Goal: Transaction & Acquisition: Purchase product/service

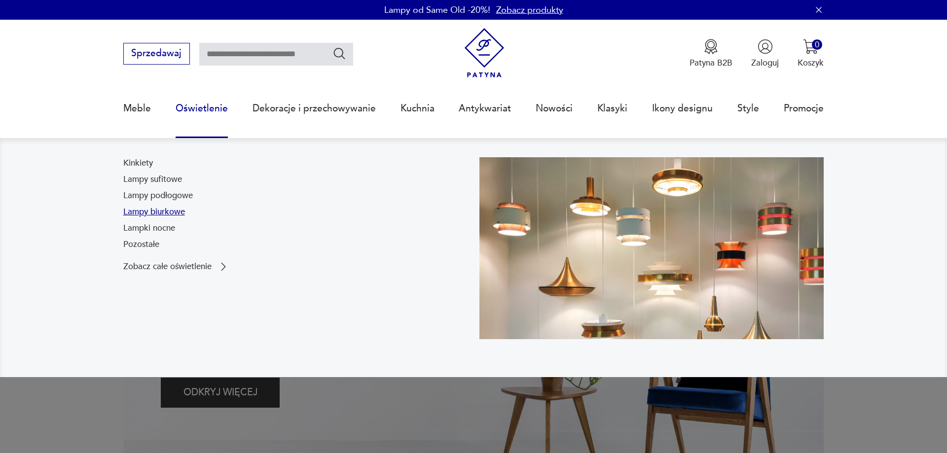
click at [163, 214] on link "Lampy biurkowe" at bounding box center [154, 212] width 62 height 12
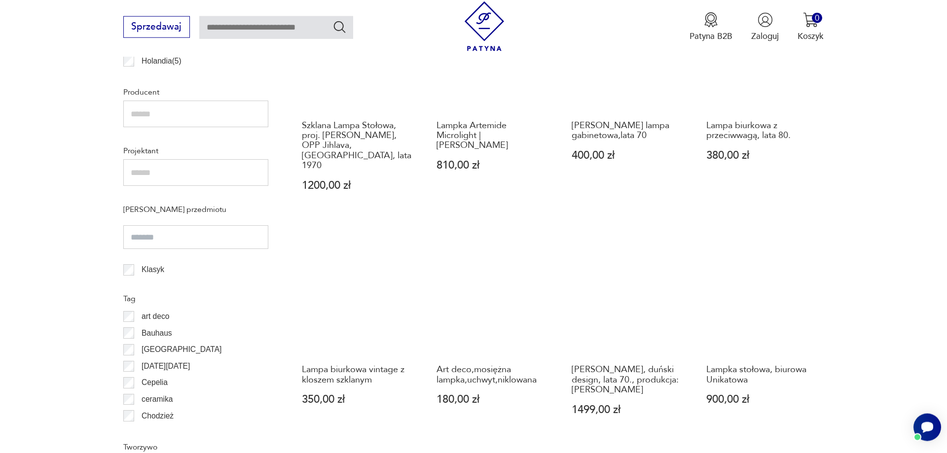
scroll to position [736, 0]
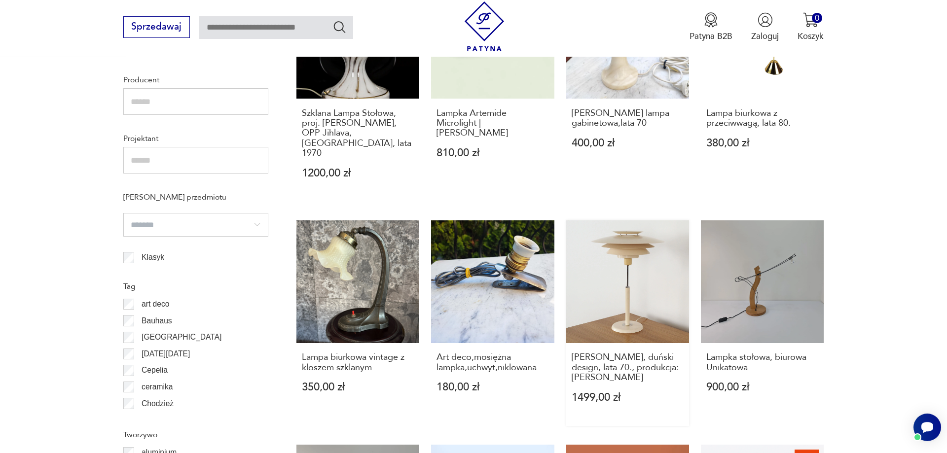
click at [627, 254] on link "[PERSON_NAME], duński design, lata 70., produkcja: [PERSON_NAME] 1499,00 zł" at bounding box center [627, 323] width 123 height 206
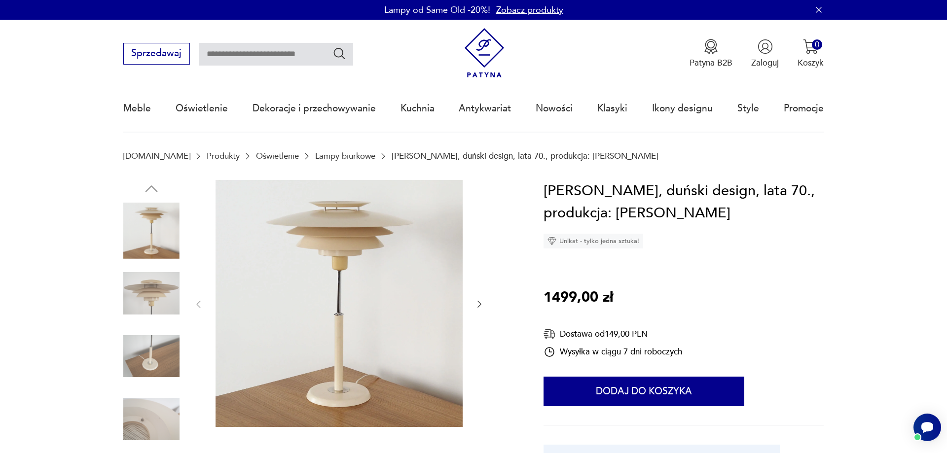
click at [478, 304] on icon "button" at bounding box center [479, 304] width 10 height 10
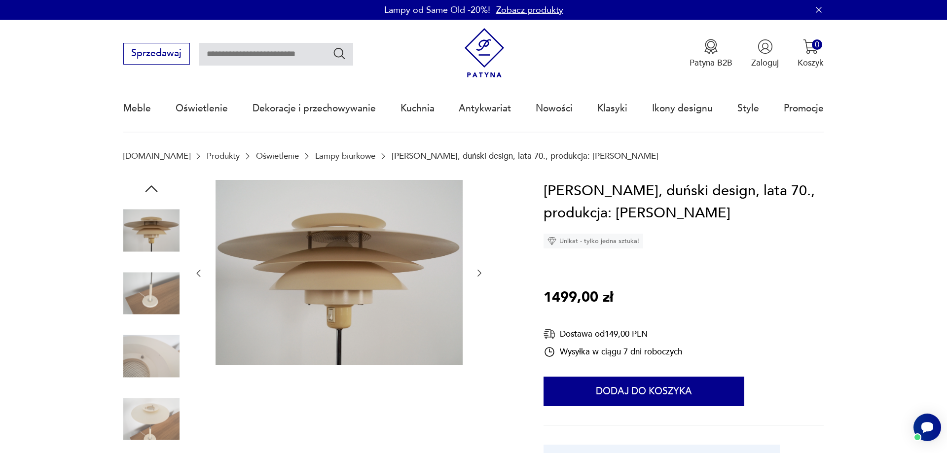
click at [480, 273] on icon "button" at bounding box center [479, 273] width 4 height 7
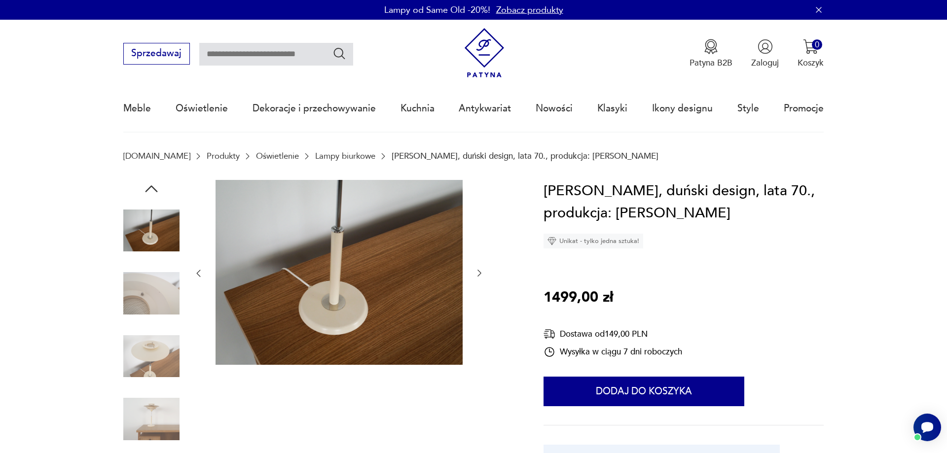
click at [480, 273] on icon "button" at bounding box center [479, 273] width 4 height 7
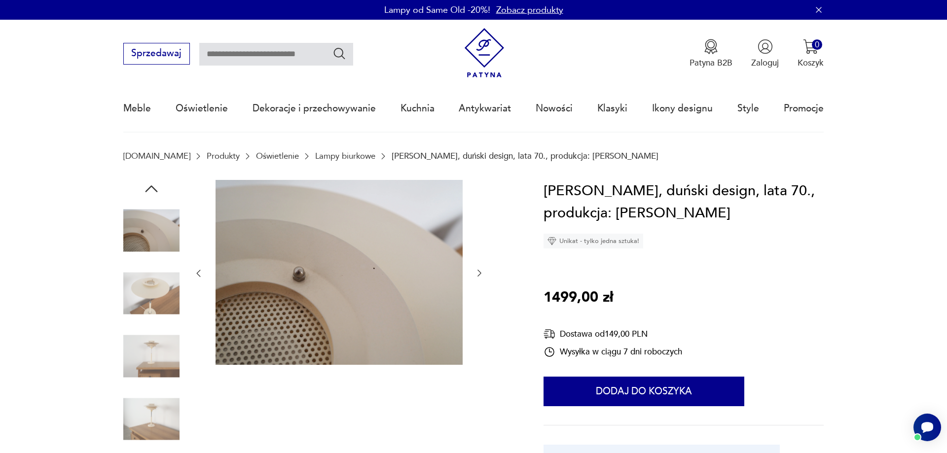
click at [480, 273] on icon "button" at bounding box center [479, 273] width 4 height 7
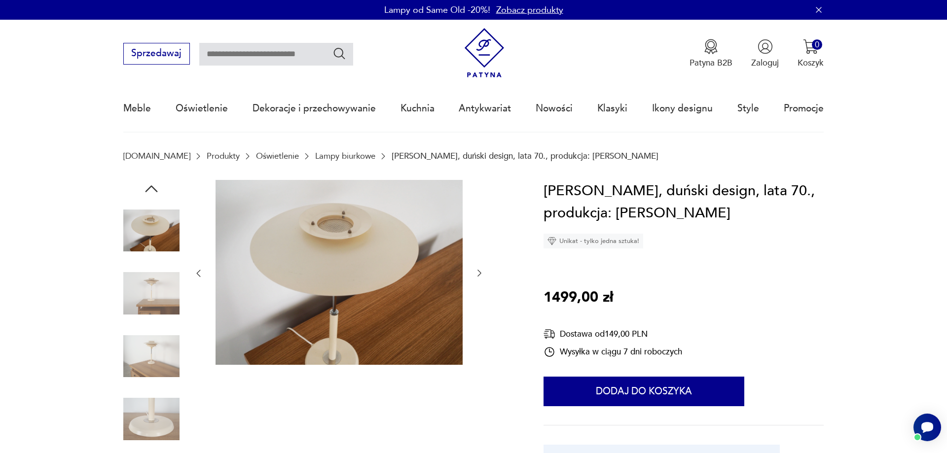
click at [480, 273] on icon "button" at bounding box center [479, 273] width 4 height 7
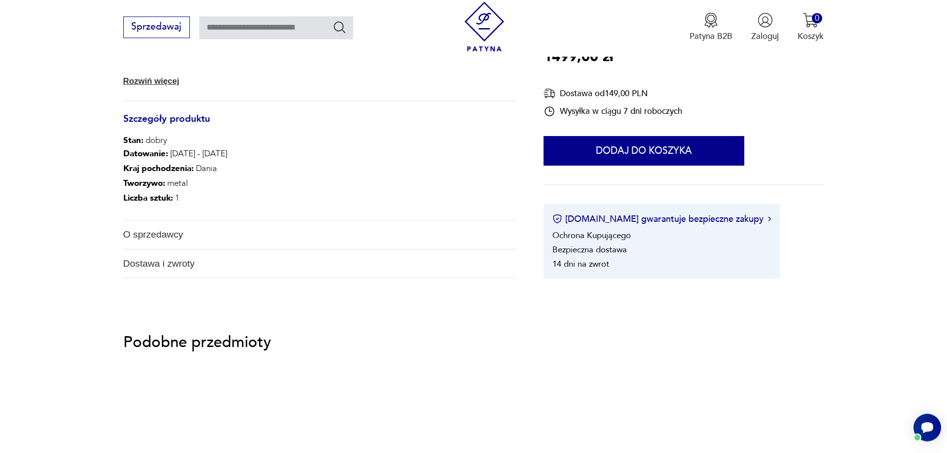
scroll to position [553, 0]
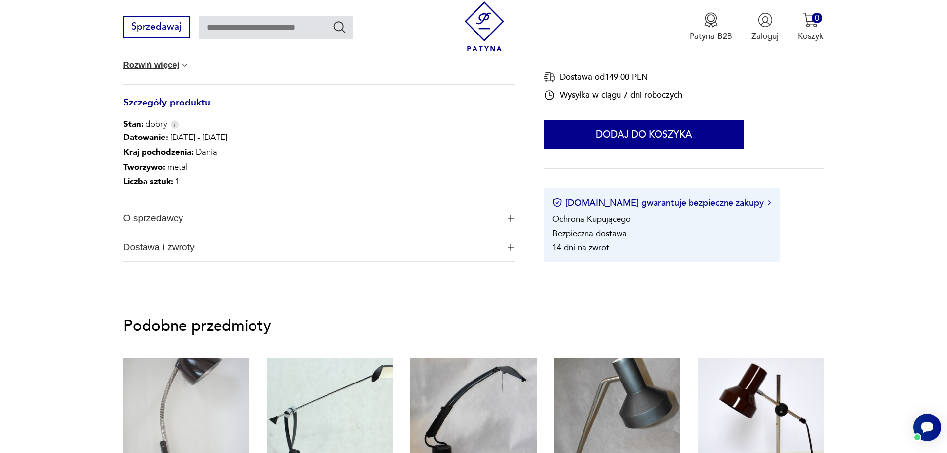
click at [162, 221] on span "O sprzedawcy" at bounding box center [311, 218] width 376 height 29
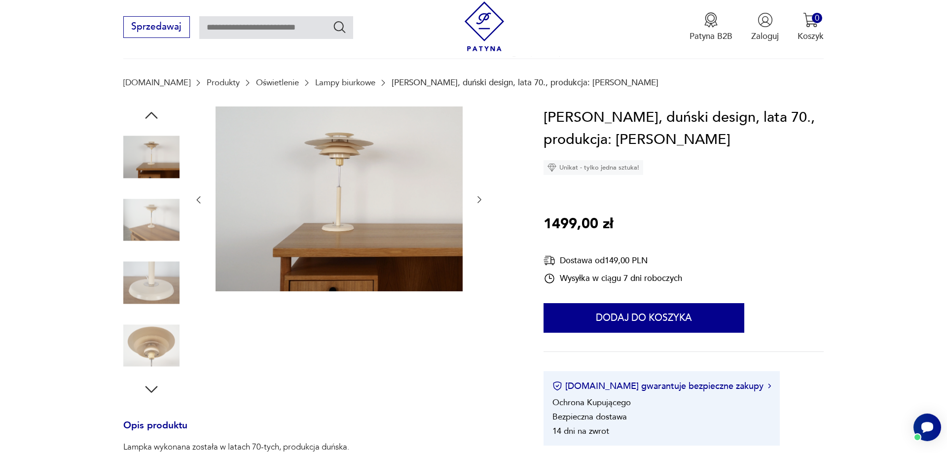
scroll to position [0, 0]
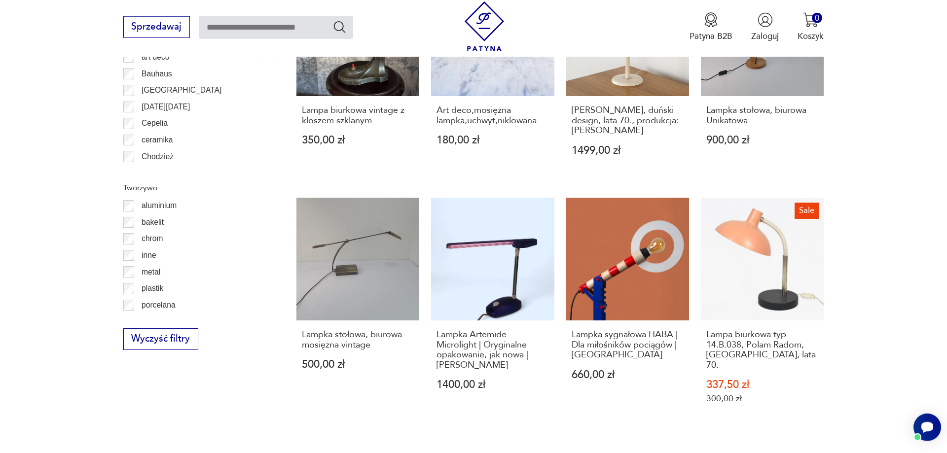
scroll to position [1179, 0]
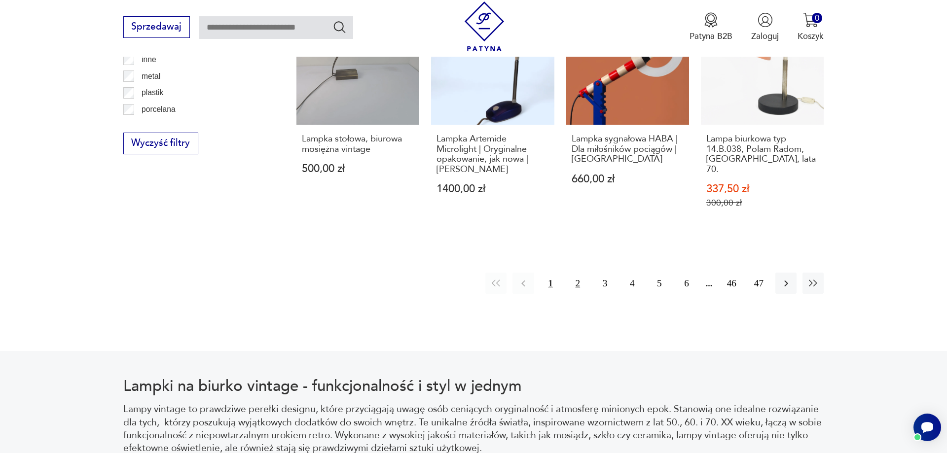
click at [576, 273] on button "2" at bounding box center [577, 283] width 21 height 21
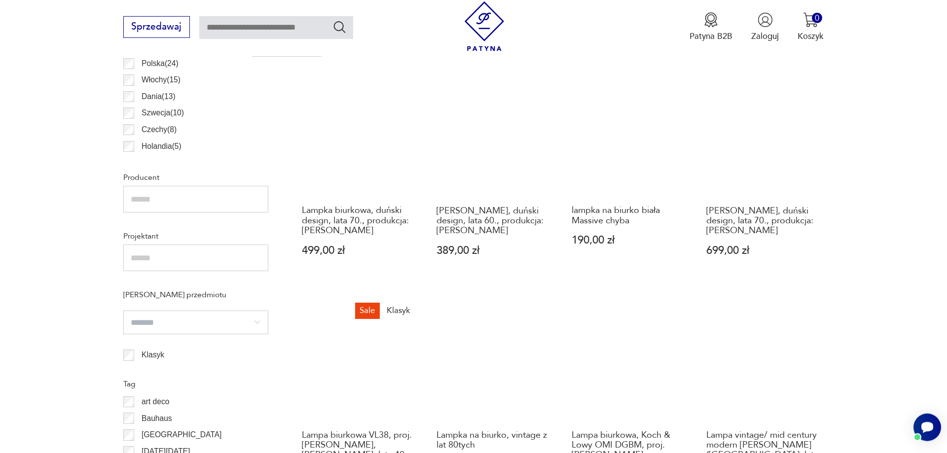
scroll to position [746, 0]
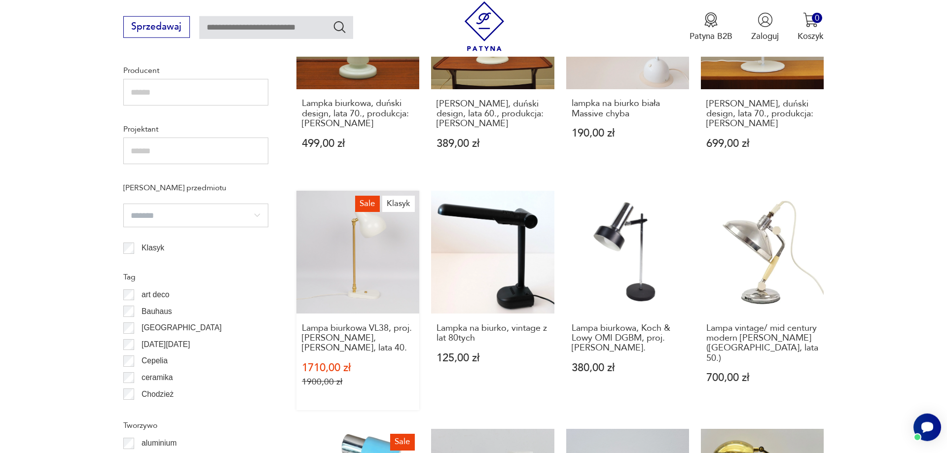
click at [350, 262] on link "Sale Klasyk Lampa biurkowa VL38, proj. [PERSON_NAME], [PERSON_NAME], lata 40. 1…" at bounding box center [357, 300] width 123 height 219
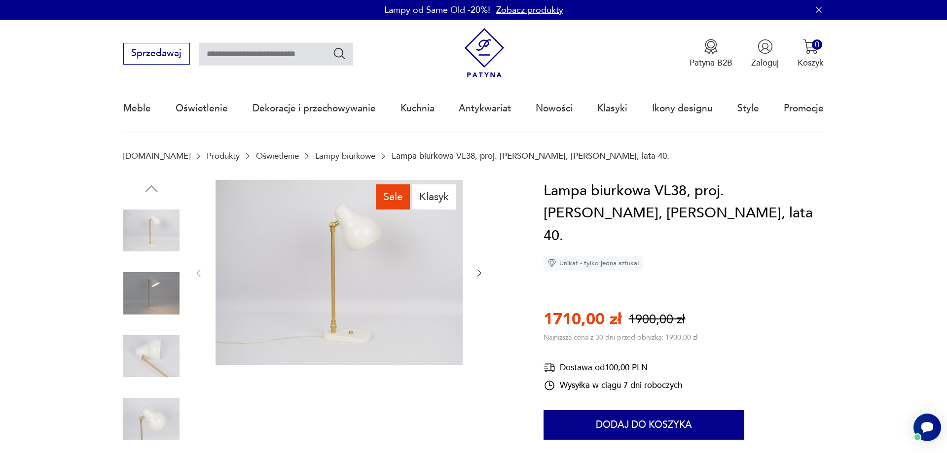
click at [164, 300] on img at bounding box center [151, 293] width 56 height 56
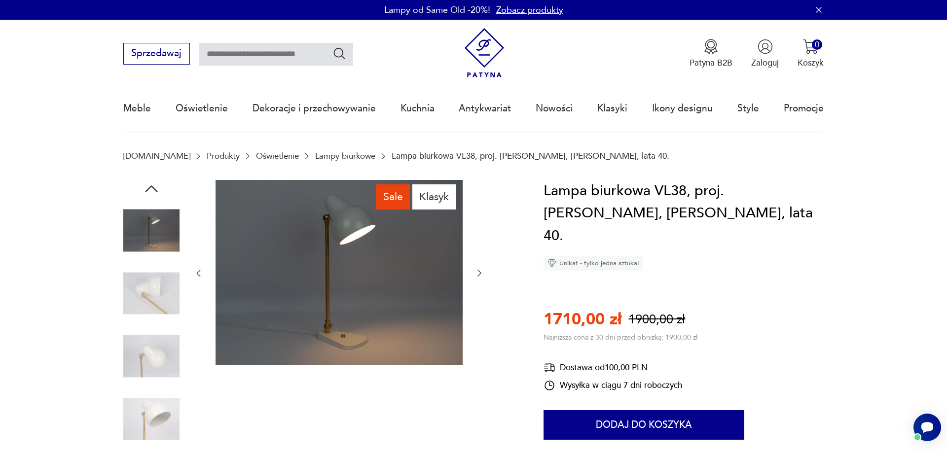
click at [156, 414] on img at bounding box center [151, 419] width 56 height 56
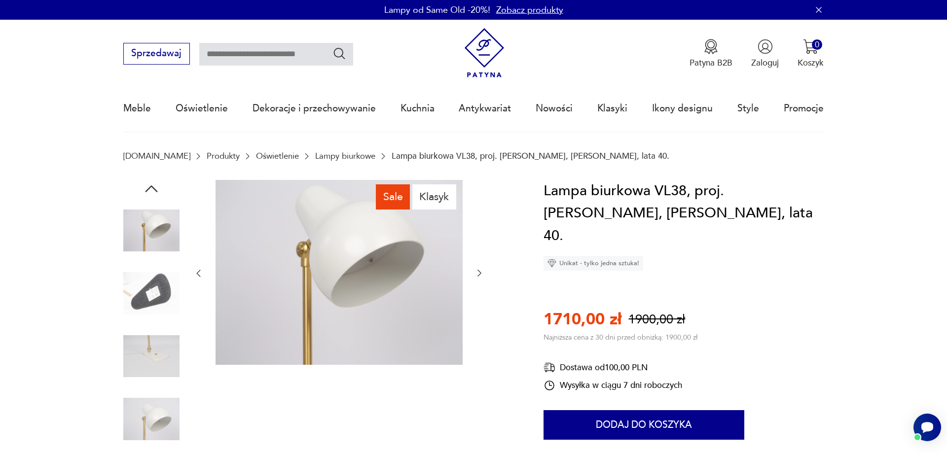
click at [285, 253] on img at bounding box center [338, 272] width 247 height 185
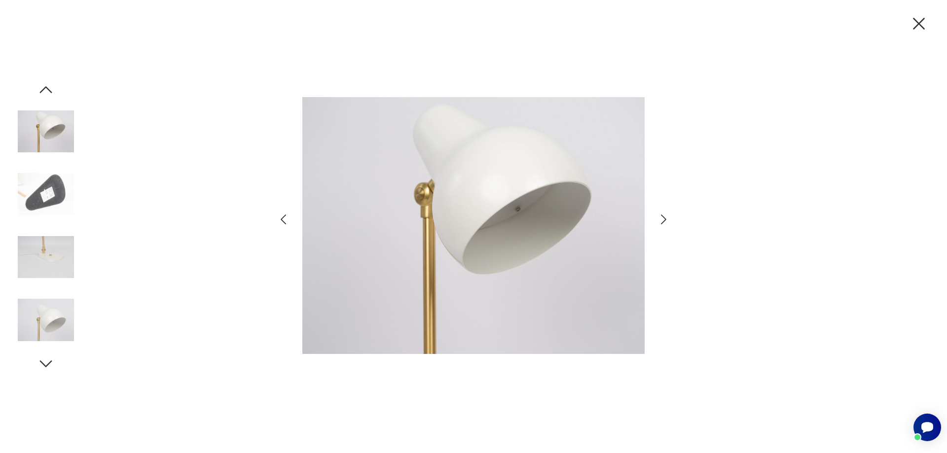
click at [664, 221] on icon "button" at bounding box center [663, 219] width 5 height 10
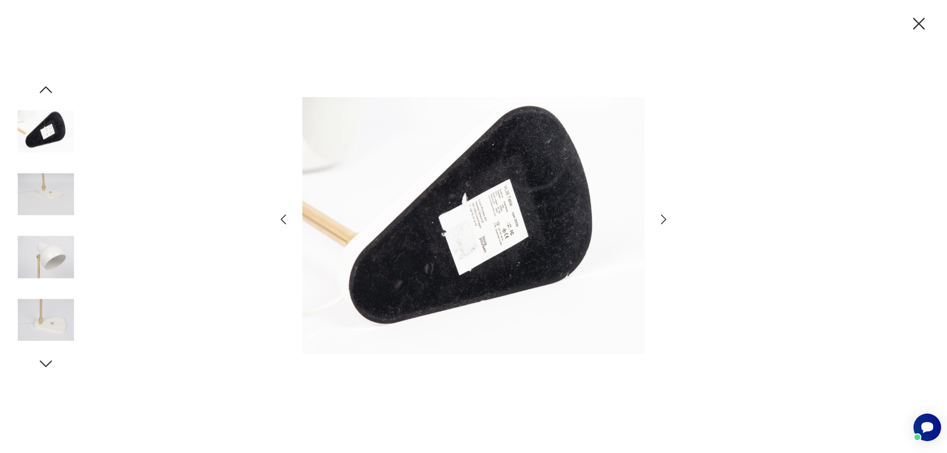
click at [663, 220] on icon "button" at bounding box center [663, 220] width 14 height 14
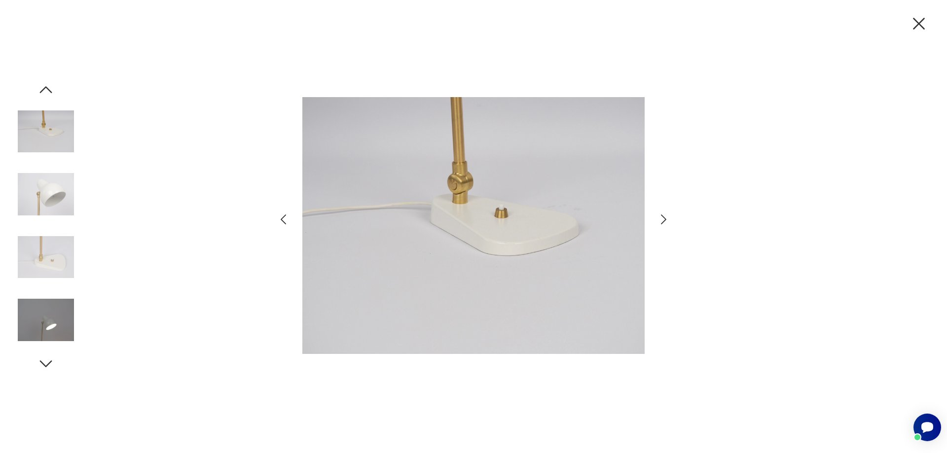
click at [663, 220] on icon "button" at bounding box center [663, 220] width 14 height 14
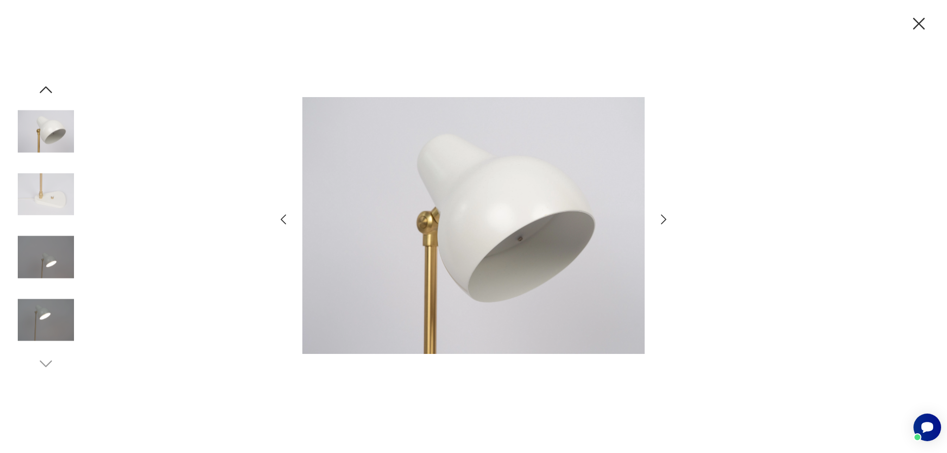
click at [663, 220] on icon "button" at bounding box center [663, 220] width 14 height 14
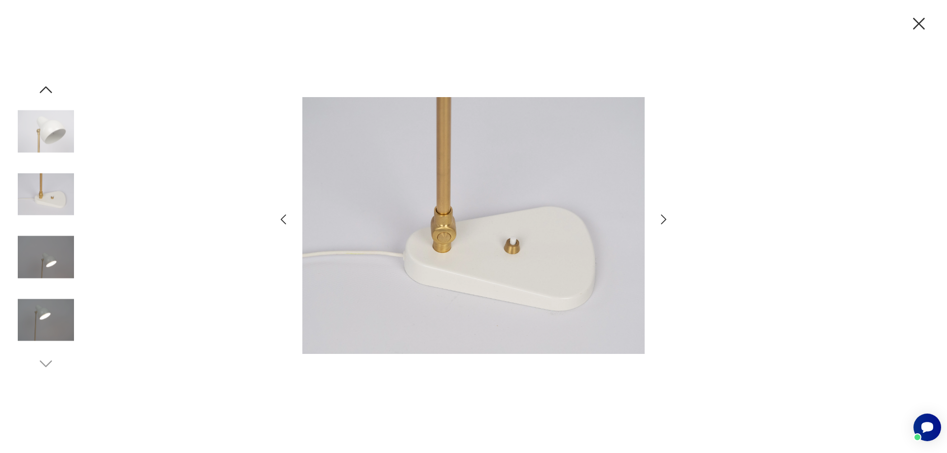
click at [663, 220] on icon "button" at bounding box center [663, 220] width 14 height 14
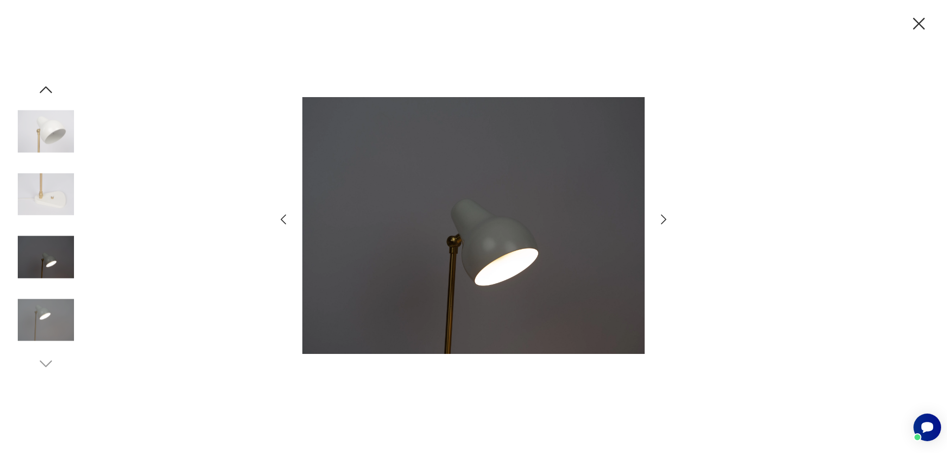
click at [663, 220] on icon "button" at bounding box center [663, 220] width 14 height 14
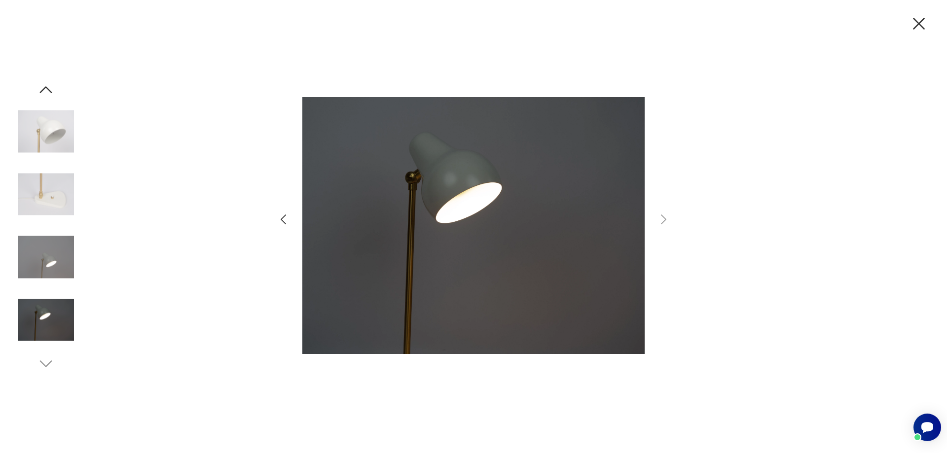
click at [915, 22] on icon "button" at bounding box center [918, 23] width 21 height 21
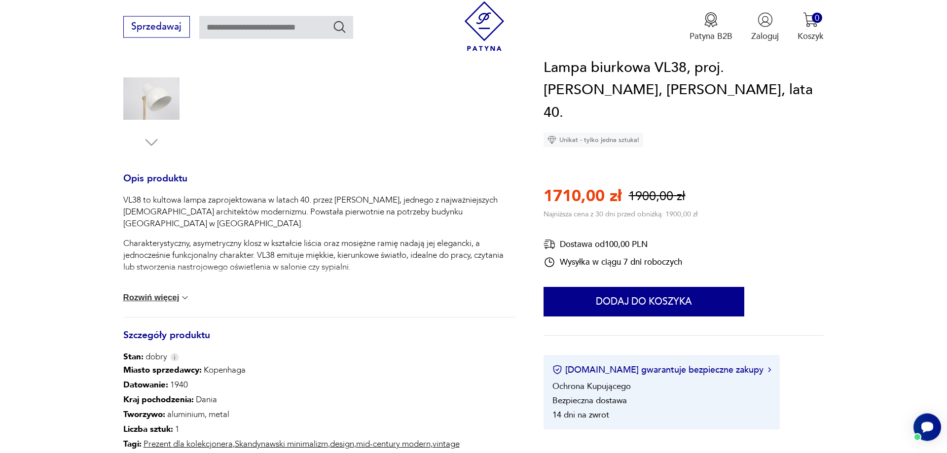
scroll to position [302, 0]
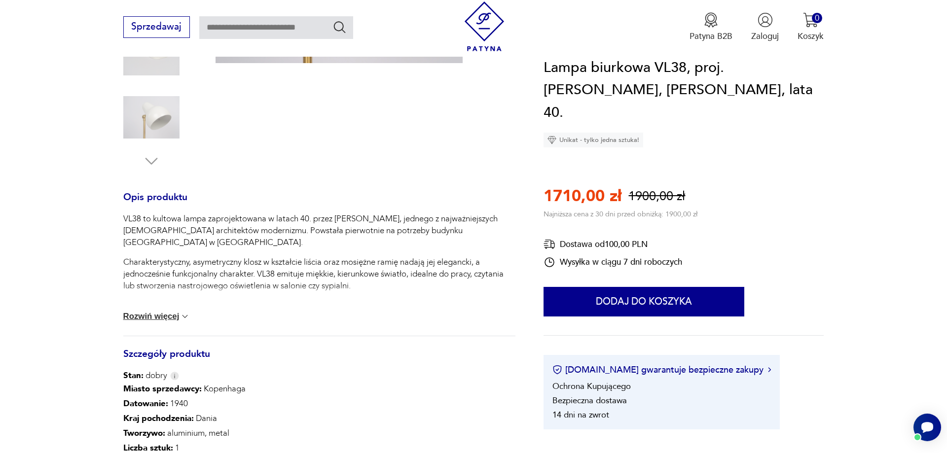
click at [183, 318] on button "Rozwiń więcej" at bounding box center [156, 317] width 67 height 10
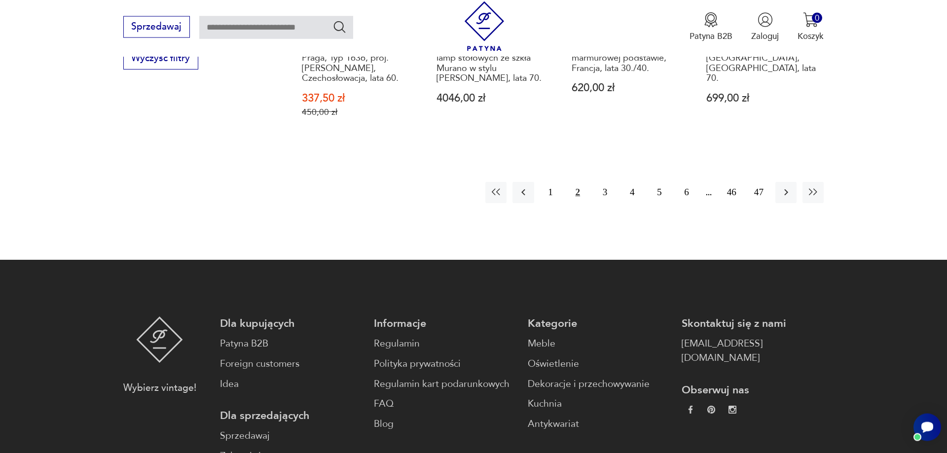
scroll to position [1324, 0]
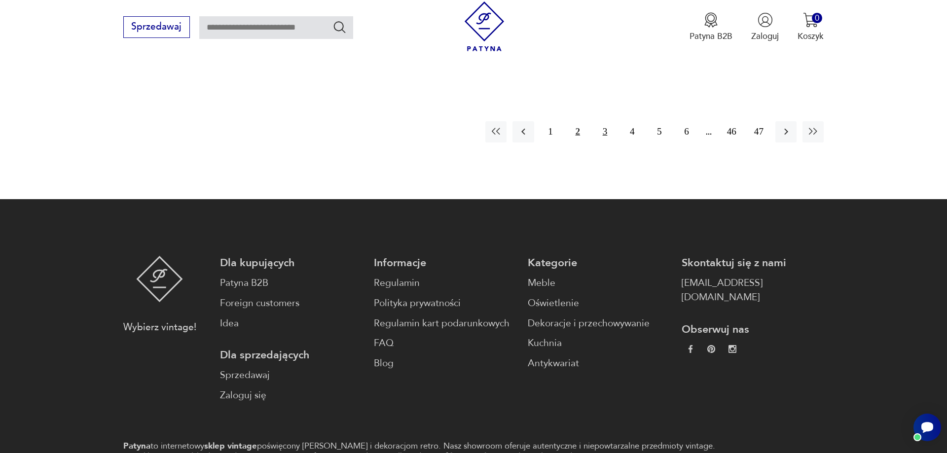
click at [604, 124] on button "3" at bounding box center [604, 131] width 21 height 21
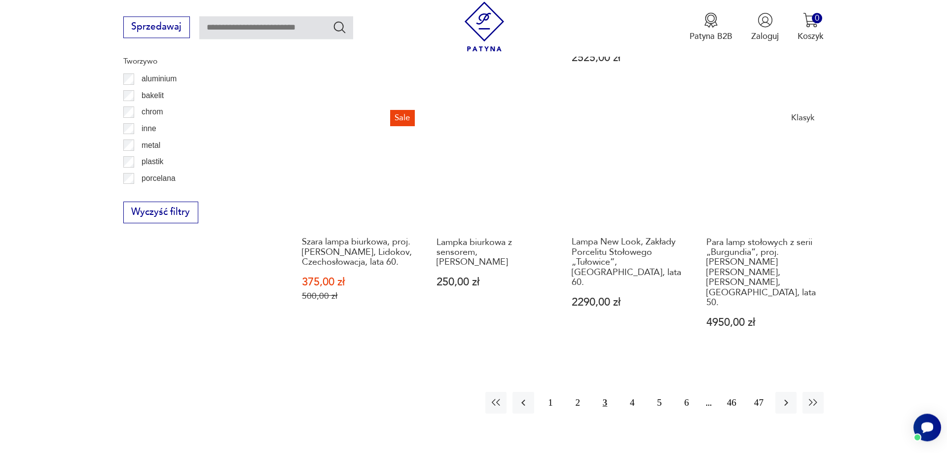
scroll to position [1148, 0]
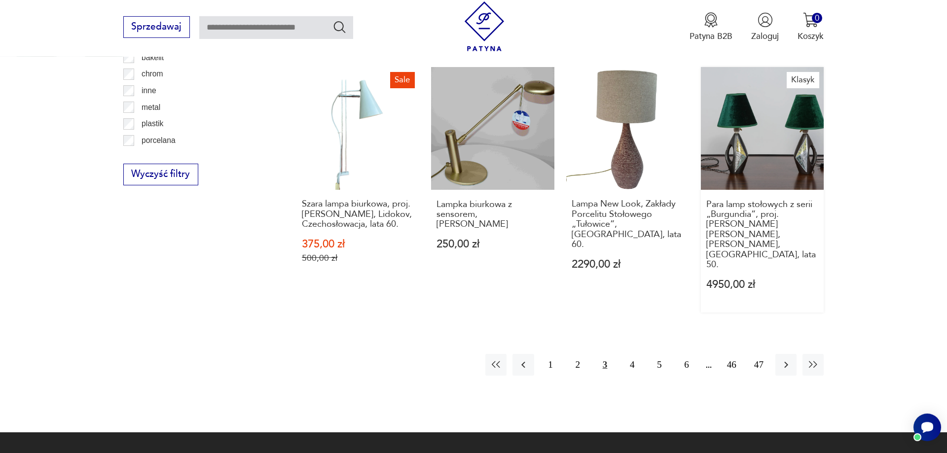
click at [738, 153] on link "Klasyk Para lamp stołowych z serii „Burgundia”, proj. Holm Sorensen, Soholm, Da…" at bounding box center [762, 190] width 123 height 246
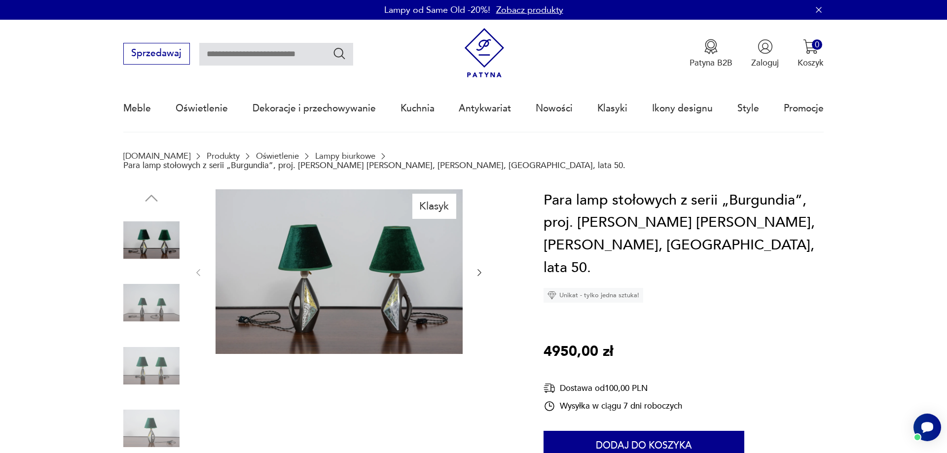
click at [359, 312] on img at bounding box center [338, 271] width 247 height 165
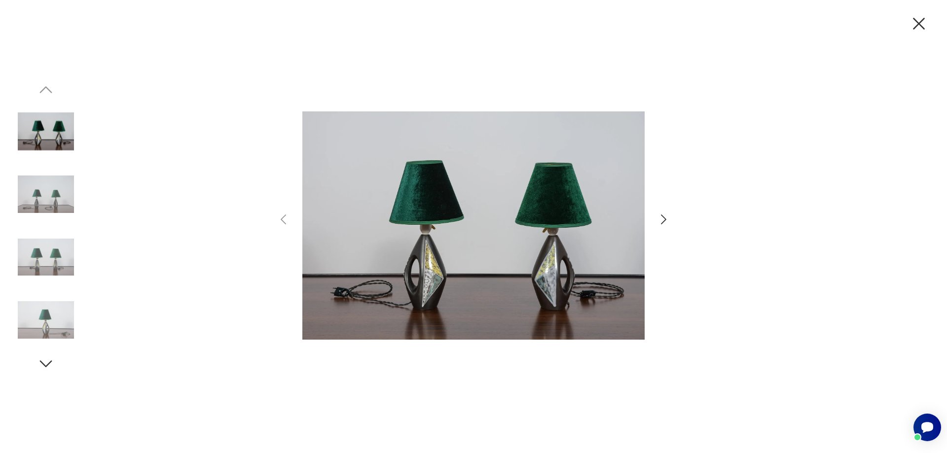
click at [663, 218] on icon "button" at bounding box center [663, 220] width 14 height 14
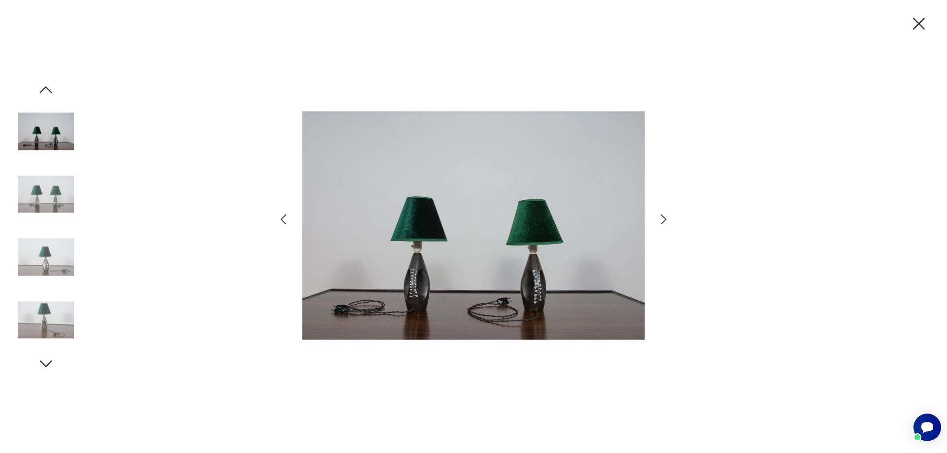
click at [663, 218] on icon "button" at bounding box center [663, 220] width 14 height 14
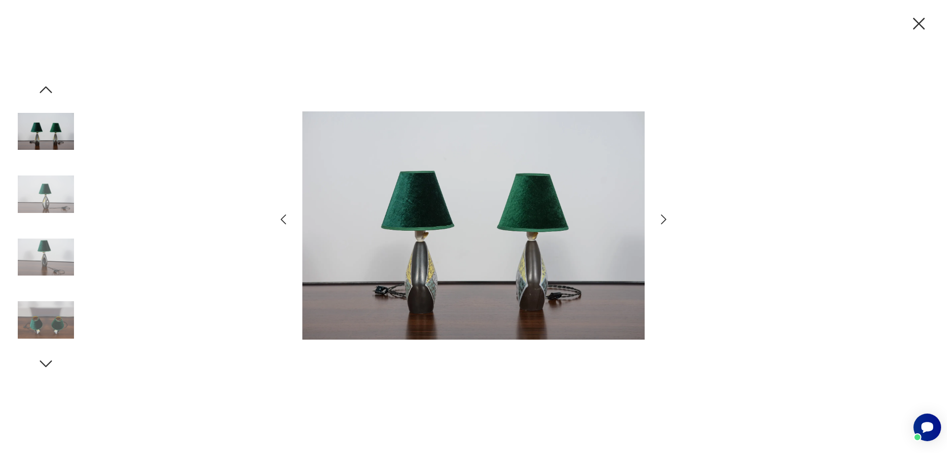
click at [657, 218] on icon "button" at bounding box center [663, 220] width 14 height 14
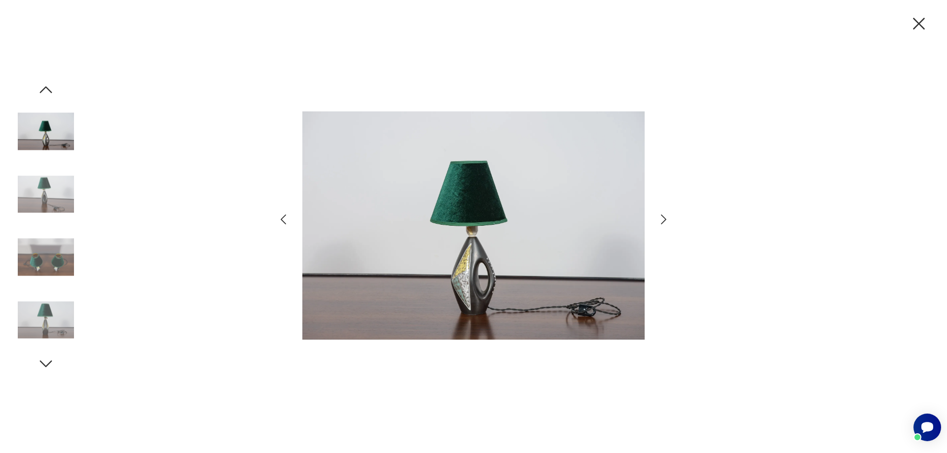
click at [657, 218] on icon "button" at bounding box center [663, 220] width 14 height 14
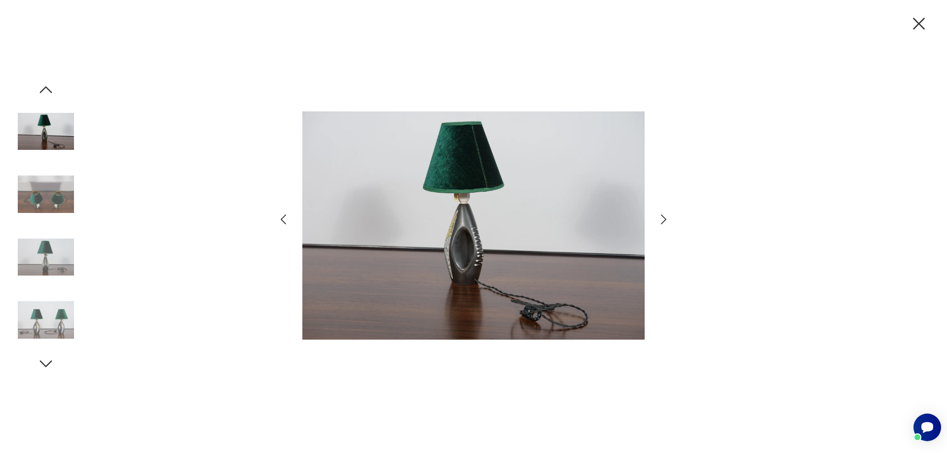
click at [657, 218] on icon "button" at bounding box center [663, 220] width 14 height 14
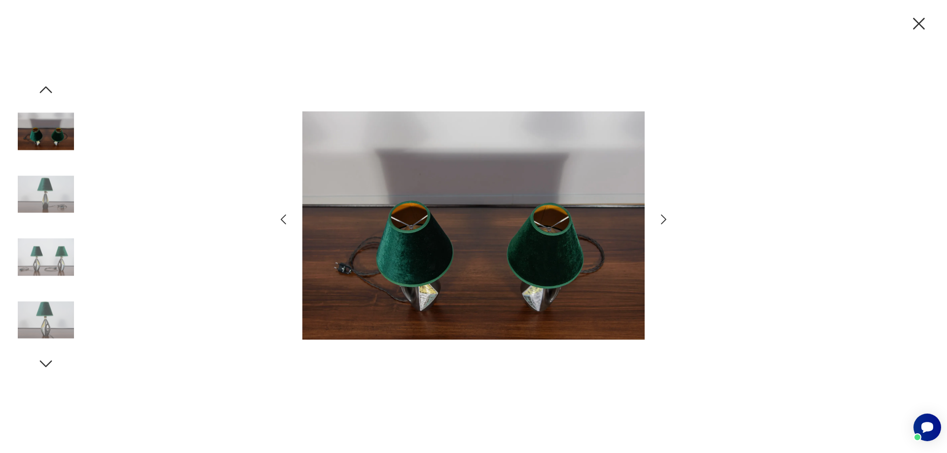
click at [915, 28] on icon "button" at bounding box center [919, 24] width 12 height 12
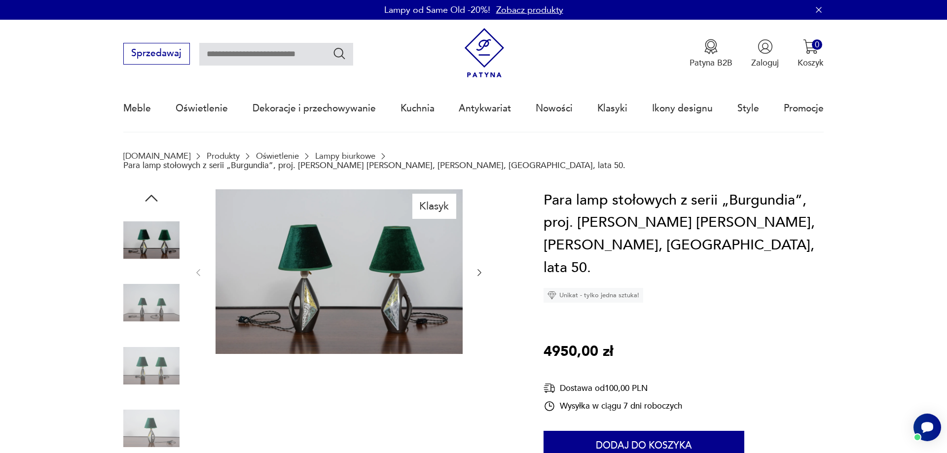
scroll to position [1179, 0]
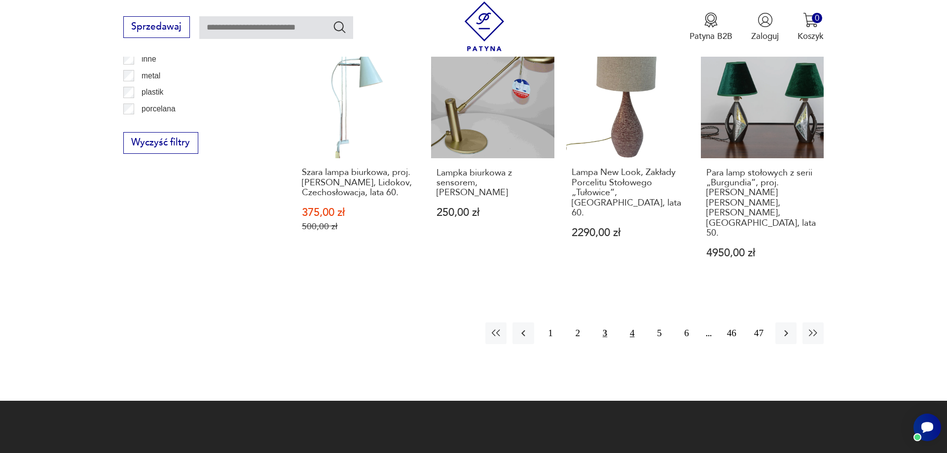
click at [630, 322] on button "4" at bounding box center [631, 332] width 21 height 21
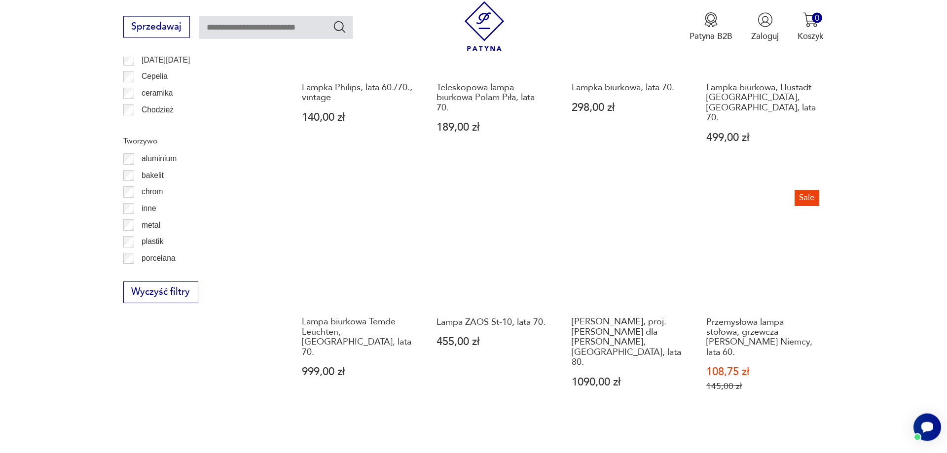
scroll to position [1098, 0]
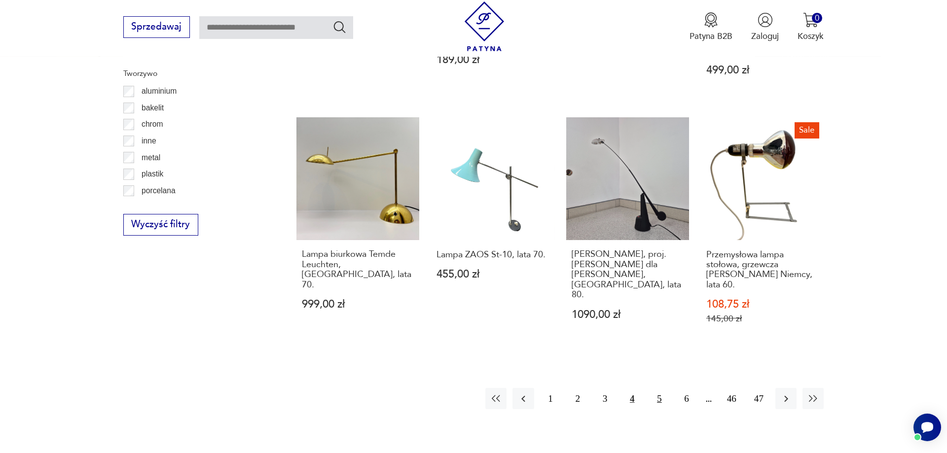
click at [660, 388] on button "5" at bounding box center [658, 398] width 21 height 21
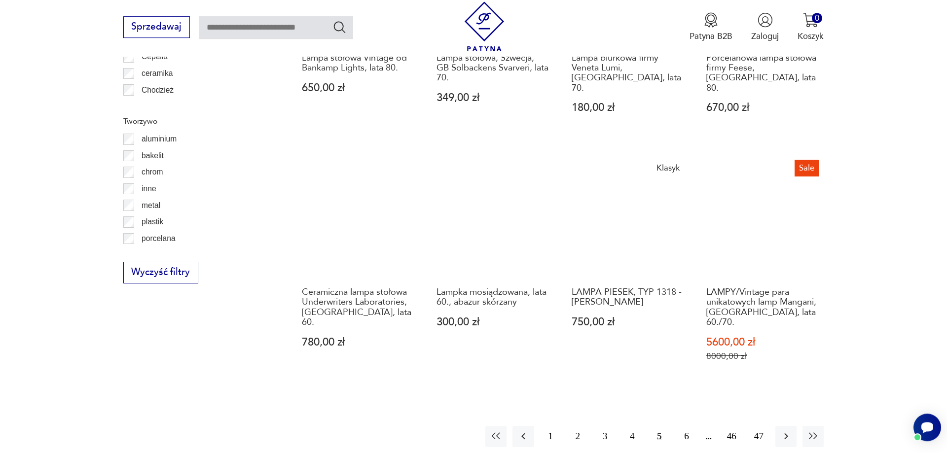
scroll to position [1098, 0]
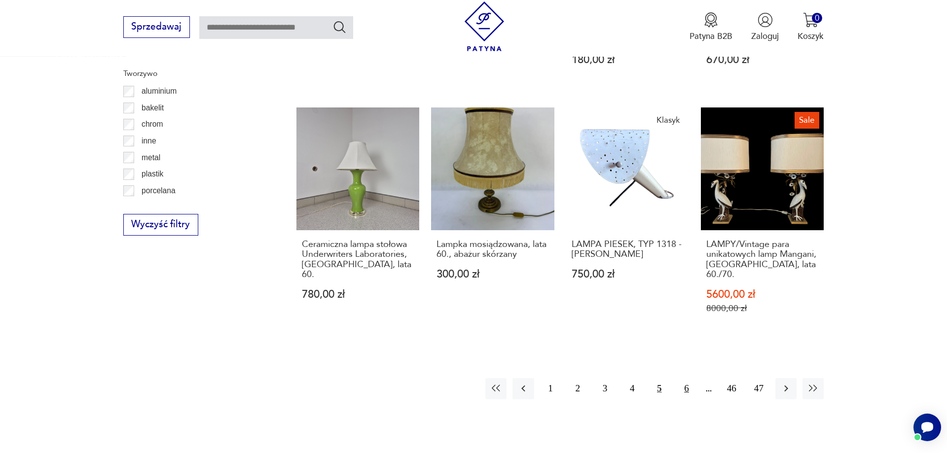
click at [685, 378] on button "6" at bounding box center [686, 388] width 21 height 21
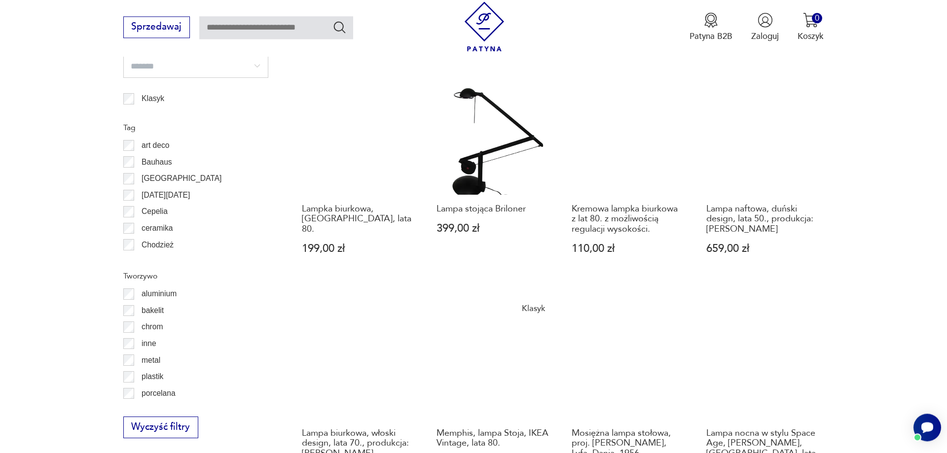
scroll to position [896, 0]
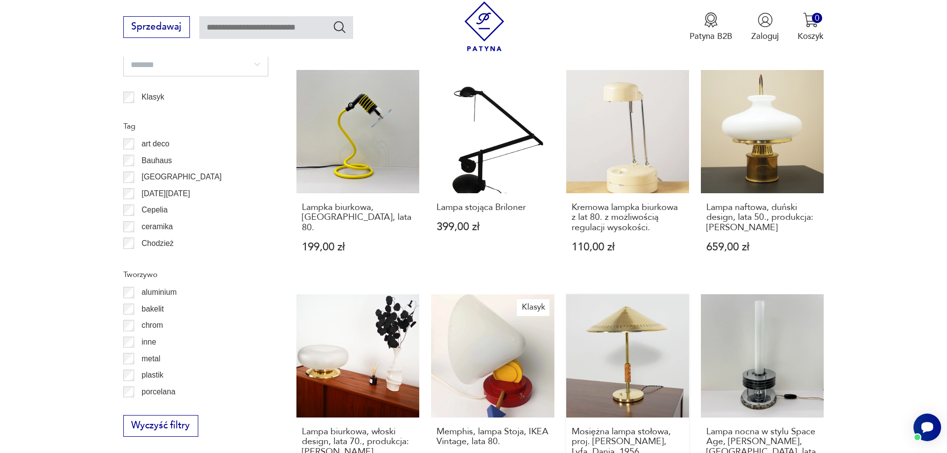
click at [622, 330] on link "Mosiężna lampa stołowa, proj. Bent Karlby, Lyfa, Dania, 1956 15 900,00 zł" at bounding box center [627, 401] width 123 height 215
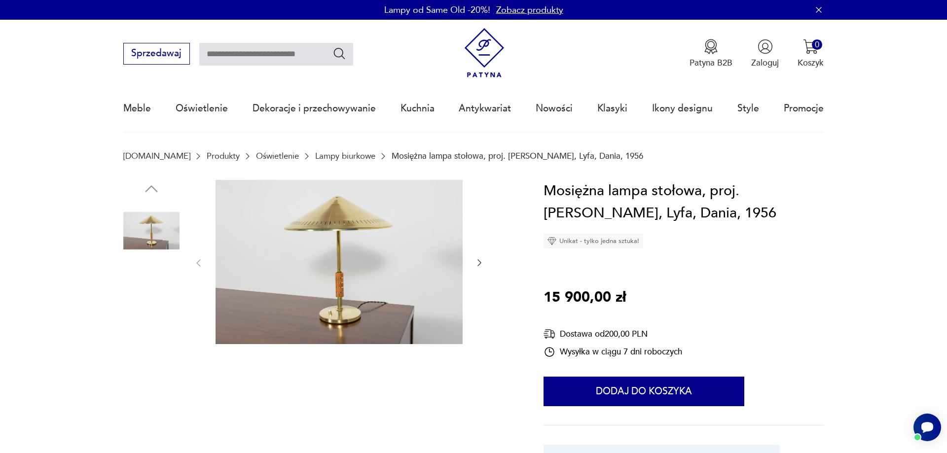
click at [350, 274] on img at bounding box center [338, 262] width 247 height 165
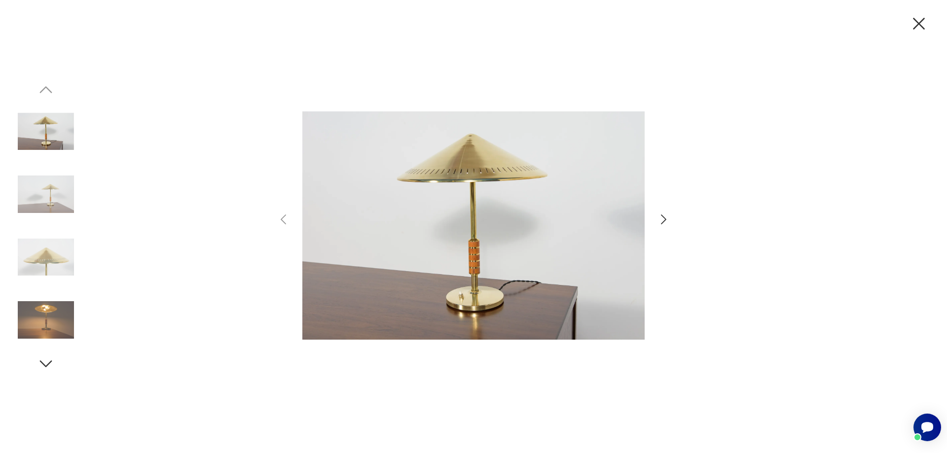
click at [422, 230] on img at bounding box center [473, 225] width 342 height 362
click at [44, 317] on img at bounding box center [46, 320] width 56 height 56
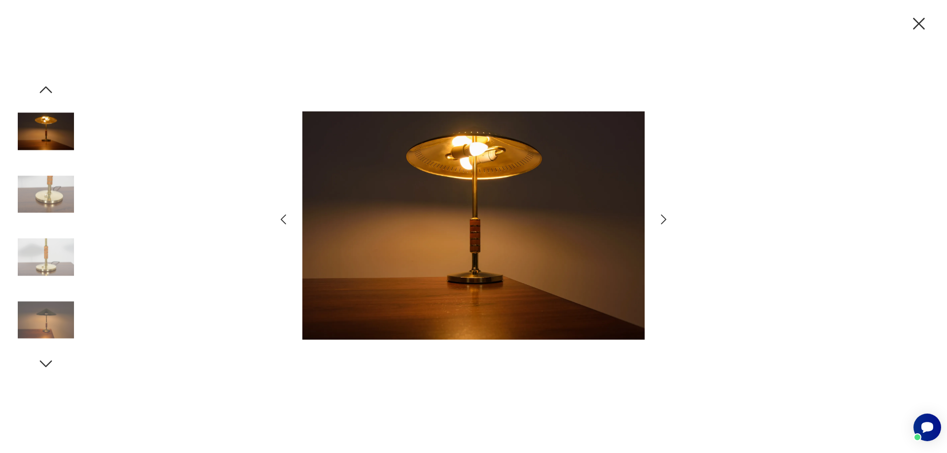
click at [42, 197] on img at bounding box center [46, 194] width 56 height 56
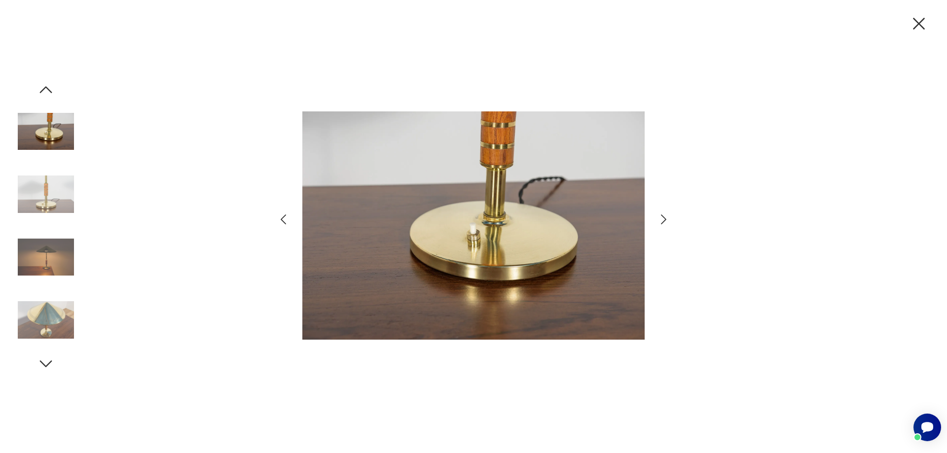
click at [59, 145] on img at bounding box center [46, 132] width 56 height 56
click at [44, 91] on icon "button" at bounding box center [46, 90] width 18 height 18
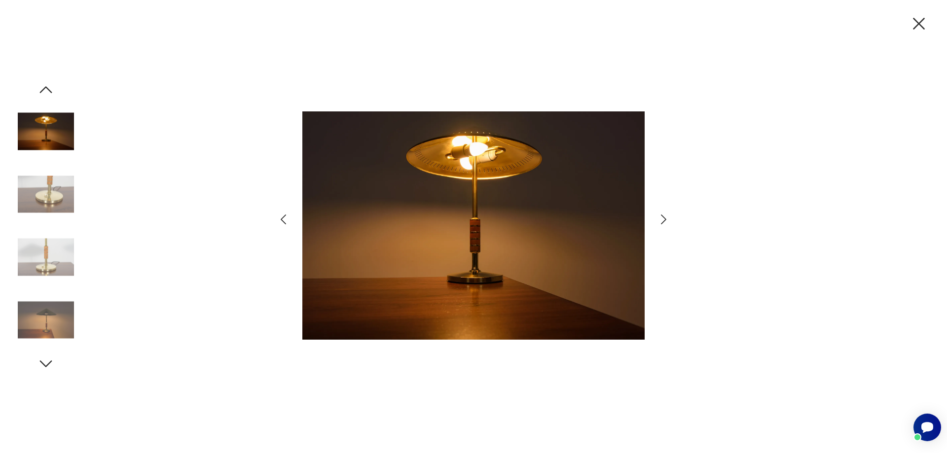
click at [50, 126] on img at bounding box center [46, 132] width 56 height 56
click at [43, 363] on icon "button" at bounding box center [46, 364] width 18 height 18
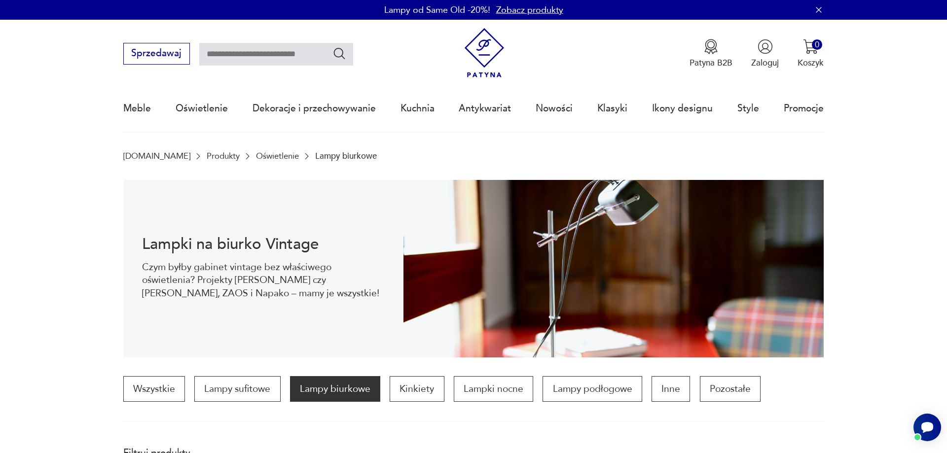
scroll to position [947, 0]
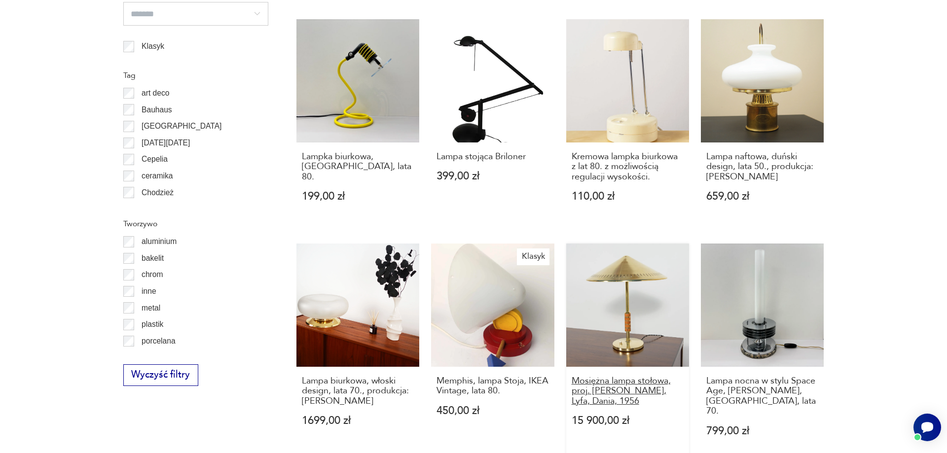
click at [596, 376] on h3 "Mosiężna lampa stołowa, proj. [PERSON_NAME], Lyfa, Dania, 1956" at bounding box center [627, 391] width 112 height 30
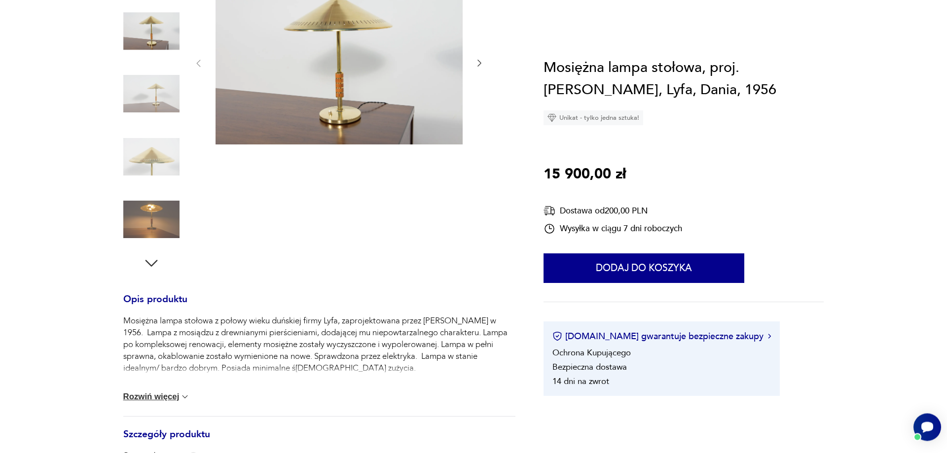
scroll to position [302, 0]
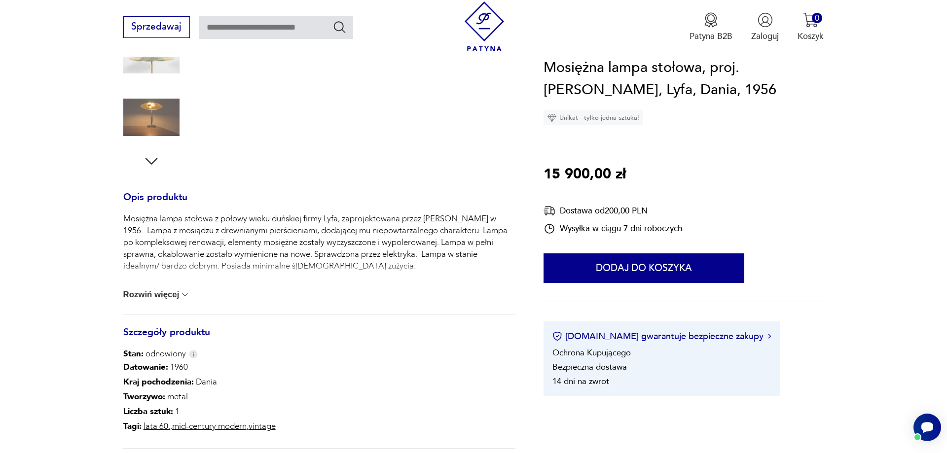
click at [177, 293] on button "Rozwiń więcej" at bounding box center [156, 295] width 67 height 10
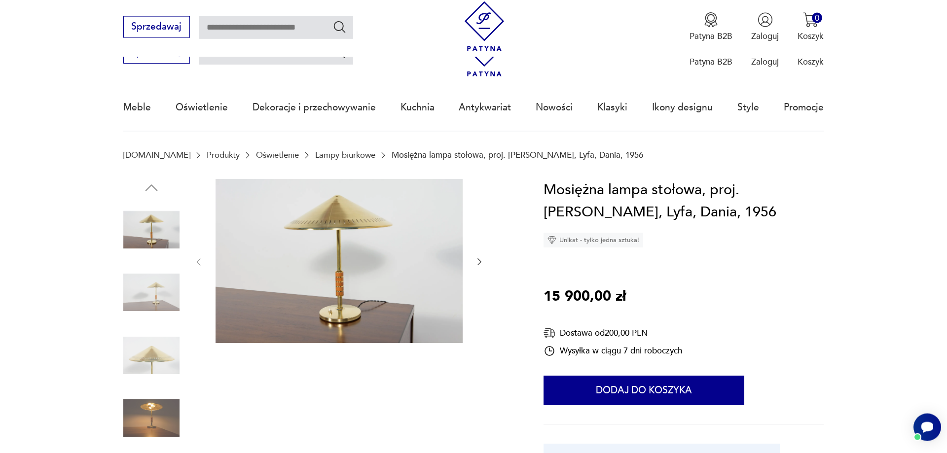
scroll to position [0, 0]
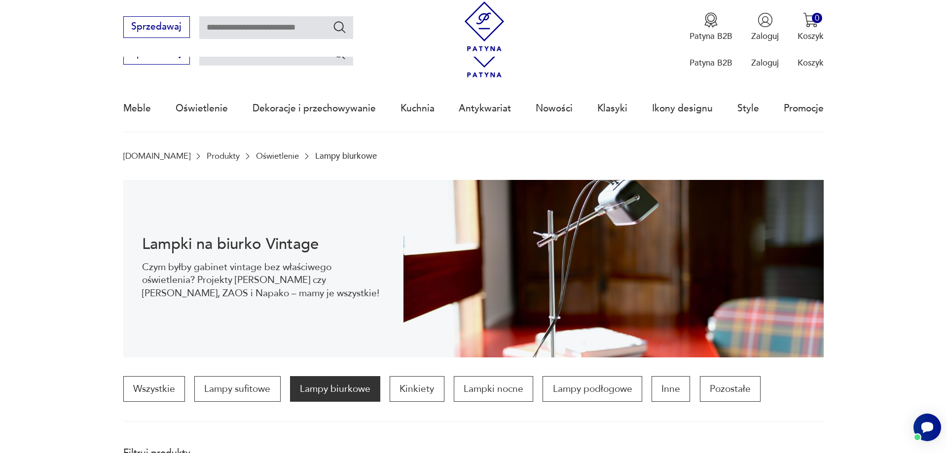
scroll to position [929, 0]
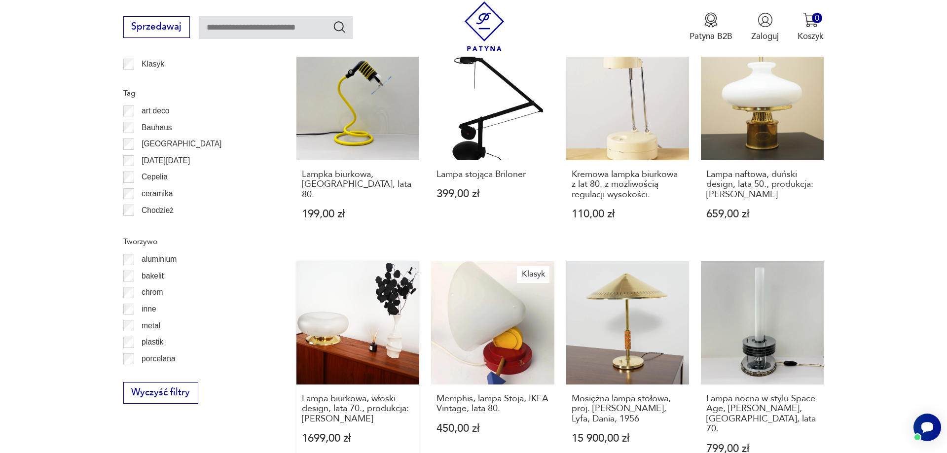
click at [347, 304] on link "Lampa biurkowa, włoski design, lata 70., produkcja: Włochy 1699,00 zł" at bounding box center [357, 368] width 123 height 215
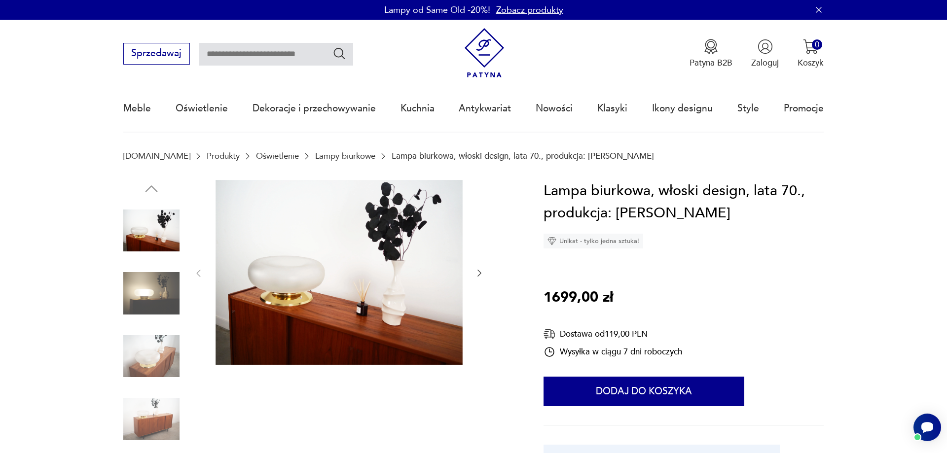
click at [164, 362] on img at bounding box center [151, 356] width 56 height 56
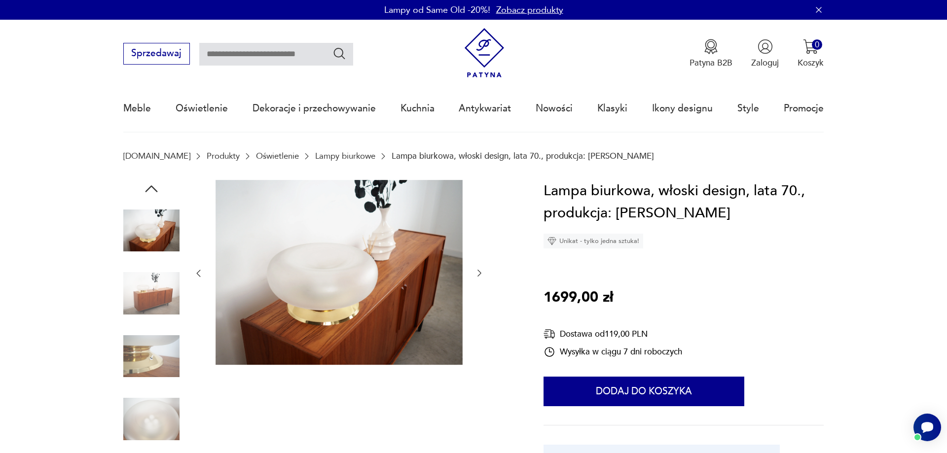
click at [156, 358] on img at bounding box center [151, 356] width 56 height 56
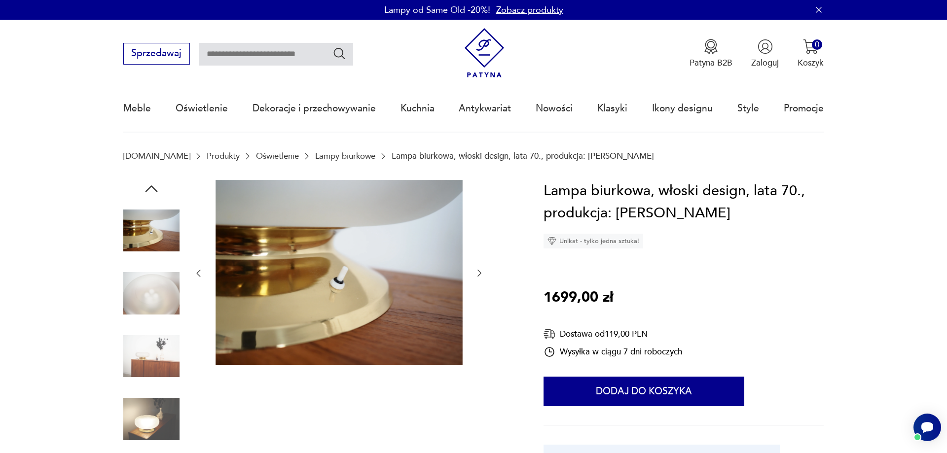
click at [154, 421] on img at bounding box center [151, 419] width 56 height 56
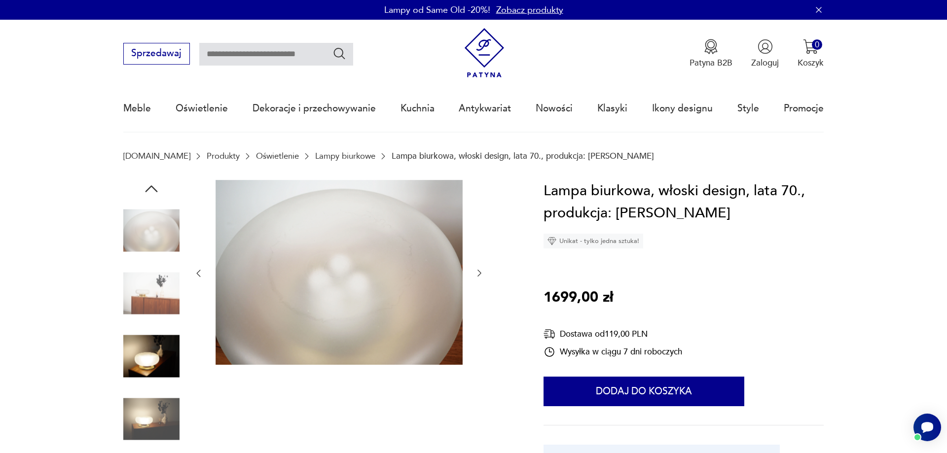
click at [159, 366] on img at bounding box center [151, 356] width 56 height 56
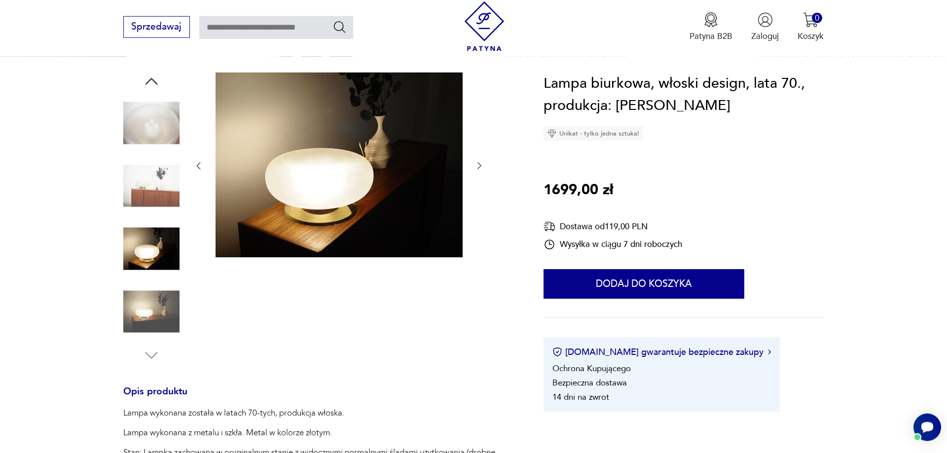
scroll to position [50, 0]
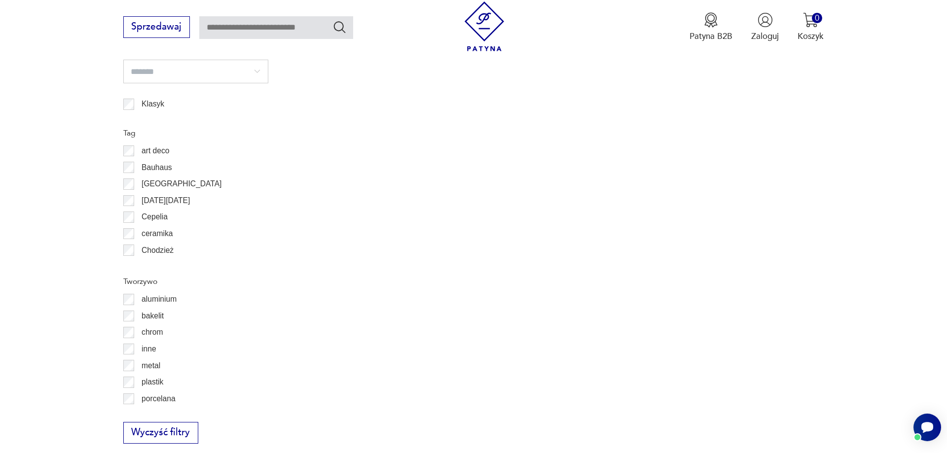
scroll to position [999, 0]
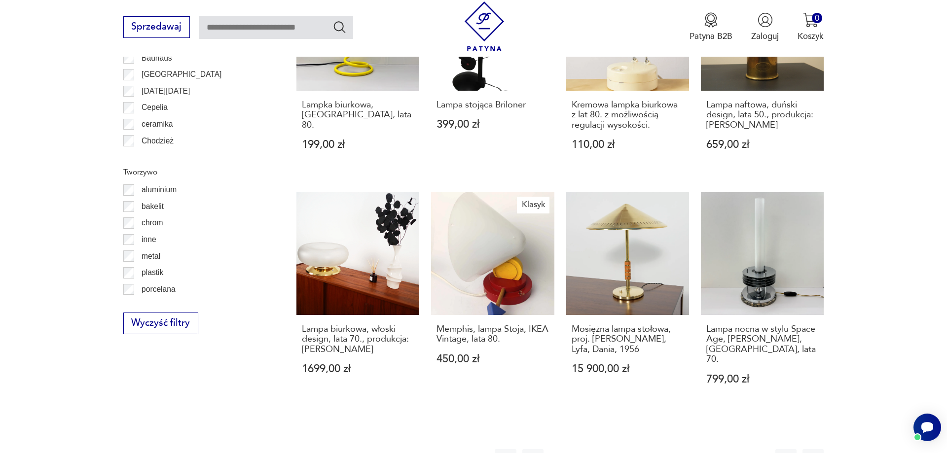
click at [685, 449] on button "7" at bounding box center [686, 459] width 21 height 21
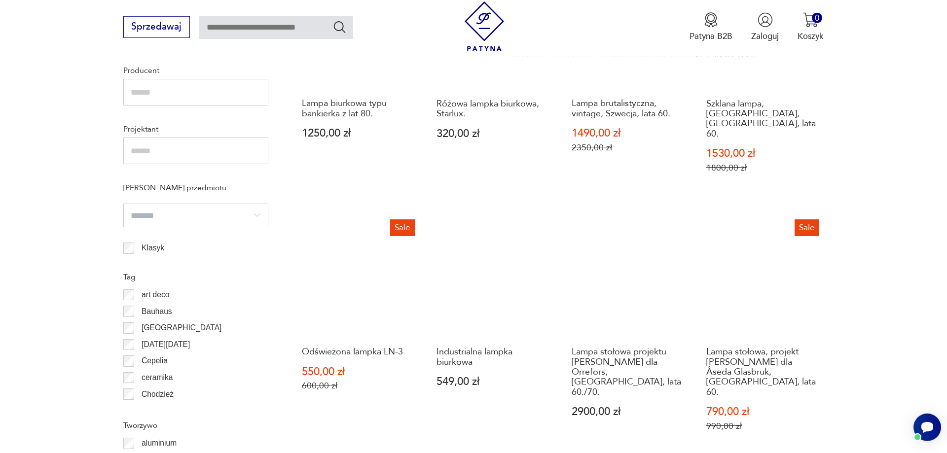
scroll to position [746, 0]
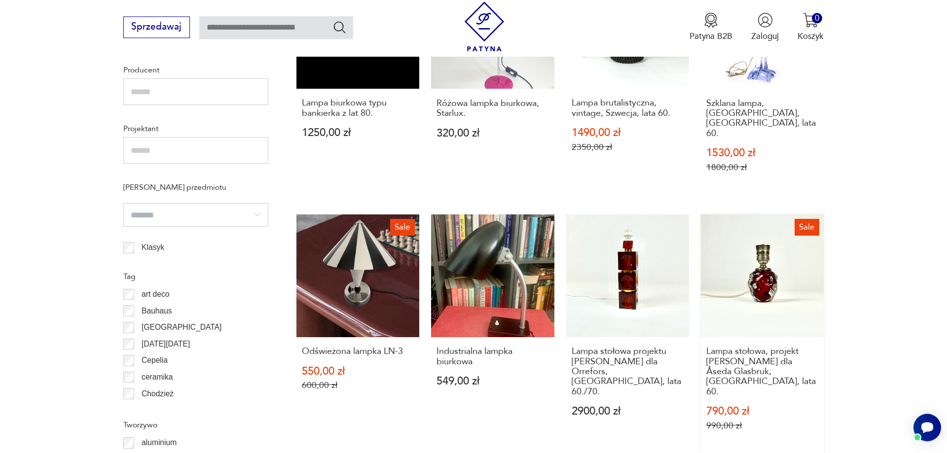
click at [775, 254] on link "Sale Lampa stołowa, projekt Börne Augustsson dla Åseda Glasbruk, Szwecja, lata …" at bounding box center [762, 334] width 123 height 240
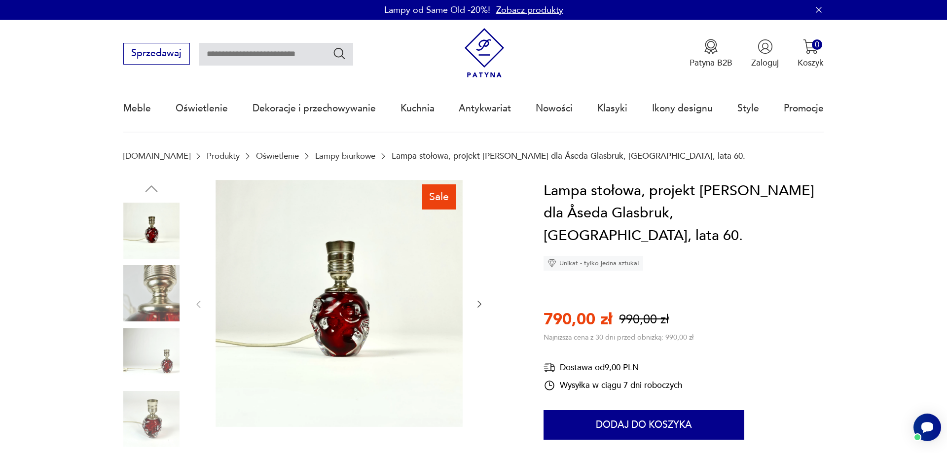
click at [149, 426] on img at bounding box center [151, 419] width 56 height 56
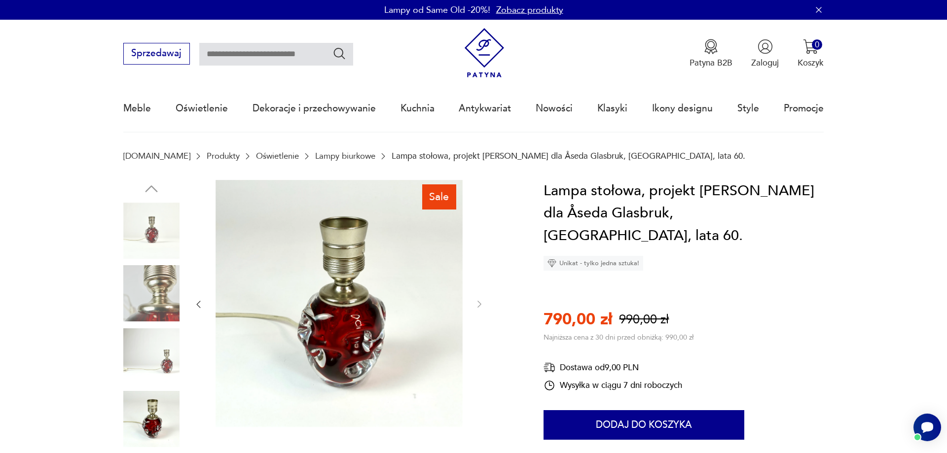
click at [151, 423] on img at bounding box center [151, 419] width 56 height 56
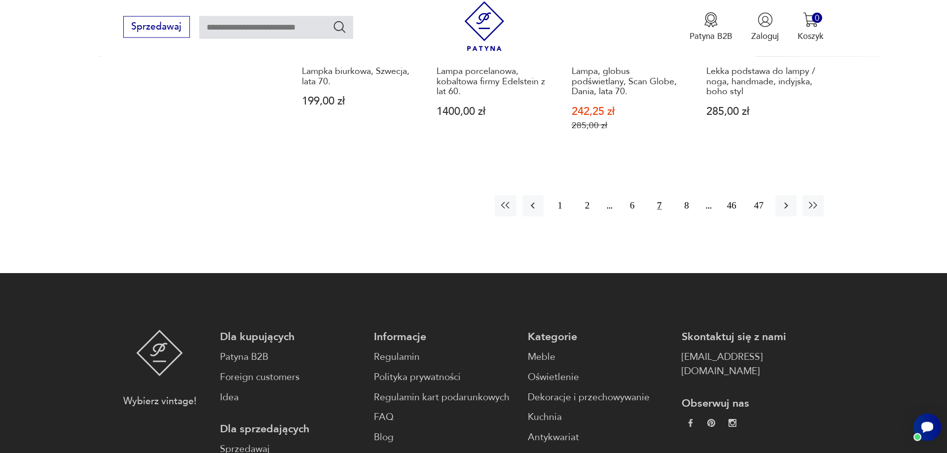
scroll to position [1308, 0]
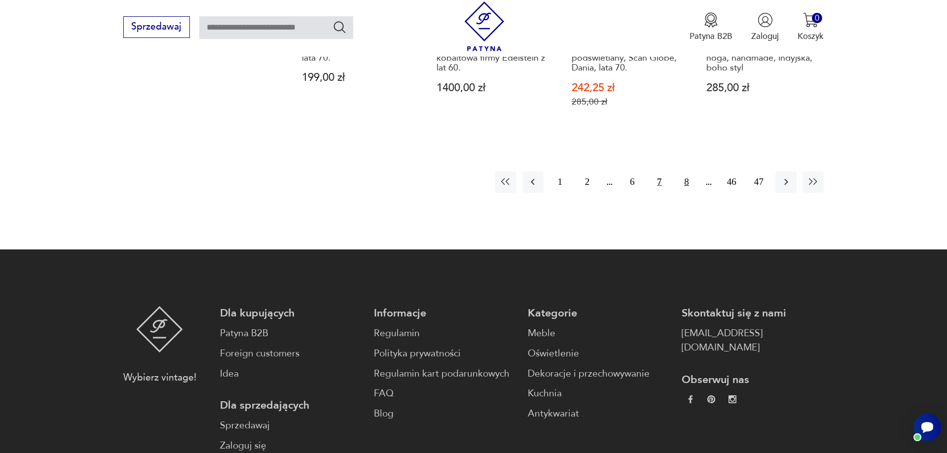
click at [686, 172] on button "8" at bounding box center [686, 182] width 21 height 21
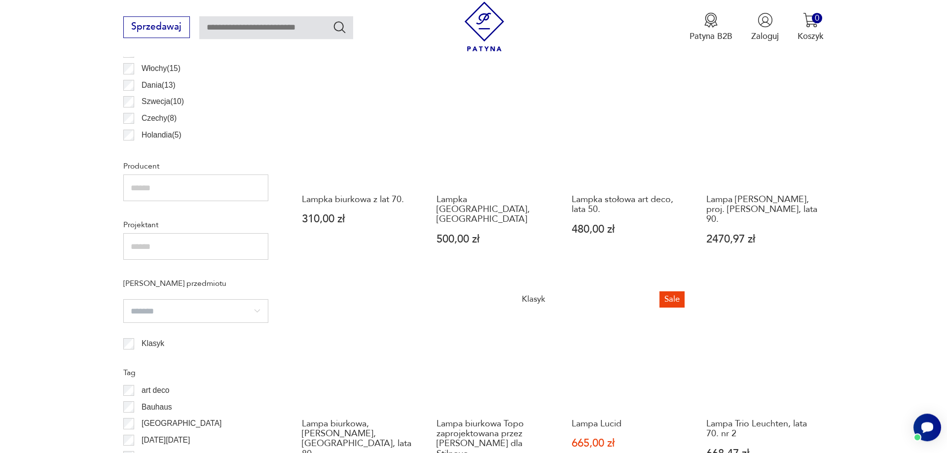
scroll to position [695, 0]
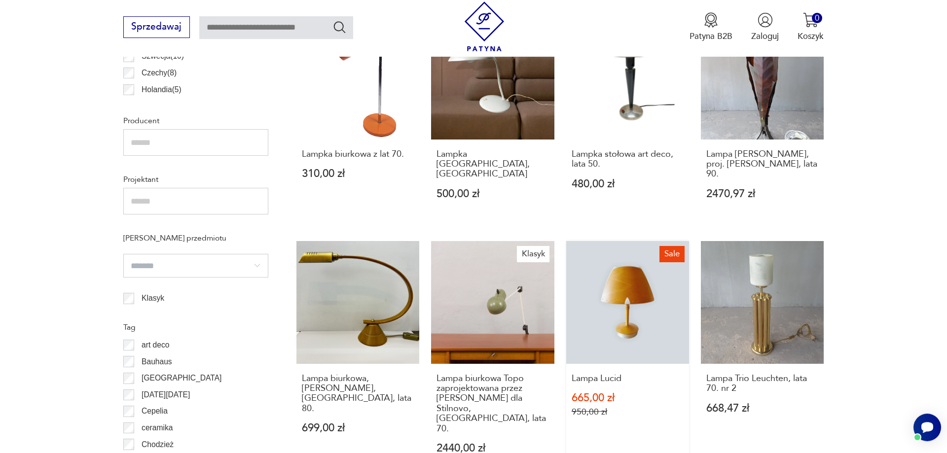
click at [626, 323] on link "Sale Lampa Lucid 665,00 zł 950,00 zł" at bounding box center [627, 359] width 123 height 236
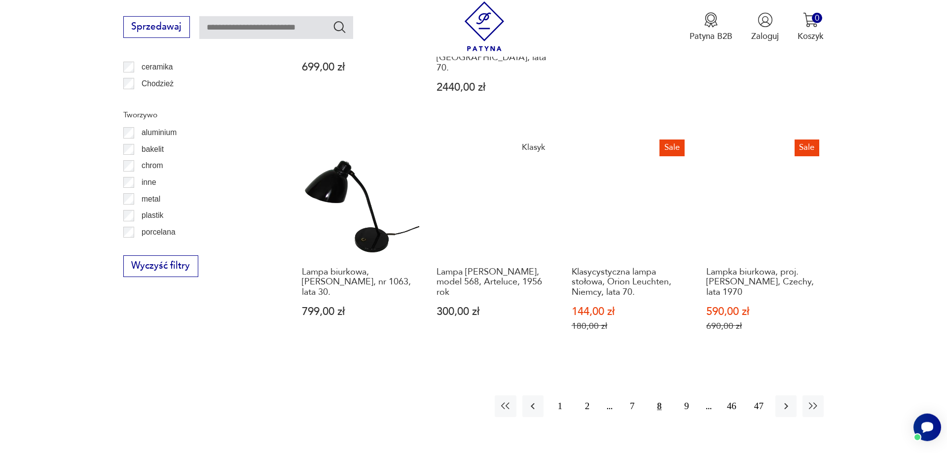
scroll to position [1157, 0]
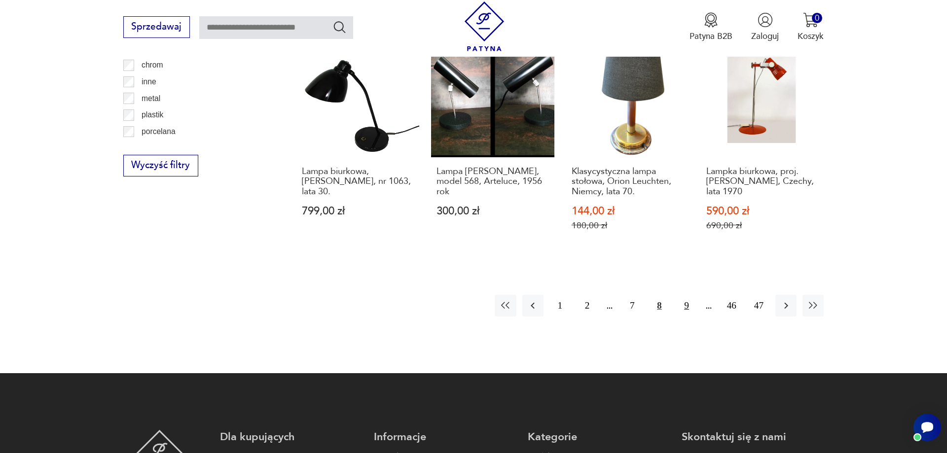
click at [686, 295] on button "9" at bounding box center [686, 305] width 21 height 21
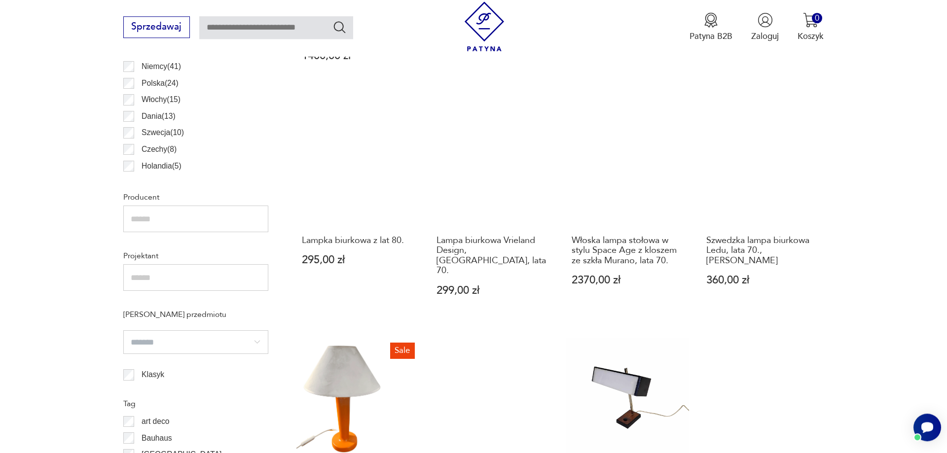
scroll to position [696, 0]
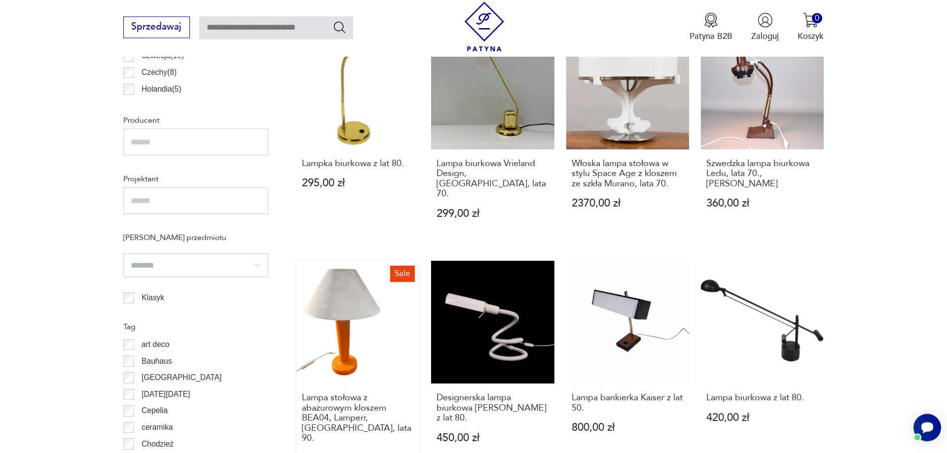
click at [350, 335] on link "Sale Lampa stołowa z abażurowym kloszem BEA04, Lamperr, [GEOGRAPHIC_DATA], lata…" at bounding box center [357, 381] width 123 height 240
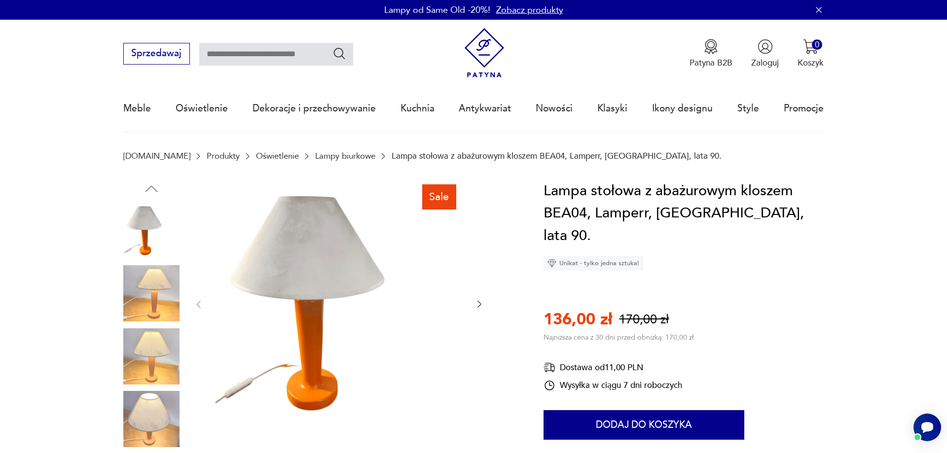
click at [161, 368] on img at bounding box center [151, 356] width 56 height 56
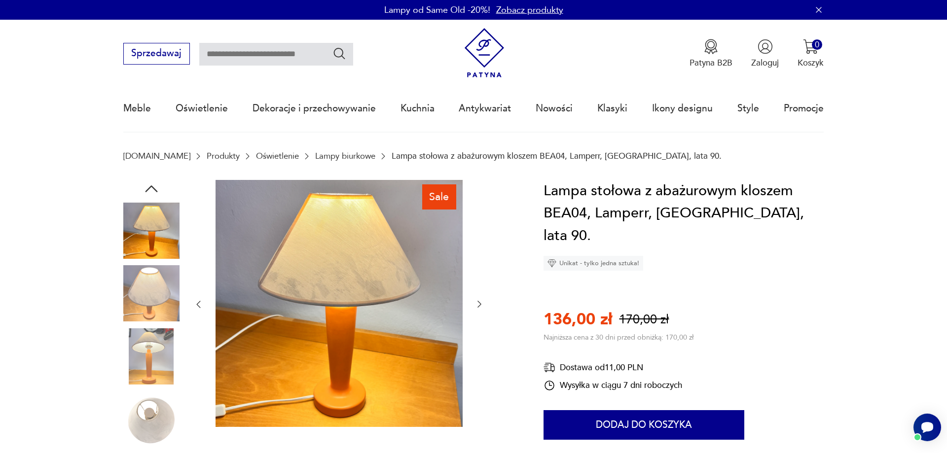
click at [148, 431] on img at bounding box center [151, 419] width 56 height 56
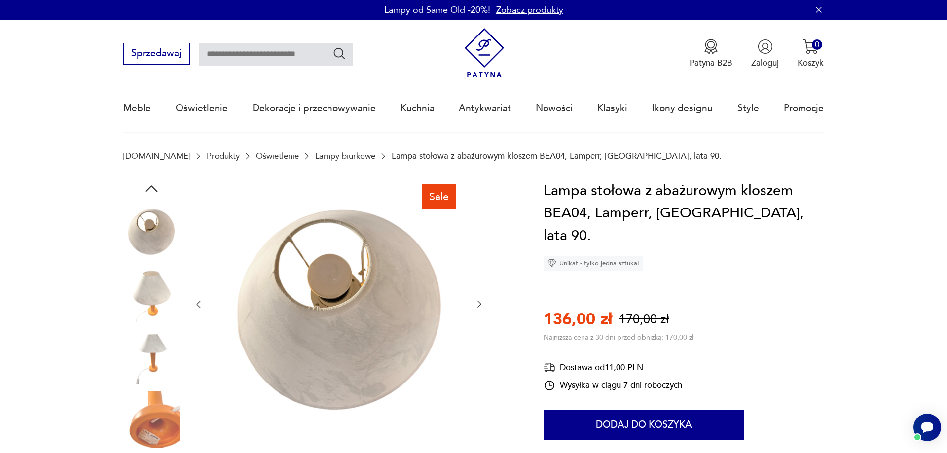
click at [149, 431] on img at bounding box center [151, 419] width 56 height 56
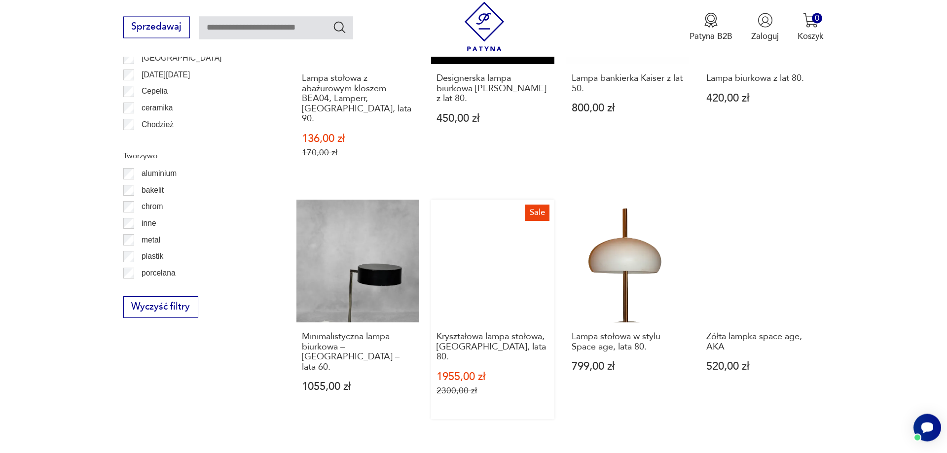
scroll to position [1006, 0]
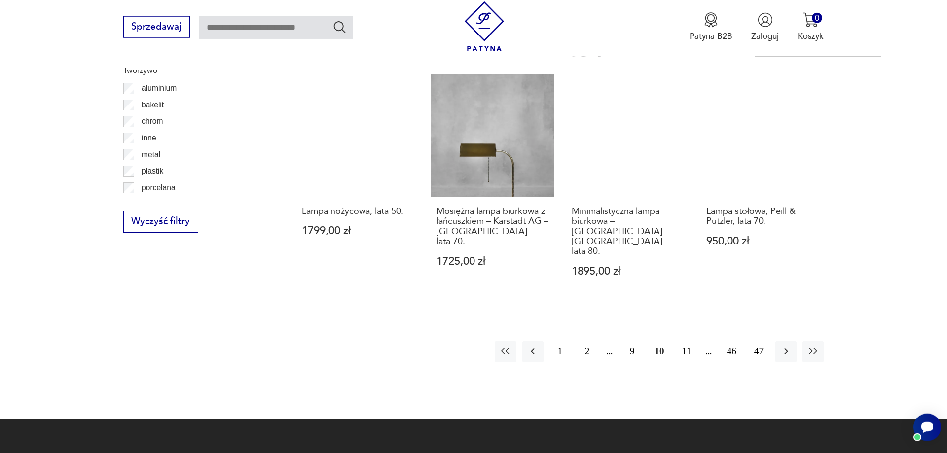
scroll to position [1148, 0]
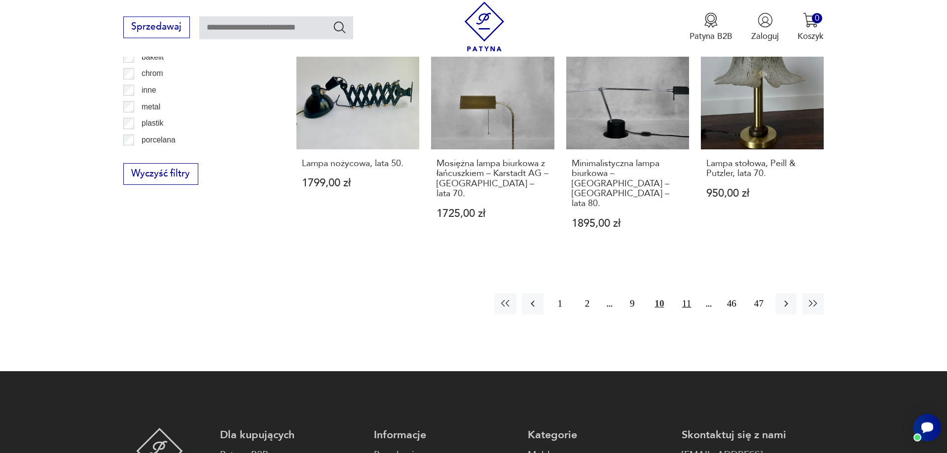
click at [685, 293] on button "11" at bounding box center [686, 303] width 21 height 21
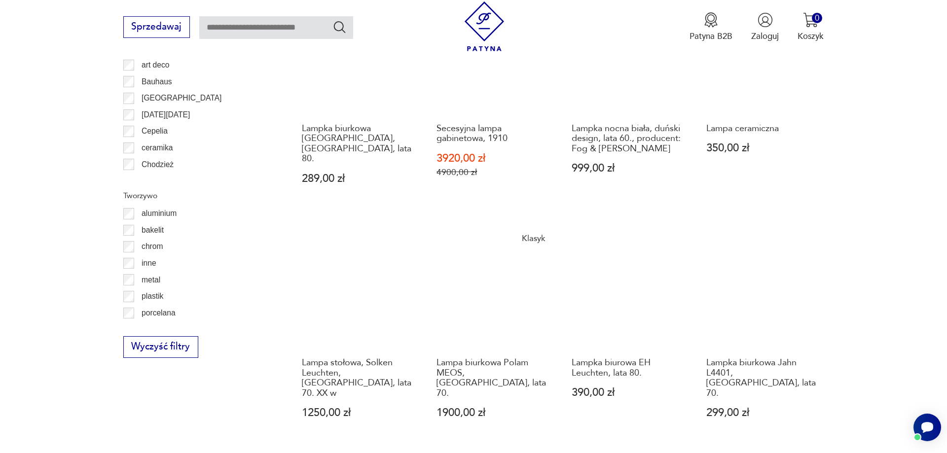
scroll to position [1098, 0]
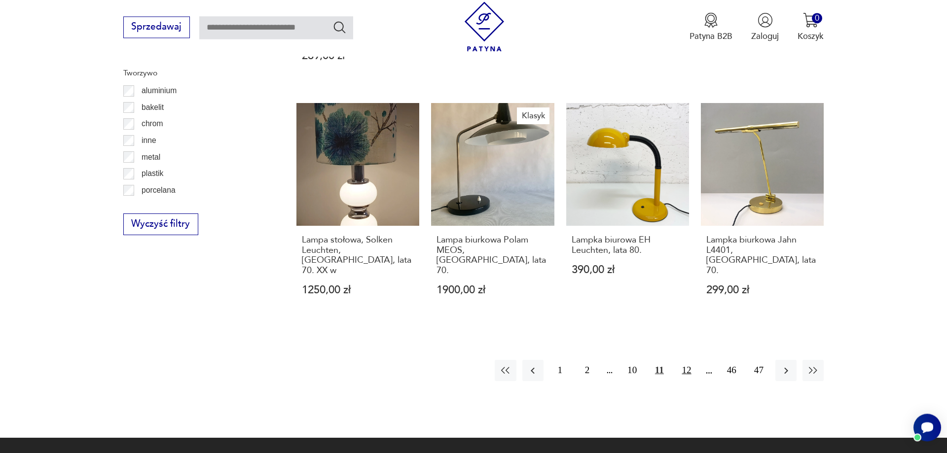
click at [688, 360] on button "12" at bounding box center [686, 370] width 21 height 21
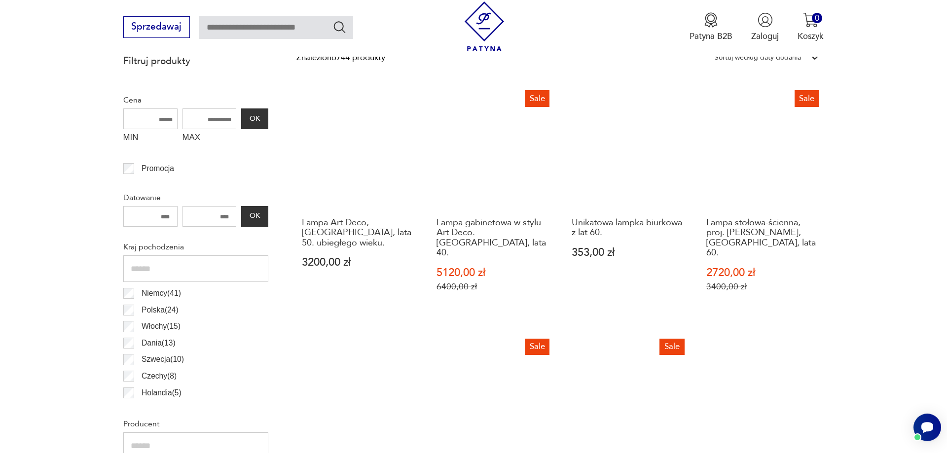
scroll to position [495, 0]
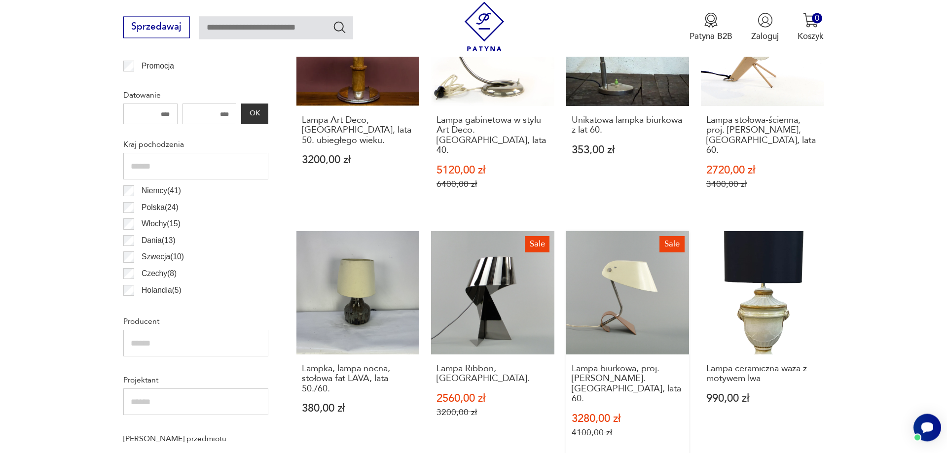
click at [627, 311] on link "Sale Lampa biurkowa, proj. A. Gałecki. Warszawa, lata 60. 3280,00 zł 4100,00 zł" at bounding box center [627, 345] width 123 height 229
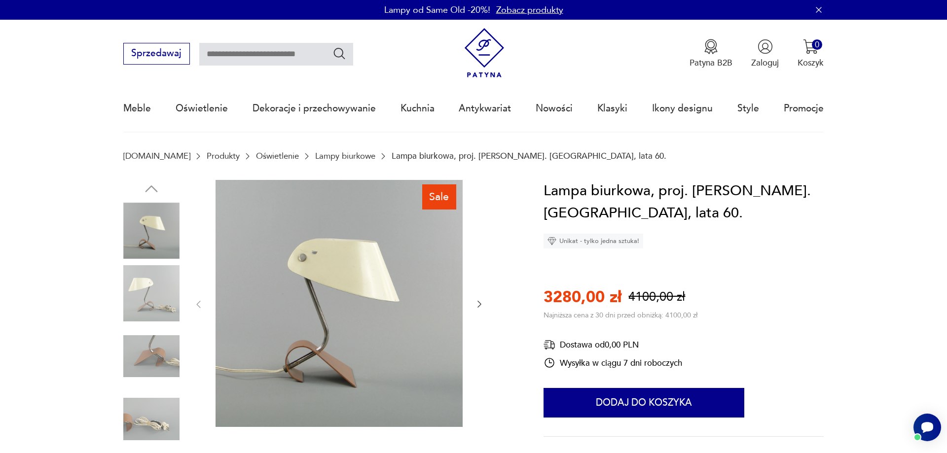
click at [144, 307] on img at bounding box center [151, 293] width 56 height 56
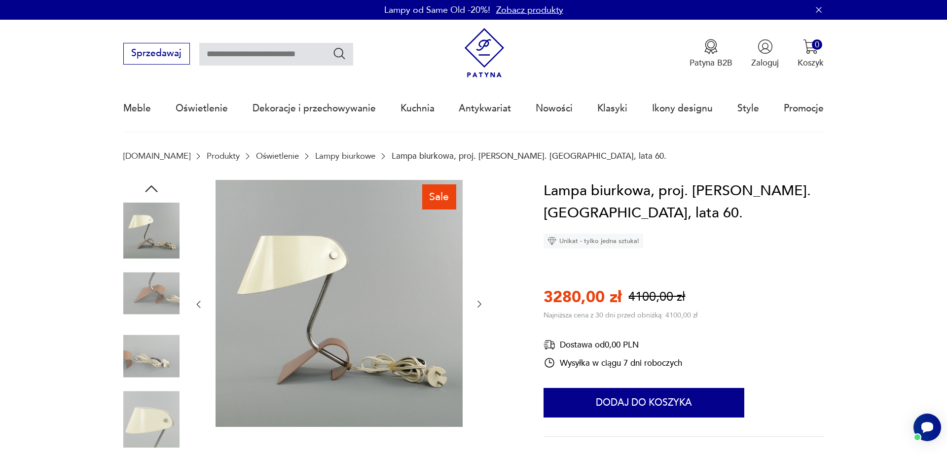
click at [153, 235] on img at bounding box center [151, 231] width 56 height 56
click at [146, 430] on img at bounding box center [151, 419] width 56 height 56
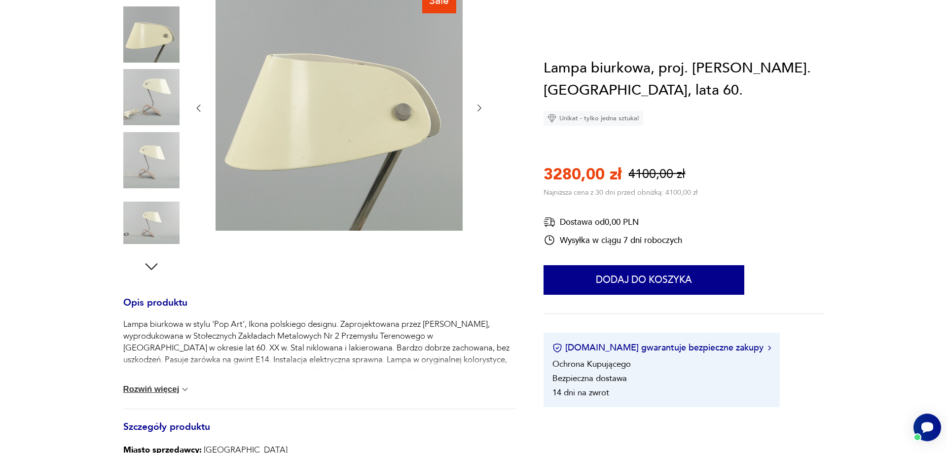
scroll to position [50, 0]
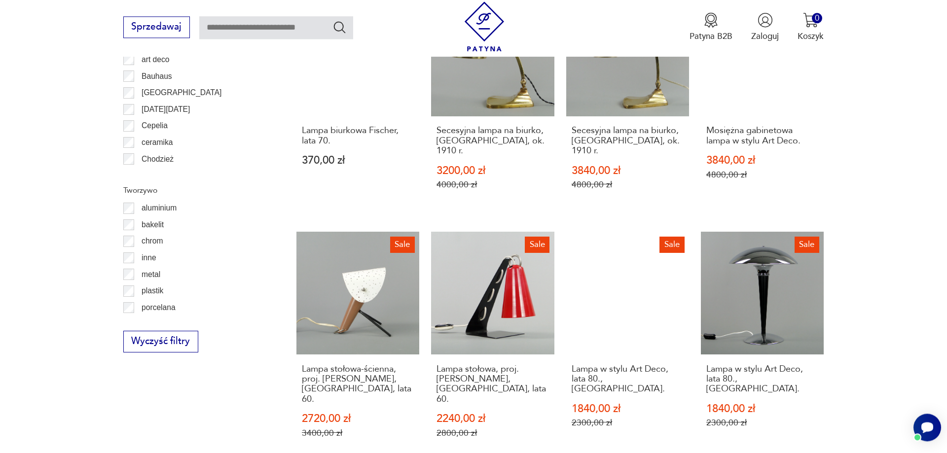
scroll to position [1074, 0]
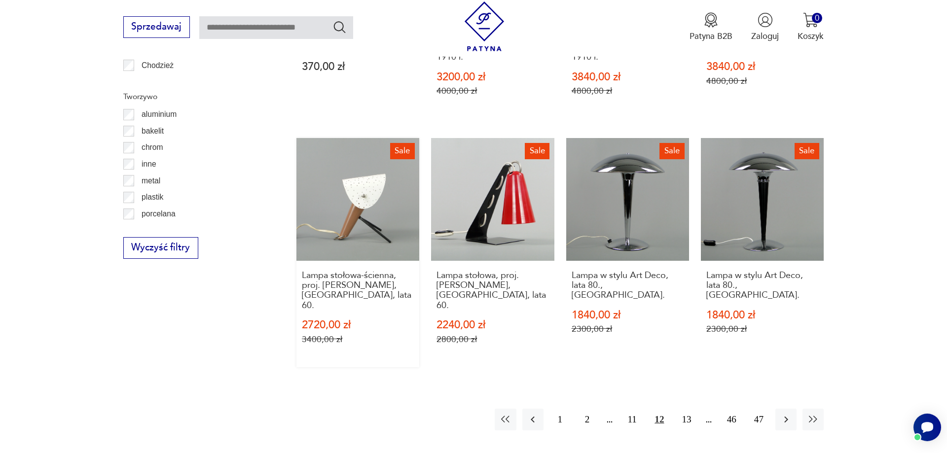
click at [354, 186] on link "Sale Lampa stołowa-ścienna, proj. A. Gałecki, Warszawa, lata 60. 2720,00 zł 340…" at bounding box center [357, 252] width 123 height 229
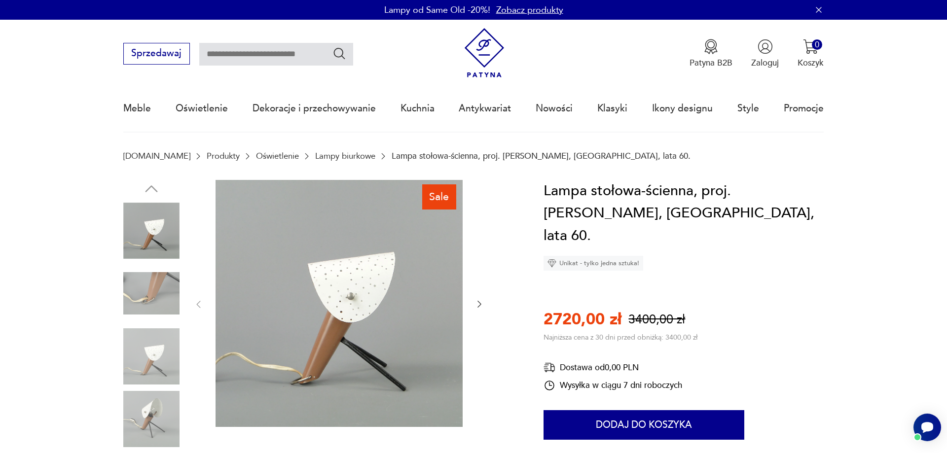
click at [144, 424] on img at bounding box center [151, 419] width 56 height 56
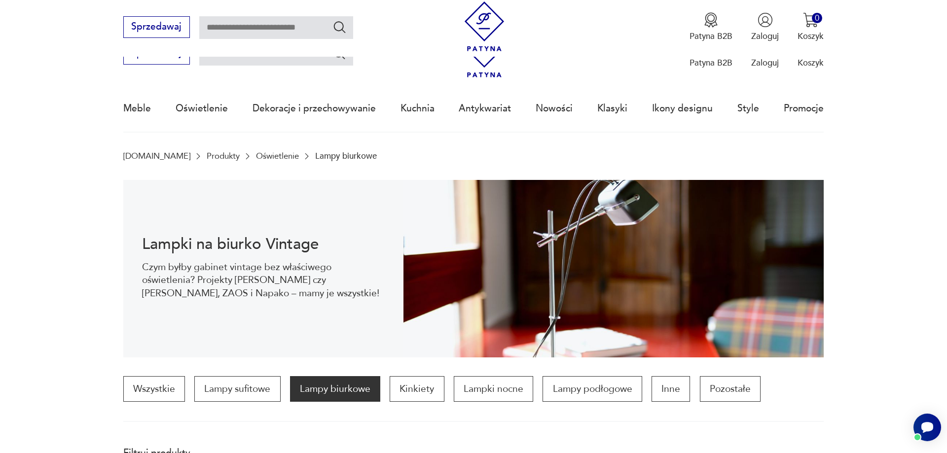
scroll to position [1183, 0]
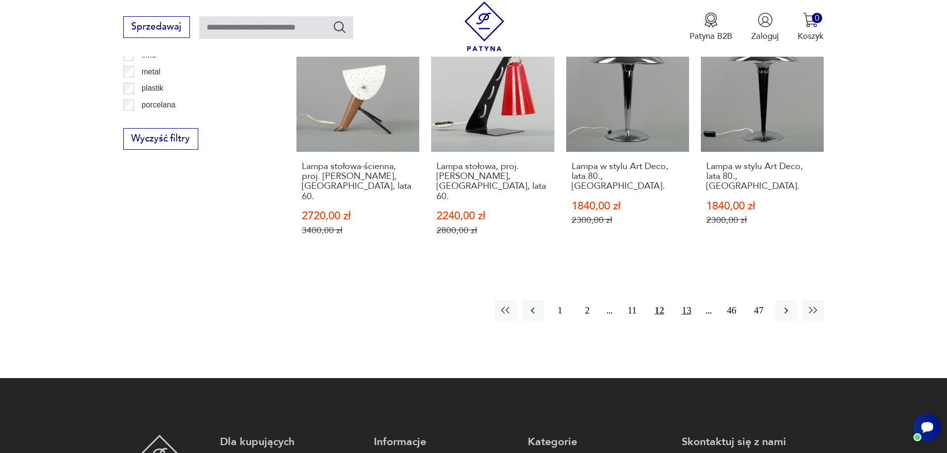
click at [684, 300] on button "13" at bounding box center [686, 310] width 21 height 21
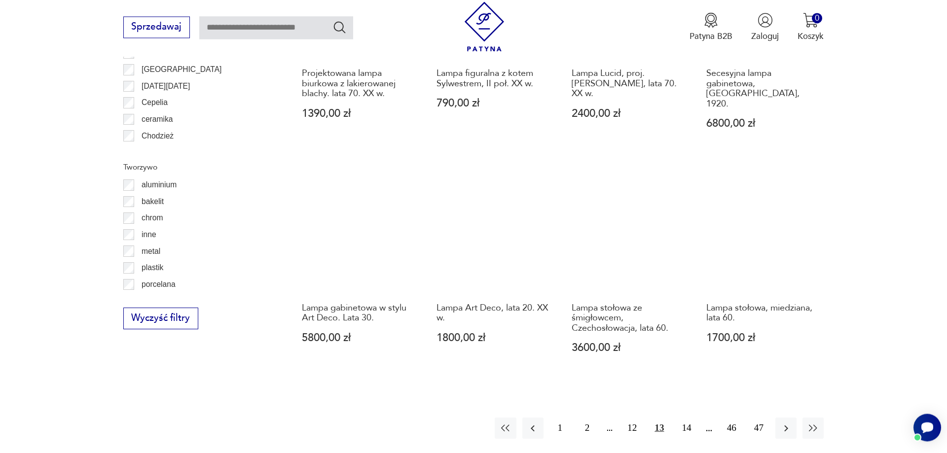
scroll to position [1047, 0]
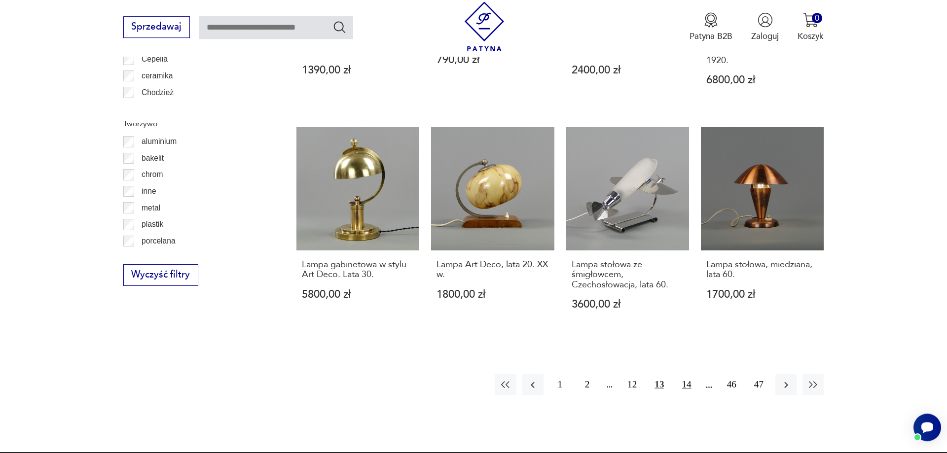
click at [684, 375] on button "14" at bounding box center [686, 384] width 21 height 21
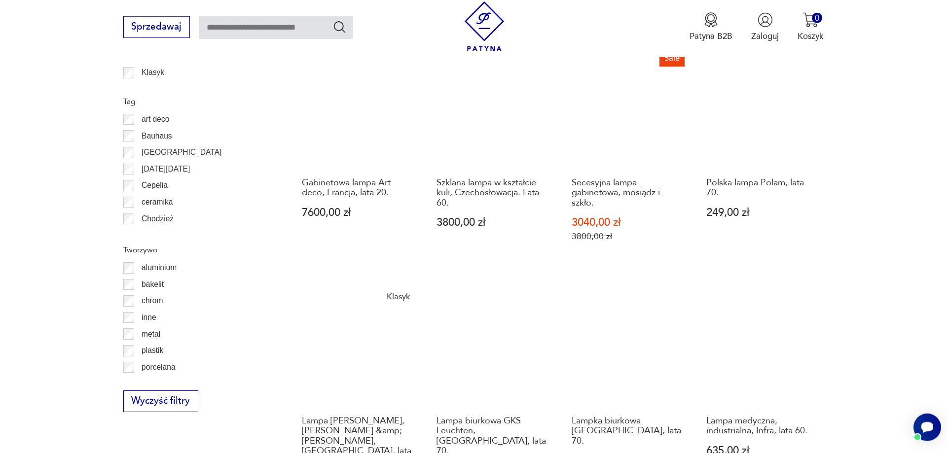
scroll to position [1047, 0]
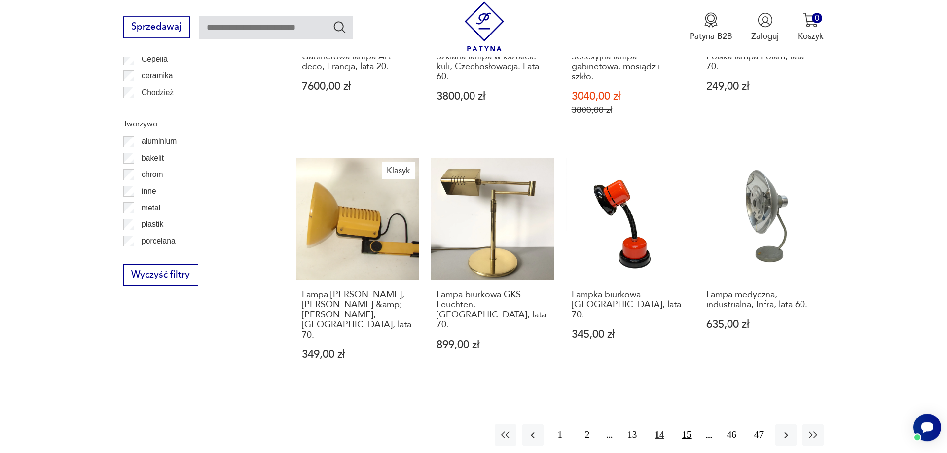
click at [689, 425] on button "15" at bounding box center [686, 435] width 21 height 21
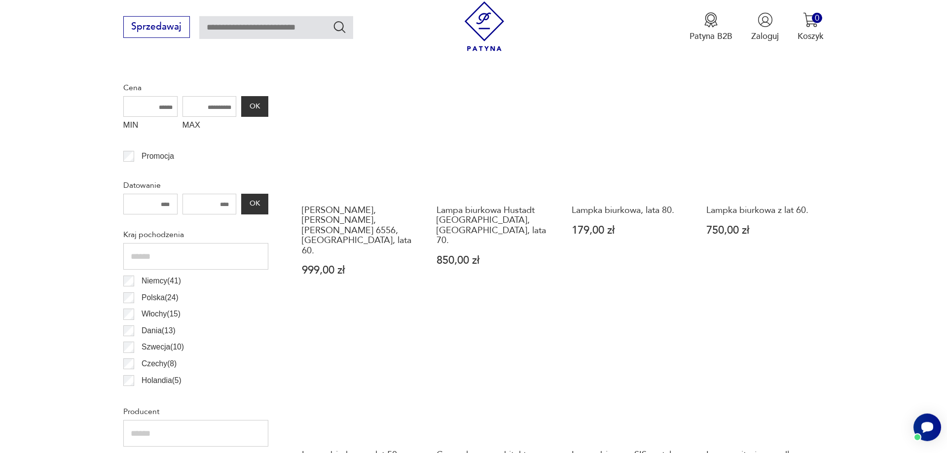
scroll to position [444, 0]
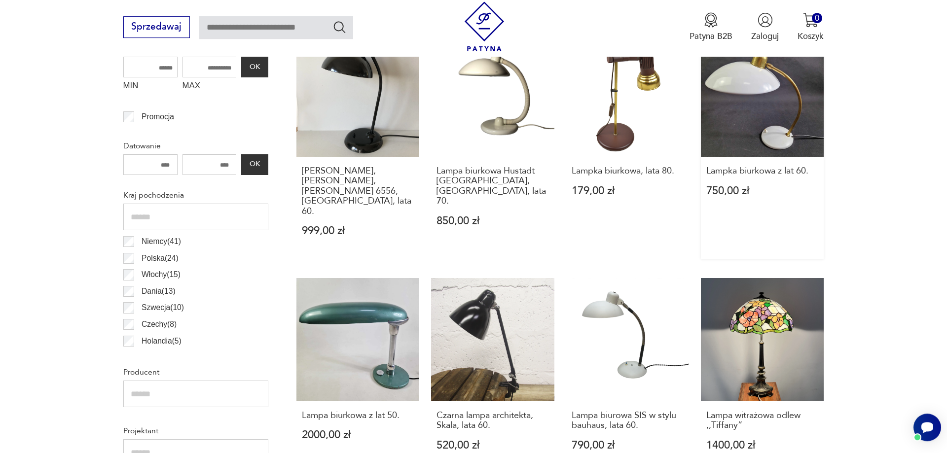
click at [773, 118] on link "Lampka biurkowa z lat 60. 750,00 zł" at bounding box center [762, 147] width 123 height 226
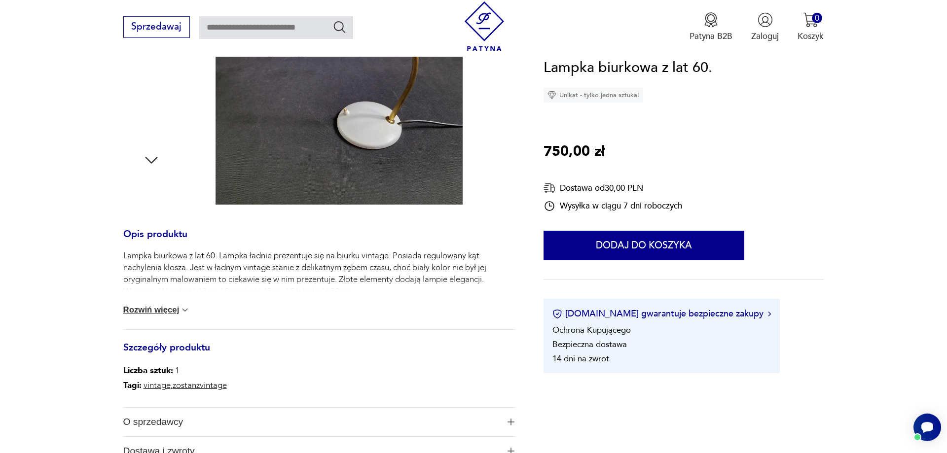
scroll to position [352, 0]
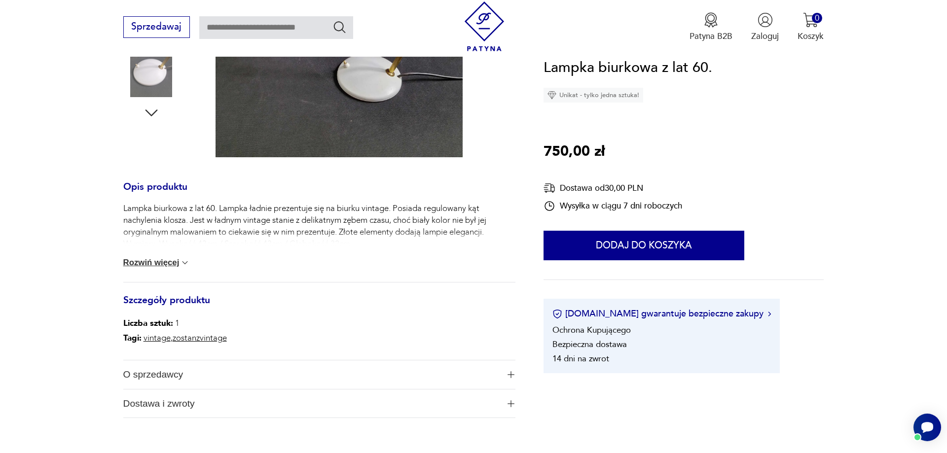
click at [139, 262] on button "Rozwiń więcej" at bounding box center [156, 263] width 67 height 10
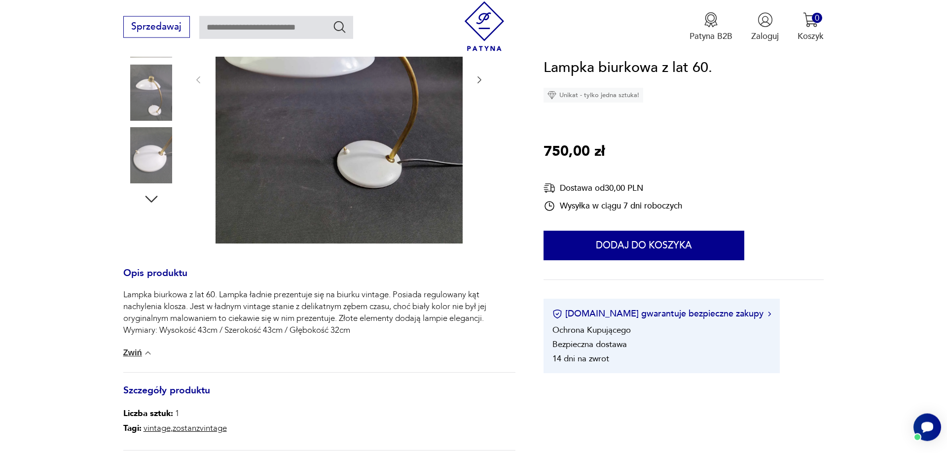
scroll to position [151, 0]
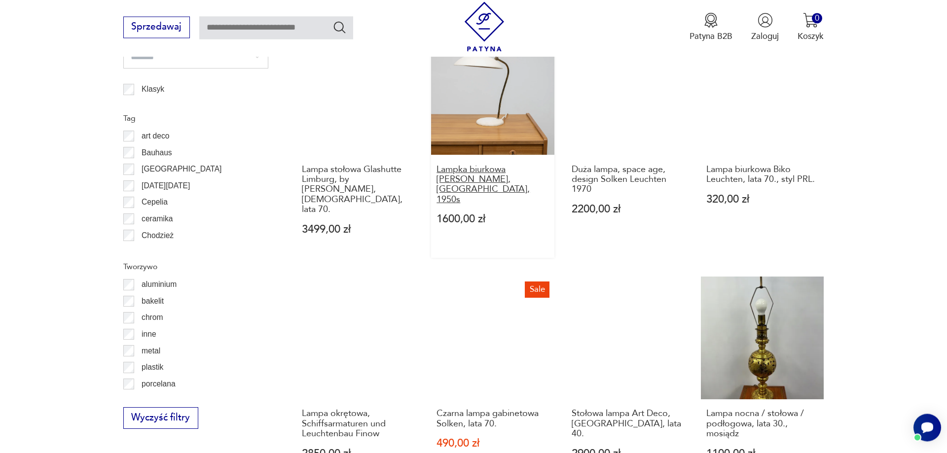
scroll to position [1047, 0]
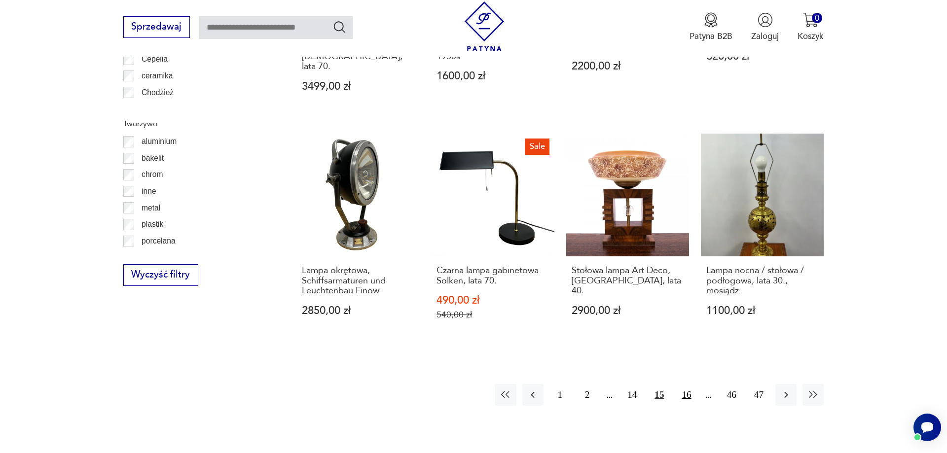
click at [684, 384] on button "16" at bounding box center [686, 394] width 21 height 21
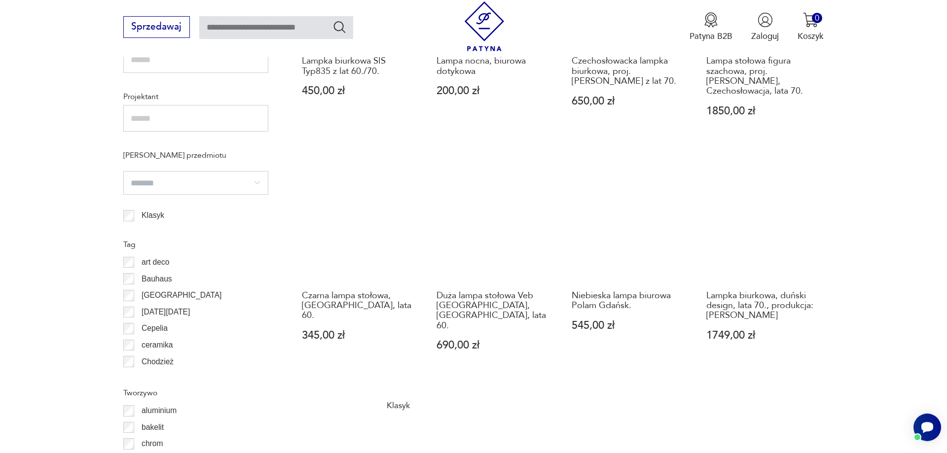
scroll to position [896, 0]
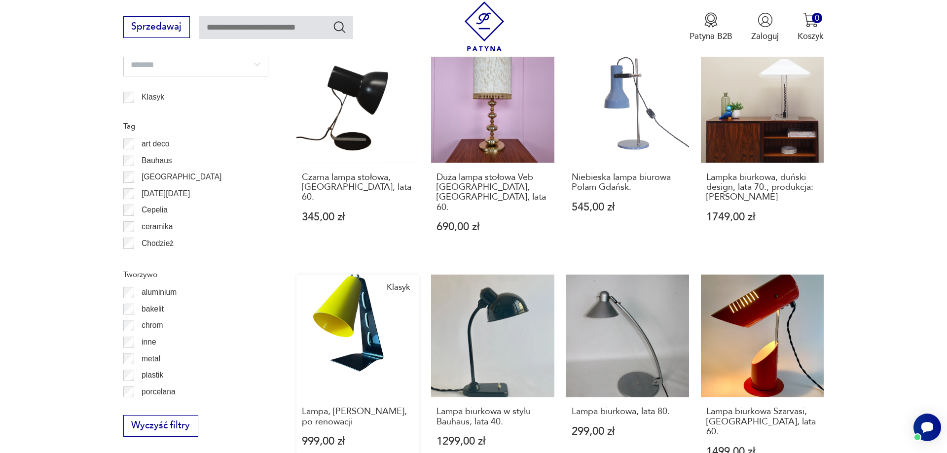
click at [359, 345] on link "Klasyk Lampa, Apolinary Gałecki, po renowacji 999,00 zł" at bounding box center [357, 378] width 123 height 206
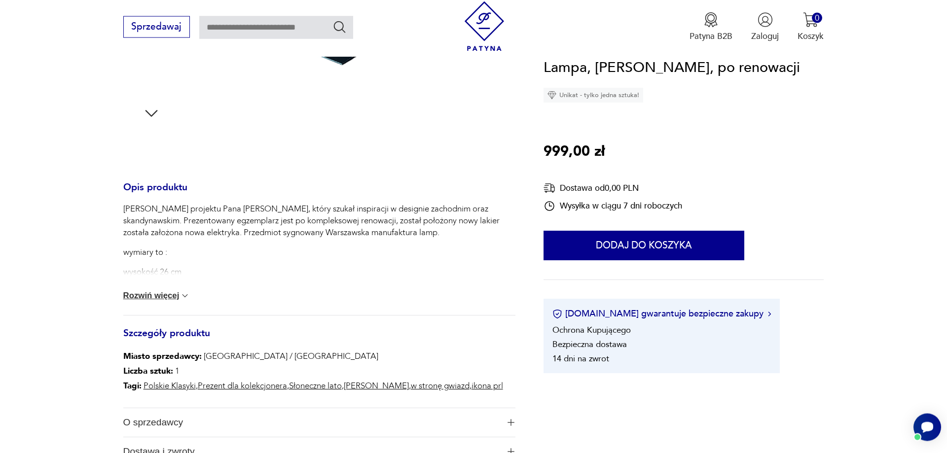
scroll to position [352, 0]
click at [153, 296] on button "Rozwiń więcej" at bounding box center [156, 295] width 67 height 10
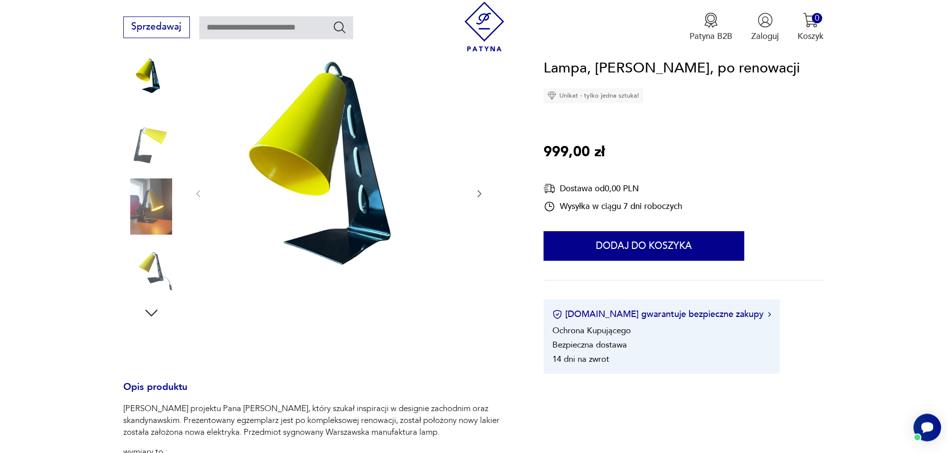
scroll to position [151, 0]
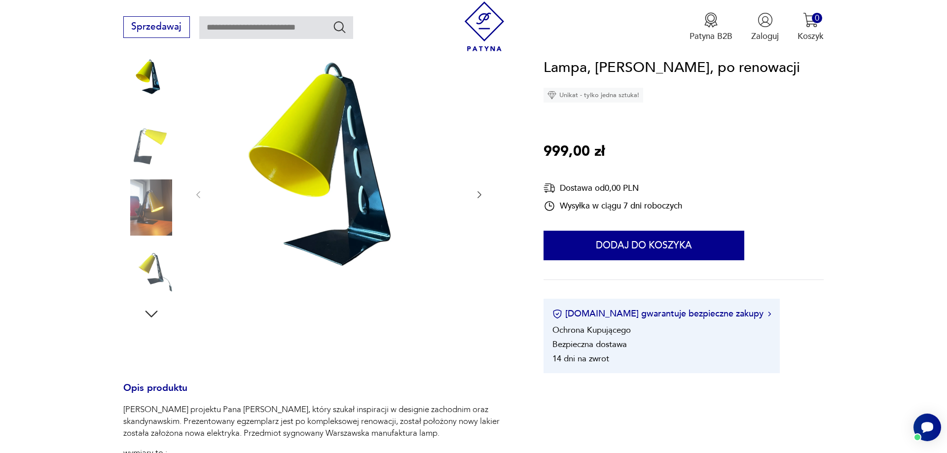
click at [303, 213] on img at bounding box center [338, 193] width 247 height 329
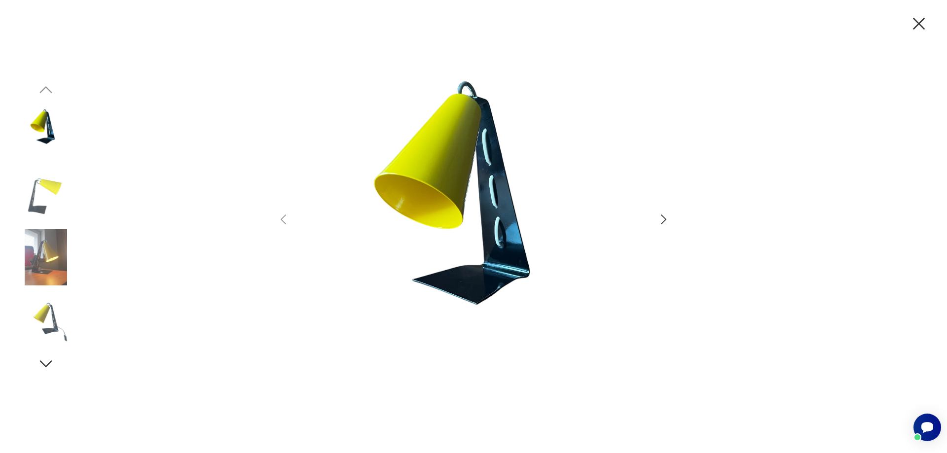
click at [665, 217] on icon "button" at bounding box center [663, 220] width 14 height 14
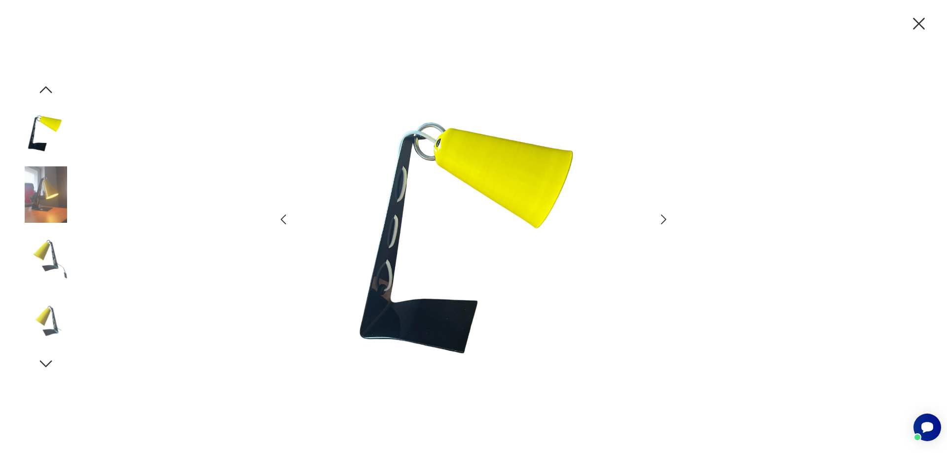
click at [665, 217] on icon "button" at bounding box center [663, 220] width 14 height 14
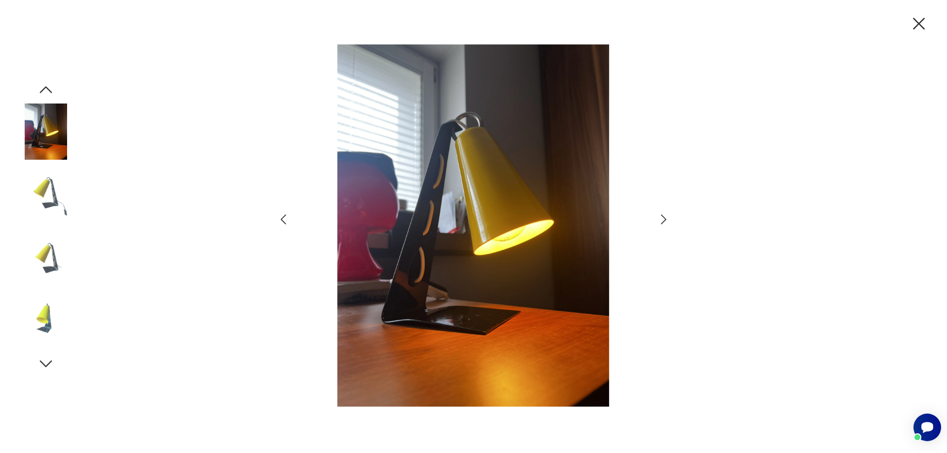
click at [665, 217] on icon "button" at bounding box center [663, 220] width 14 height 14
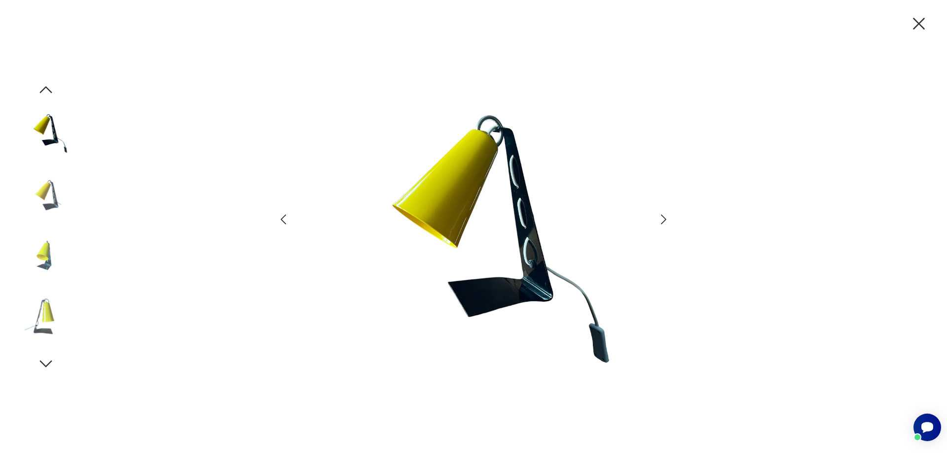
click at [665, 217] on icon "button" at bounding box center [663, 220] width 14 height 14
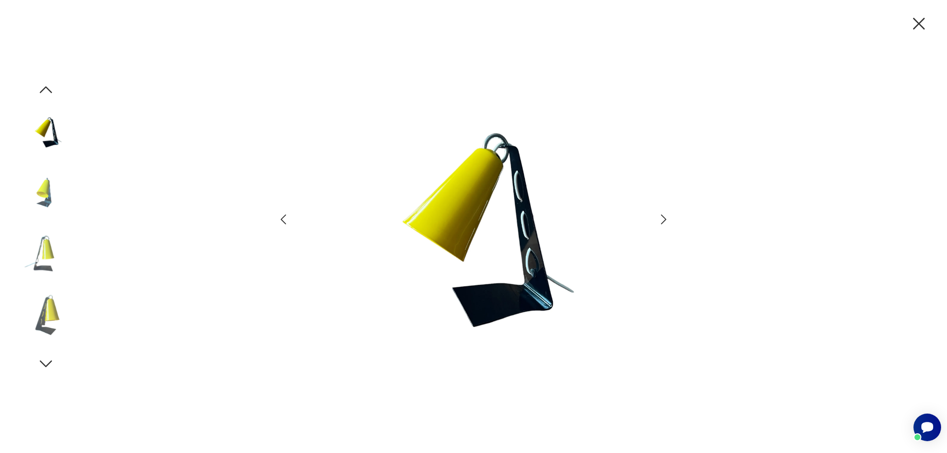
click at [665, 217] on icon "button" at bounding box center [663, 220] width 14 height 14
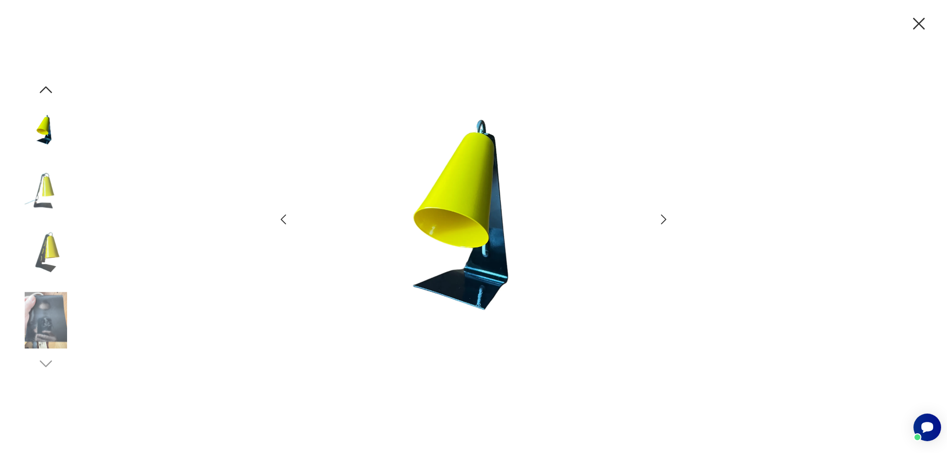
scroll to position [1006, 0]
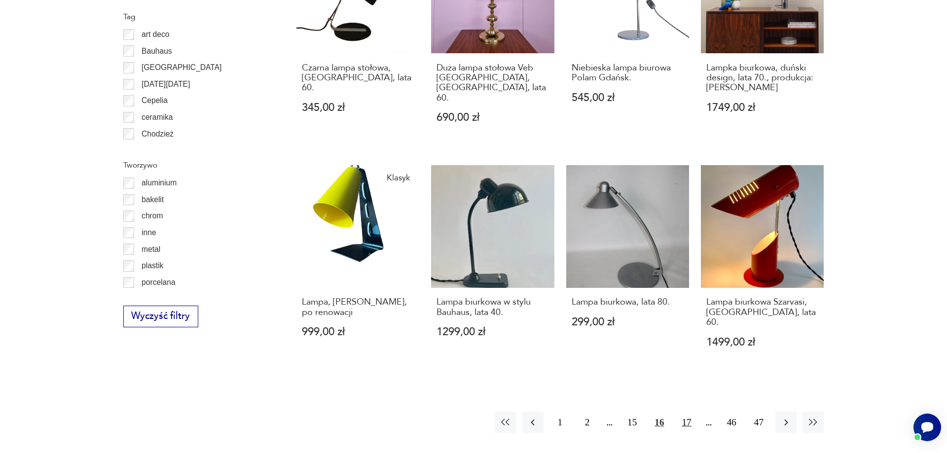
click at [685, 412] on button "17" at bounding box center [686, 422] width 21 height 21
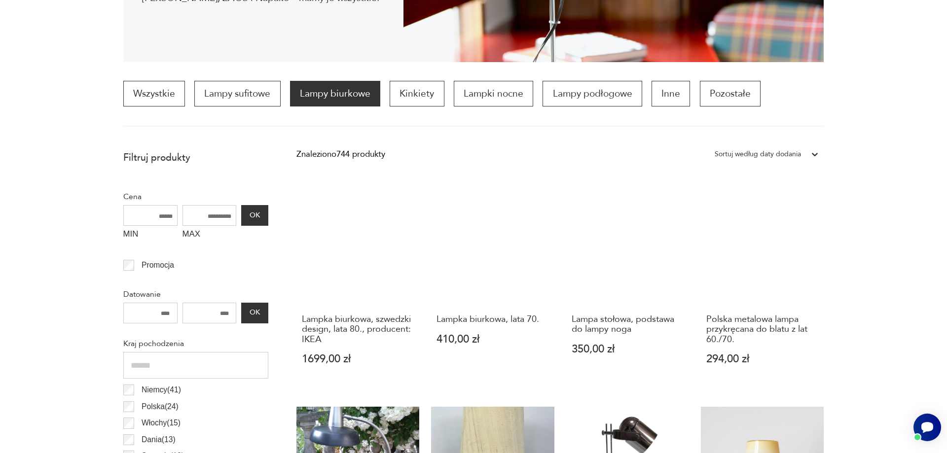
scroll to position [293, 0]
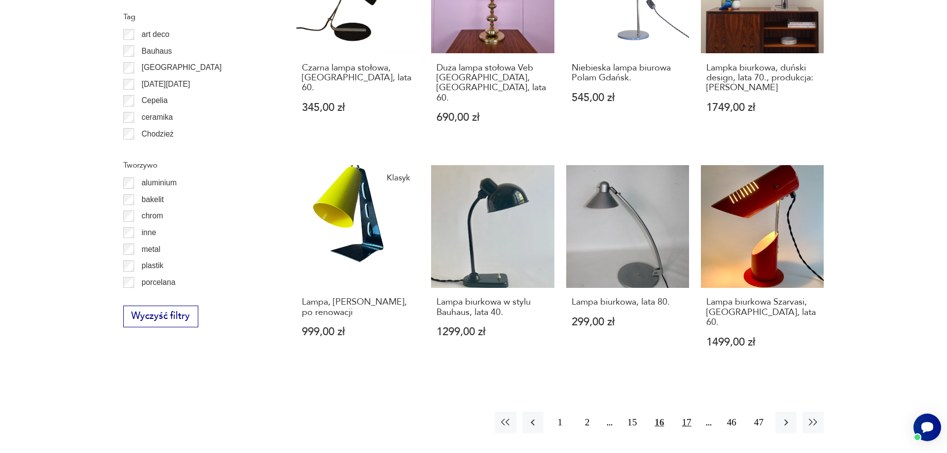
click at [688, 412] on button "17" at bounding box center [686, 422] width 21 height 21
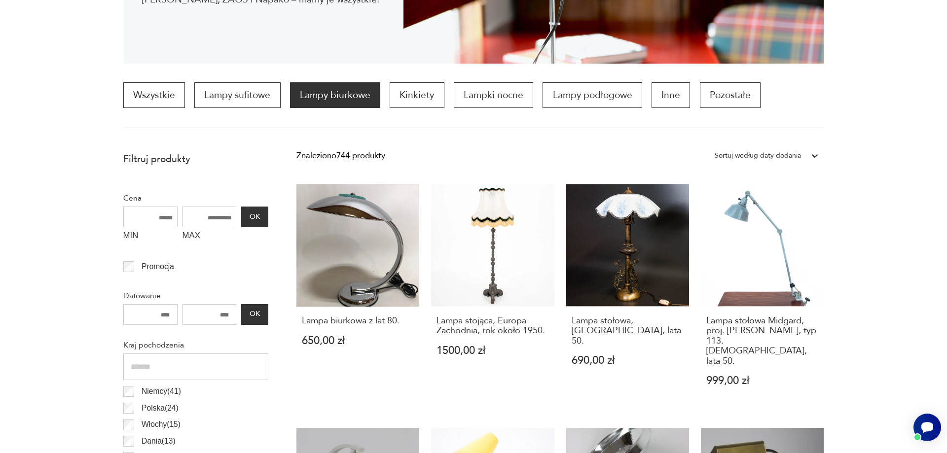
scroll to position [293, 0]
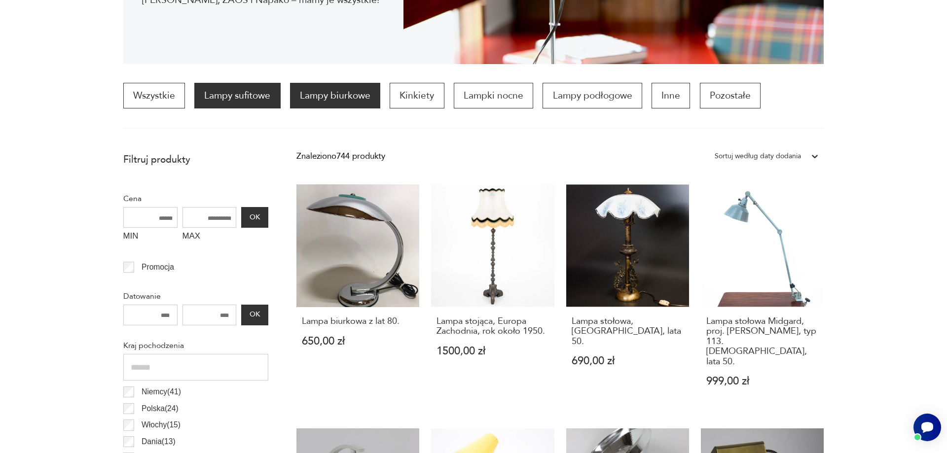
click at [260, 102] on p "Lampy sufitowe" at bounding box center [237, 96] width 86 height 26
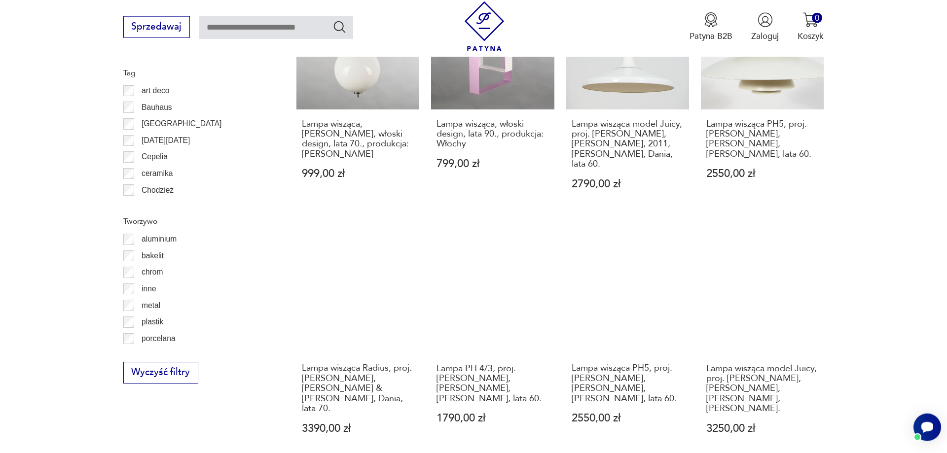
scroll to position [1088, 0]
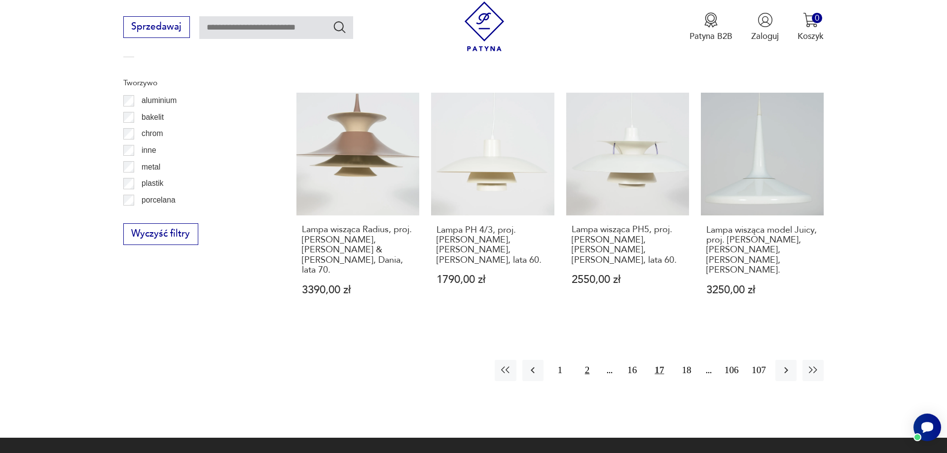
click at [587, 360] on button "2" at bounding box center [586, 370] width 21 height 21
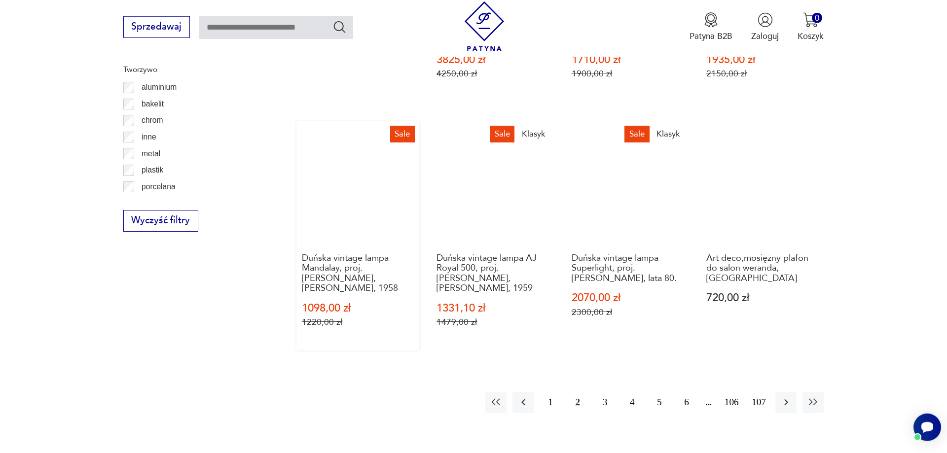
scroll to position [1199, 0]
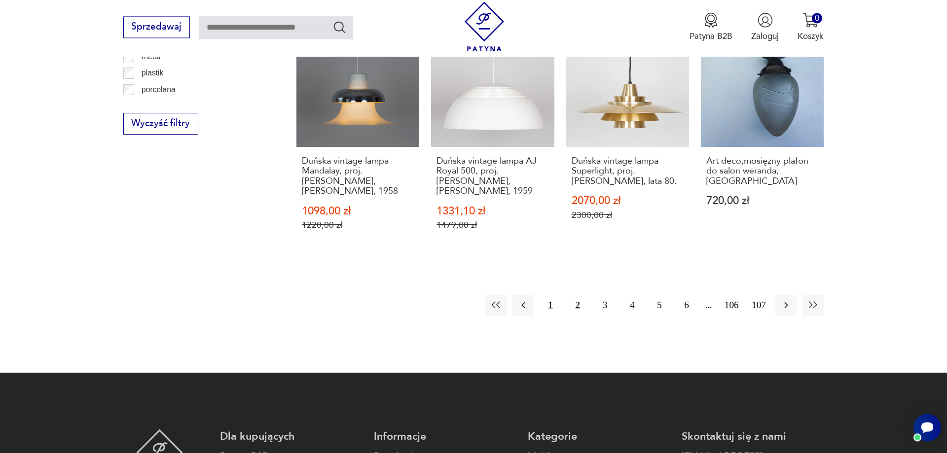
click at [550, 297] on button "1" at bounding box center [550, 305] width 21 height 21
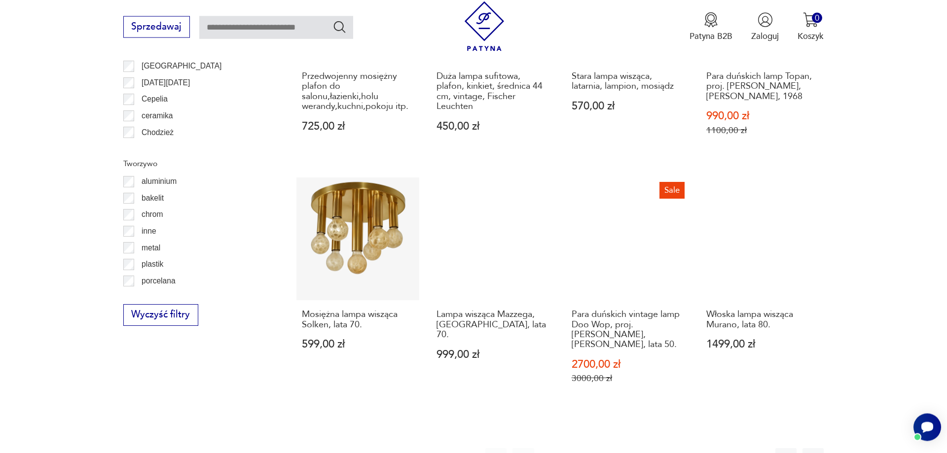
scroll to position [1098, 0]
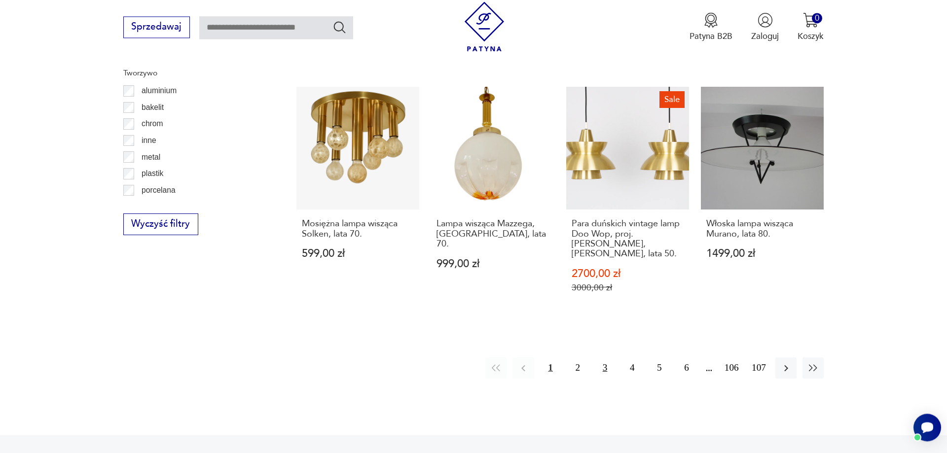
click at [602, 357] on button "3" at bounding box center [604, 367] width 21 height 21
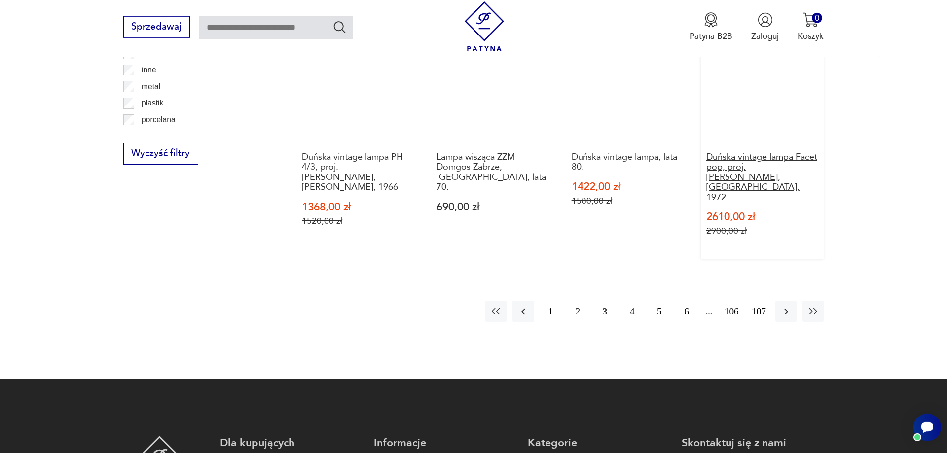
scroll to position [1199, 0]
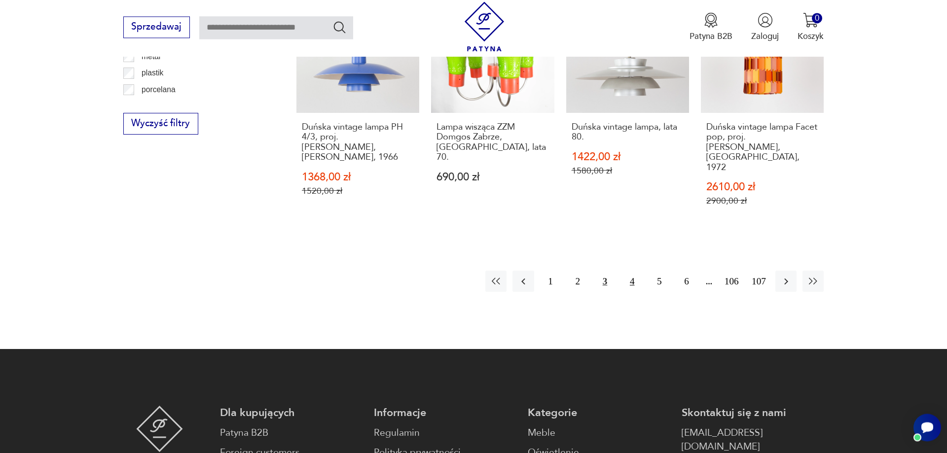
click at [630, 271] on button "4" at bounding box center [631, 281] width 21 height 21
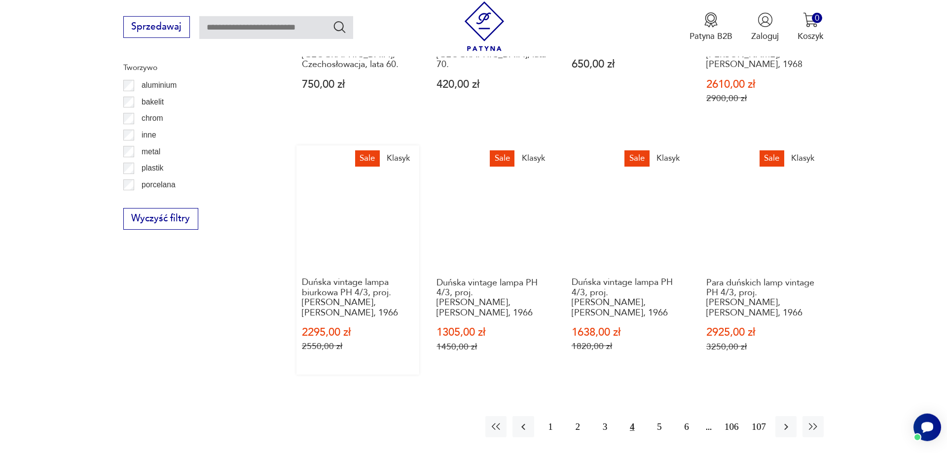
scroll to position [1199, 0]
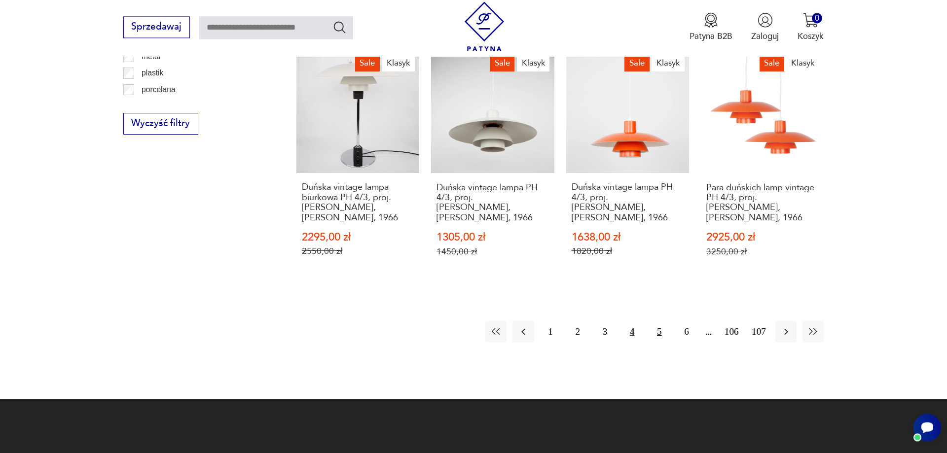
click at [654, 321] on button "5" at bounding box center [658, 331] width 21 height 21
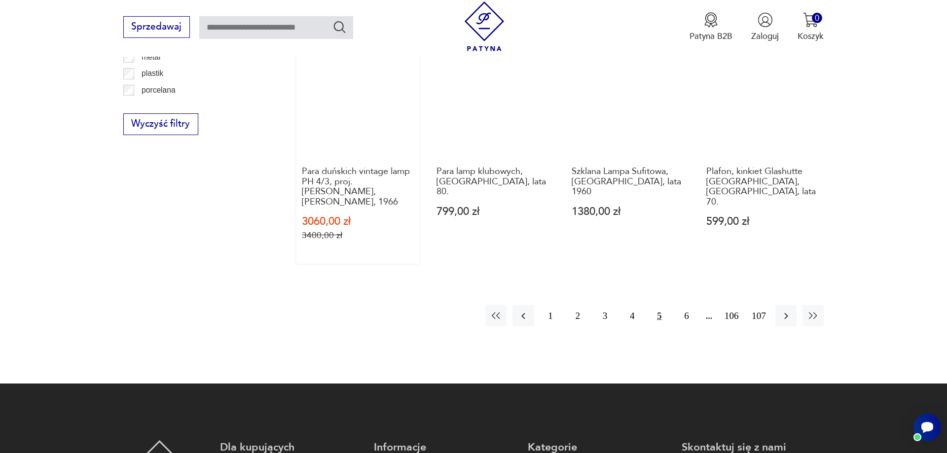
scroll to position [1199, 0]
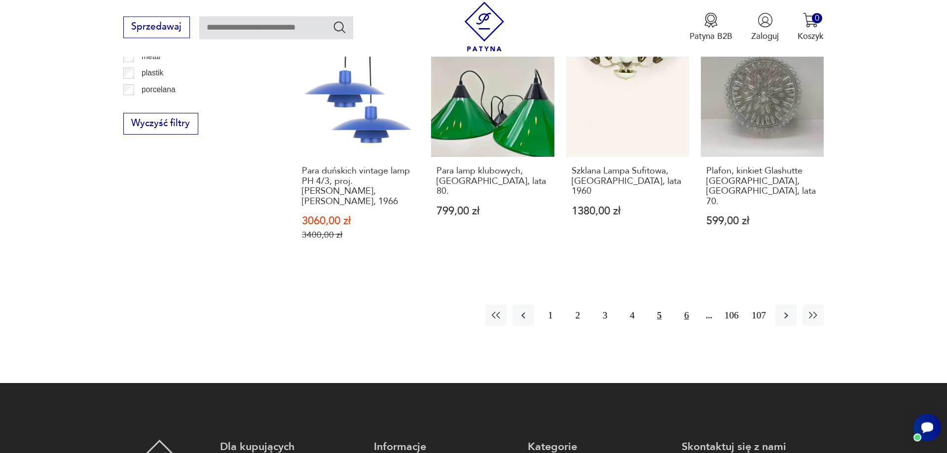
click at [685, 305] on button "6" at bounding box center [686, 315] width 21 height 21
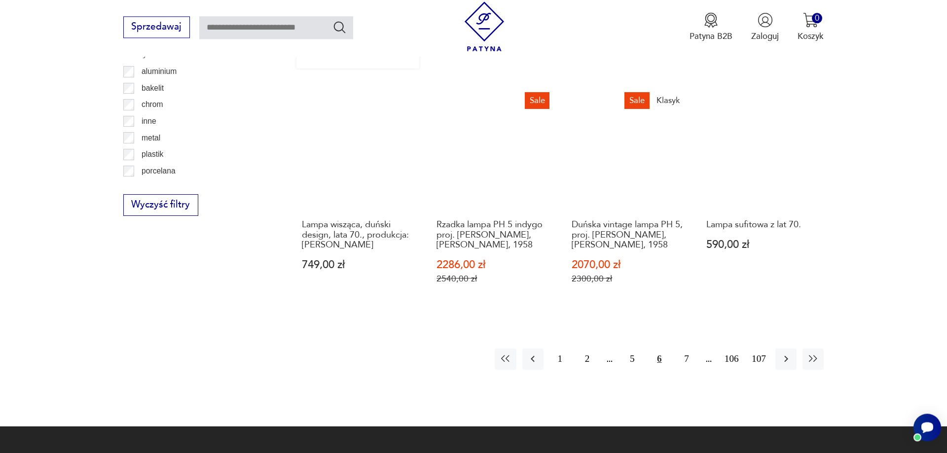
scroll to position [1148, 0]
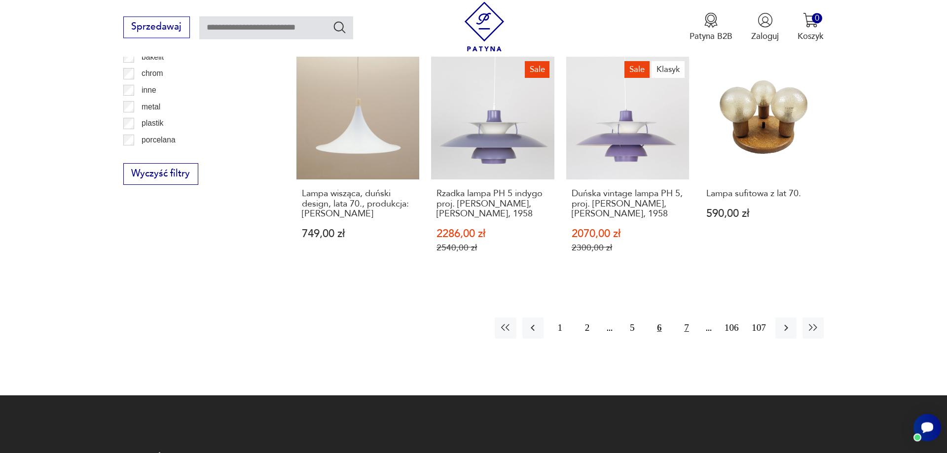
click at [690, 318] on button "7" at bounding box center [686, 328] width 21 height 21
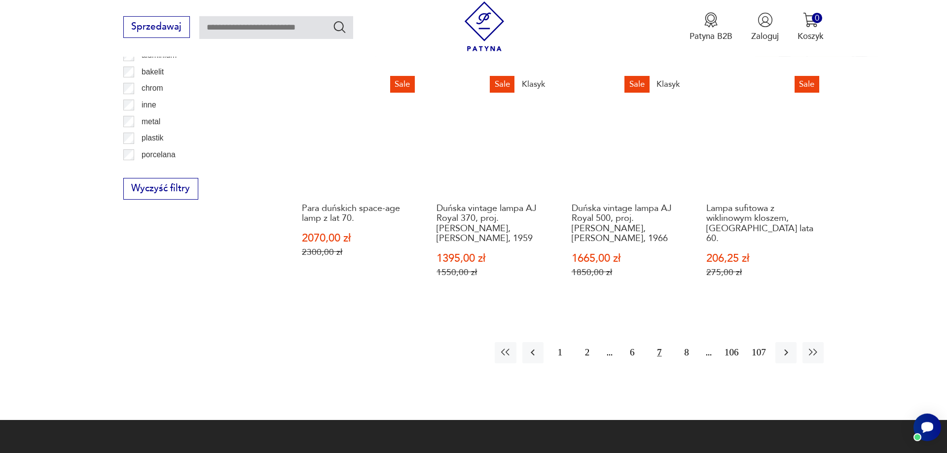
scroll to position [1199, 0]
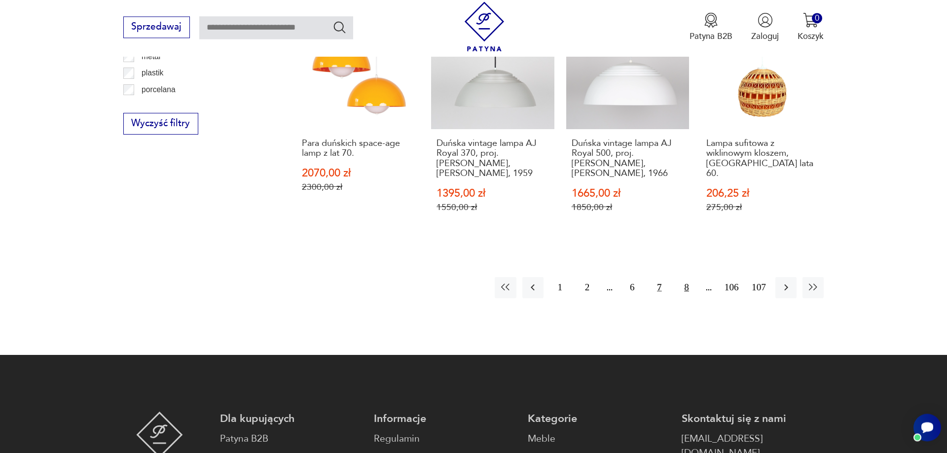
click at [686, 277] on button "8" at bounding box center [686, 287] width 21 height 21
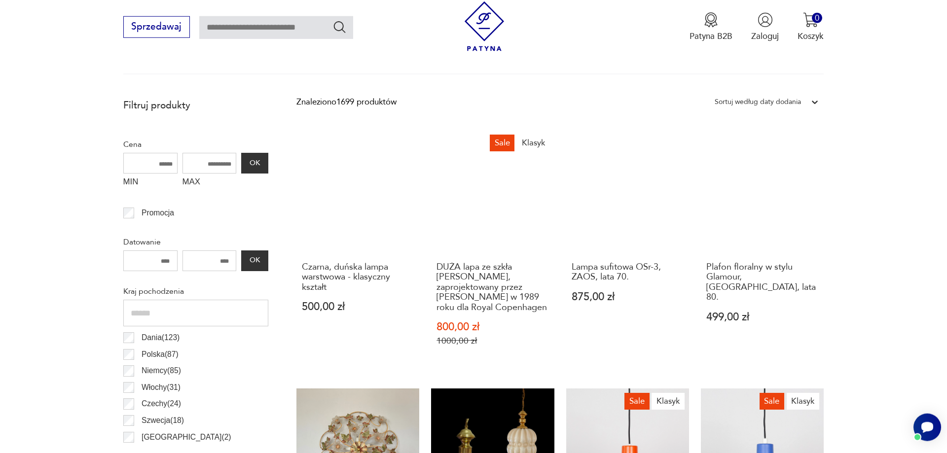
scroll to position [293, 0]
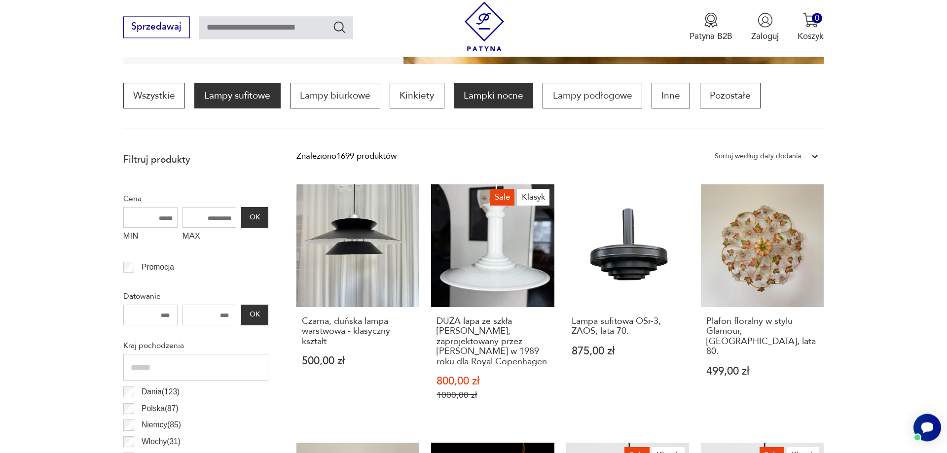
click at [499, 99] on p "Lampki nocne" at bounding box center [493, 96] width 79 height 26
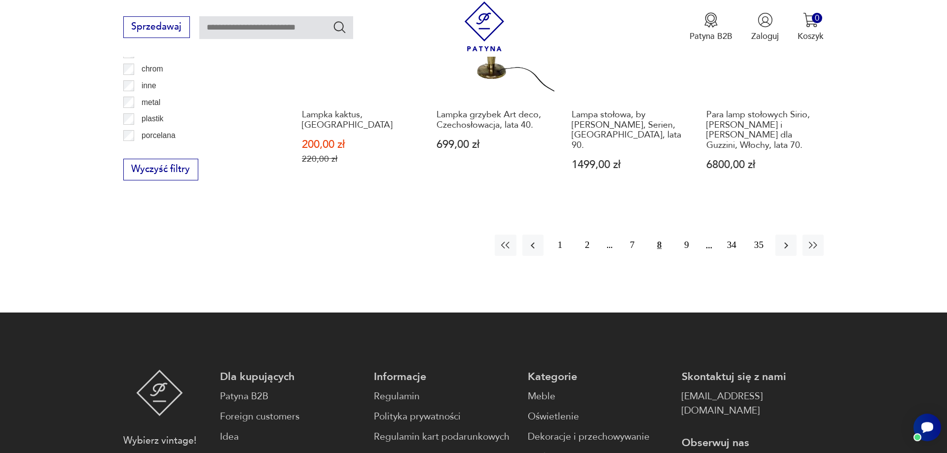
scroll to position [1199, 0]
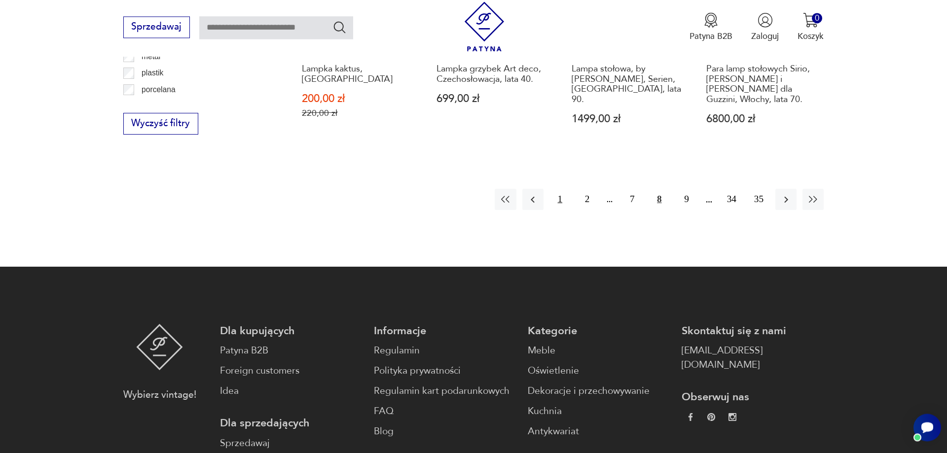
click at [556, 207] on button "1" at bounding box center [559, 199] width 21 height 21
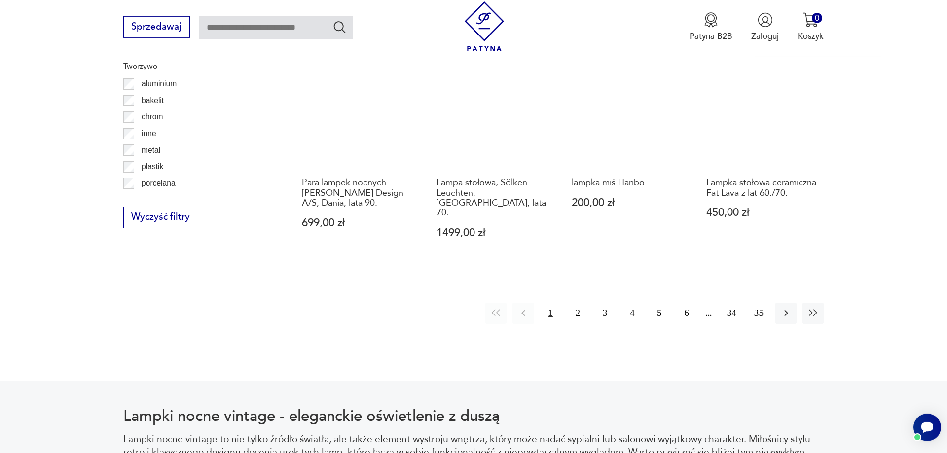
scroll to position [1148, 0]
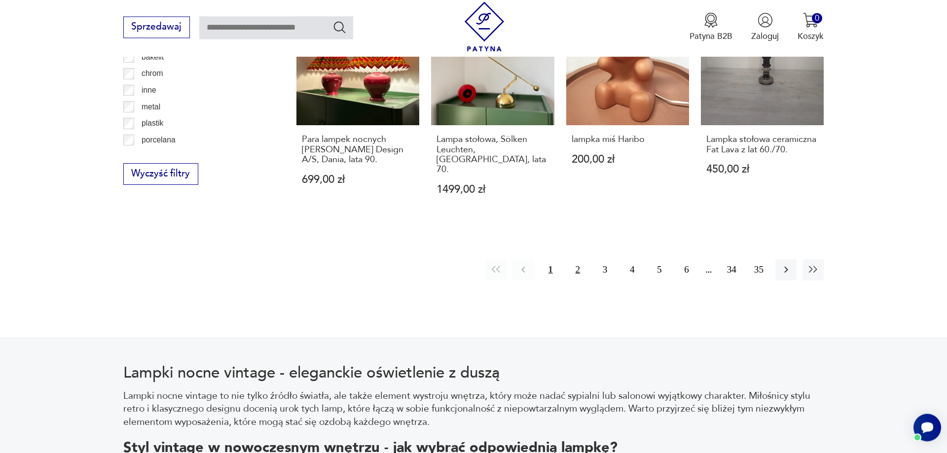
click at [580, 259] on button "2" at bounding box center [577, 269] width 21 height 21
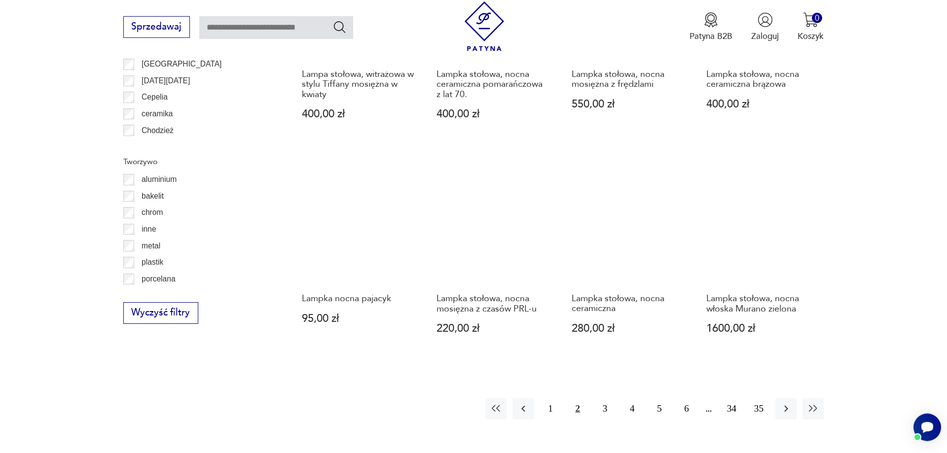
scroll to position [1148, 0]
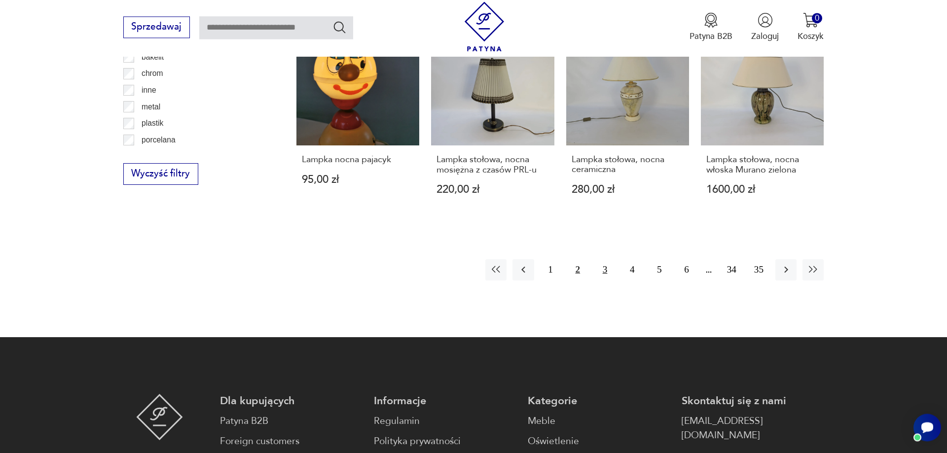
click at [602, 259] on button "3" at bounding box center [604, 269] width 21 height 21
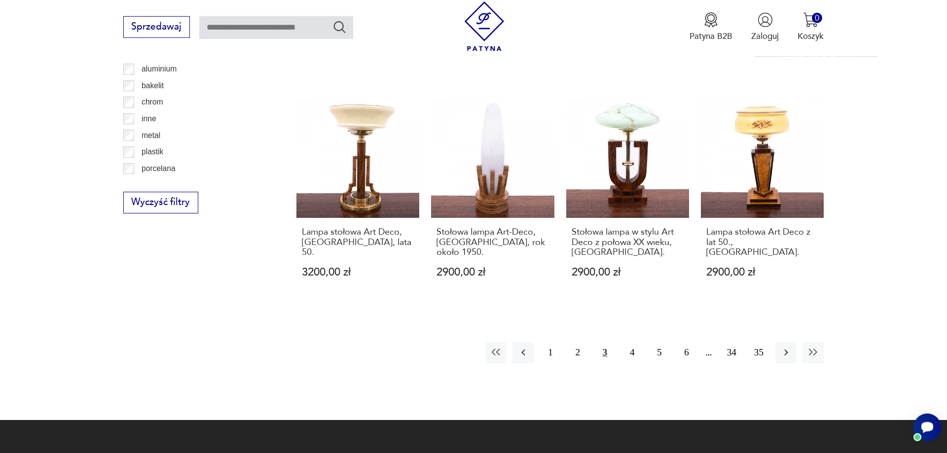
scroll to position [1148, 0]
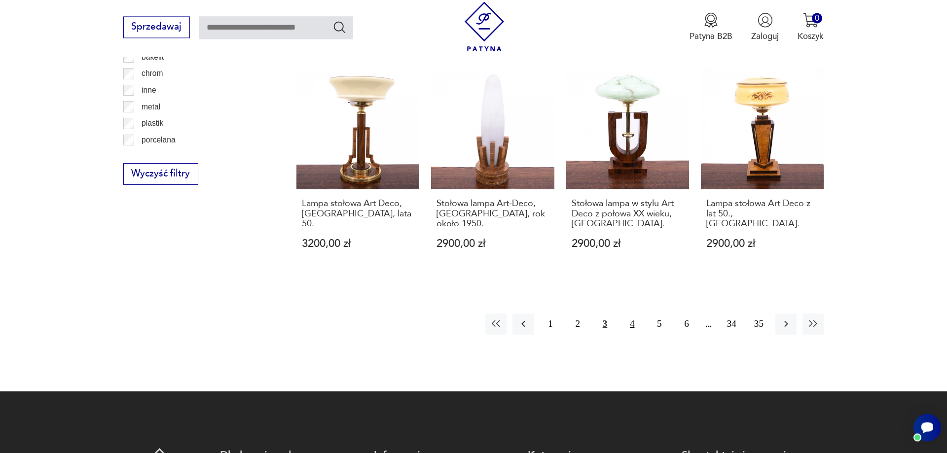
click at [628, 314] on button "4" at bounding box center [631, 324] width 21 height 21
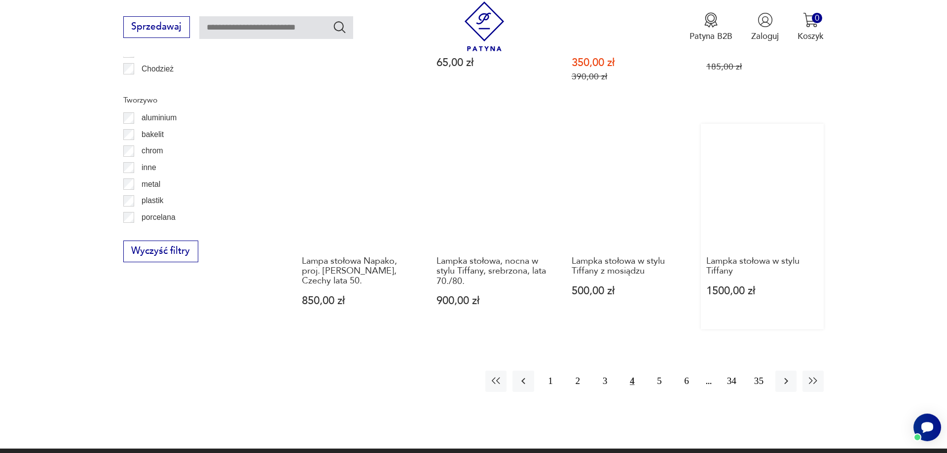
scroll to position [1098, 0]
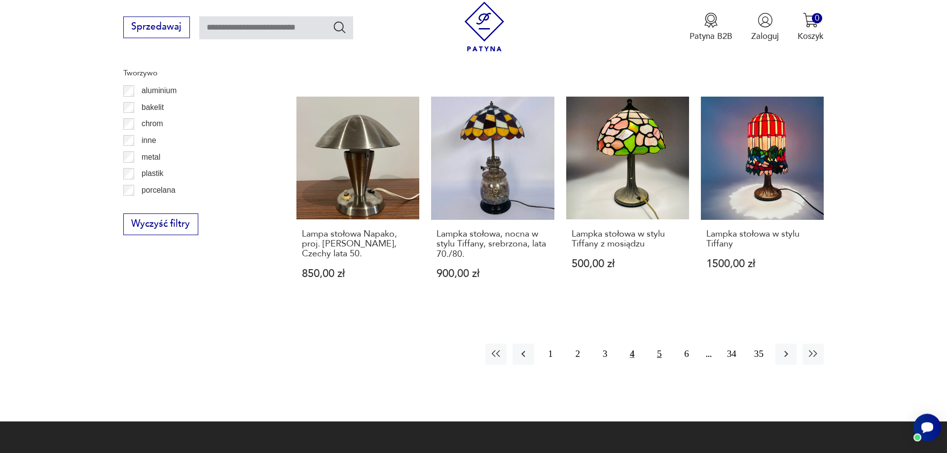
click at [663, 344] on button "5" at bounding box center [658, 354] width 21 height 21
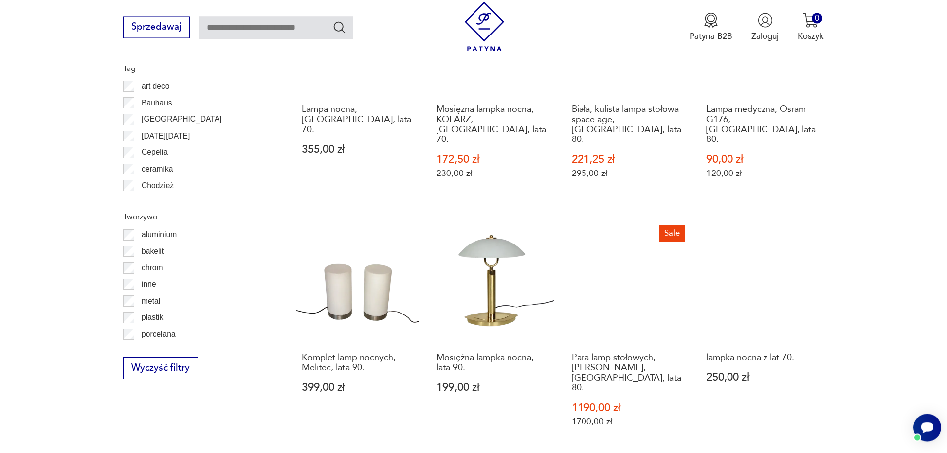
scroll to position [1098, 0]
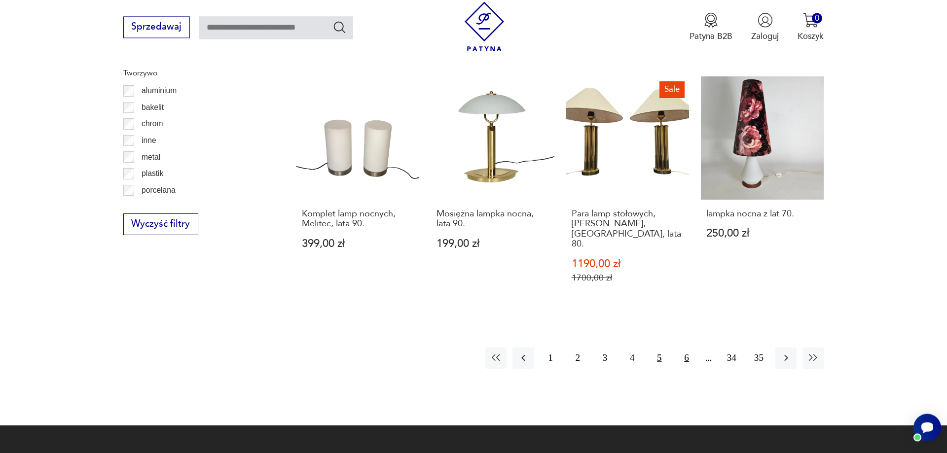
click at [688, 348] on button "6" at bounding box center [686, 358] width 21 height 21
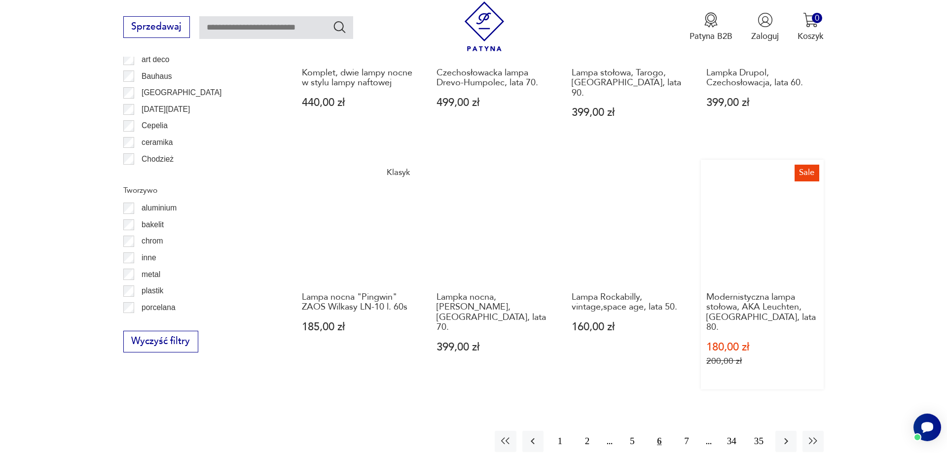
scroll to position [1098, 0]
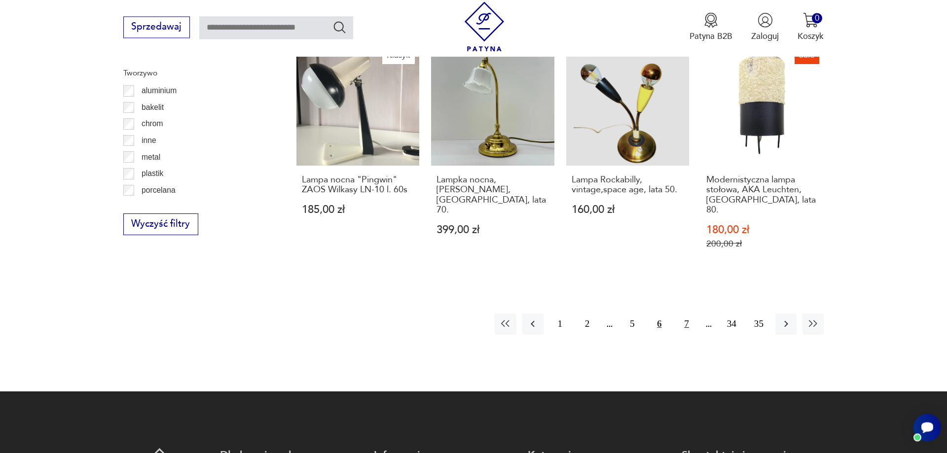
click at [687, 315] on button "7" at bounding box center [686, 324] width 21 height 21
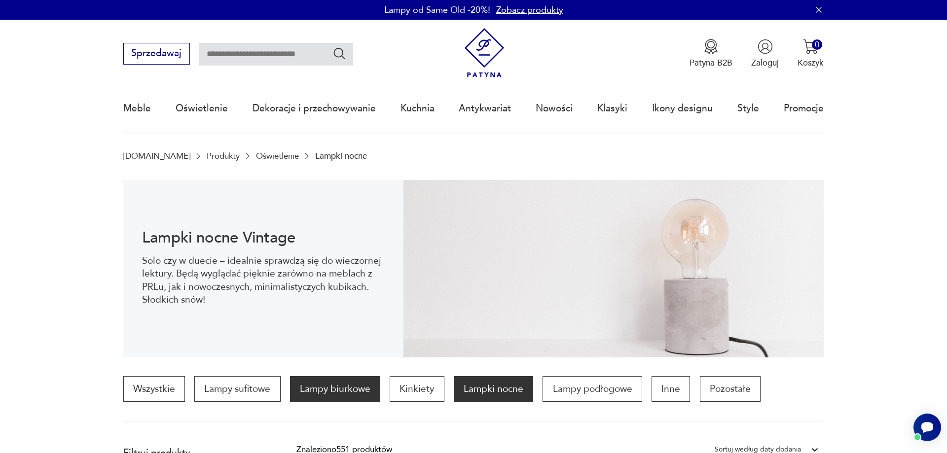
click at [344, 384] on p "Lampy biurkowe" at bounding box center [335, 389] width 90 height 26
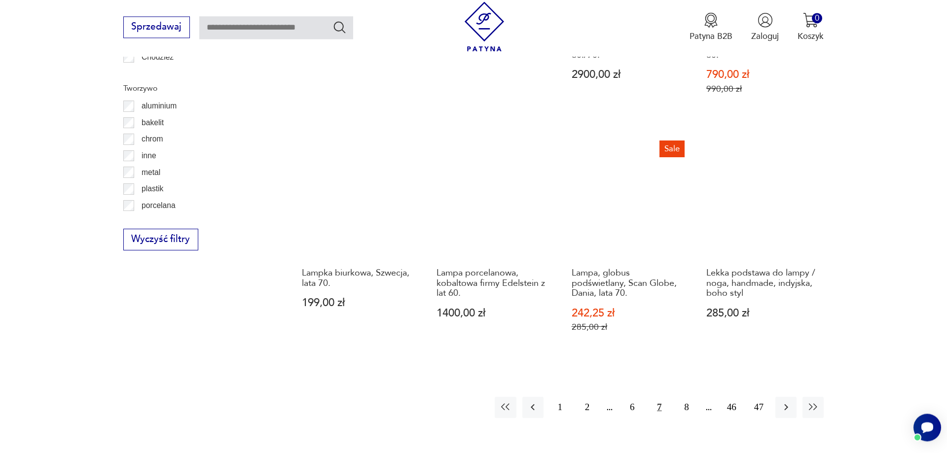
scroll to position [1098, 0]
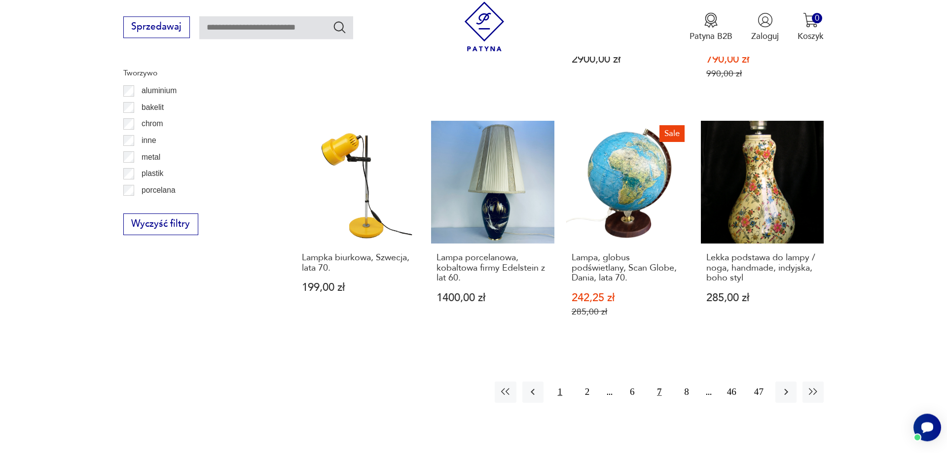
click at [558, 382] on button "1" at bounding box center [559, 392] width 21 height 21
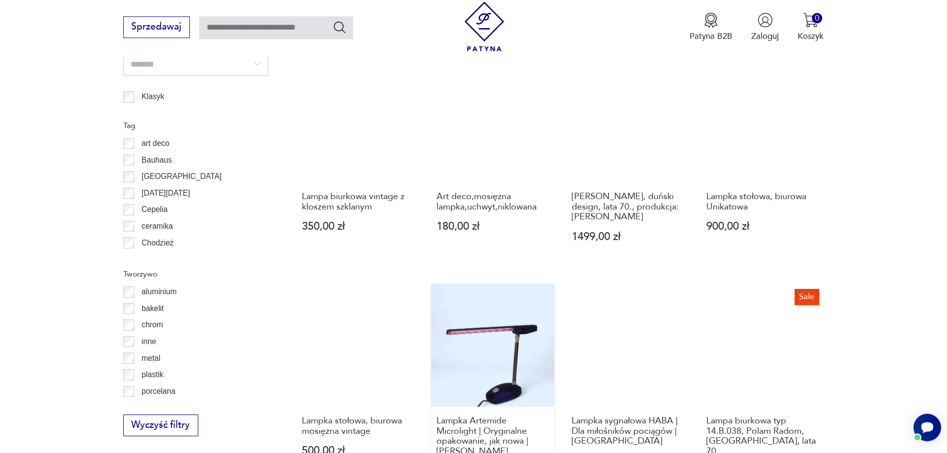
scroll to position [1098, 0]
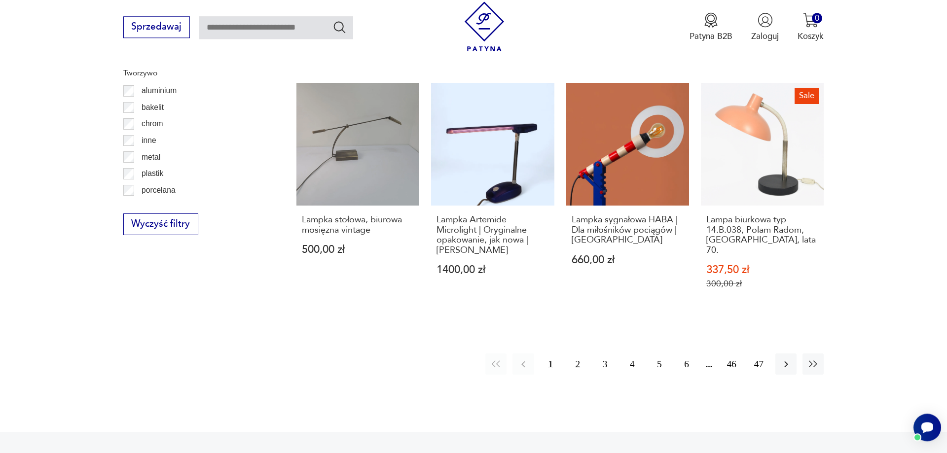
click at [577, 354] on button "2" at bounding box center [577, 364] width 21 height 21
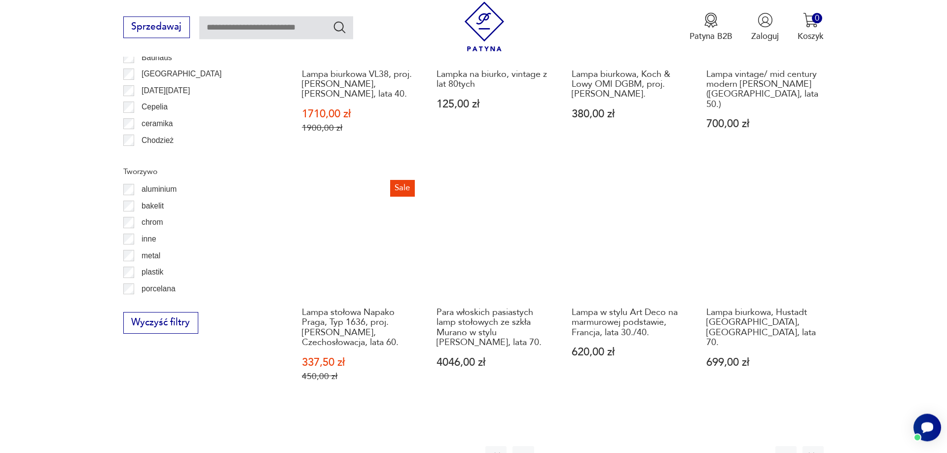
scroll to position [1098, 0]
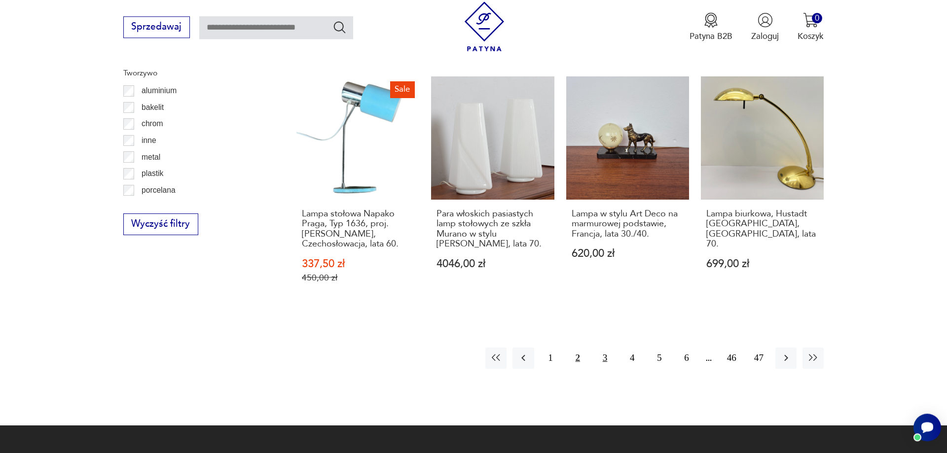
click at [604, 349] on button "3" at bounding box center [604, 358] width 21 height 21
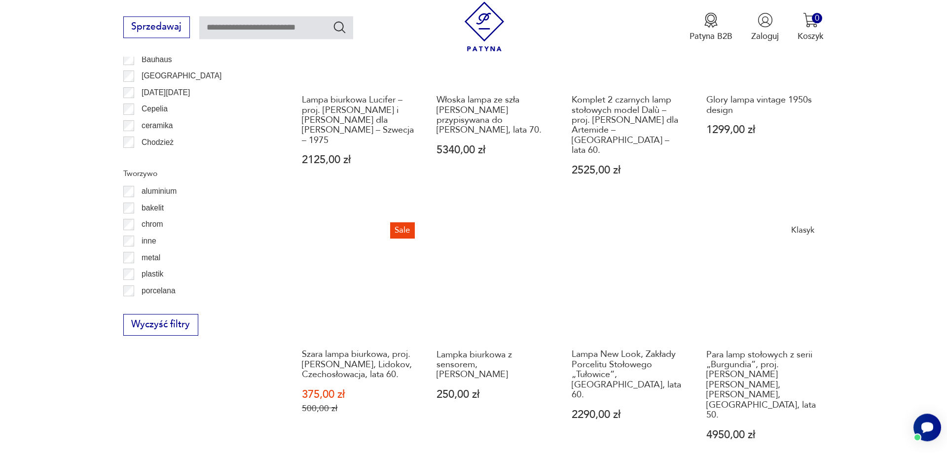
scroll to position [1199, 0]
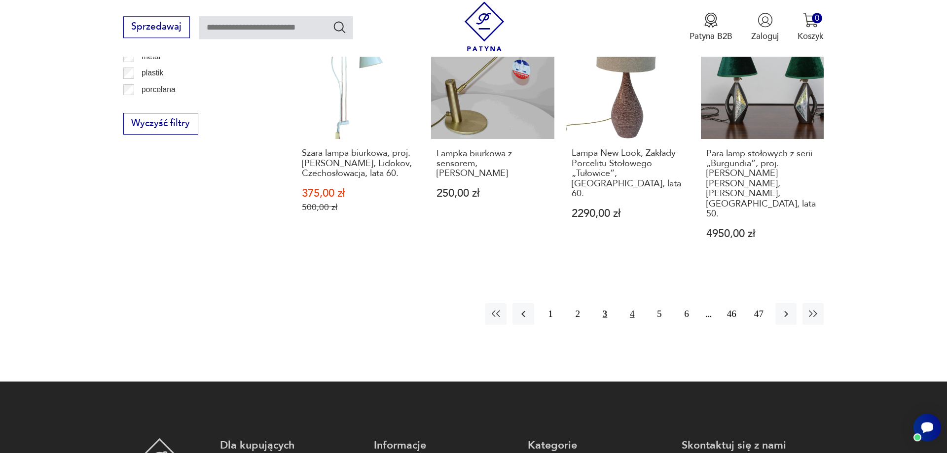
click at [634, 303] on button "4" at bounding box center [631, 313] width 21 height 21
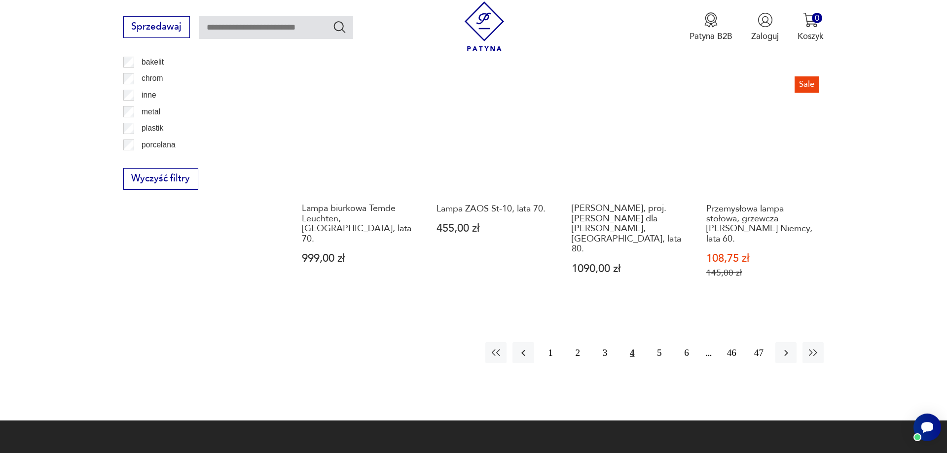
scroll to position [1148, 0]
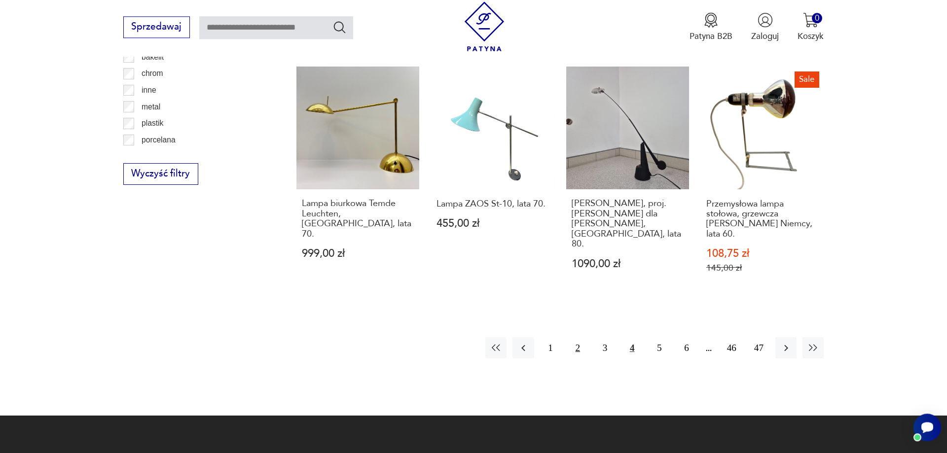
click at [578, 337] on button "2" at bounding box center [577, 347] width 21 height 21
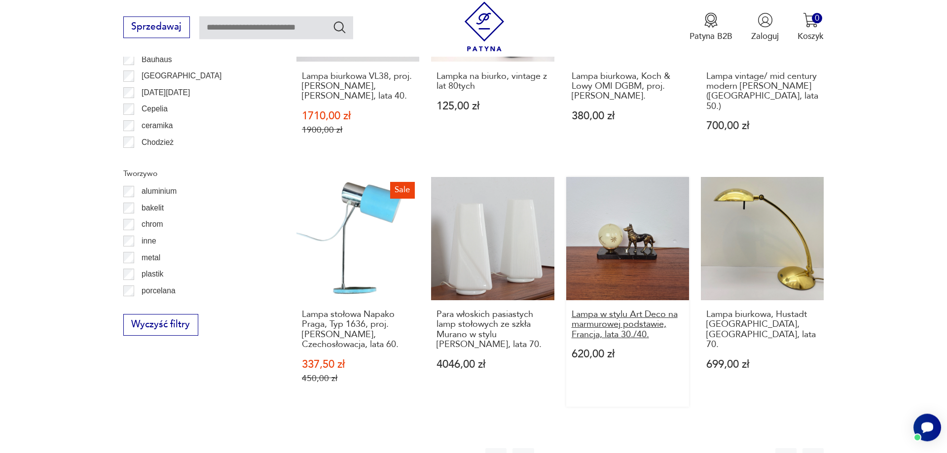
scroll to position [1148, 0]
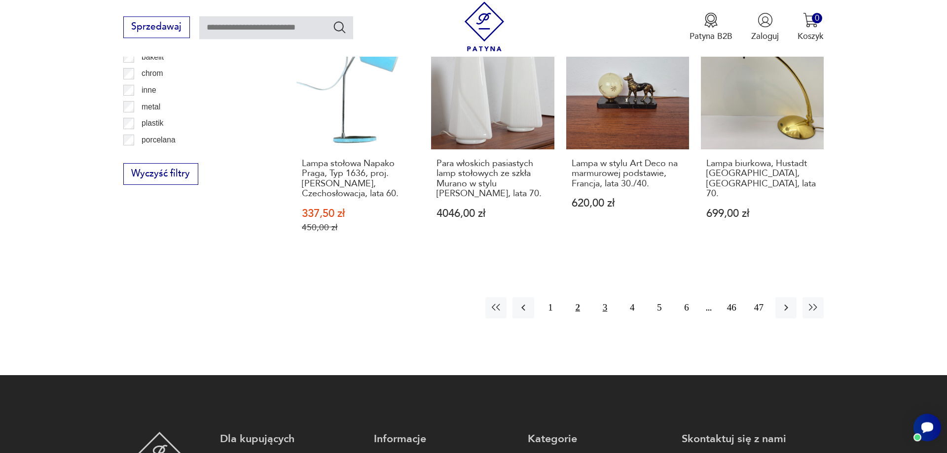
click at [604, 299] on button "3" at bounding box center [604, 307] width 21 height 21
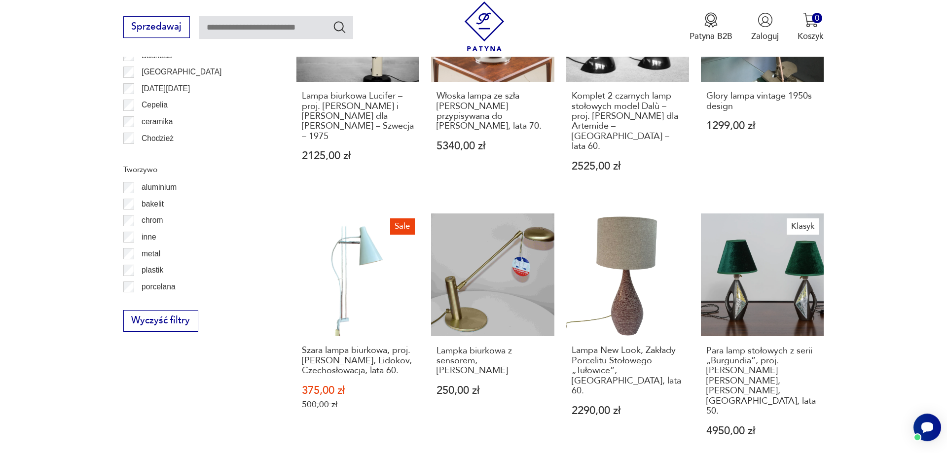
scroll to position [1148, 0]
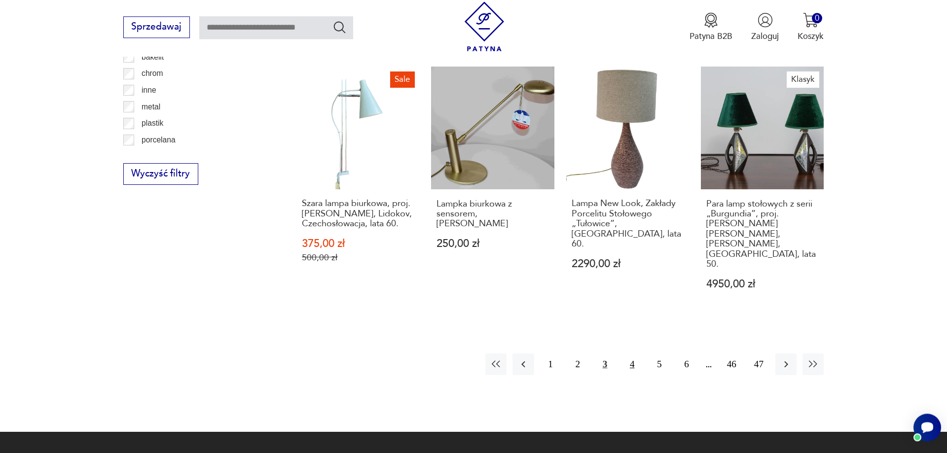
click at [633, 354] on button "4" at bounding box center [631, 364] width 21 height 21
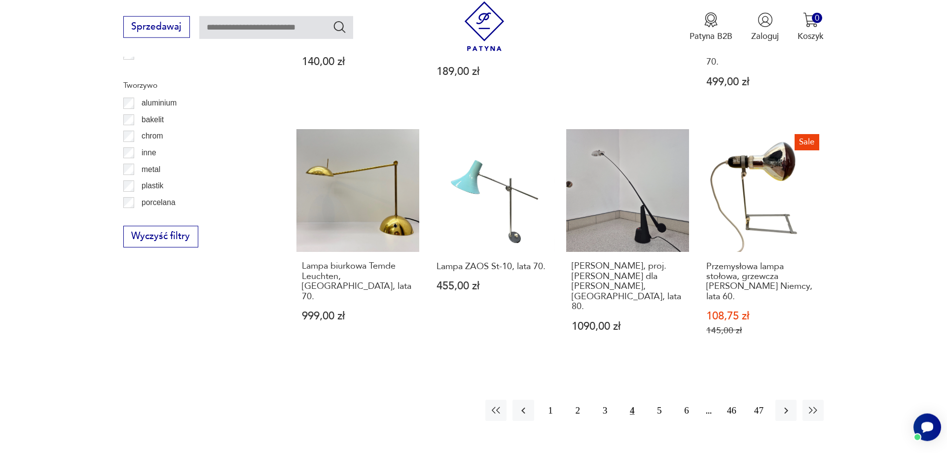
scroll to position [1199, 0]
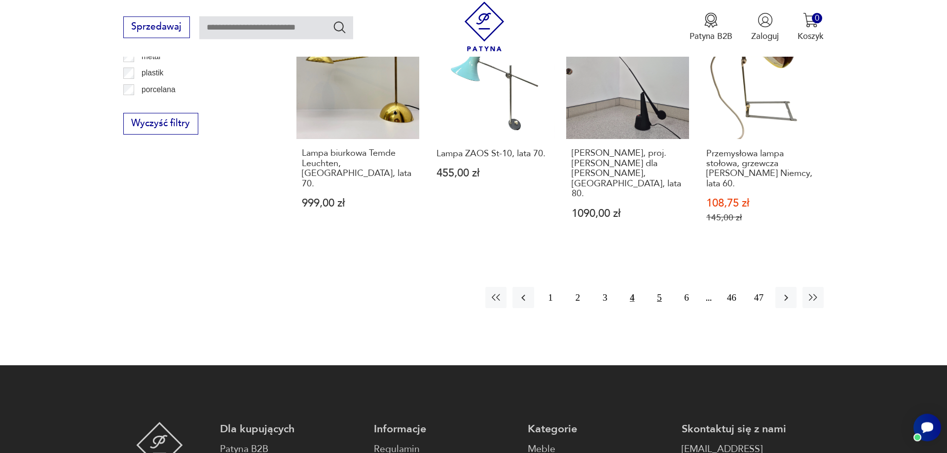
click at [657, 287] on button "5" at bounding box center [658, 297] width 21 height 21
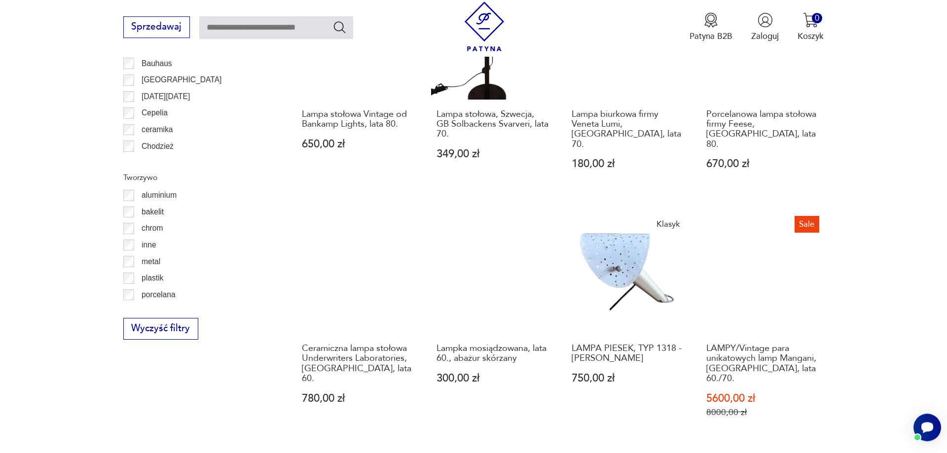
scroll to position [1048, 0]
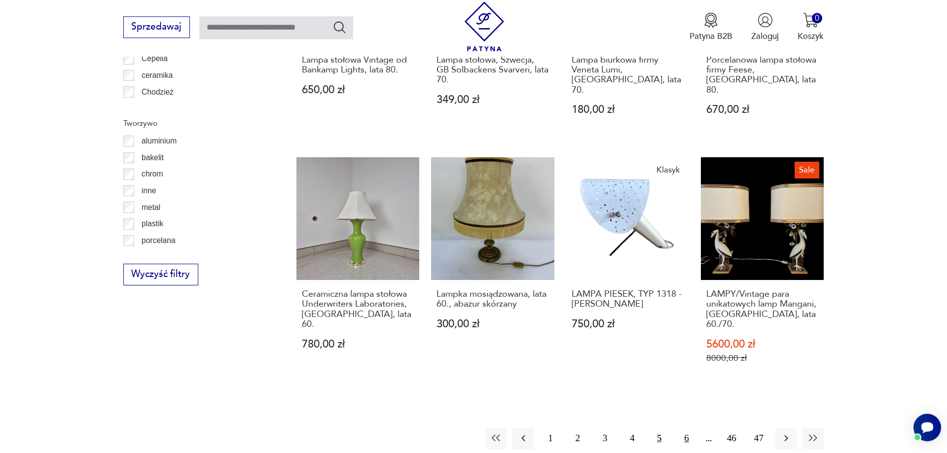
click at [684, 428] on button "6" at bounding box center [686, 438] width 21 height 21
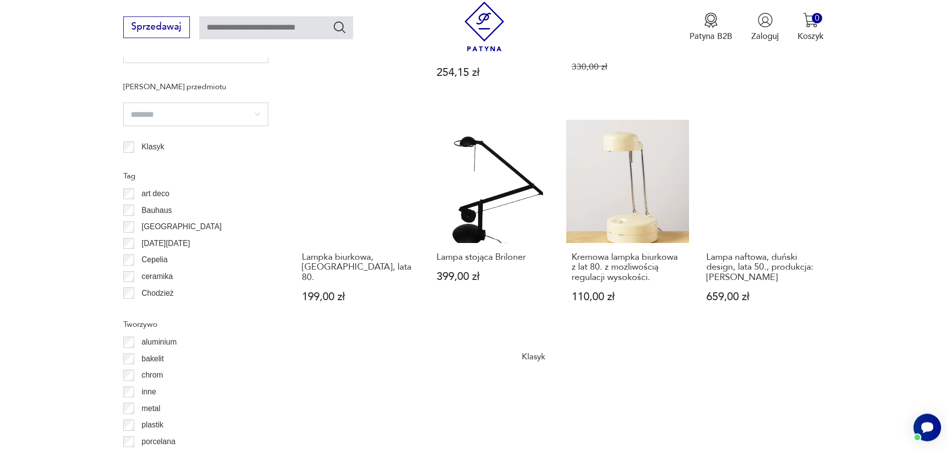
scroll to position [997, 0]
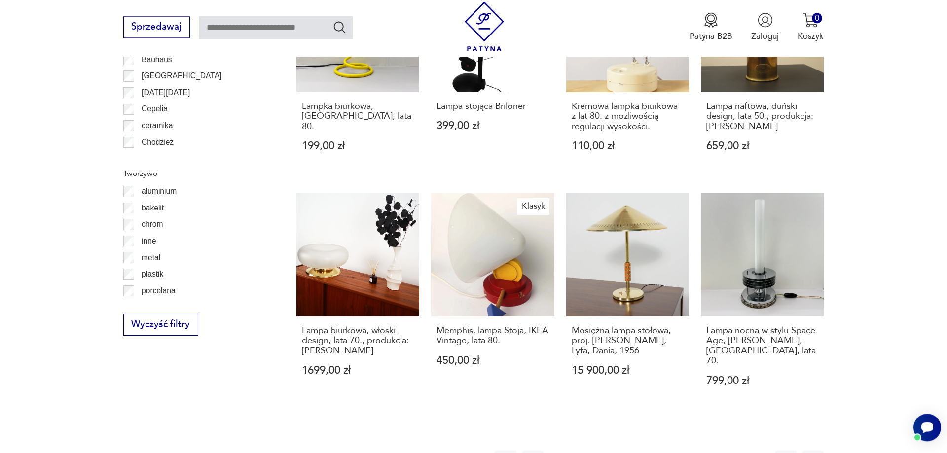
click at [686, 451] on button "7" at bounding box center [686, 461] width 21 height 21
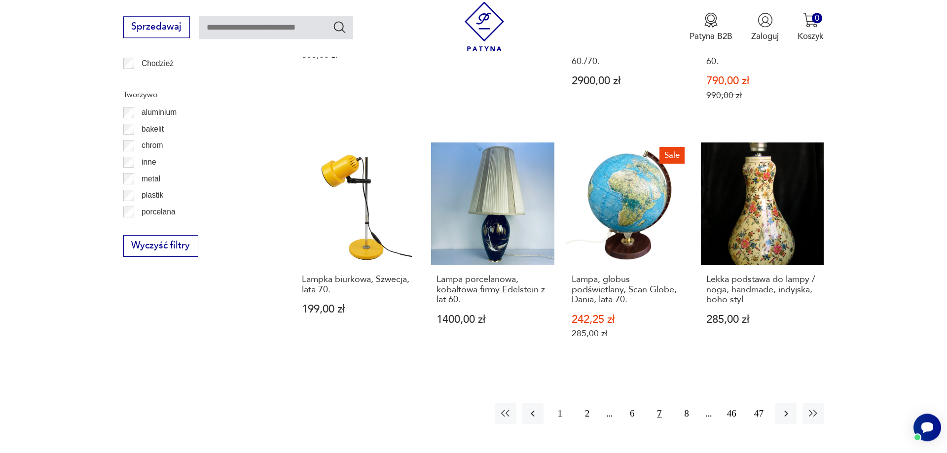
scroll to position [1148, 0]
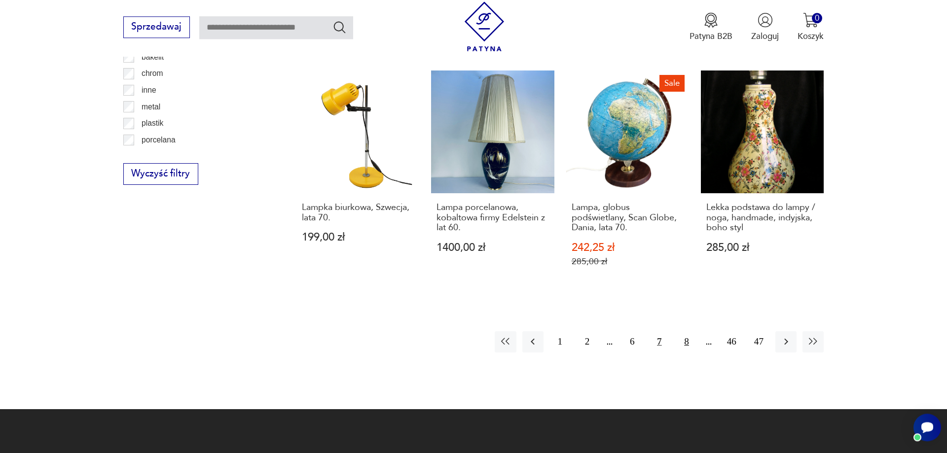
click at [686, 331] on button "8" at bounding box center [686, 341] width 21 height 21
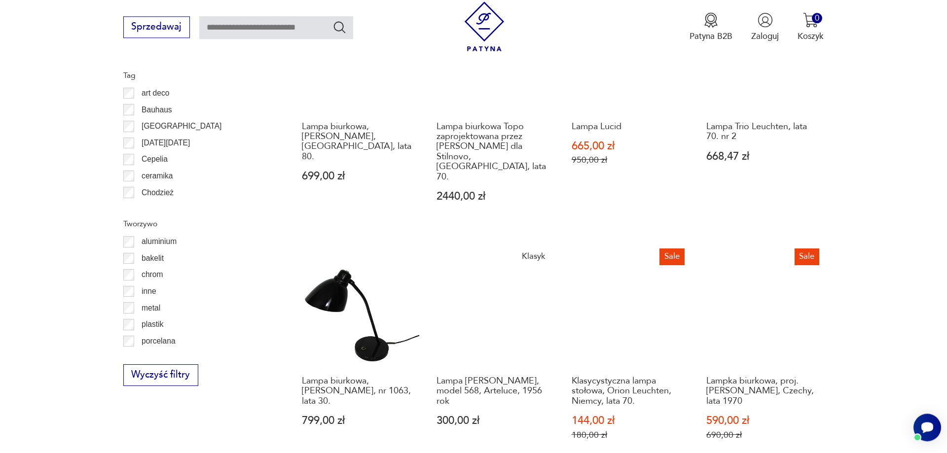
scroll to position [1148, 0]
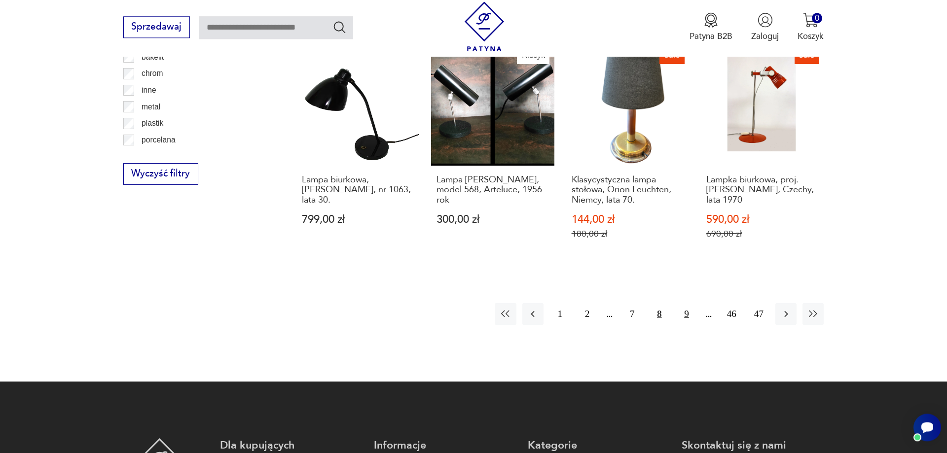
click at [686, 303] on button "9" at bounding box center [686, 313] width 21 height 21
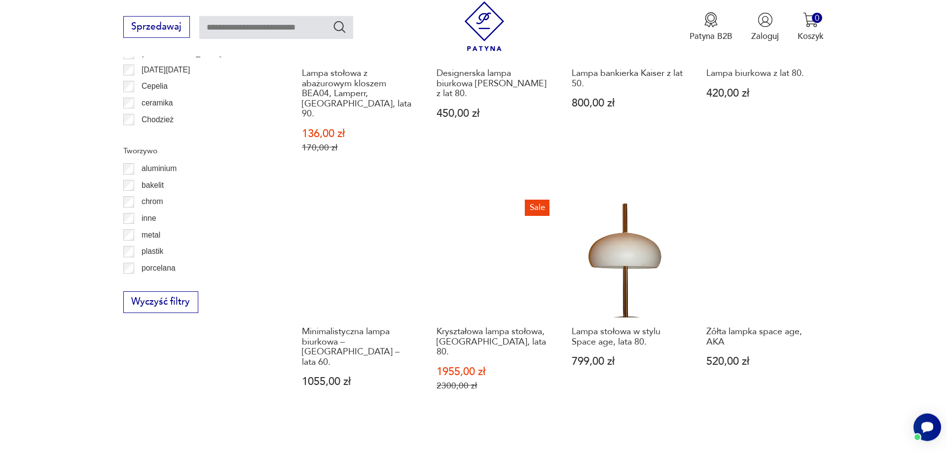
scroll to position [1098, 0]
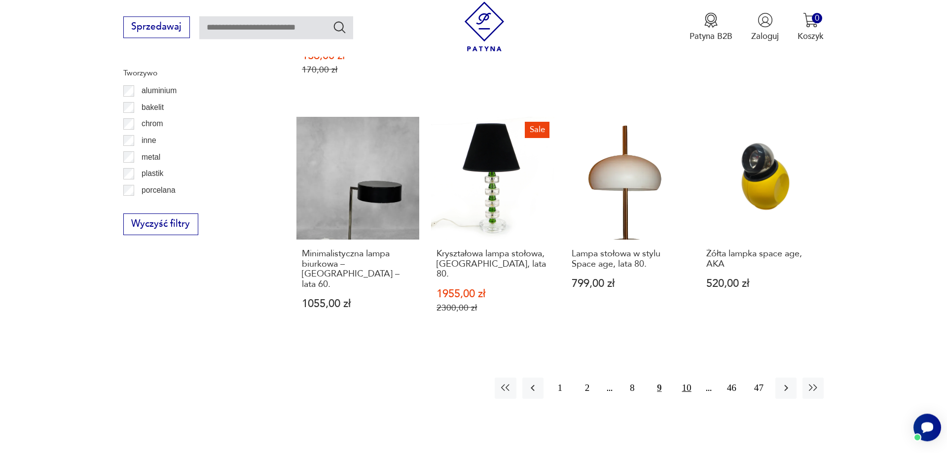
click at [686, 378] on button "10" at bounding box center [686, 388] width 21 height 21
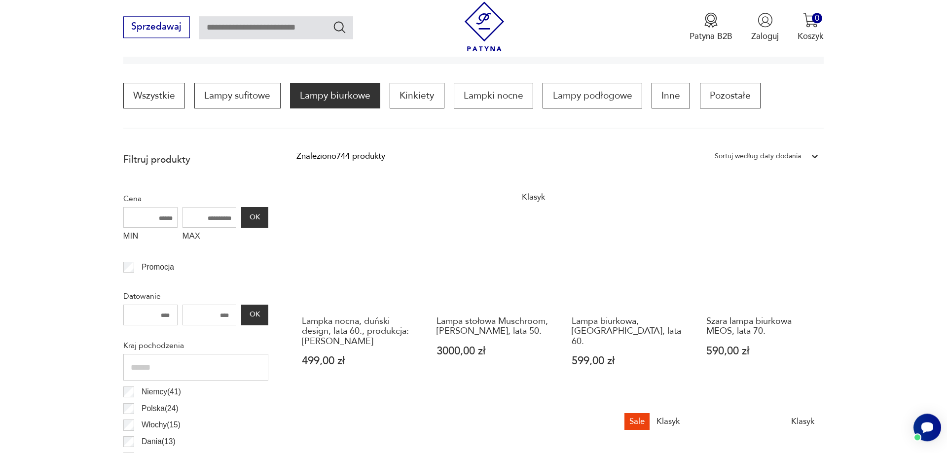
scroll to position [444, 0]
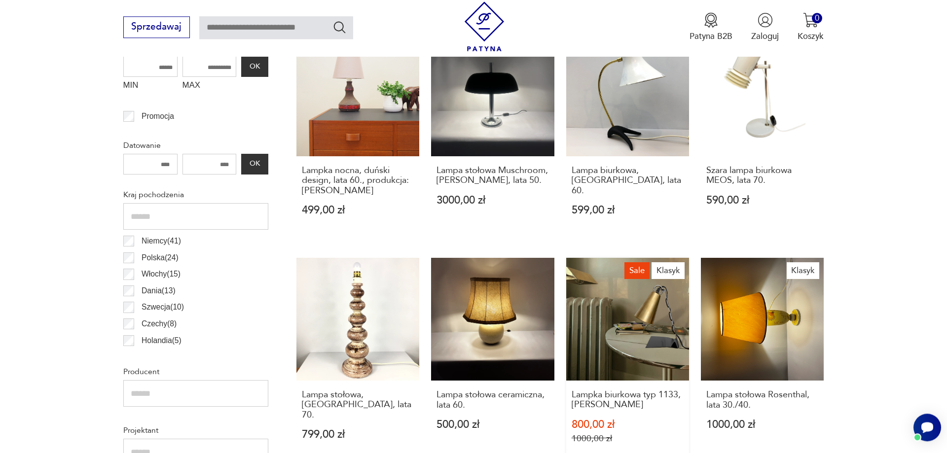
click at [637, 324] on link "Sale Klasyk Lampka biurkowa typ 1133, [PERSON_NAME] 800,00 zł 1000,00 zł" at bounding box center [627, 362] width 123 height 209
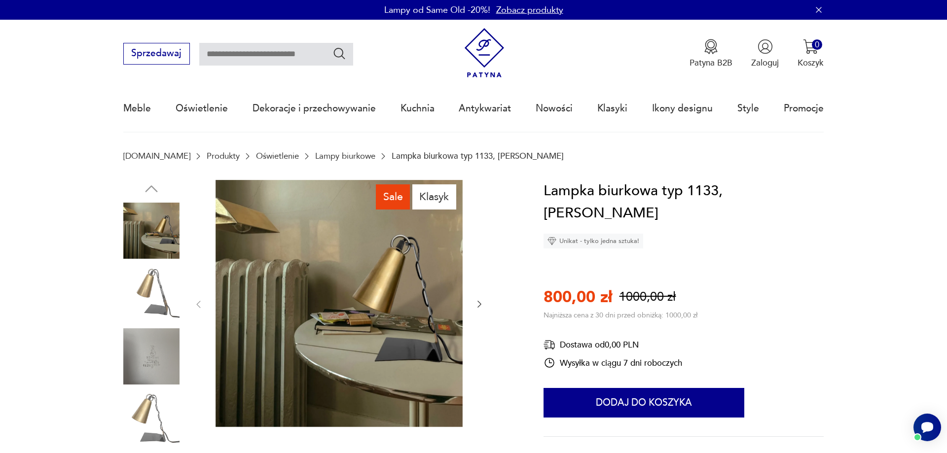
click at [165, 301] on img at bounding box center [151, 293] width 56 height 56
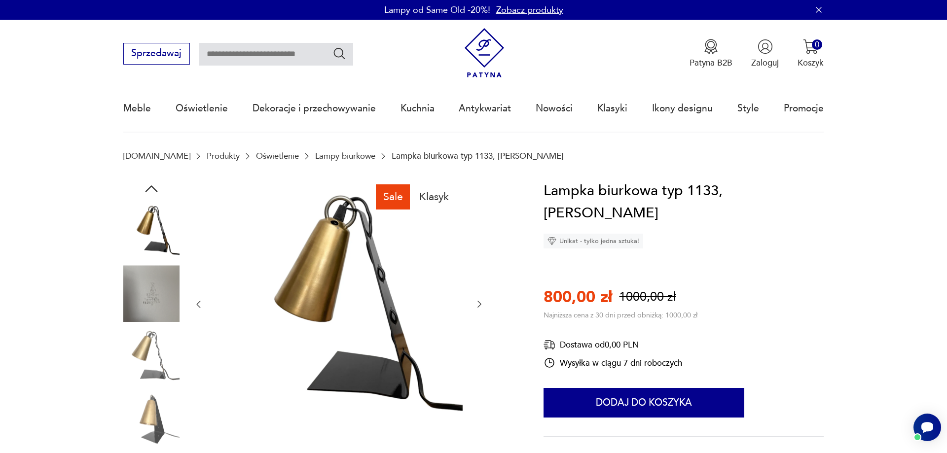
click at [150, 375] on img at bounding box center [151, 356] width 56 height 56
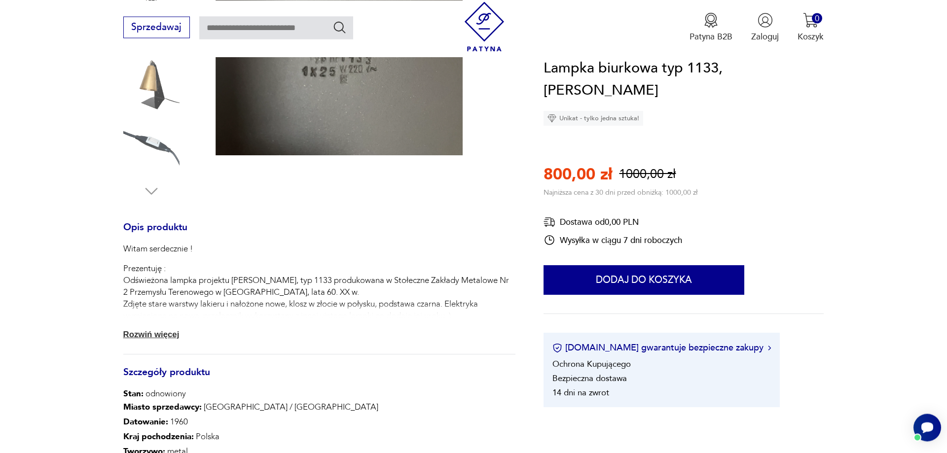
scroll to position [352, 0]
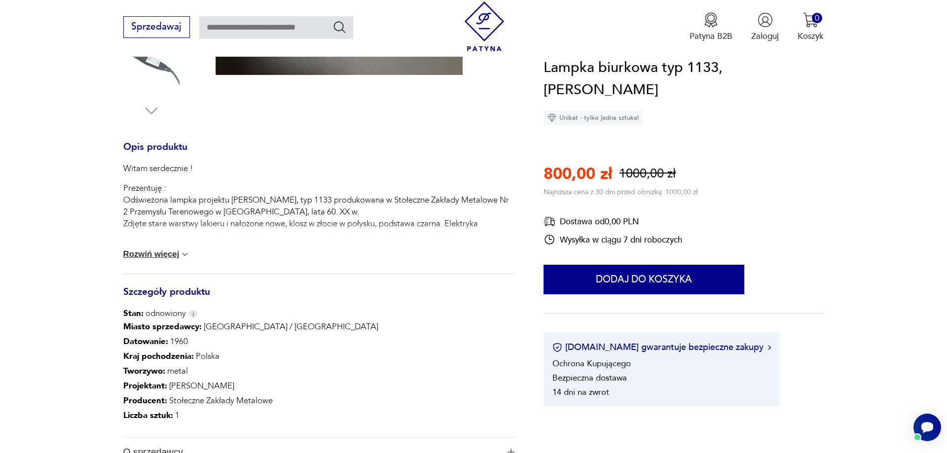
click at [137, 255] on button "Rozwiń więcej" at bounding box center [156, 254] width 67 height 10
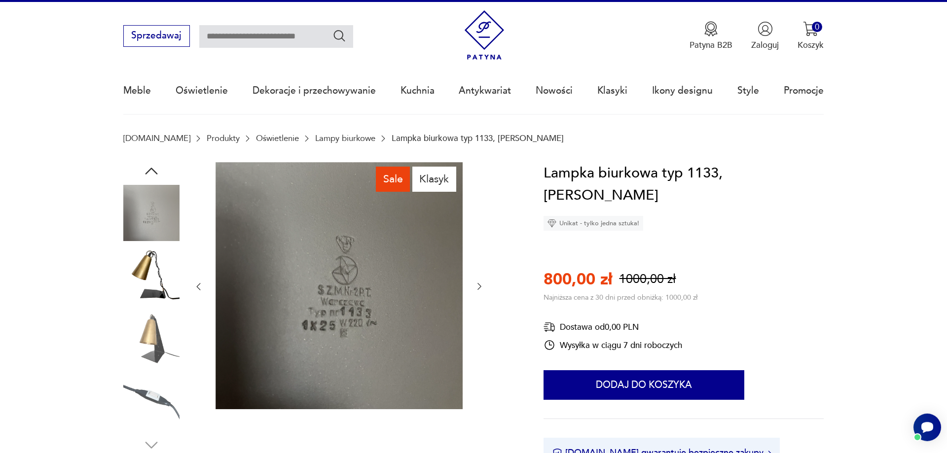
scroll to position [0, 0]
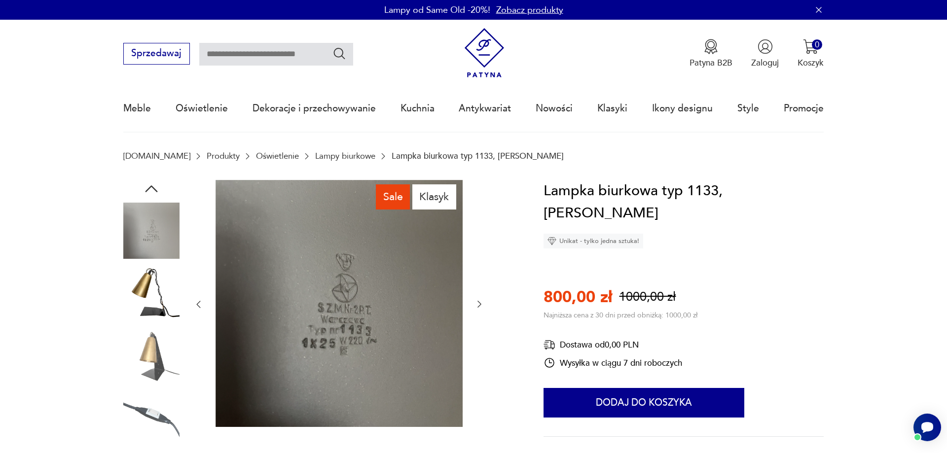
click at [441, 303] on img at bounding box center [338, 303] width 247 height 247
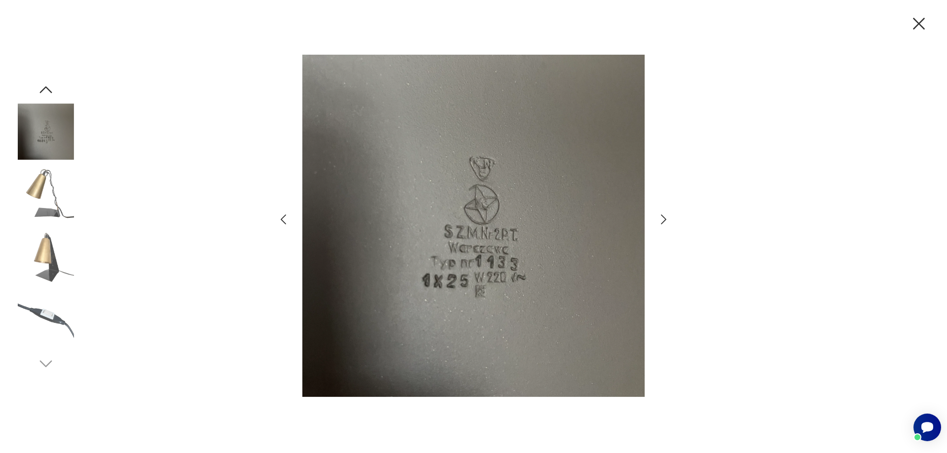
click at [662, 221] on icon "button" at bounding box center [663, 220] width 14 height 14
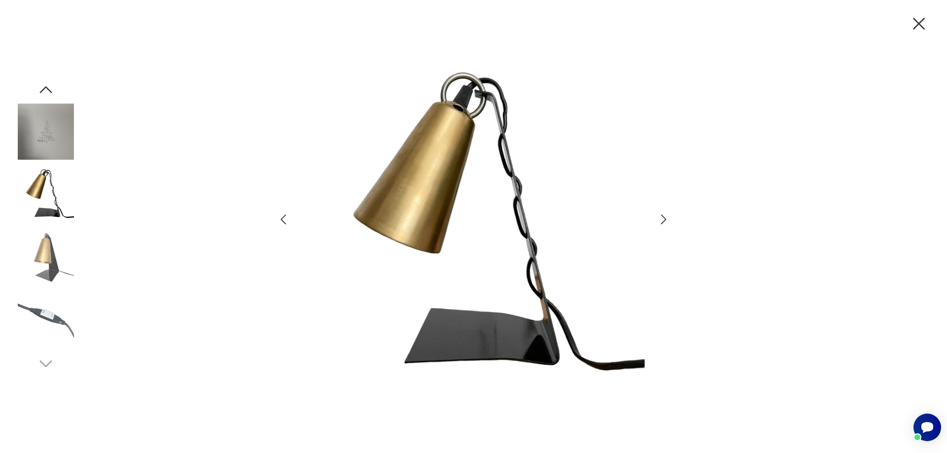
click at [662, 221] on icon "button" at bounding box center [663, 220] width 14 height 14
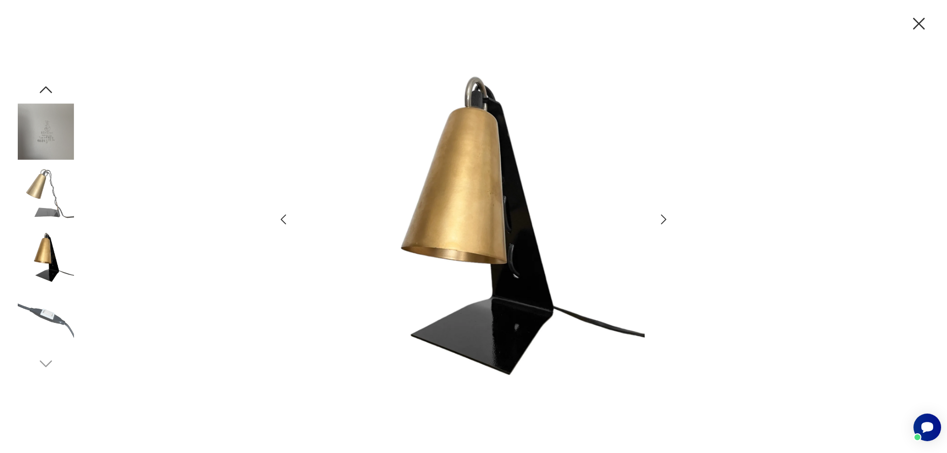
click at [662, 221] on icon "button" at bounding box center [663, 220] width 14 height 14
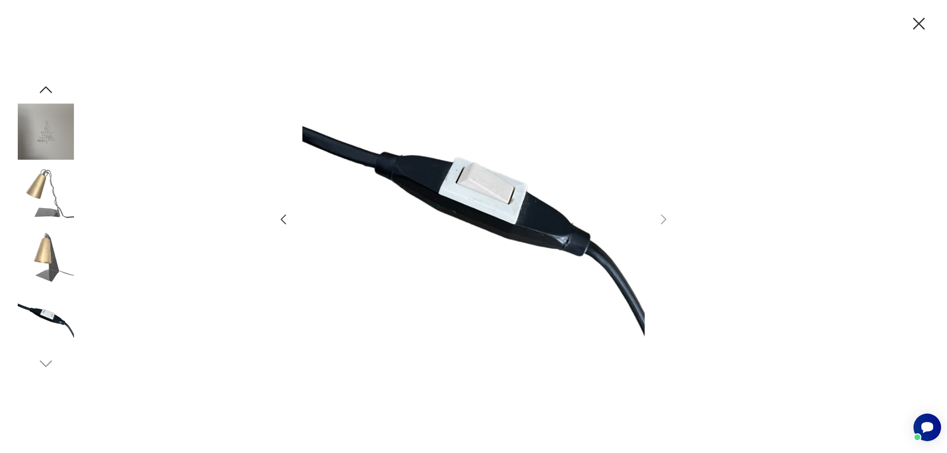
click at [42, 89] on icon "button" at bounding box center [46, 90] width 18 height 18
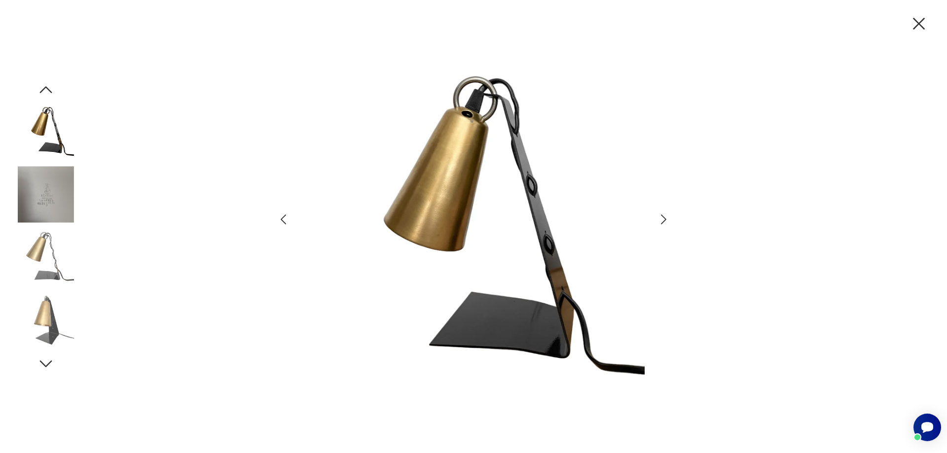
click at [923, 27] on icon "button" at bounding box center [918, 23] width 21 height 21
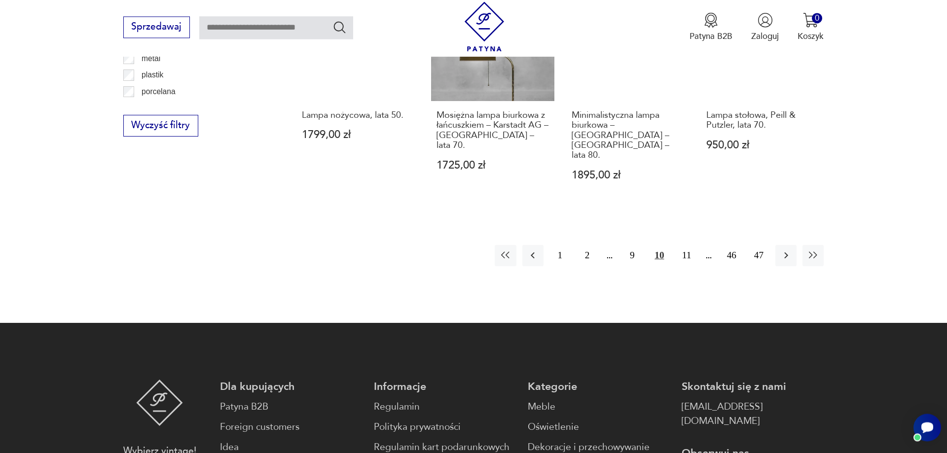
scroll to position [1235, 0]
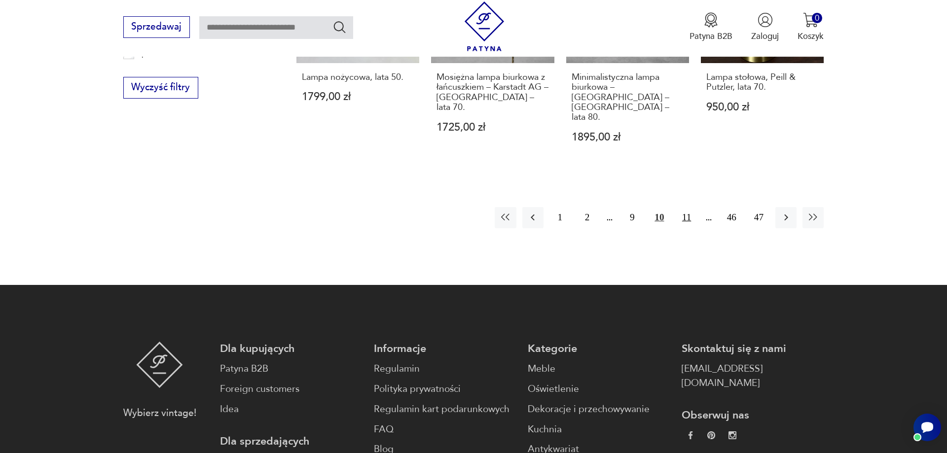
click at [688, 207] on button "11" at bounding box center [686, 217] width 21 height 21
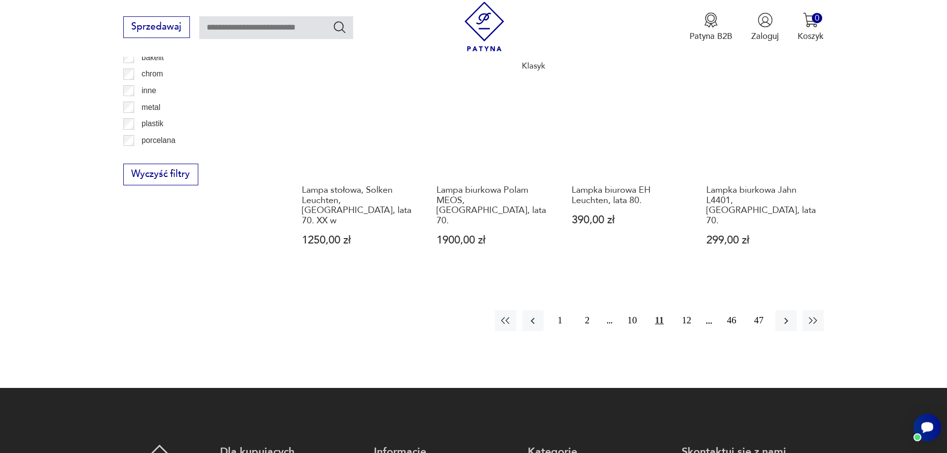
scroll to position [1299, 0]
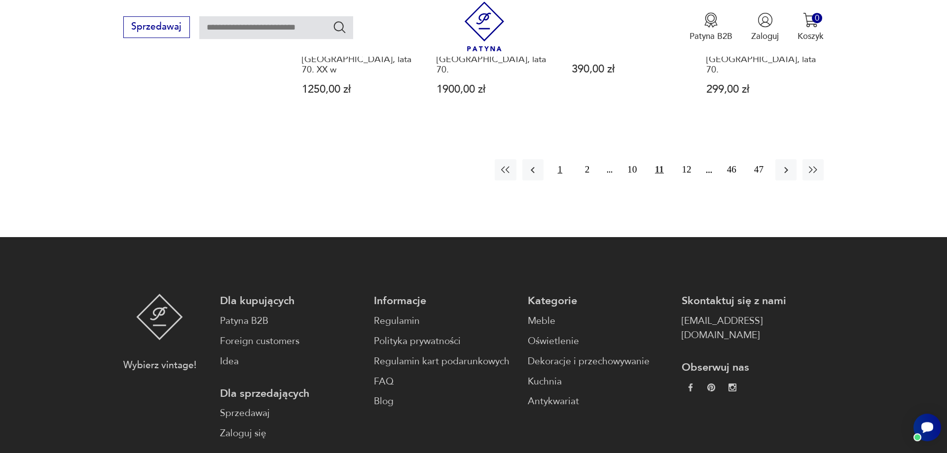
click at [558, 159] on button "1" at bounding box center [559, 169] width 21 height 21
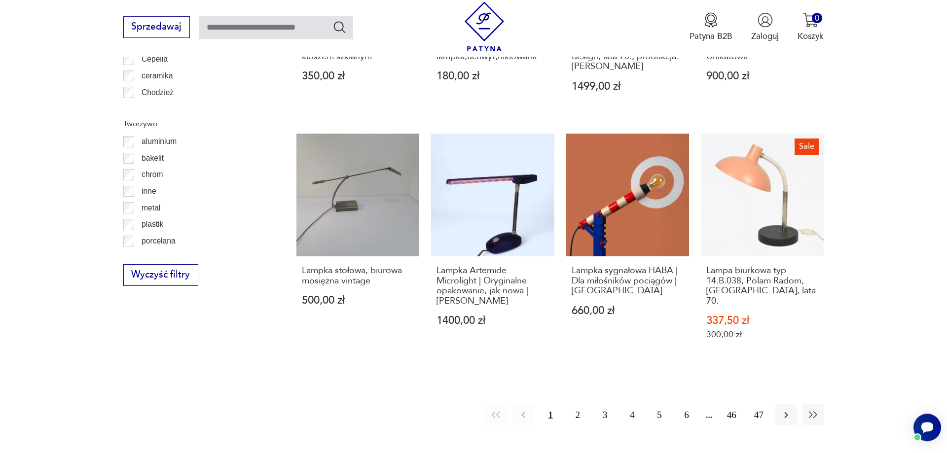
scroll to position [1148, 0]
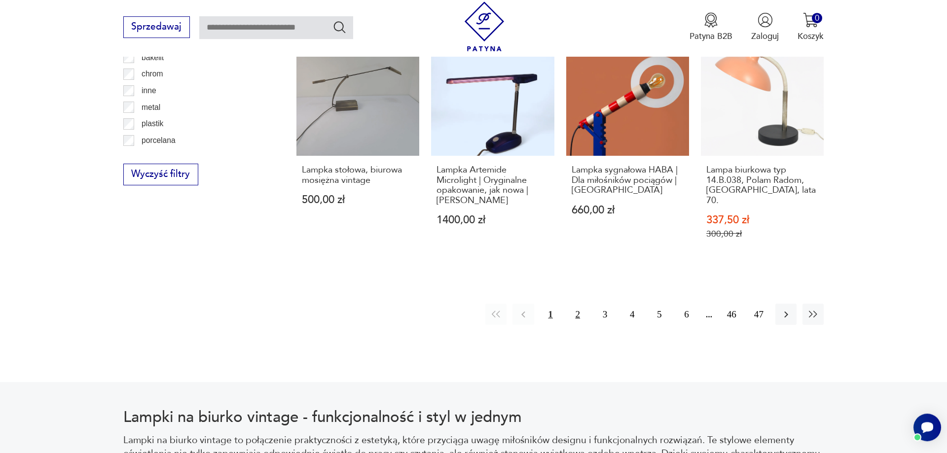
click at [577, 304] on button "2" at bounding box center [577, 314] width 21 height 21
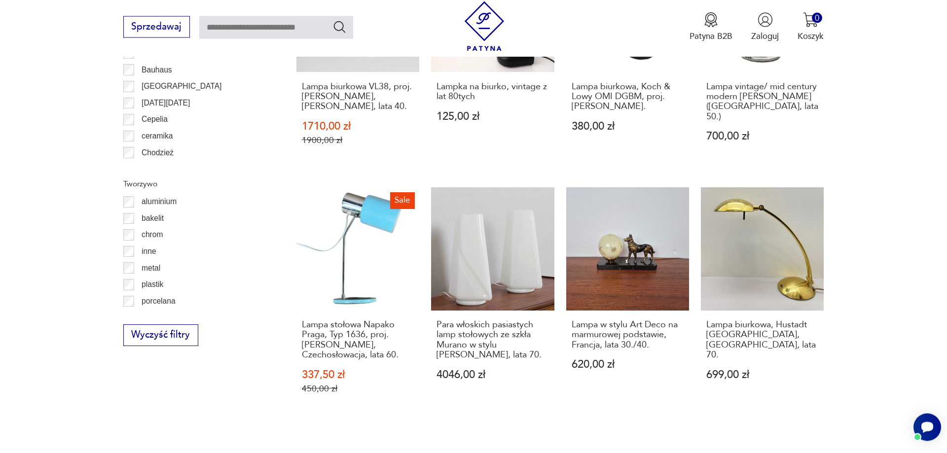
scroll to position [1047, 0]
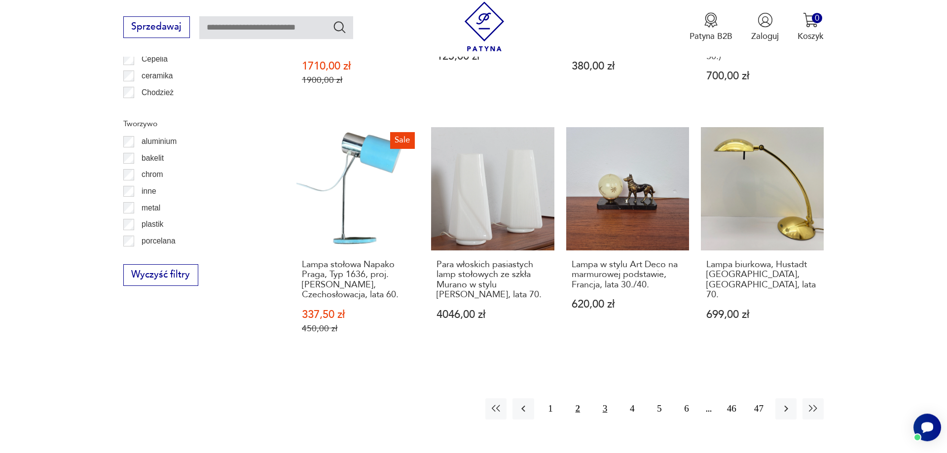
click at [603, 401] on button "3" at bounding box center [604, 408] width 21 height 21
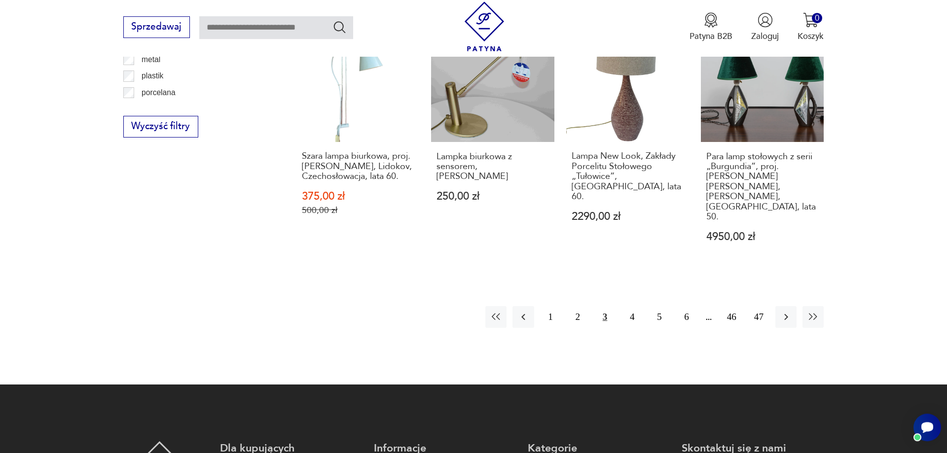
scroll to position [1198, 0]
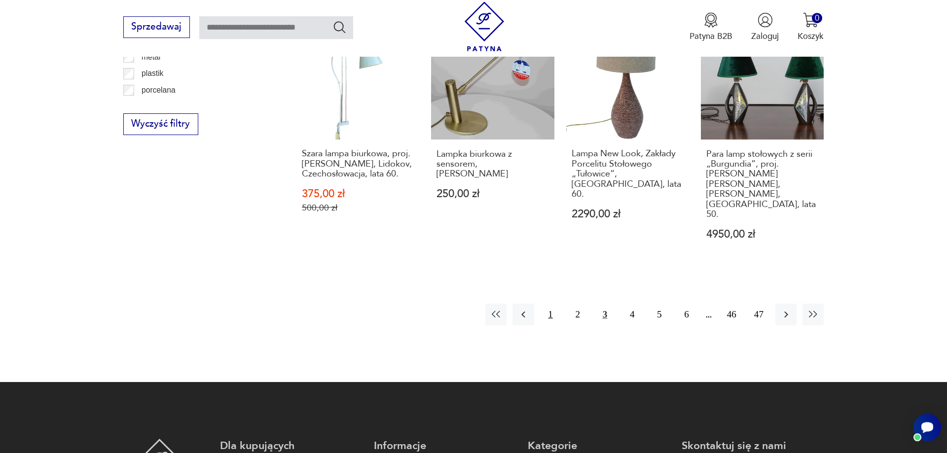
click at [551, 304] on button "1" at bounding box center [550, 314] width 21 height 21
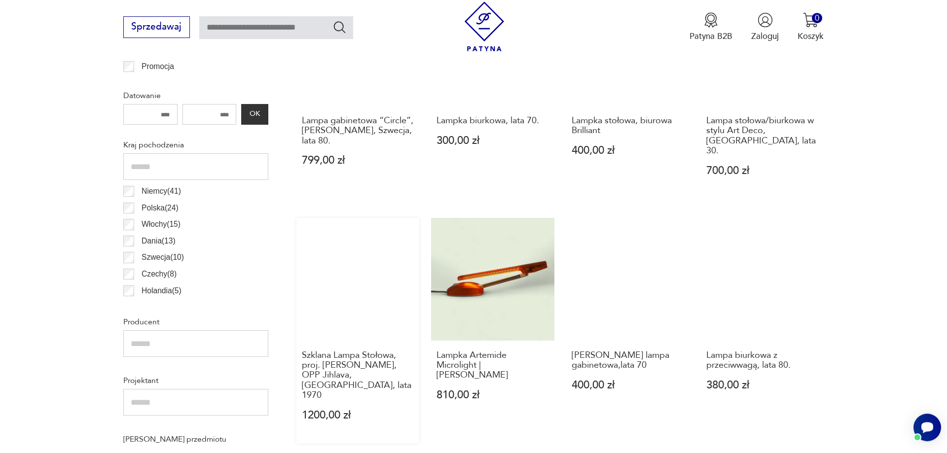
scroll to position [695, 0]
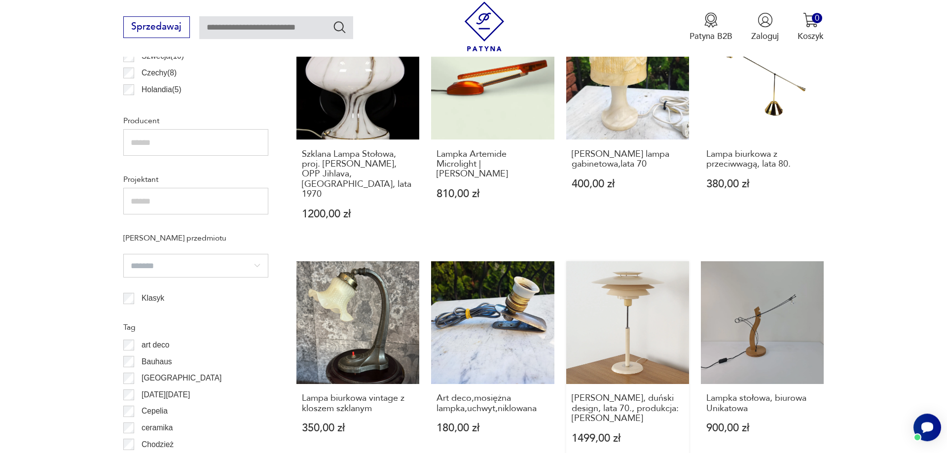
click at [660, 285] on link "[PERSON_NAME], duński design, lata 70., produkcja: [PERSON_NAME] 1499,00 zł" at bounding box center [627, 364] width 123 height 206
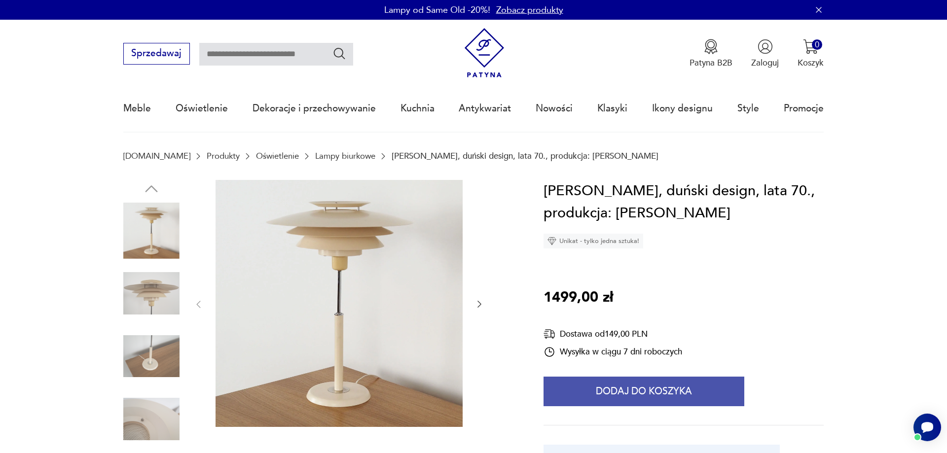
click at [663, 392] on button "Dodaj do koszyka" at bounding box center [643, 392] width 201 height 30
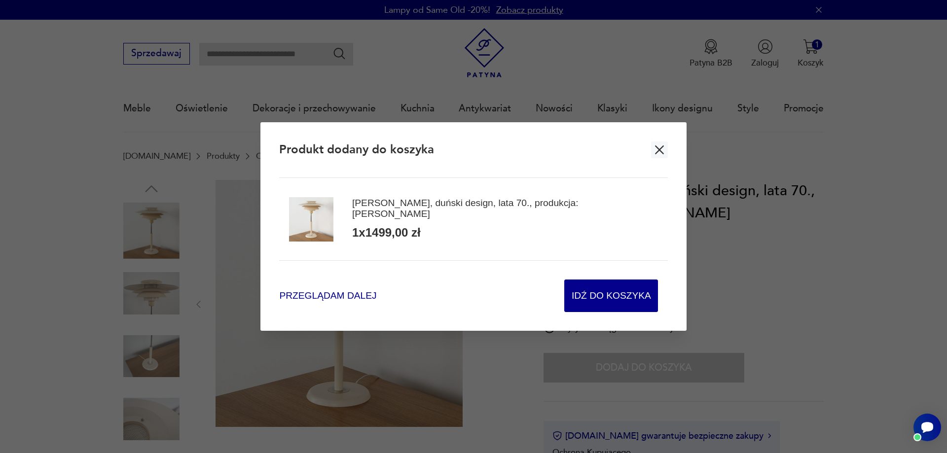
click at [317, 299] on span "Przeglądam dalej" at bounding box center [327, 295] width 97 height 13
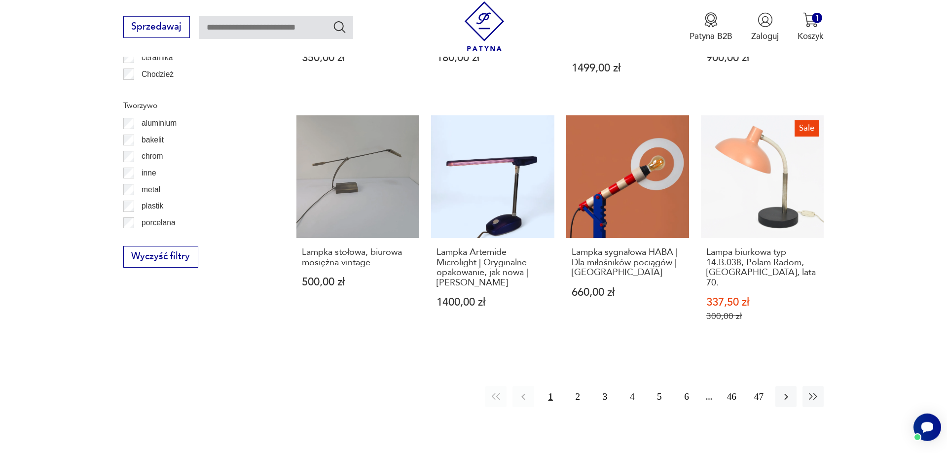
scroll to position [1157, 0]
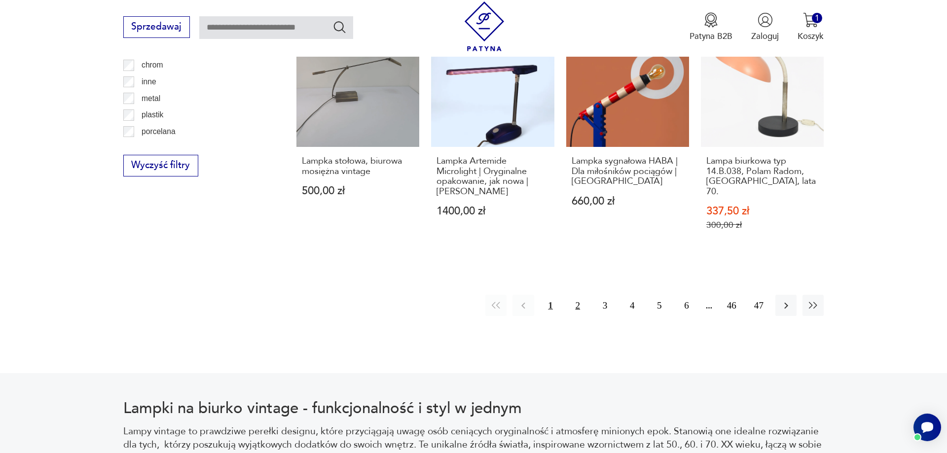
click at [574, 295] on button "2" at bounding box center [577, 305] width 21 height 21
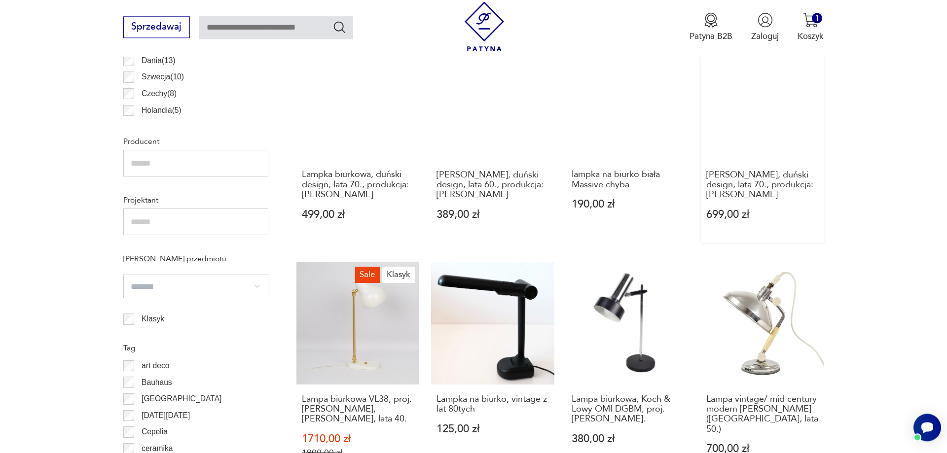
scroll to position [696, 0]
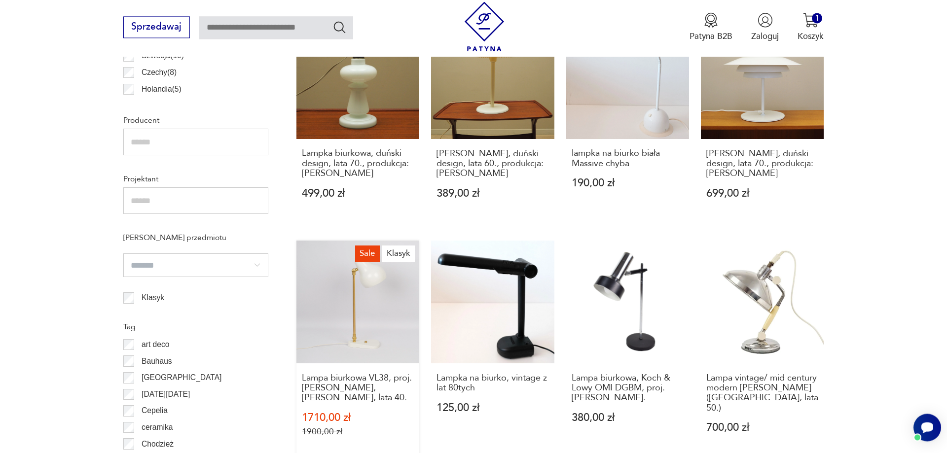
click at [357, 271] on link "Sale Klasyk Lampa biurkowa VL38, proj. [PERSON_NAME], [PERSON_NAME], lata 40. 1…" at bounding box center [357, 350] width 123 height 219
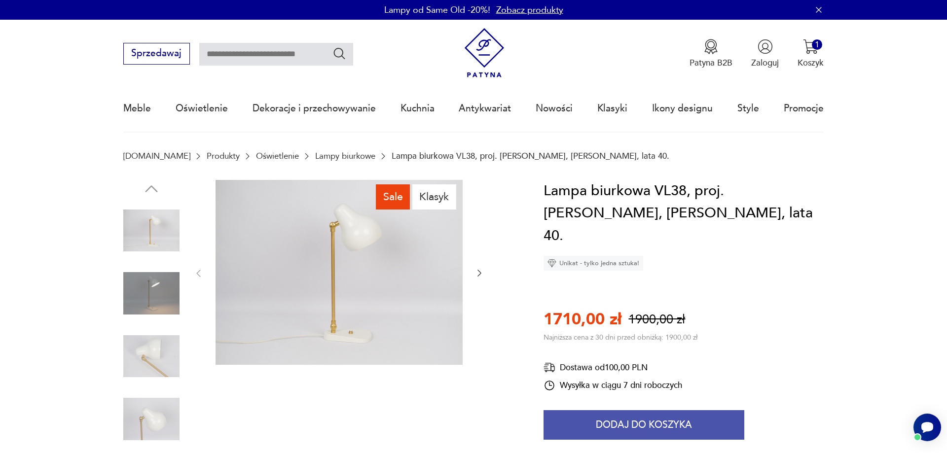
click at [642, 410] on button "Dodaj do koszyka" at bounding box center [643, 425] width 201 height 30
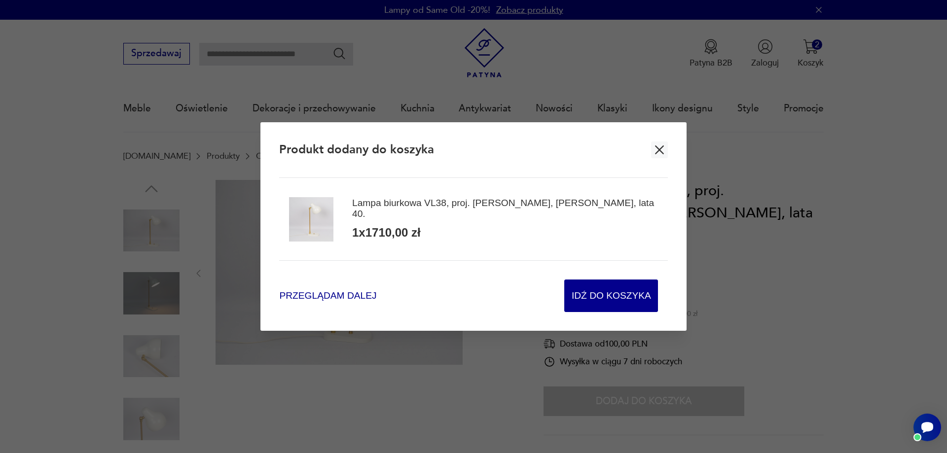
click at [332, 294] on span "Przeglądam dalej" at bounding box center [327, 295] width 97 height 13
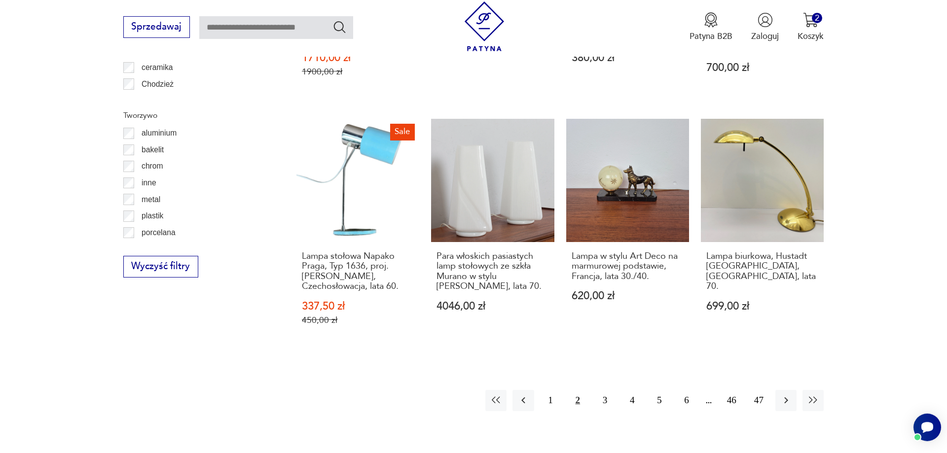
scroll to position [1157, 0]
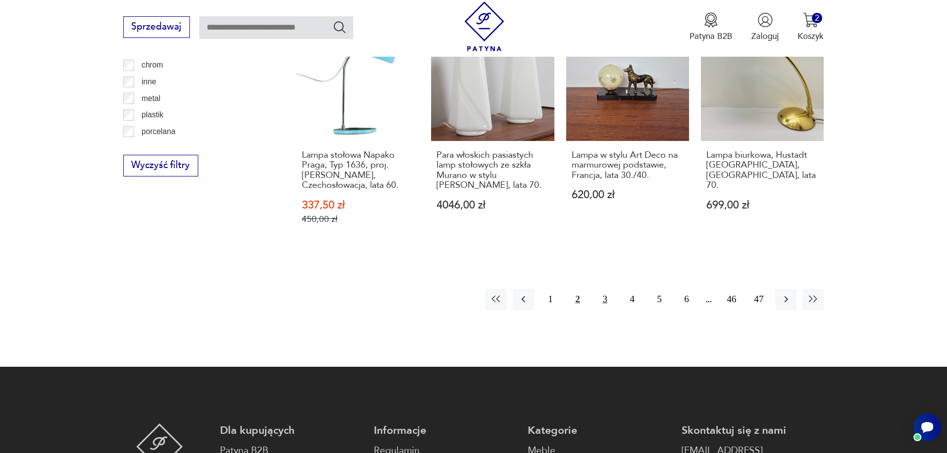
click at [605, 289] on button "3" at bounding box center [604, 299] width 21 height 21
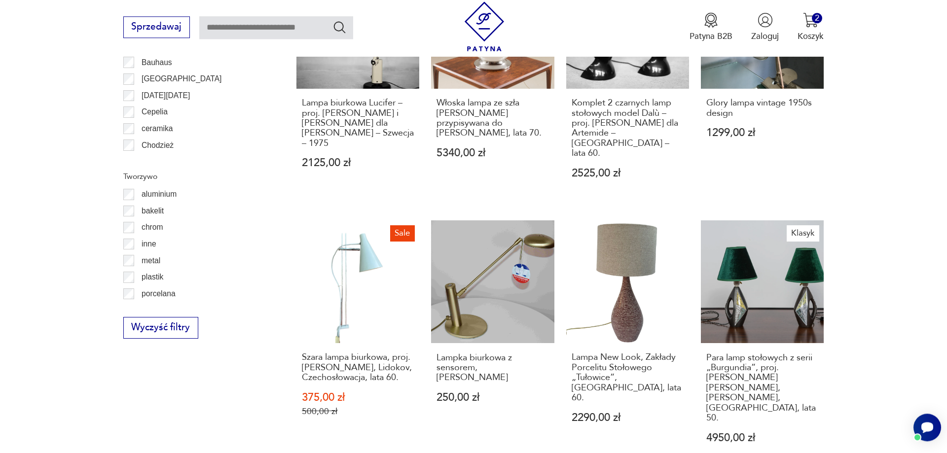
scroll to position [1098, 0]
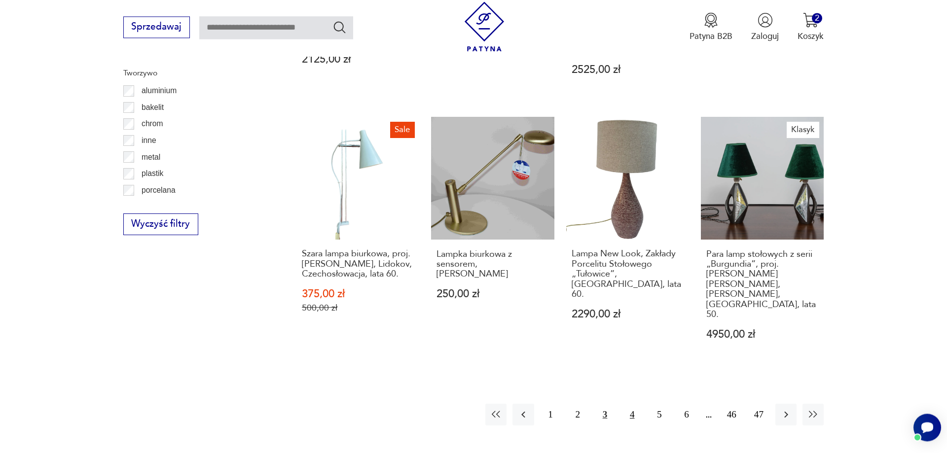
click at [632, 404] on button "4" at bounding box center [631, 414] width 21 height 21
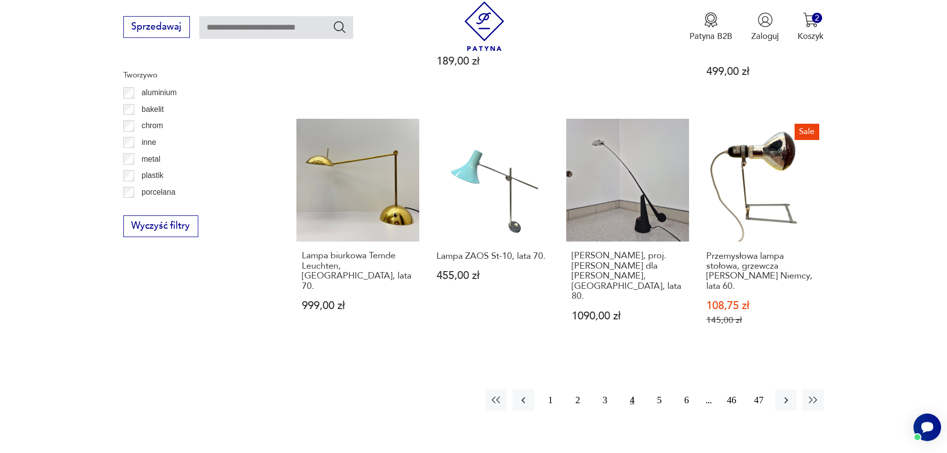
scroll to position [1098, 0]
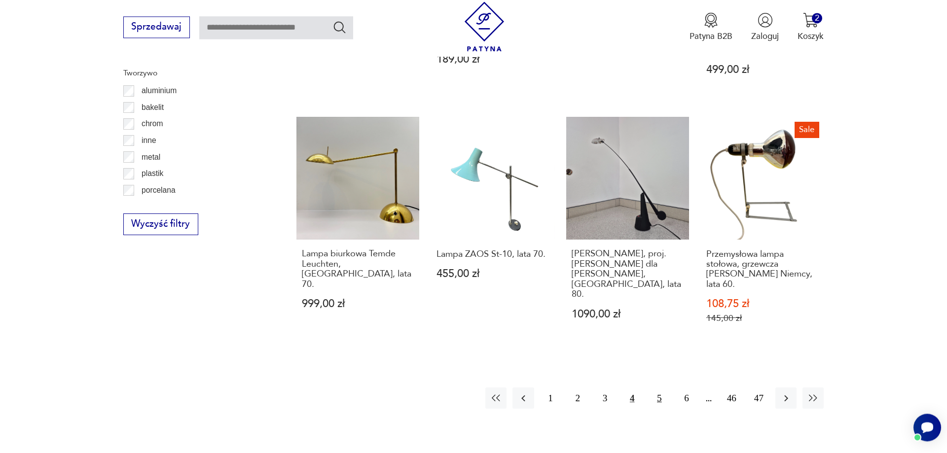
click at [658, 388] on button "5" at bounding box center [658, 398] width 21 height 21
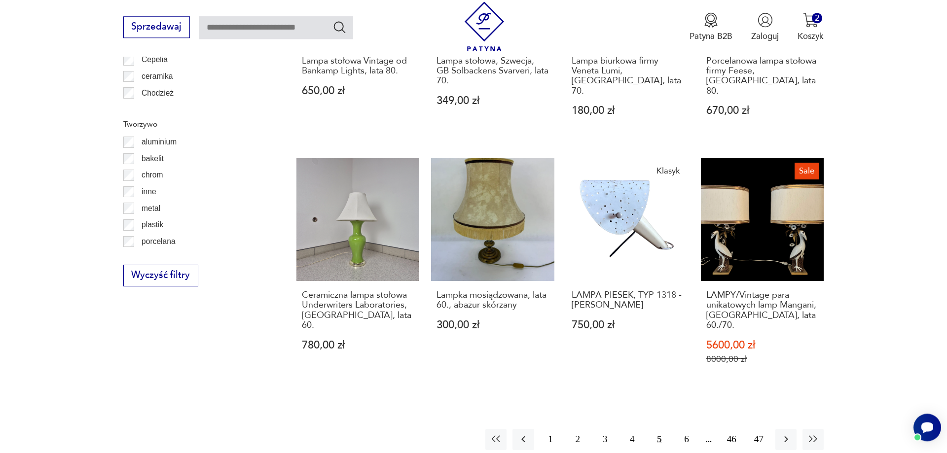
scroll to position [1098, 0]
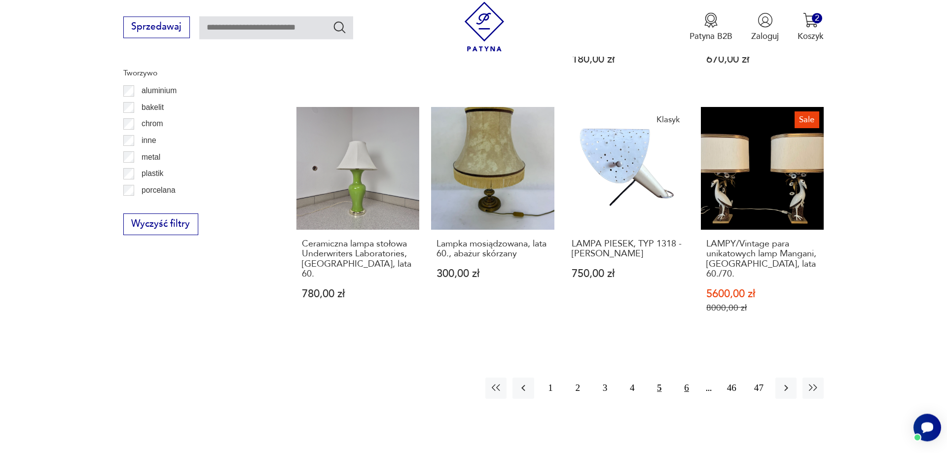
click at [683, 378] on button "6" at bounding box center [686, 388] width 21 height 21
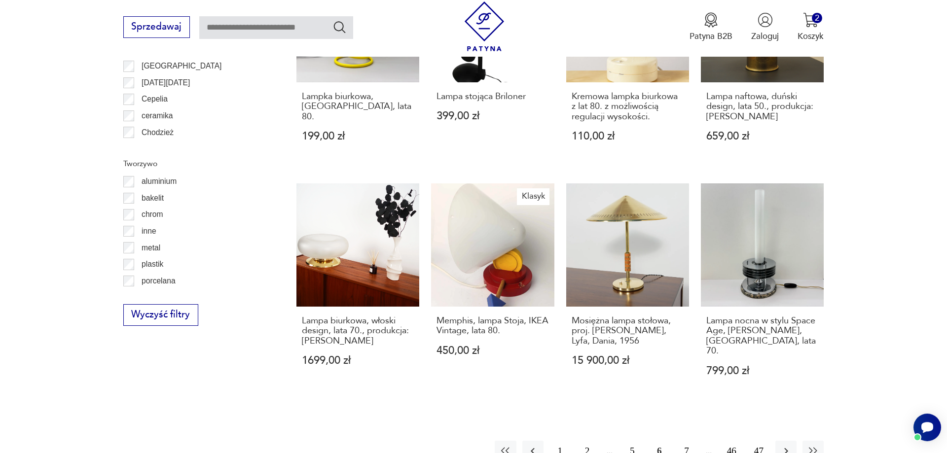
scroll to position [1098, 0]
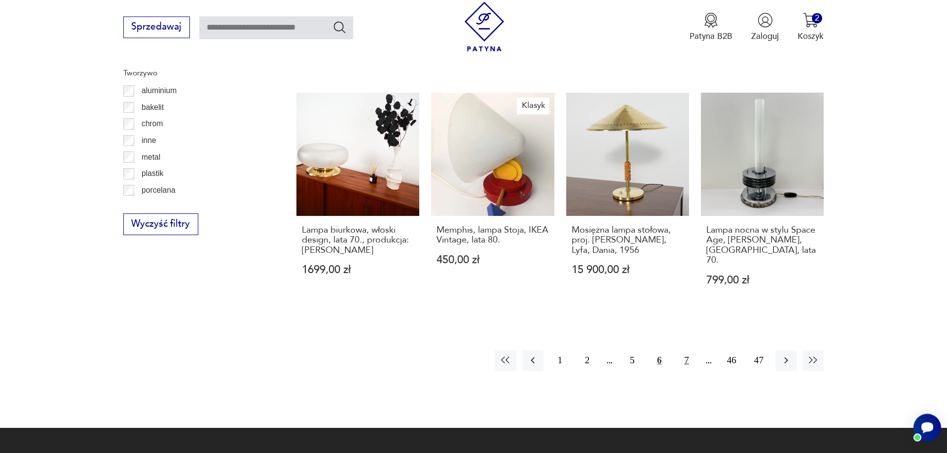
click at [689, 350] on button "7" at bounding box center [686, 360] width 21 height 21
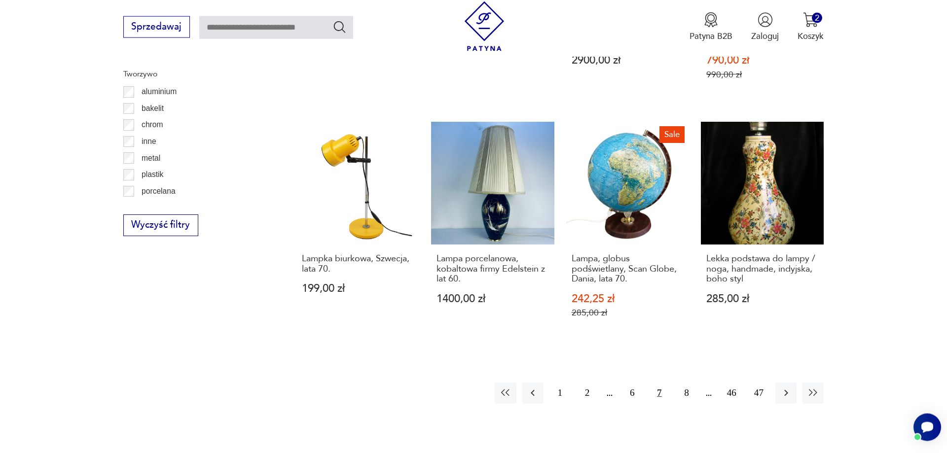
scroll to position [1148, 0]
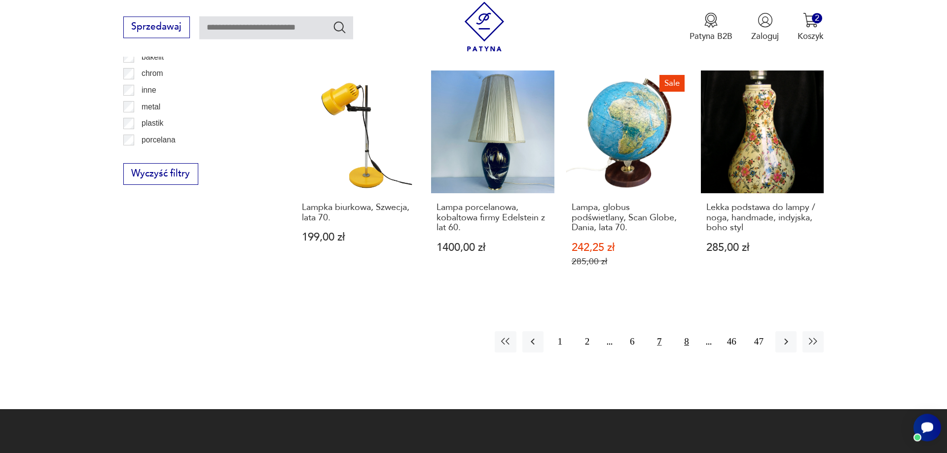
click at [685, 331] on button "8" at bounding box center [686, 341] width 21 height 21
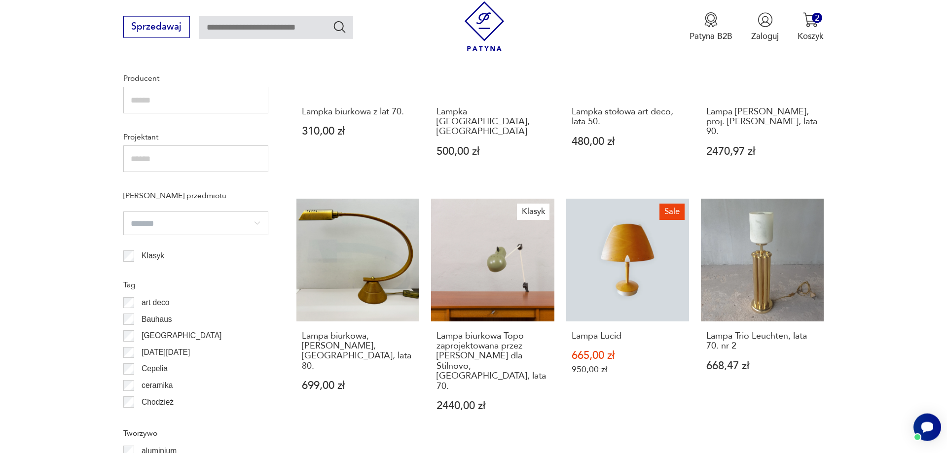
scroll to position [746, 0]
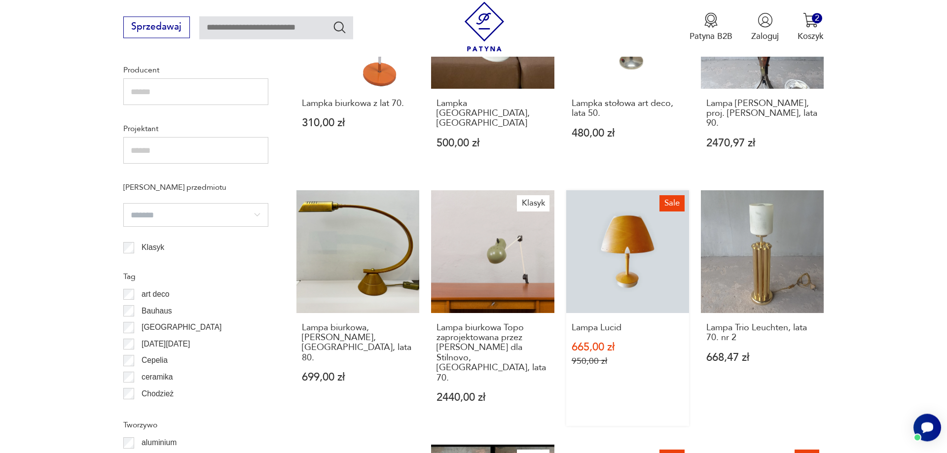
click at [635, 246] on link "Sale Lampa Lucid 665,00 zł 950,00 zł" at bounding box center [627, 308] width 123 height 236
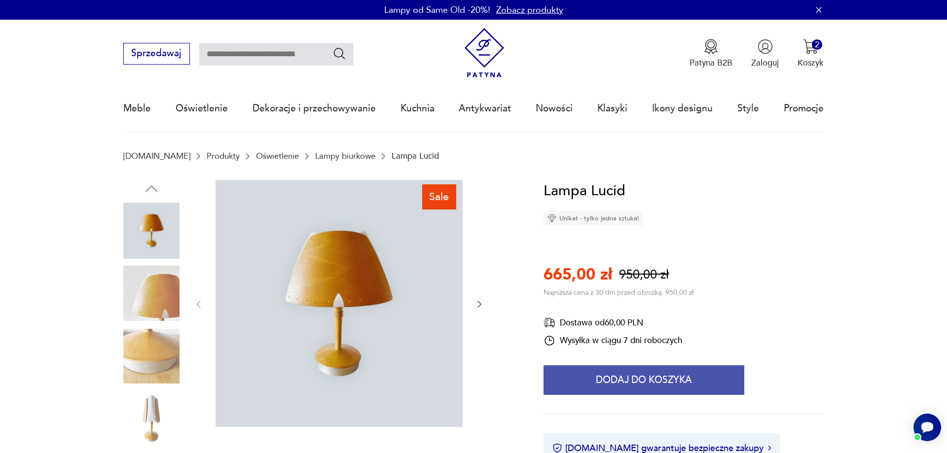
click at [651, 382] on button "Dodaj do koszyka" at bounding box center [643, 380] width 201 height 30
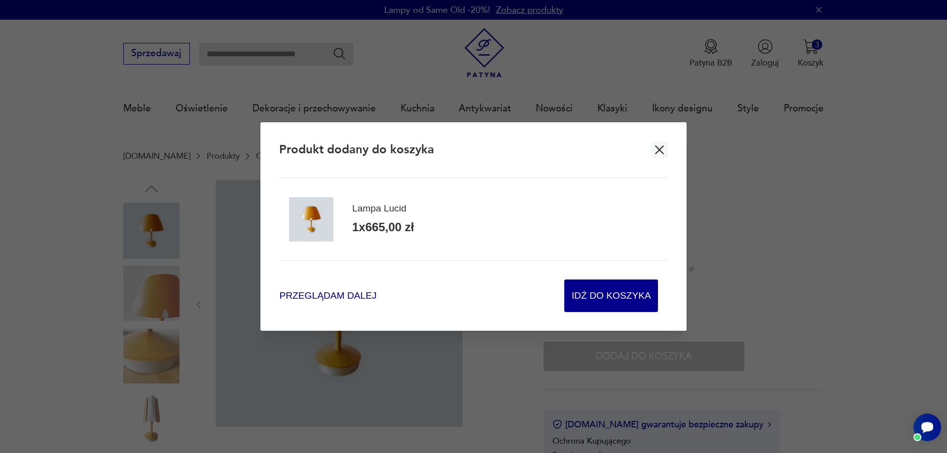
click at [315, 298] on span "Przeglądam dalej" at bounding box center [327, 295] width 97 height 13
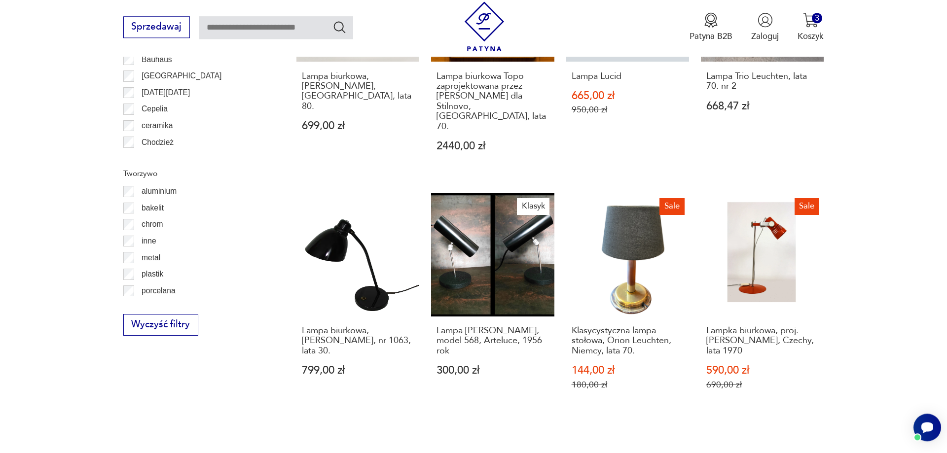
scroll to position [1031, 0]
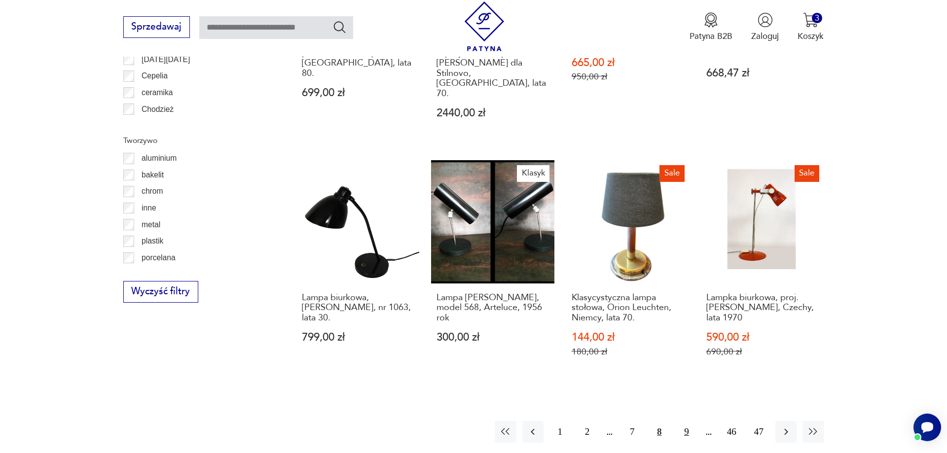
click at [685, 421] on button "9" at bounding box center [686, 431] width 21 height 21
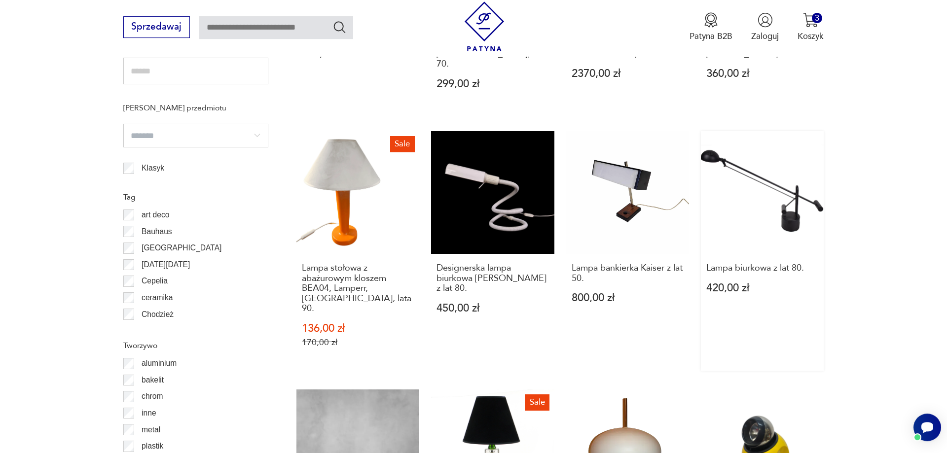
scroll to position [896, 0]
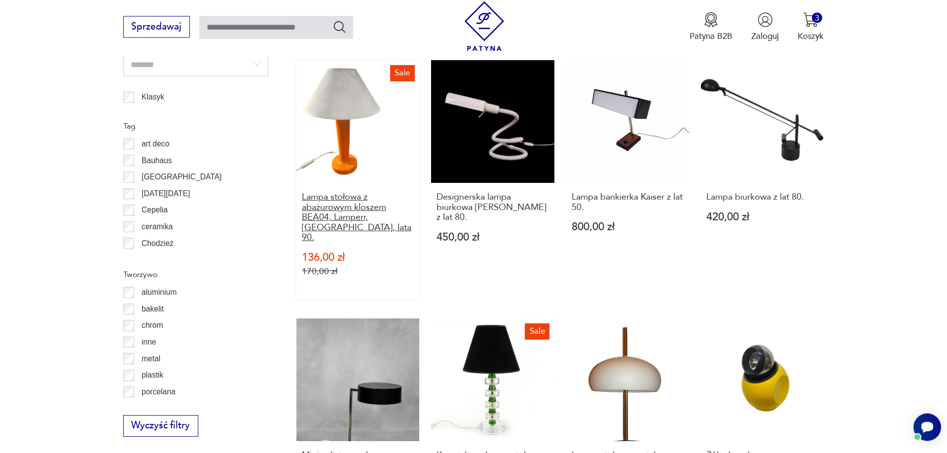
click at [335, 193] on h3 "Lampa stołowa z abażurowym kloszem BEA04, Lamperr, [GEOGRAPHIC_DATA], lata 90." at bounding box center [358, 217] width 112 height 50
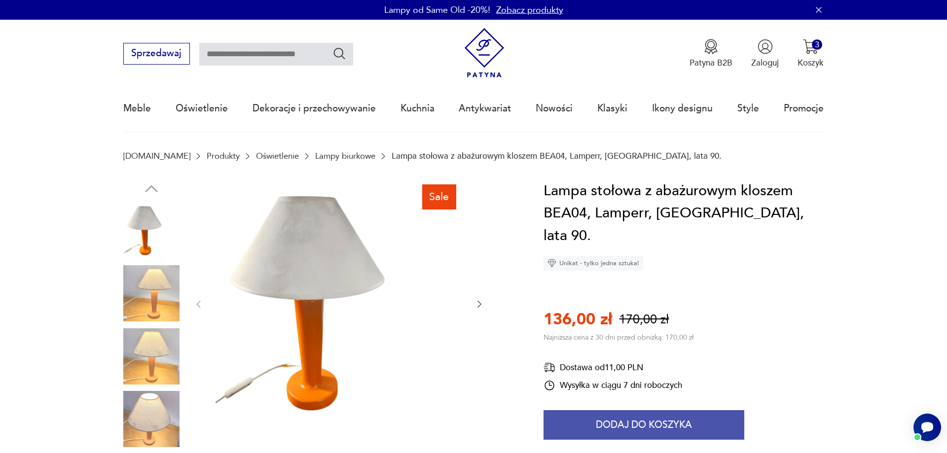
click at [641, 410] on button "Dodaj do koszyka" at bounding box center [643, 425] width 201 height 30
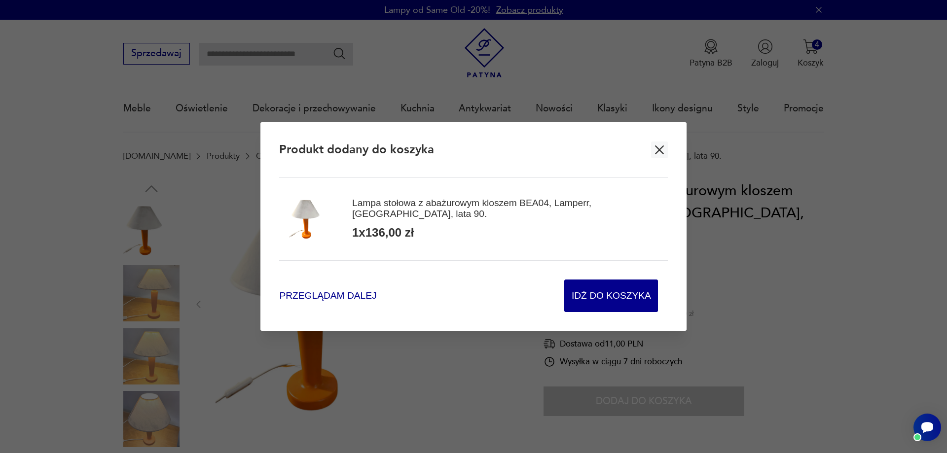
click at [340, 293] on span "Przeglądam dalej" at bounding box center [327, 295] width 97 height 13
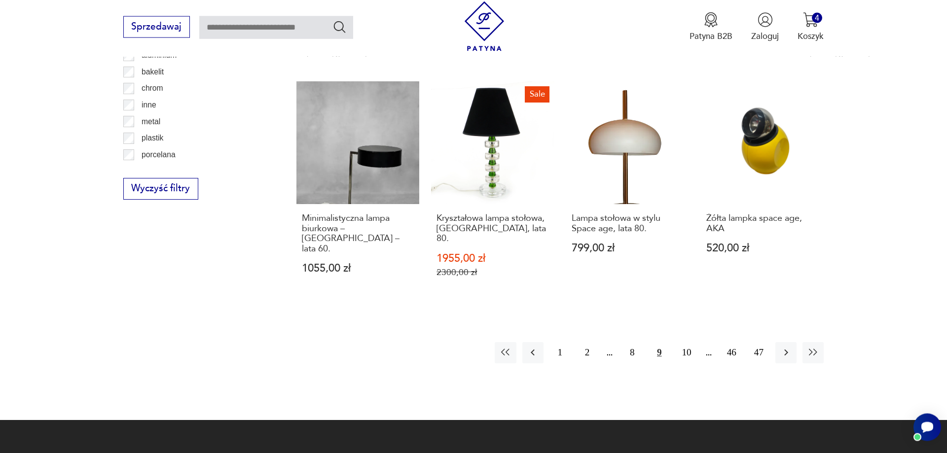
scroll to position [1207, 0]
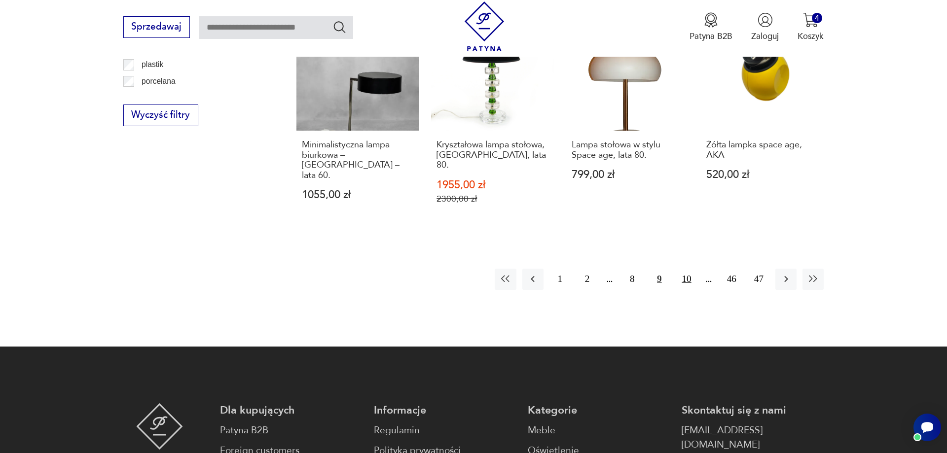
click at [690, 269] on button "10" at bounding box center [686, 279] width 21 height 21
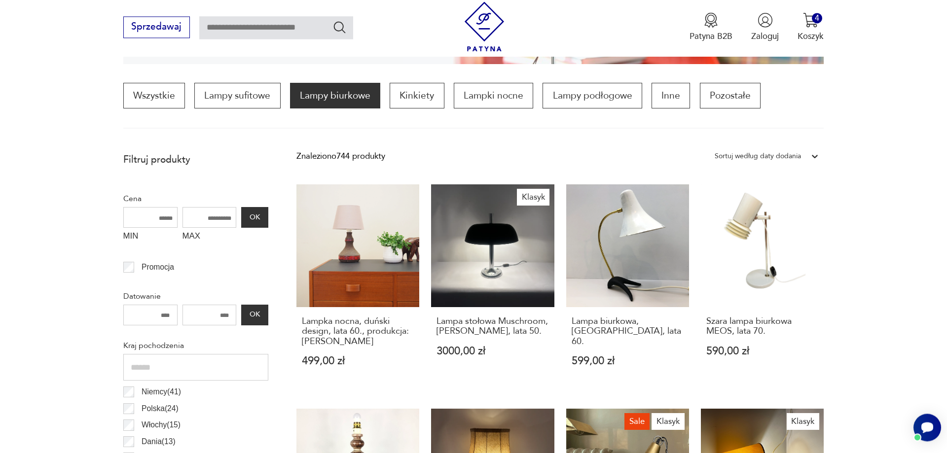
scroll to position [495, 0]
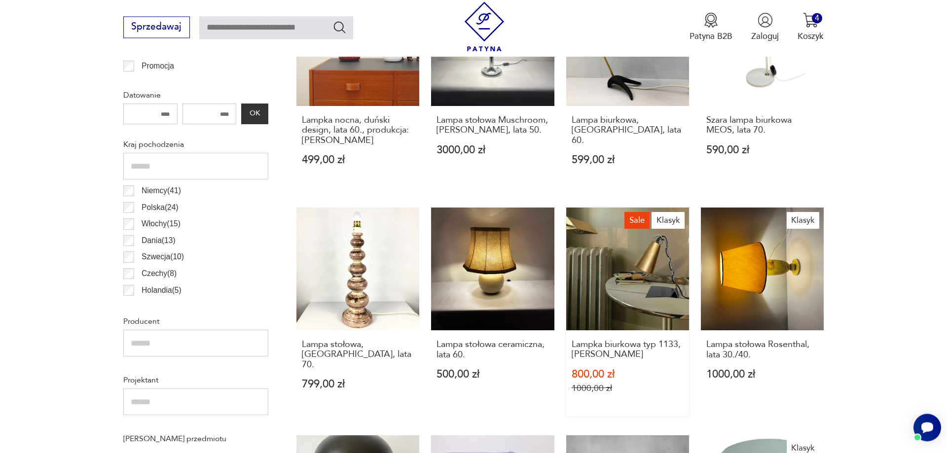
click at [656, 272] on link "Sale Klasyk Lampka biurkowa typ 1133, [PERSON_NAME] 800,00 zł 1000,00 zł" at bounding box center [627, 312] width 123 height 209
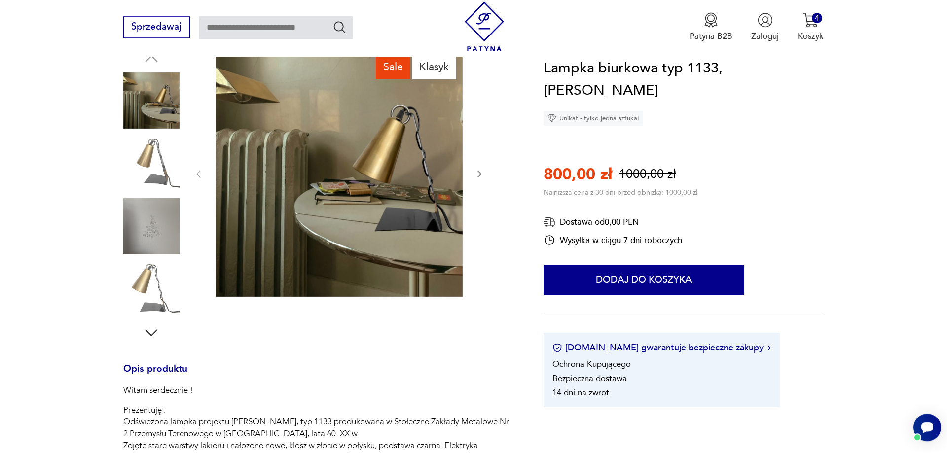
scroll to position [151, 0]
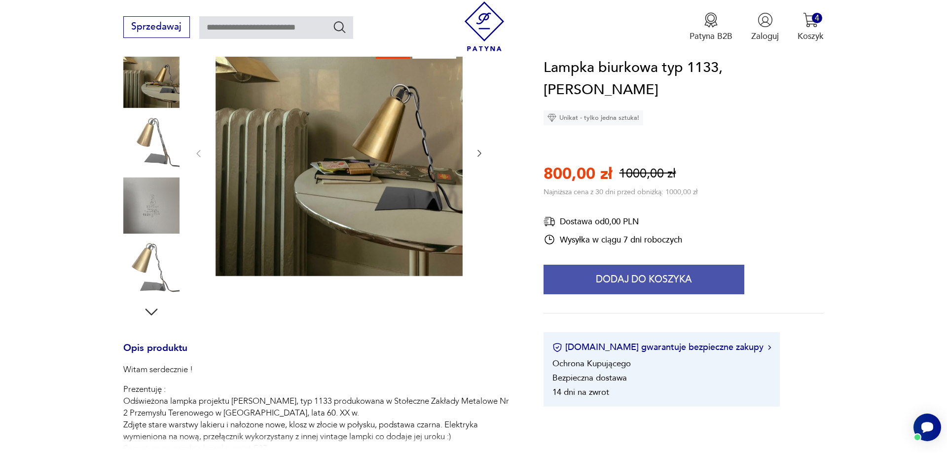
click at [645, 265] on button "Dodaj do koszyka" at bounding box center [643, 280] width 201 height 30
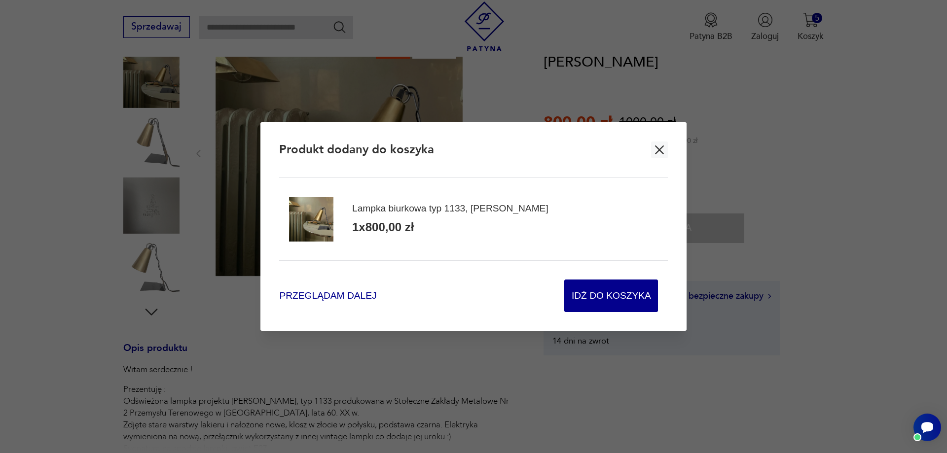
click at [310, 296] on span "Przeglądam dalej" at bounding box center [327, 295] width 97 height 13
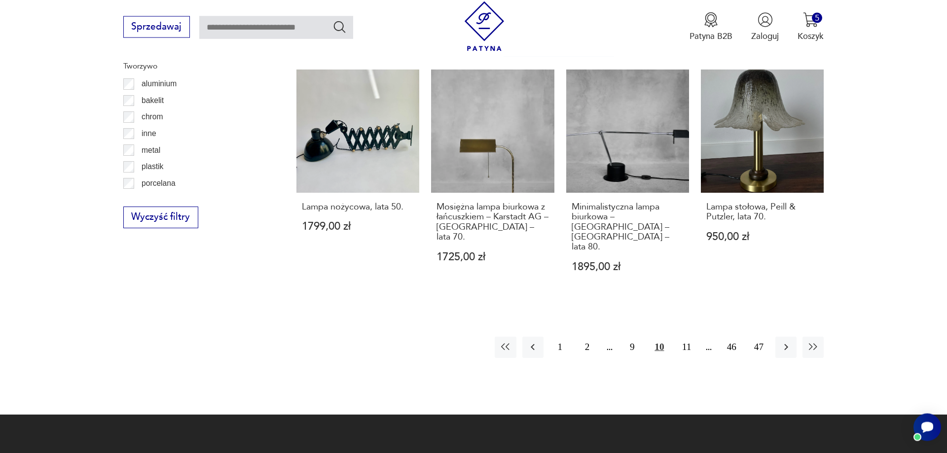
scroll to position [1127, 0]
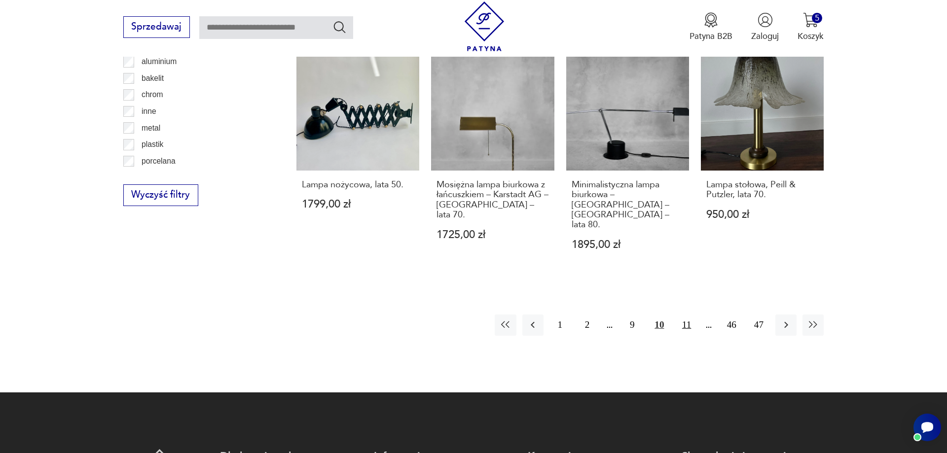
click at [683, 315] on button "11" at bounding box center [686, 325] width 21 height 21
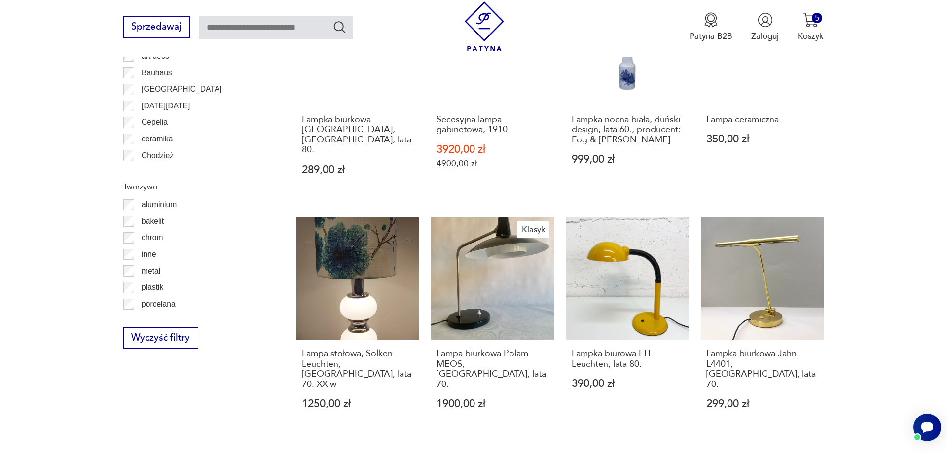
scroll to position [997, 0]
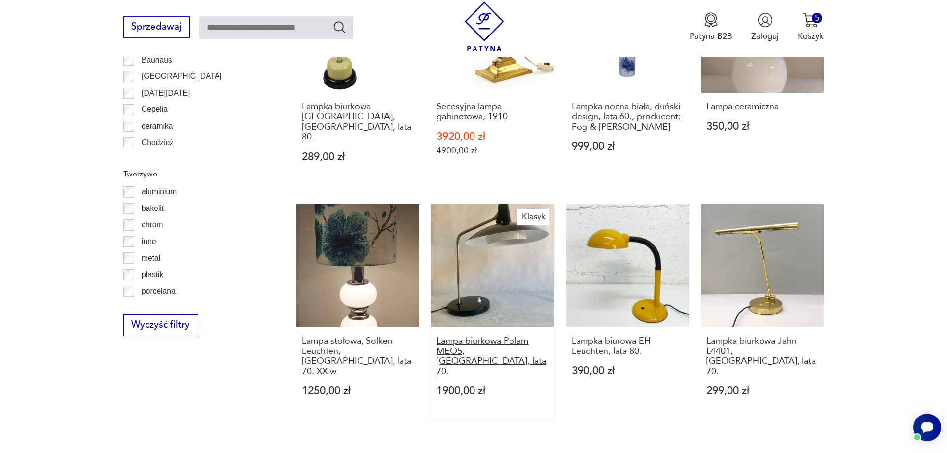
click at [496, 336] on h3 "Lampa biurkowa Polam MEOS, [GEOGRAPHIC_DATA], lata 70." at bounding box center [492, 356] width 112 height 40
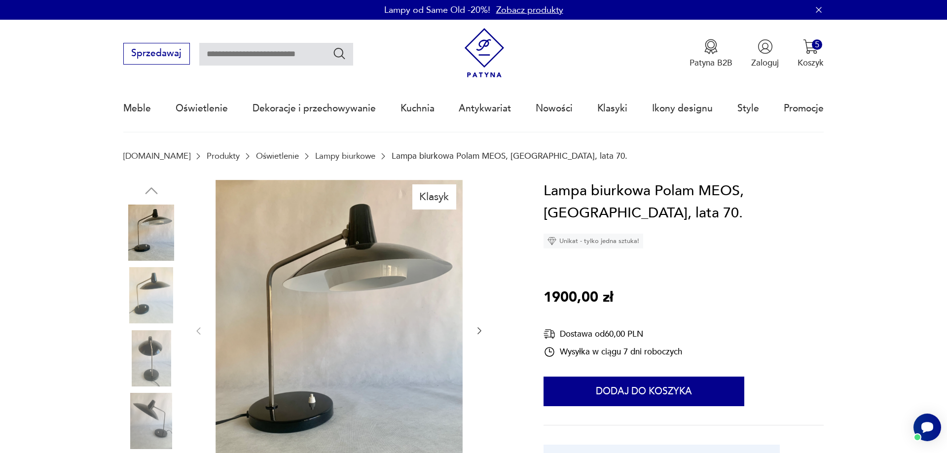
click at [153, 350] on img at bounding box center [151, 358] width 56 height 56
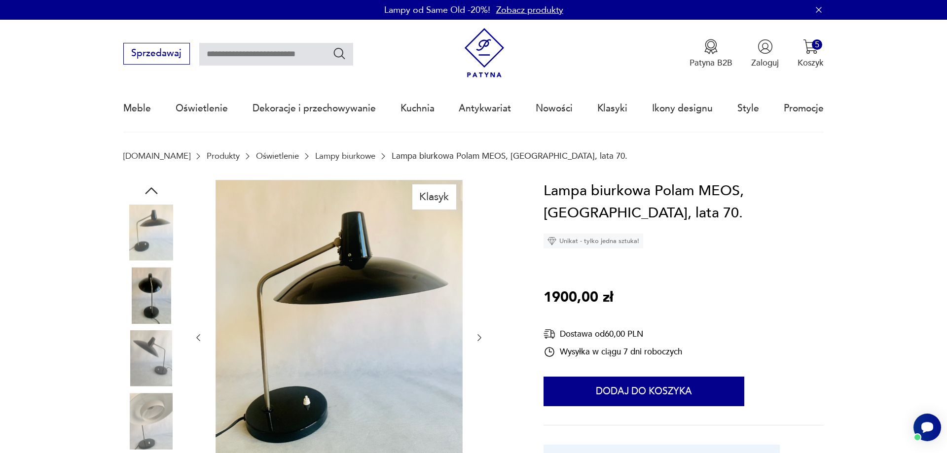
click at [164, 428] on img at bounding box center [151, 421] width 56 height 56
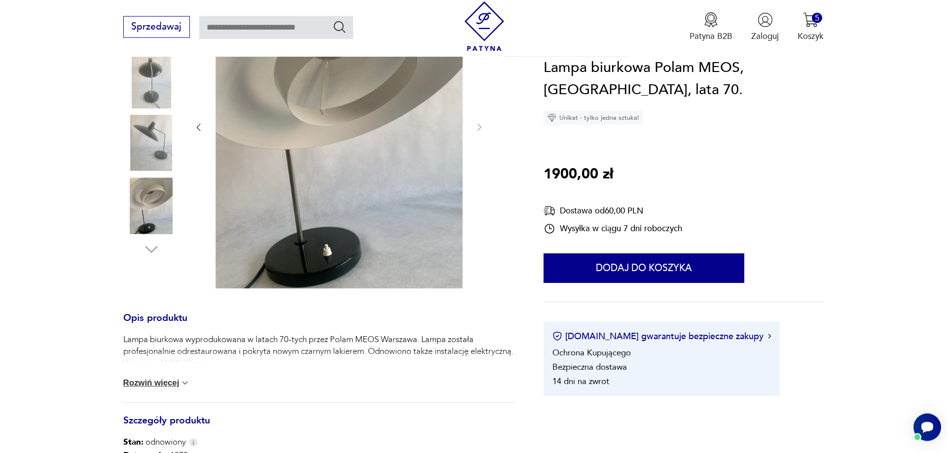
scroll to position [251, 0]
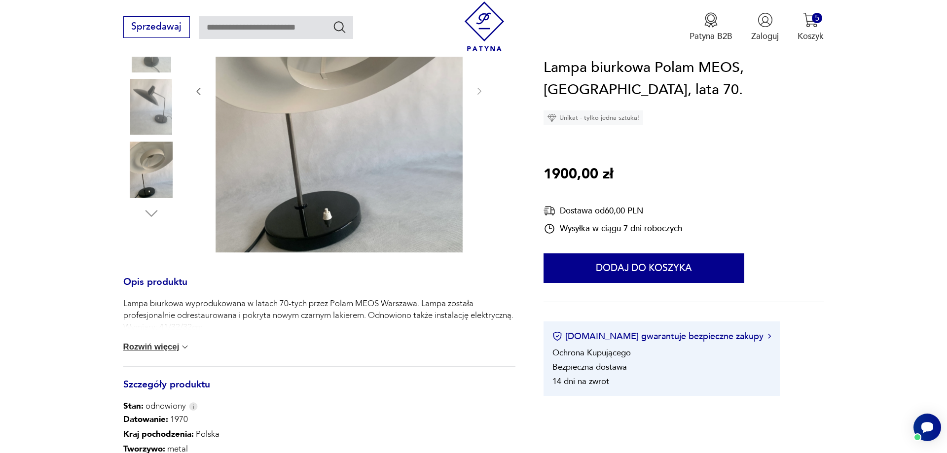
click at [176, 348] on button "Rozwiń więcej" at bounding box center [156, 347] width 67 height 10
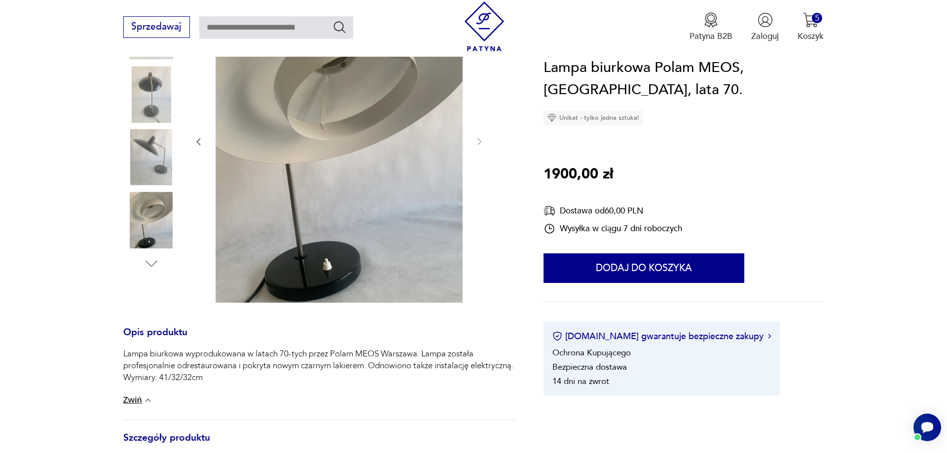
scroll to position [0, 0]
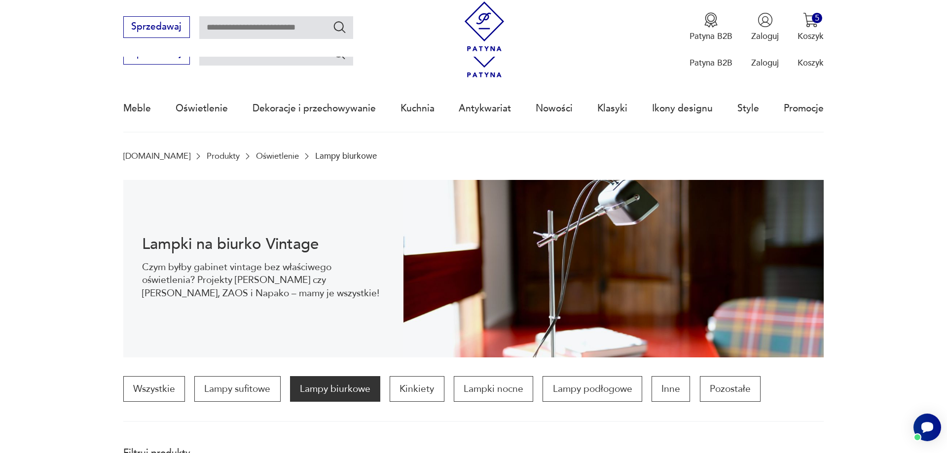
scroll to position [1106, 0]
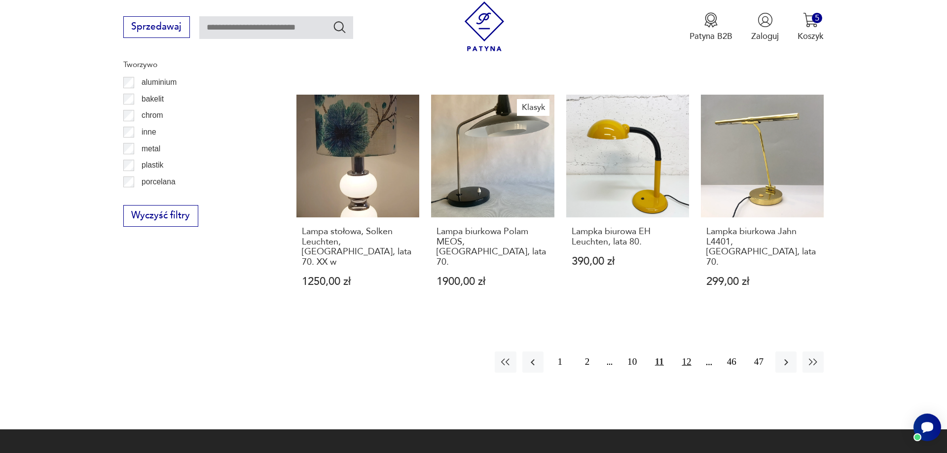
click at [687, 352] on button "12" at bounding box center [686, 362] width 21 height 21
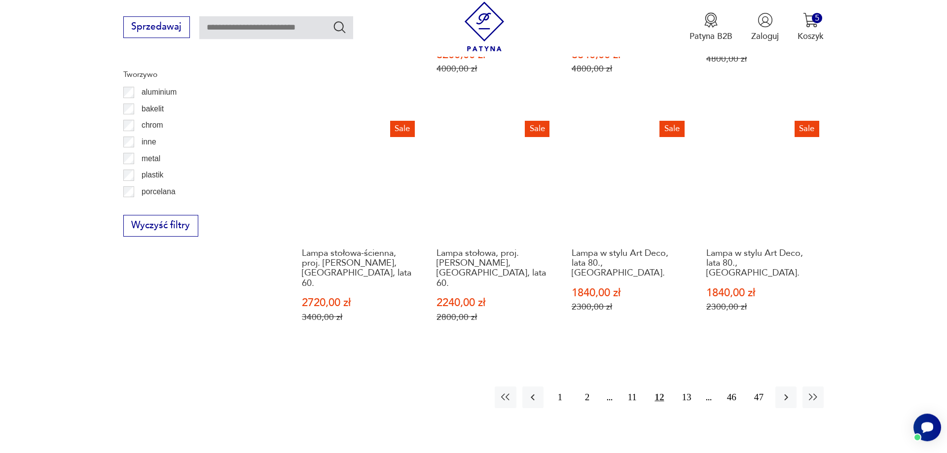
scroll to position [1098, 0]
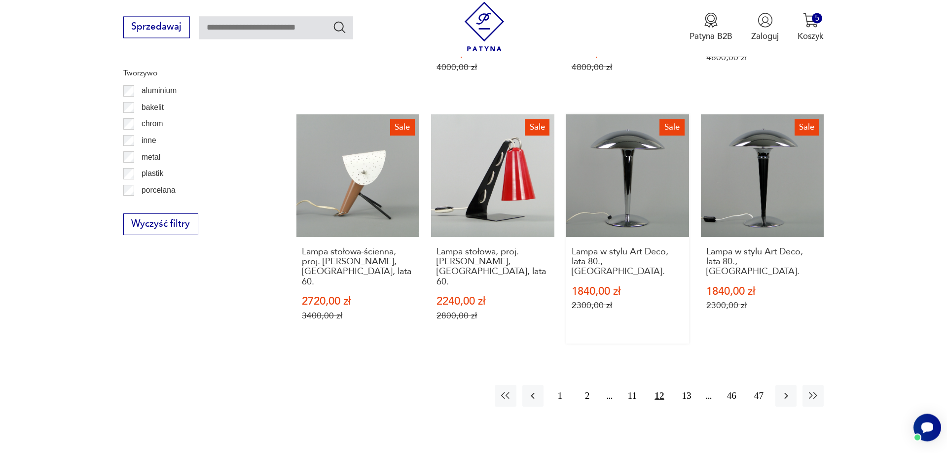
click at [608, 161] on link "Sale Lampa w stylu Art Deco, lata 80., [GEOGRAPHIC_DATA] 1840,00 zł 2300,00 zł" at bounding box center [627, 228] width 123 height 229
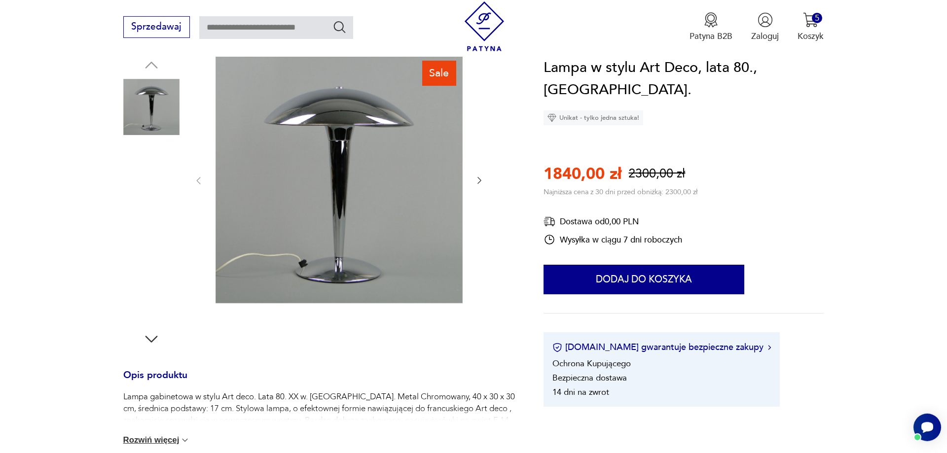
scroll to position [201, 0]
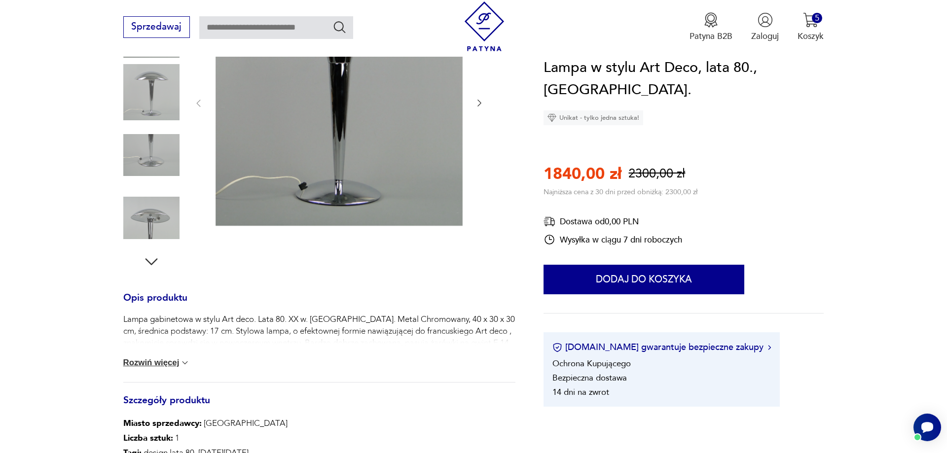
click at [177, 360] on button "Rozwiń więcej" at bounding box center [156, 363] width 67 height 10
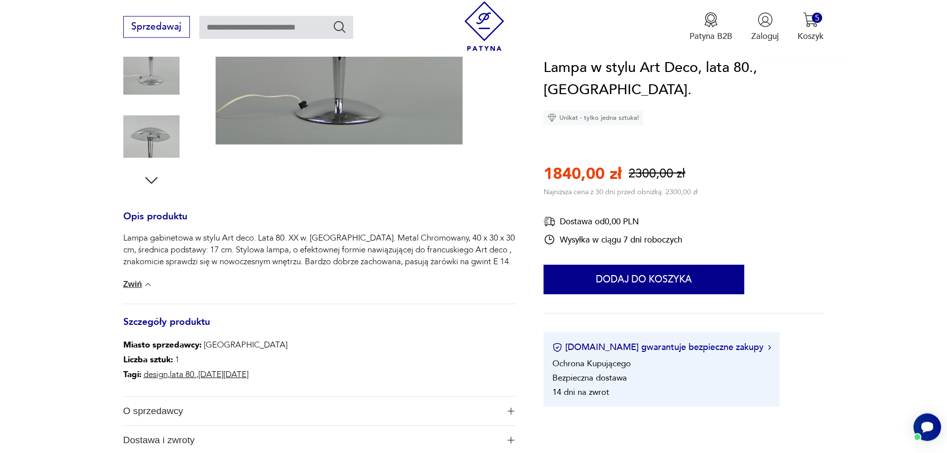
scroll to position [352, 0]
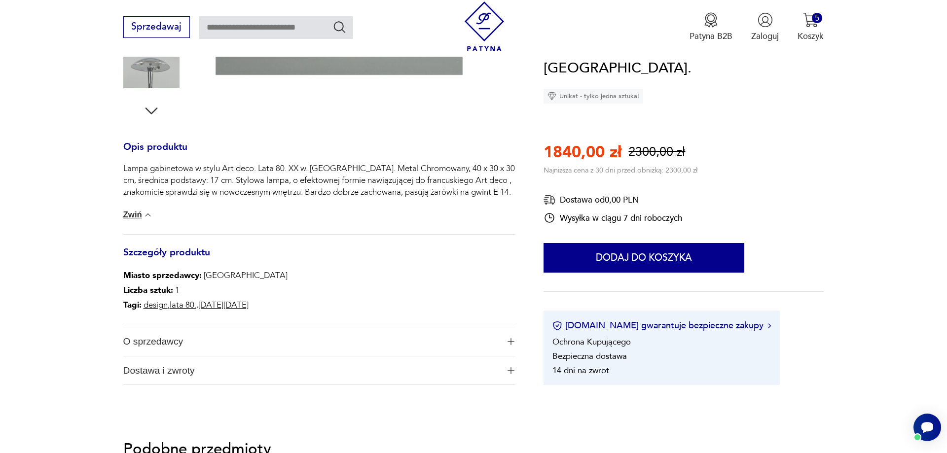
click at [141, 212] on button "Zwiń" at bounding box center [138, 215] width 30 height 10
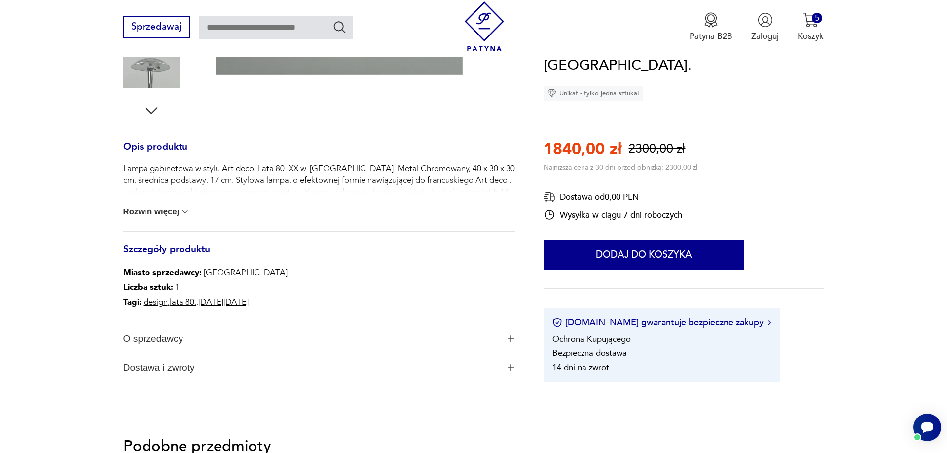
click at [181, 214] on button "Rozwiń więcej" at bounding box center [156, 212] width 67 height 10
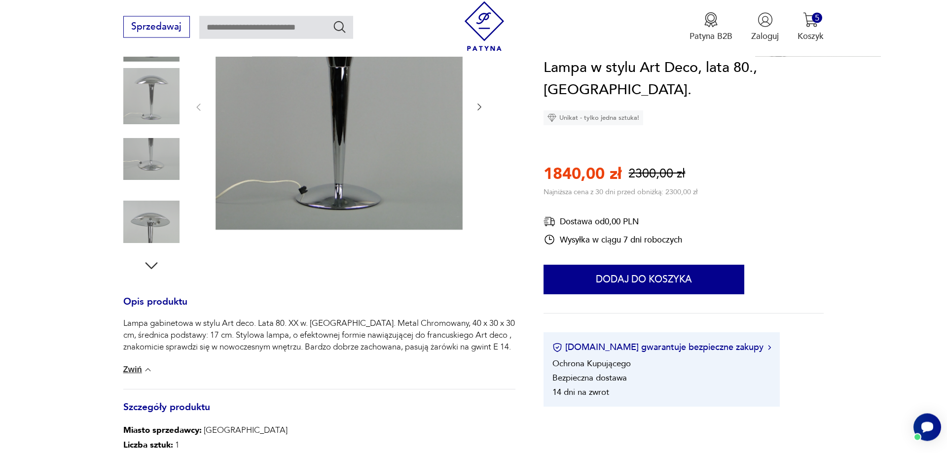
scroll to position [101, 0]
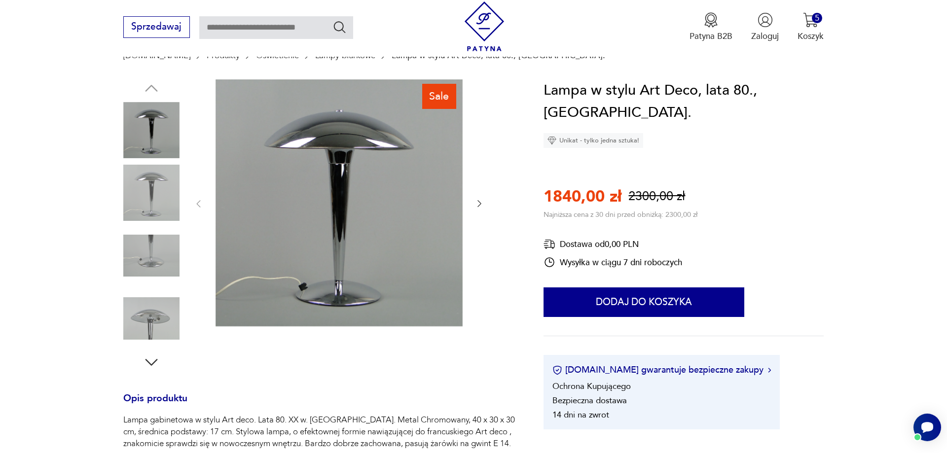
click at [161, 261] on img at bounding box center [151, 256] width 56 height 56
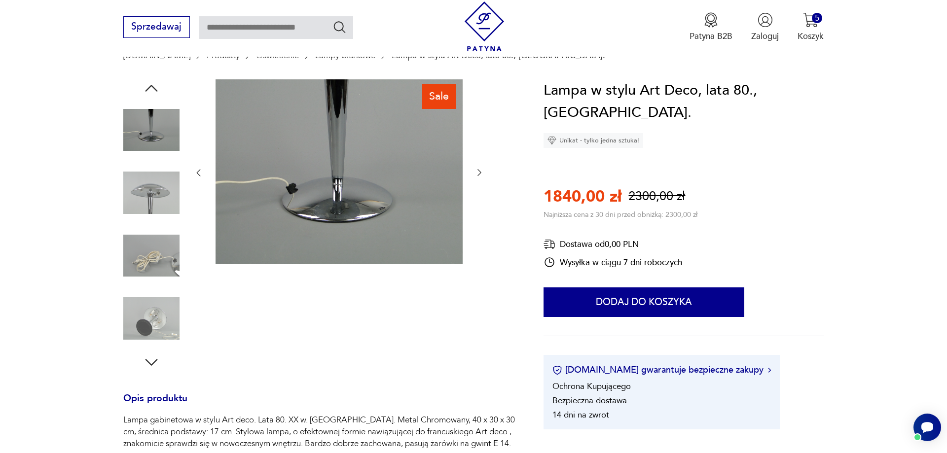
click at [390, 187] on img at bounding box center [338, 171] width 247 height 185
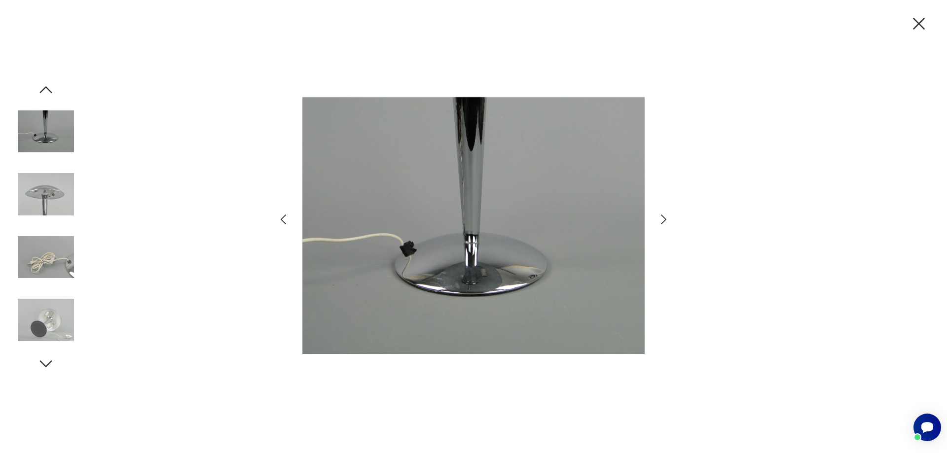
click at [664, 216] on icon "button" at bounding box center [663, 220] width 14 height 14
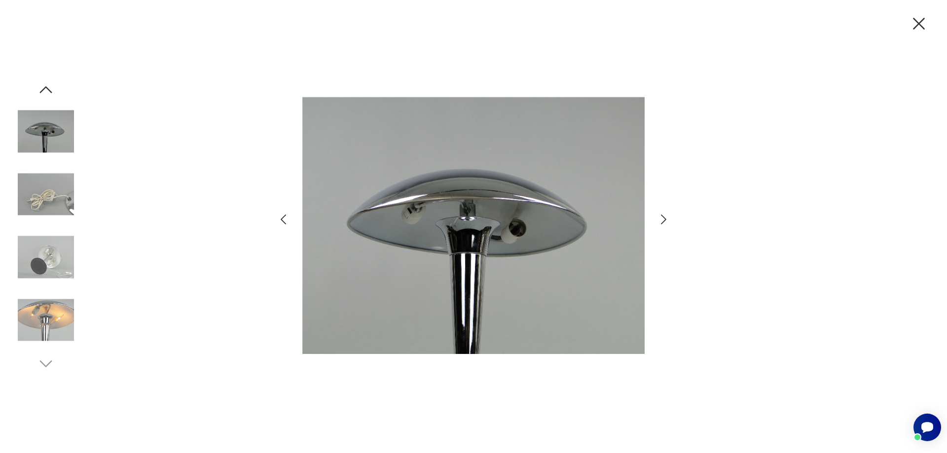
click at [664, 219] on icon "button" at bounding box center [663, 220] width 14 height 14
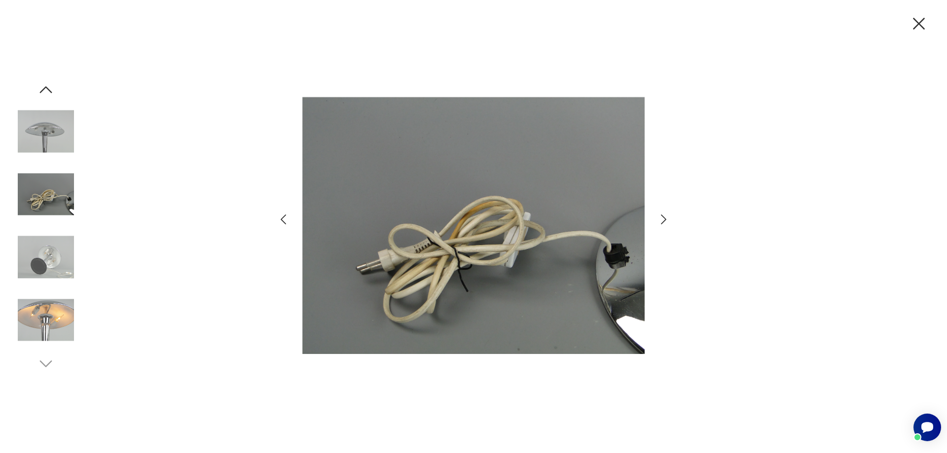
click at [664, 219] on icon "button" at bounding box center [663, 220] width 14 height 14
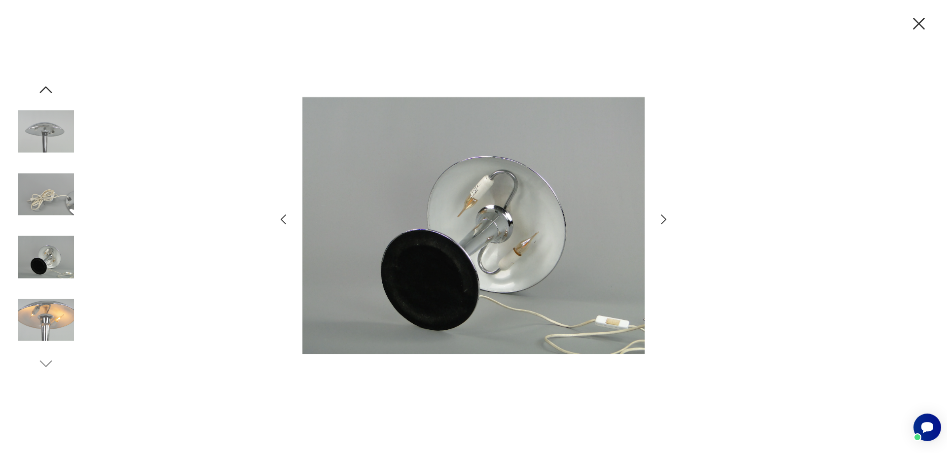
click at [664, 219] on icon "button" at bounding box center [663, 220] width 14 height 14
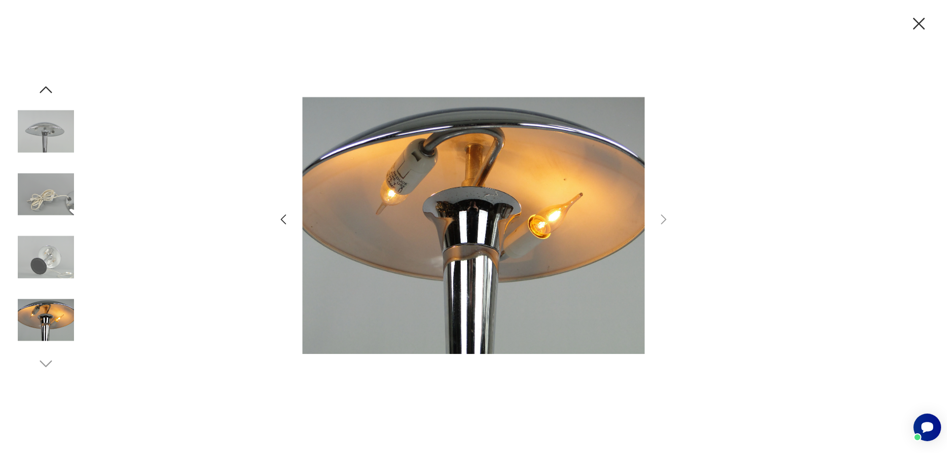
click at [918, 27] on icon "button" at bounding box center [918, 23] width 21 height 21
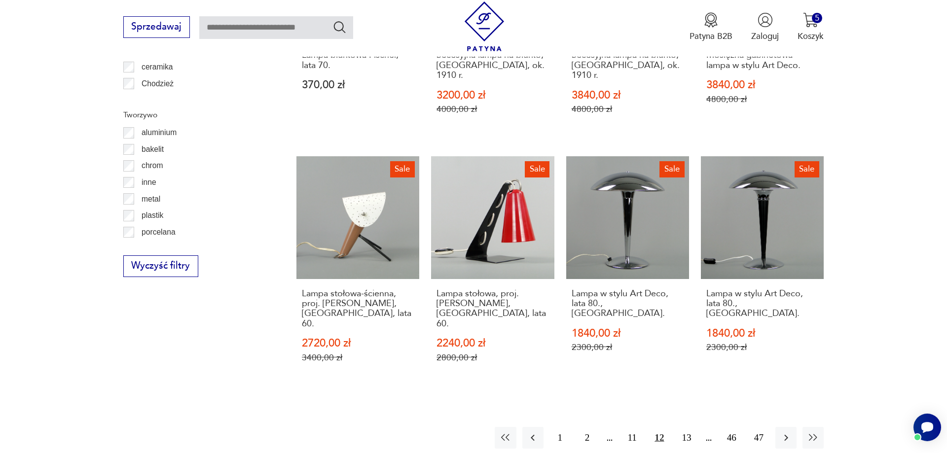
scroll to position [1157, 0]
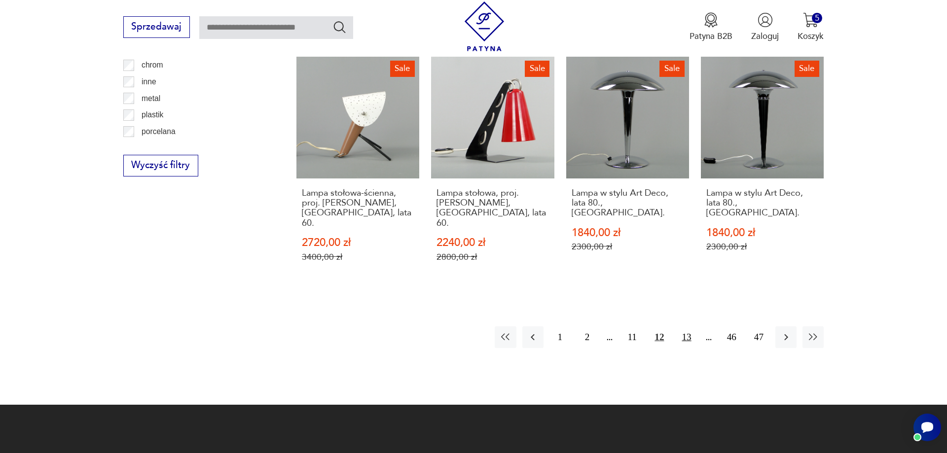
click at [684, 326] on button "13" at bounding box center [686, 336] width 21 height 21
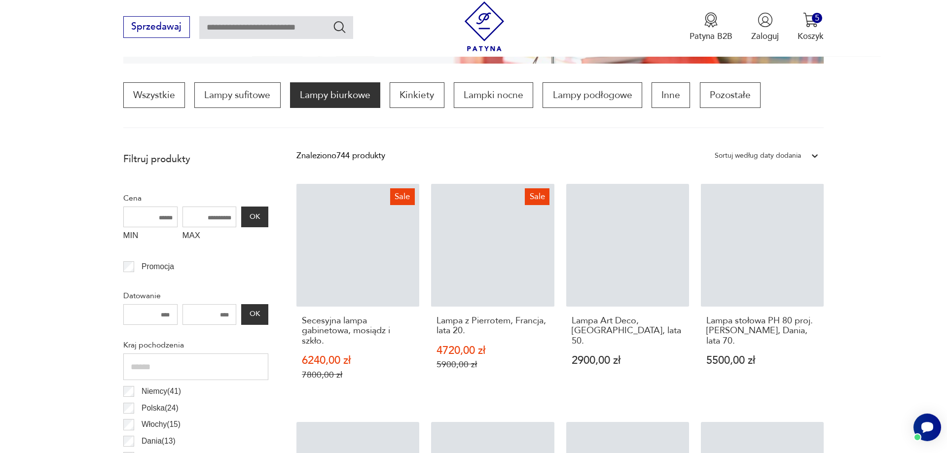
scroll to position [293, 0]
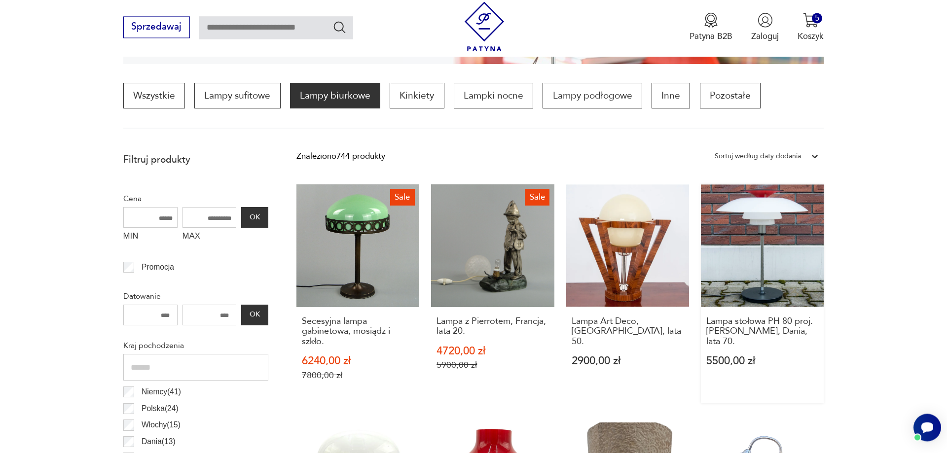
click at [780, 257] on link "Lampa stołowa PH 80 proj. [PERSON_NAME], Dania, lata 70. 5500,00 zł" at bounding box center [762, 293] width 123 height 219
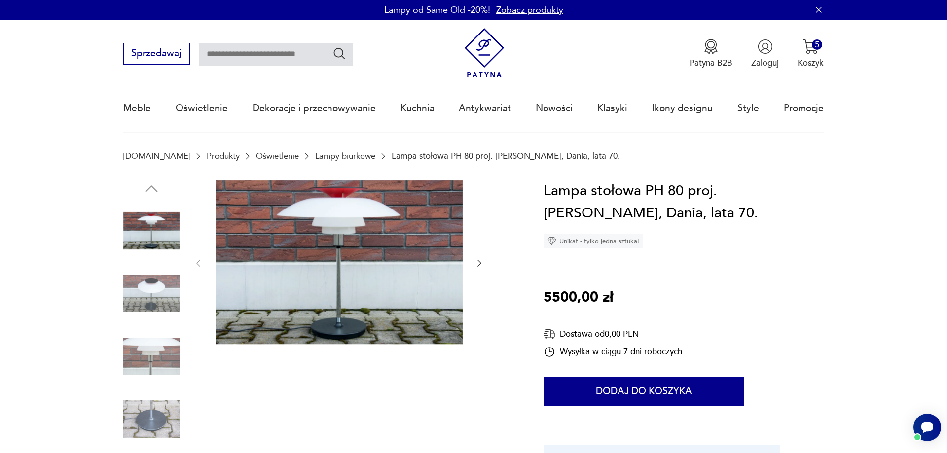
click at [146, 297] on img at bounding box center [151, 293] width 56 height 56
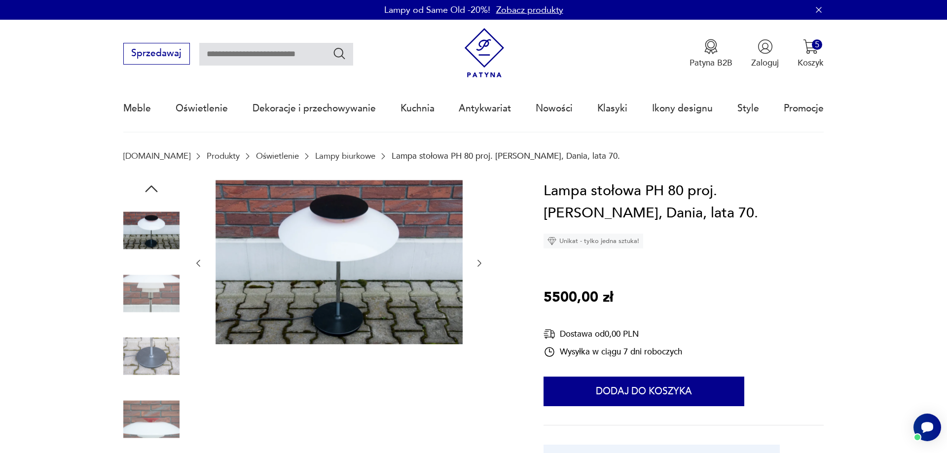
click at [474, 262] on icon "button" at bounding box center [479, 263] width 10 height 10
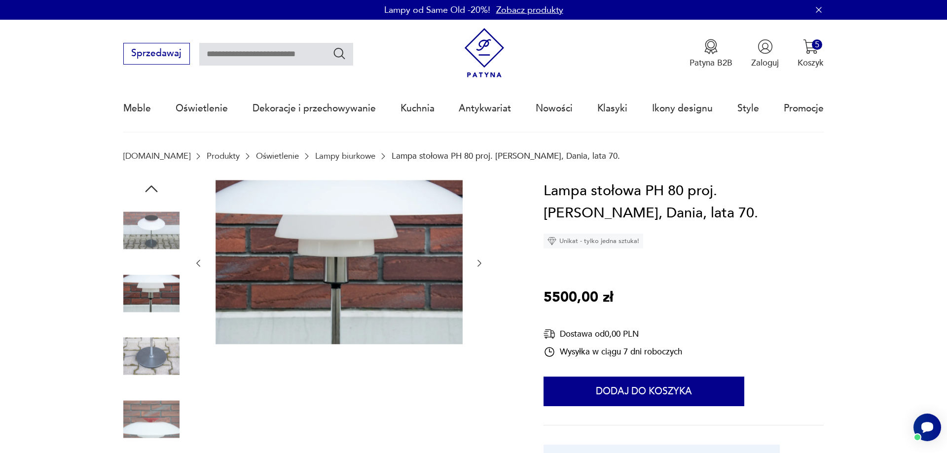
click at [474, 262] on icon "button" at bounding box center [479, 263] width 10 height 10
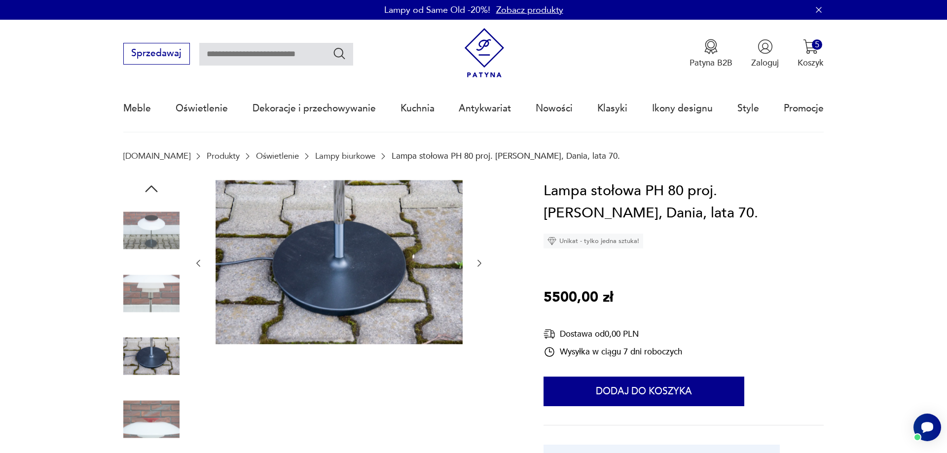
click at [474, 262] on icon "button" at bounding box center [479, 263] width 10 height 10
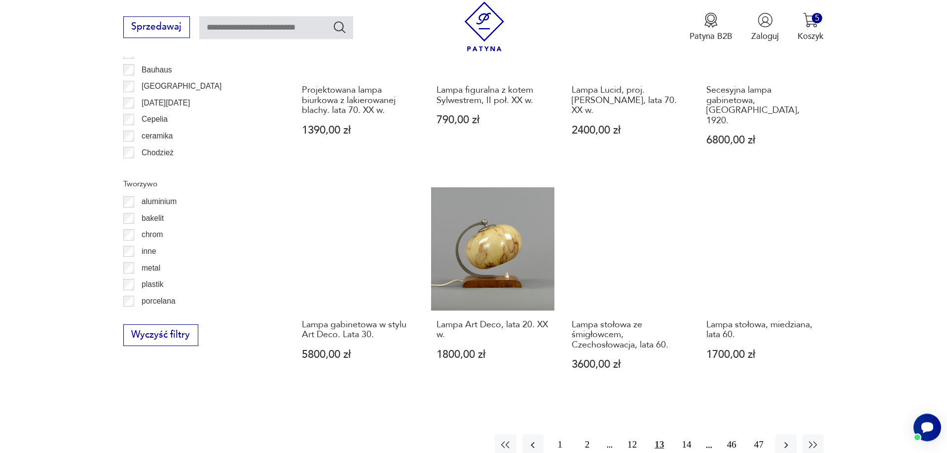
scroll to position [1188, 0]
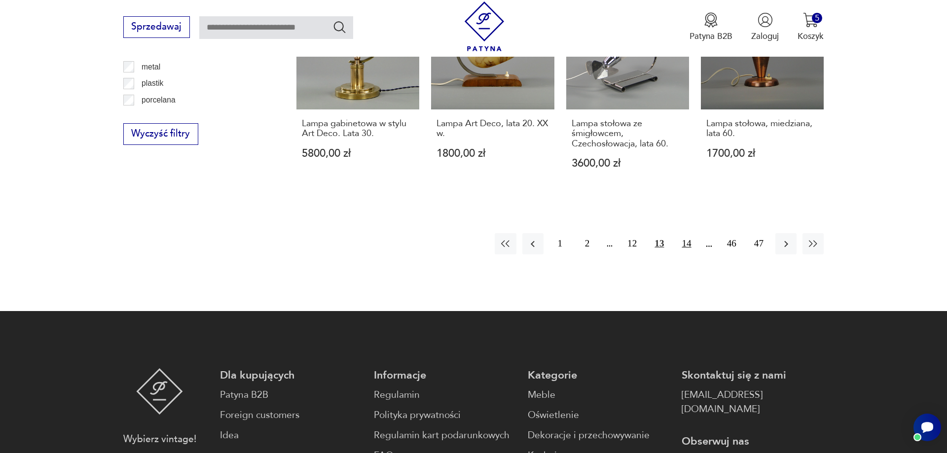
click at [683, 235] on button "14" at bounding box center [686, 243] width 21 height 21
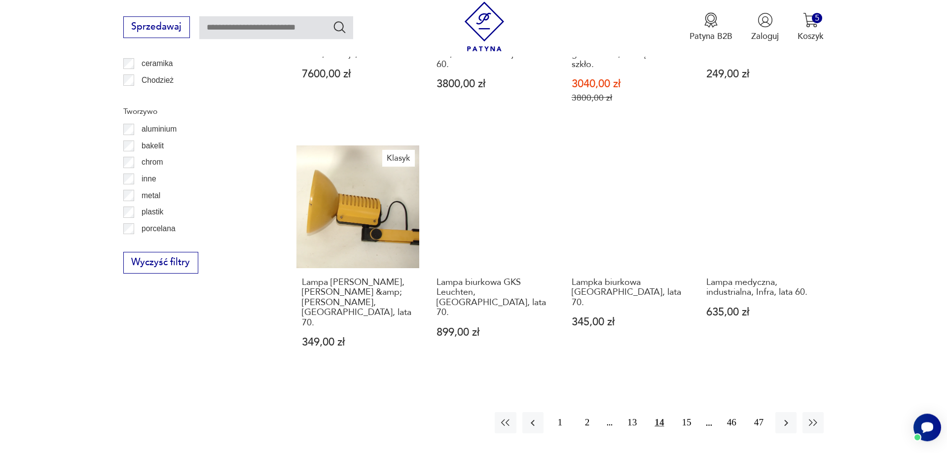
scroll to position [1148, 0]
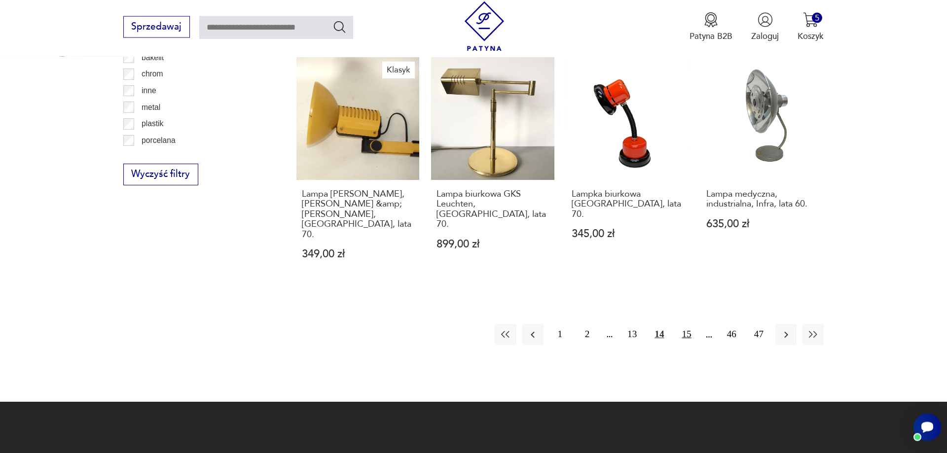
click at [690, 324] on button "15" at bounding box center [686, 334] width 21 height 21
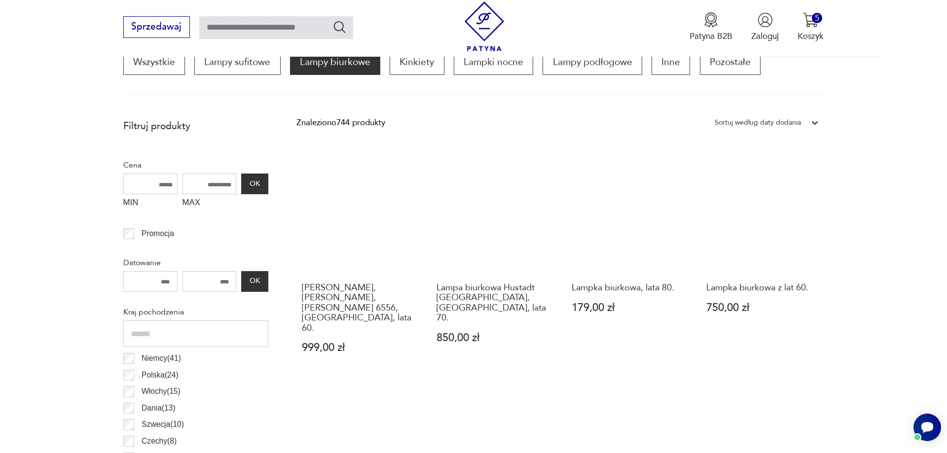
scroll to position [343, 0]
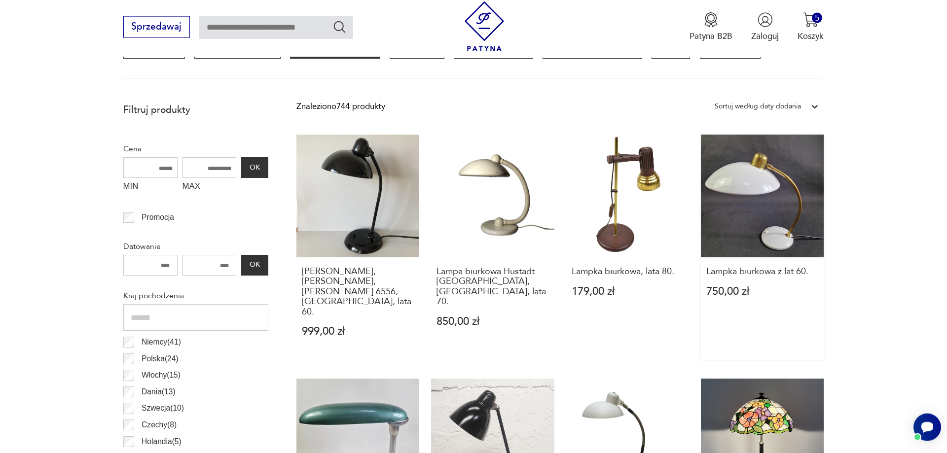
click at [763, 201] on link "Lampka biurkowa z lat 60. 750,00 zł" at bounding box center [762, 248] width 123 height 226
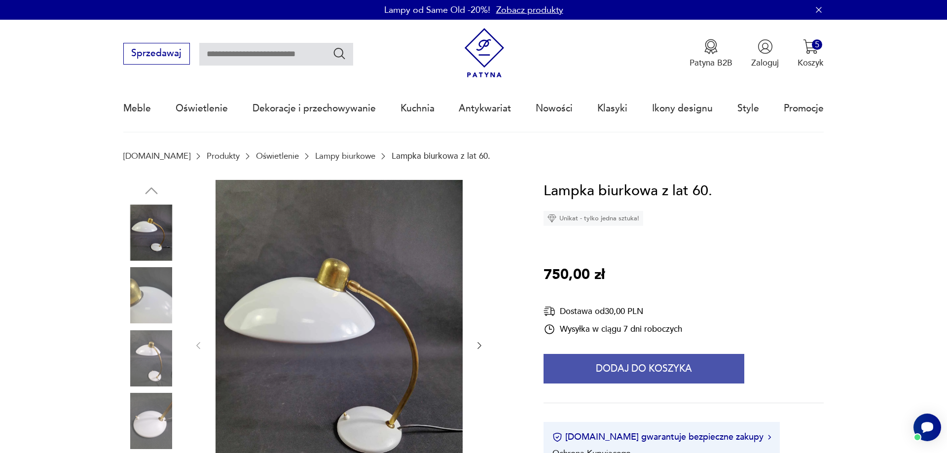
click at [632, 366] on button "Dodaj do koszyka" at bounding box center [643, 369] width 201 height 30
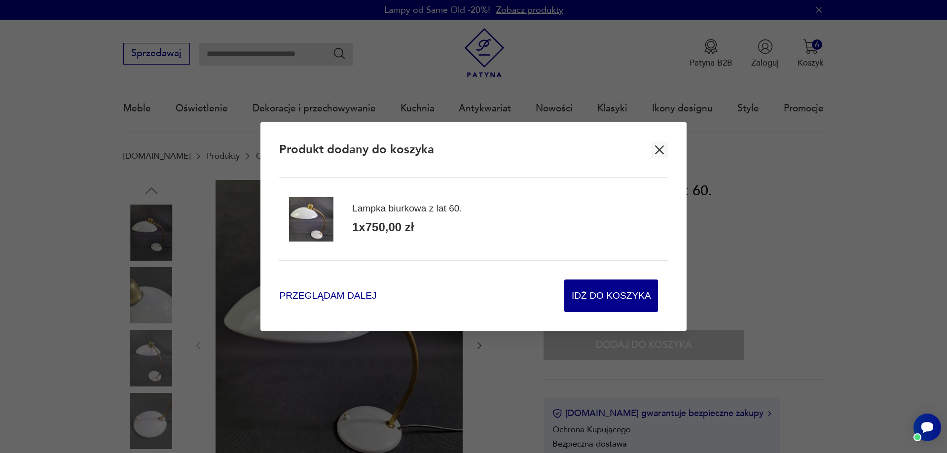
click at [318, 297] on span "Przeglądam dalej" at bounding box center [327, 295] width 97 height 13
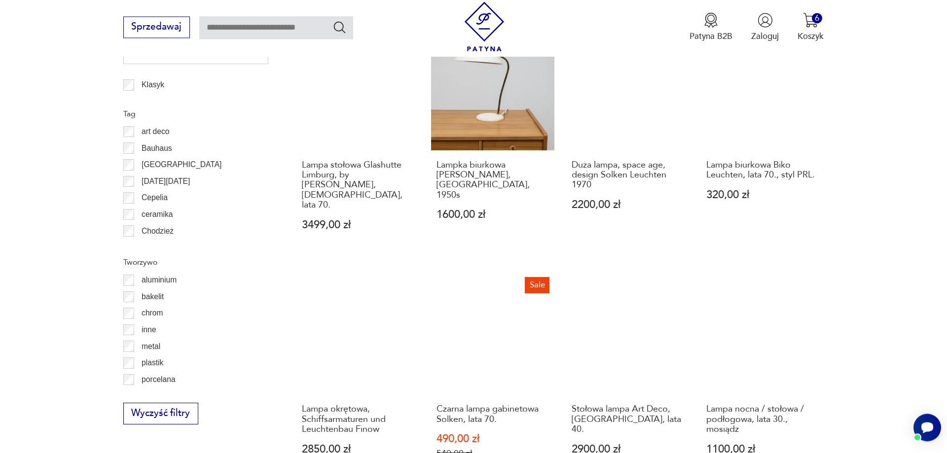
scroll to position [1047, 0]
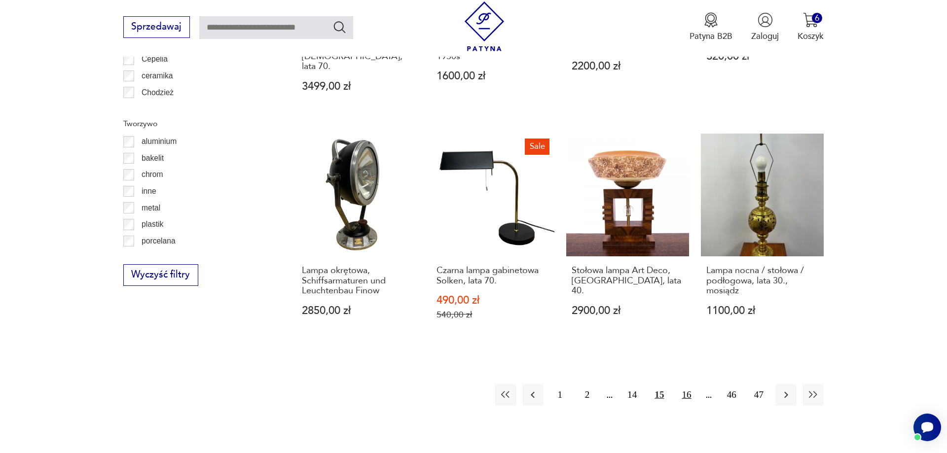
click at [686, 384] on button "16" at bounding box center [686, 394] width 21 height 21
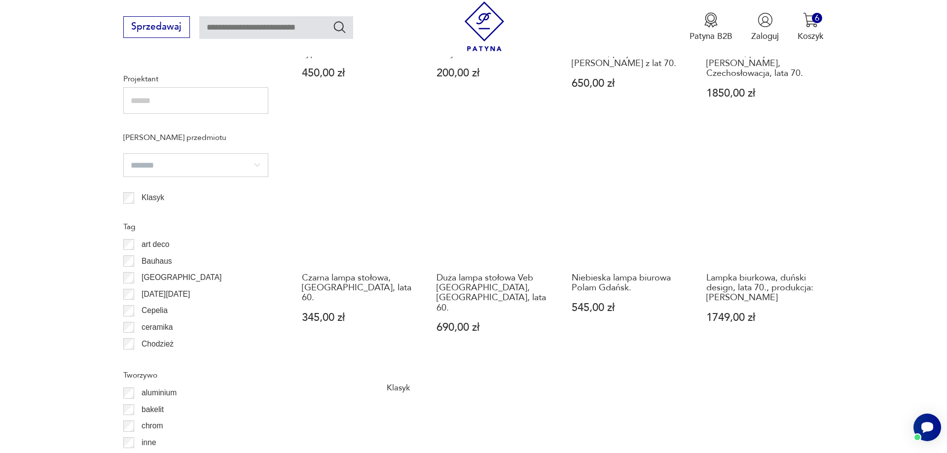
scroll to position [997, 0]
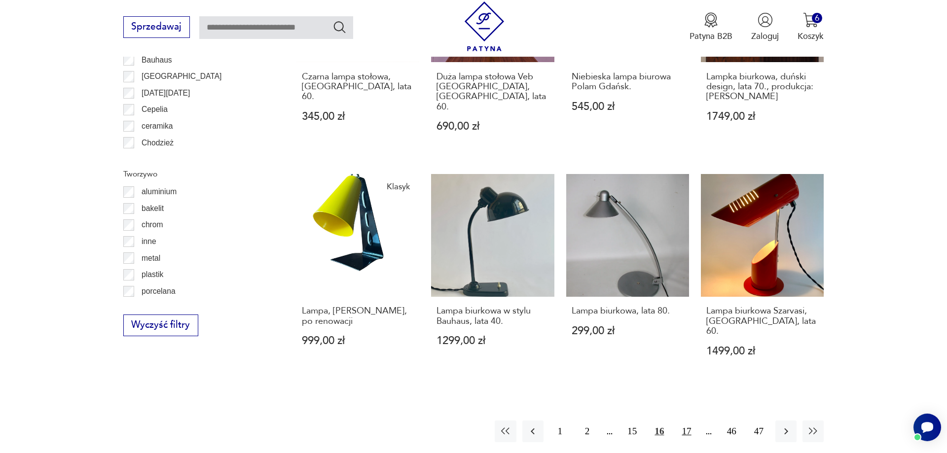
click at [687, 421] on button "17" at bounding box center [686, 431] width 21 height 21
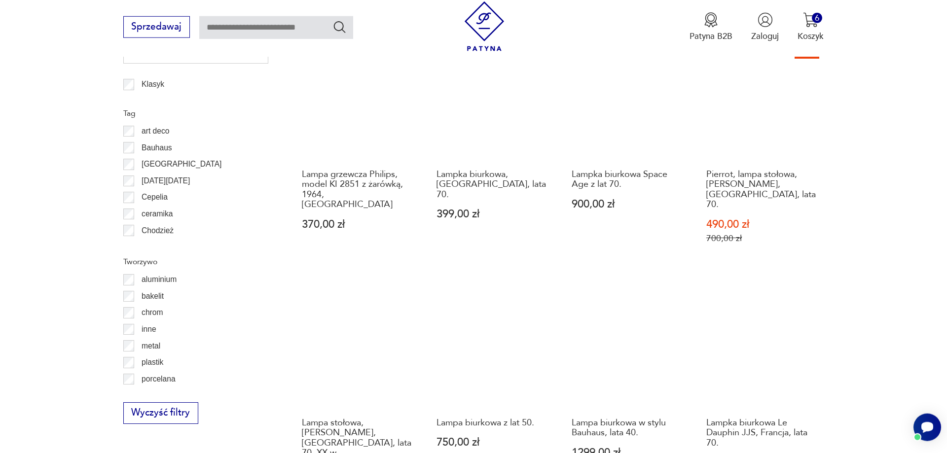
scroll to position [997, 0]
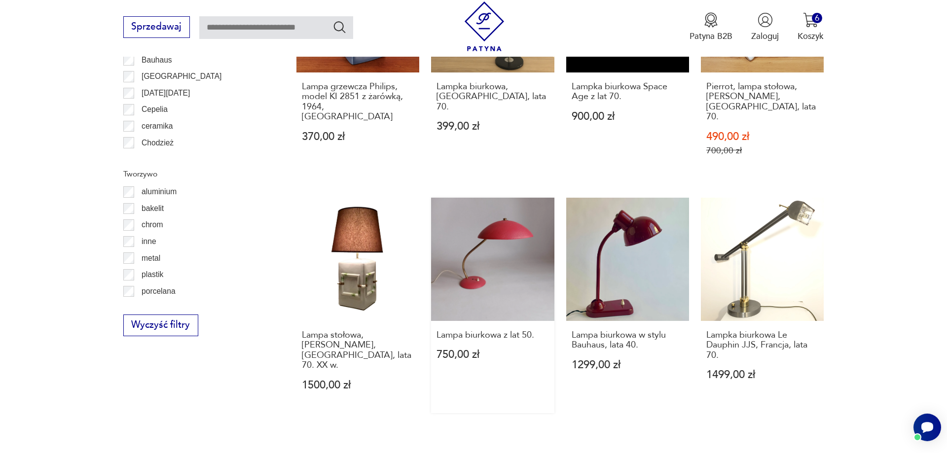
click at [481, 249] on link "Lampa biurkowa z lat 50. 750,00 zł" at bounding box center [492, 305] width 123 height 215
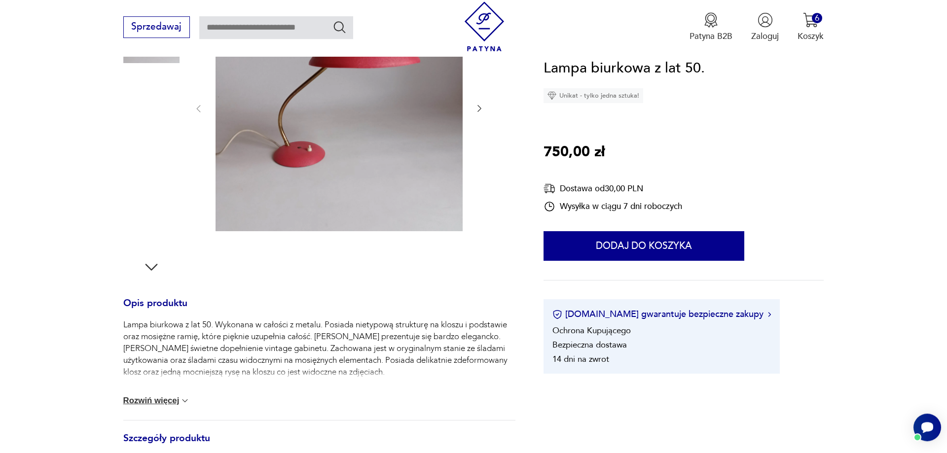
scroll to position [201, 0]
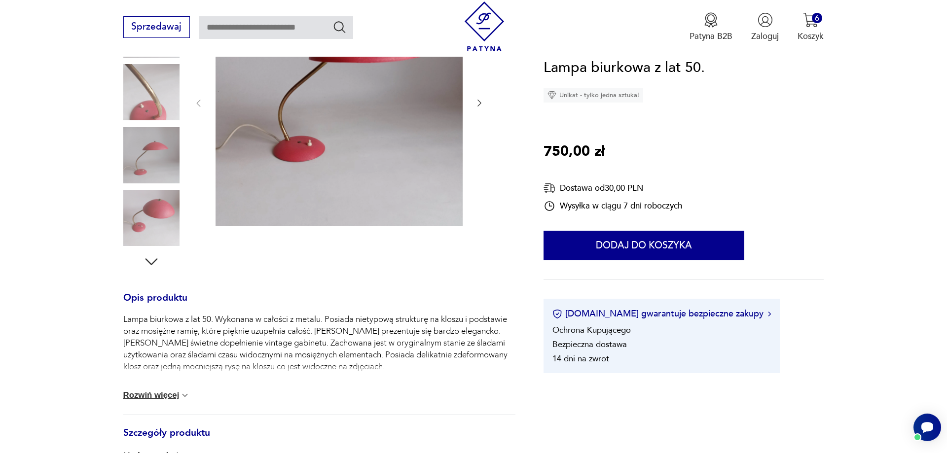
click at [173, 396] on button "Rozwiń więcej" at bounding box center [156, 396] width 67 height 10
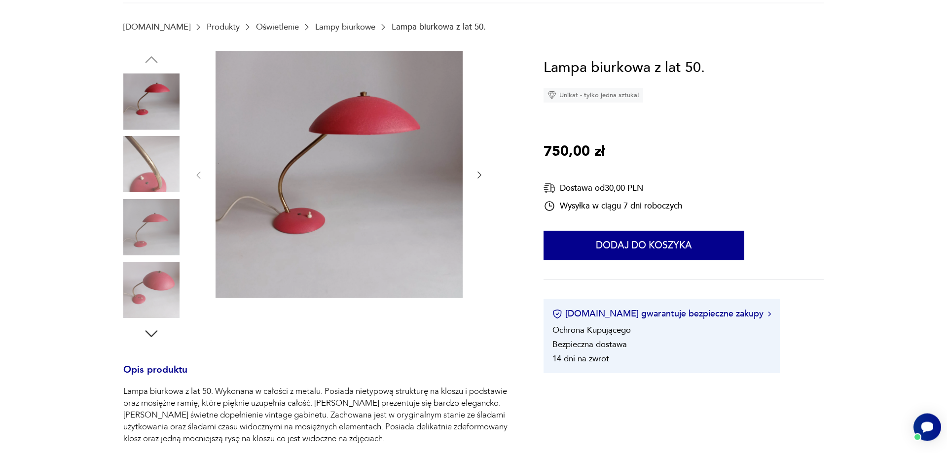
scroll to position [0, 0]
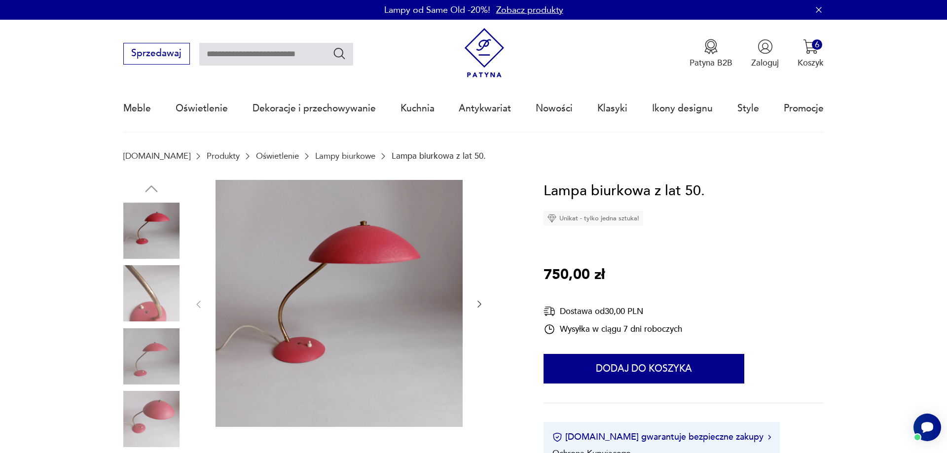
click at [359, 291] on img at bounding box center [338, 303] width 247 height 247
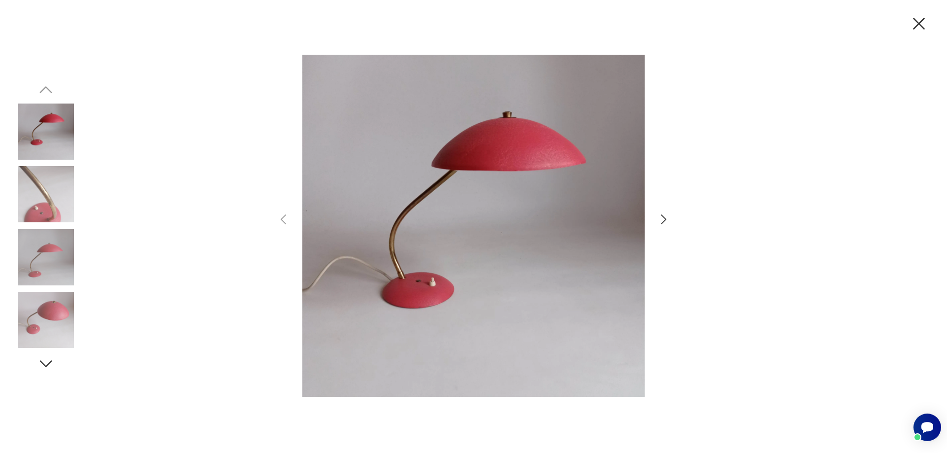
click at [662, 220] on icon "button" at bounding box center [663, 220] width 14 height 14
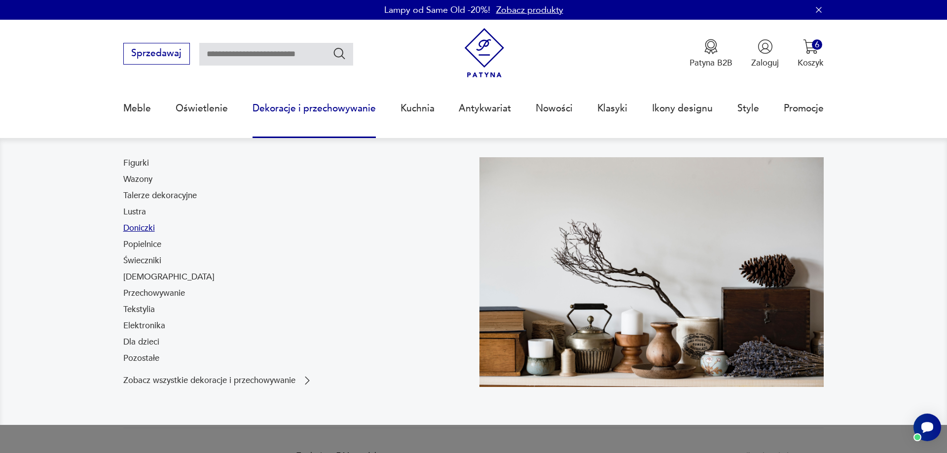
click at [141, 230] on link "Doniczki" at bounding box center [139, 228] width 32 height 12
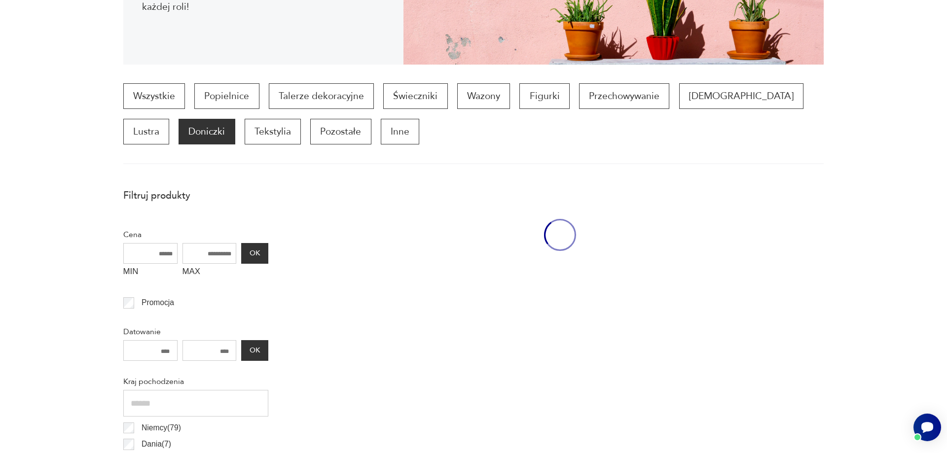
scroll to position [293, 0]
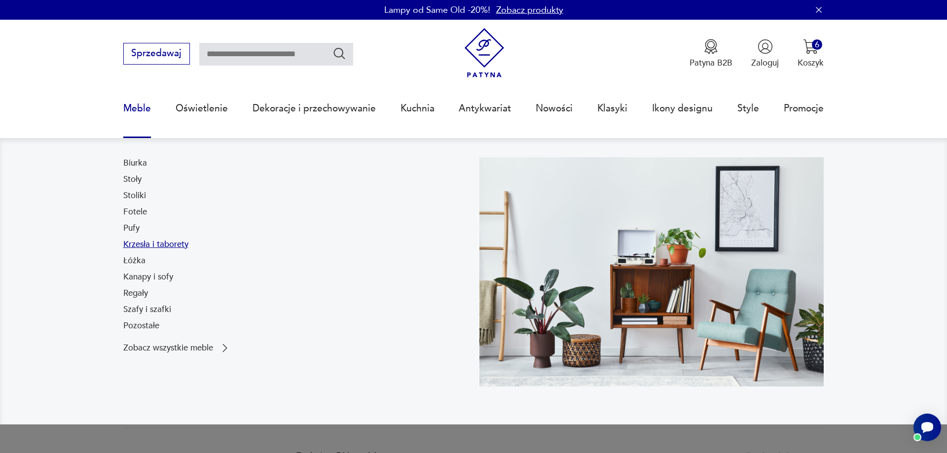
click at [152, 246] on link "Krzesła i taborety" at bounding box center [155, 245] width 65 height 12
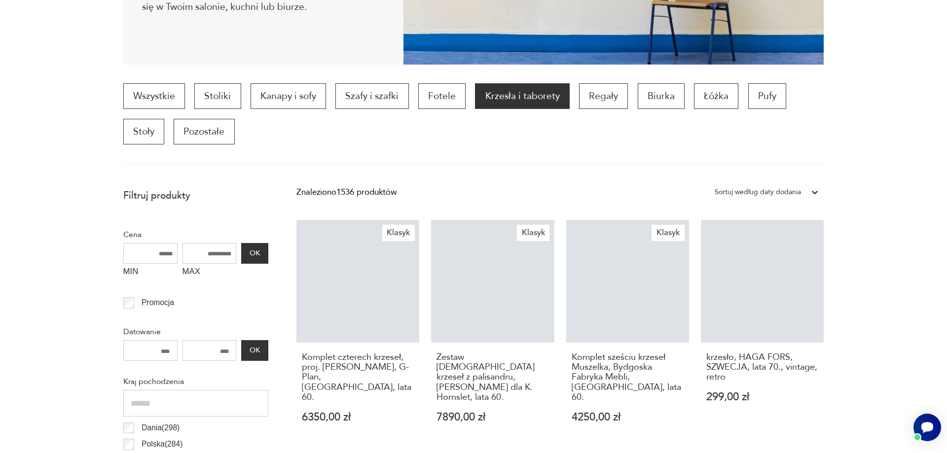
scroll to position [293, 0]
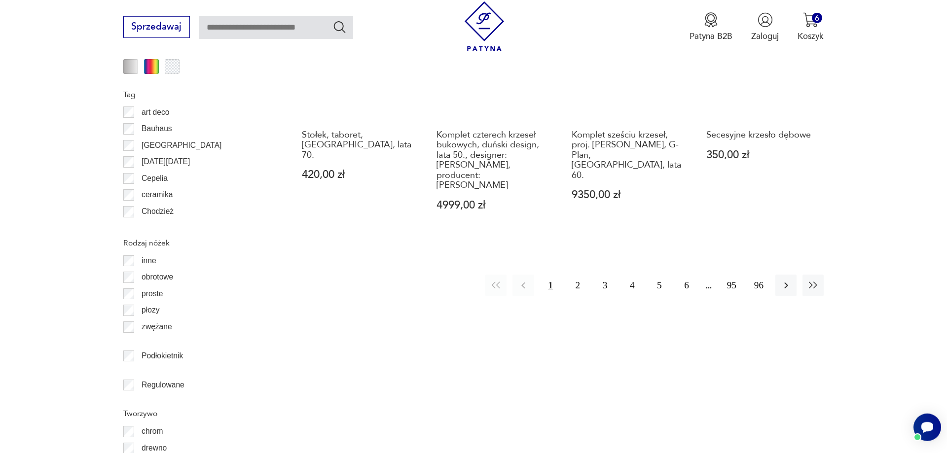
scroll to position [1239, 0]
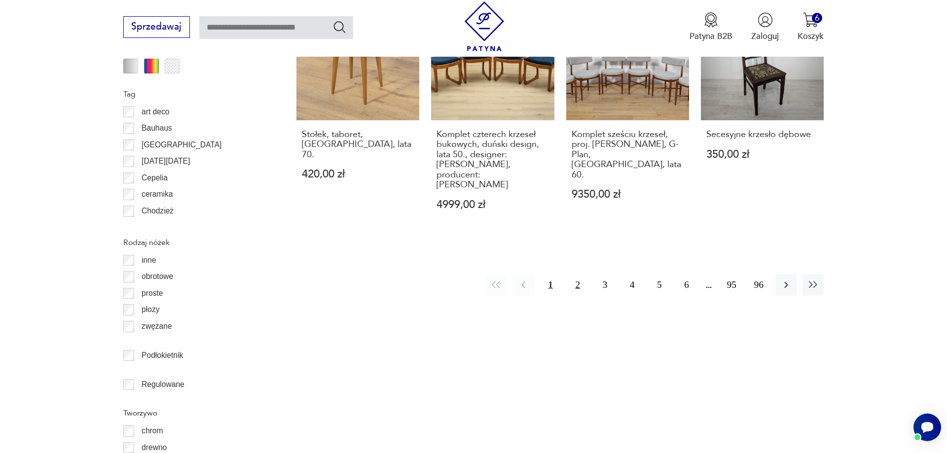
click at [576, 274] on button "2" at bounding box center [577, 284] width 21 height 21
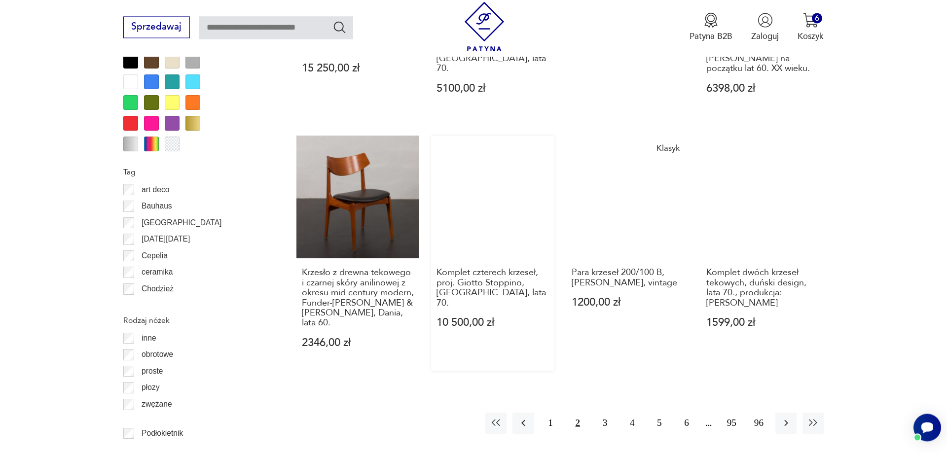
scroll to position [1183, 0]
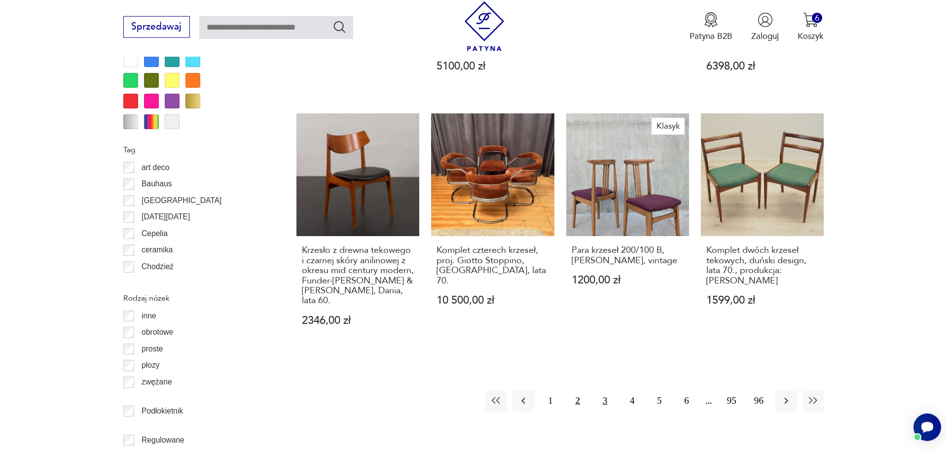
click at [605, 391] on button "3" at bounding box center [604, 401] width 21 height 21
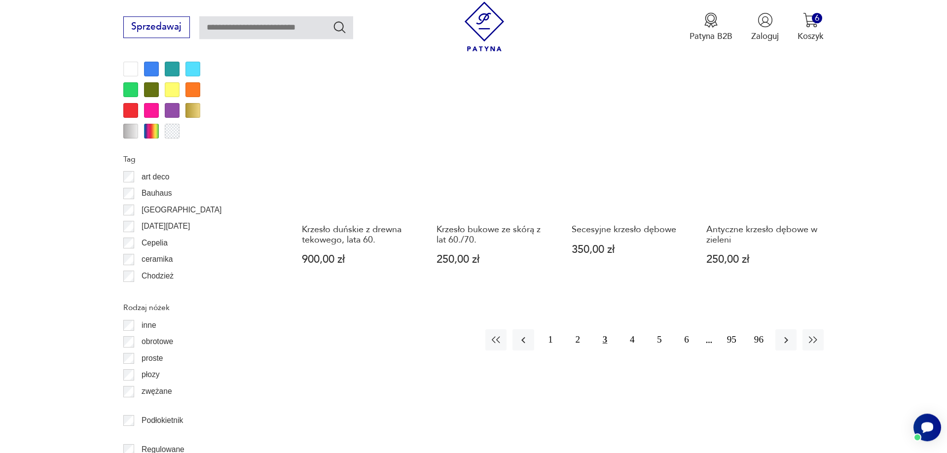
scroll to position [1234, 0]
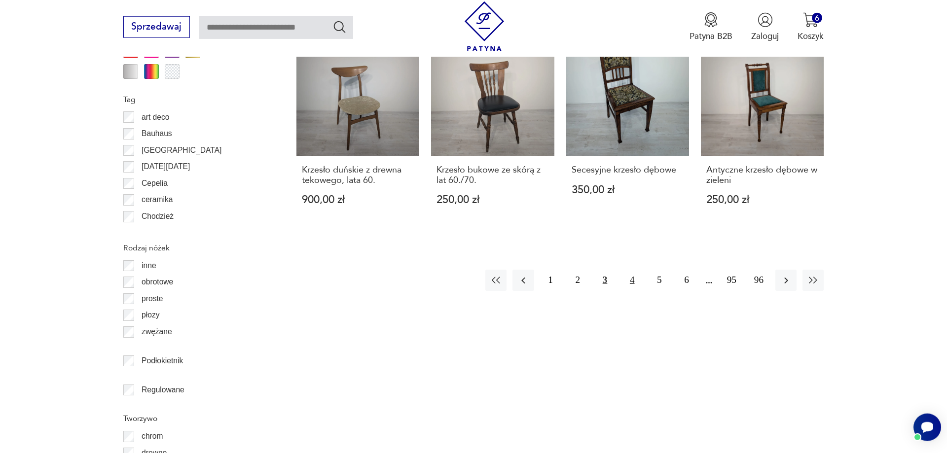
click at [634, 270] on button "4" at bounding box center [631, 280] width 21 height 21
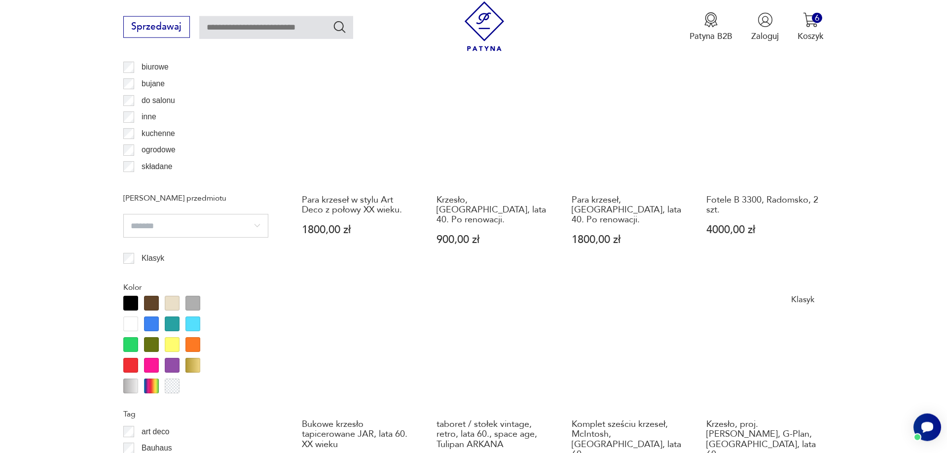
scroll to position [1032, 0]
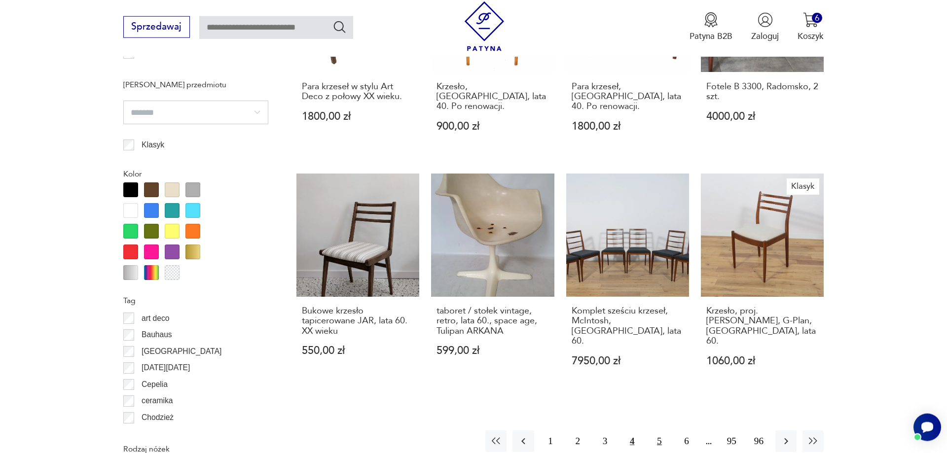
click at [658, 430] on button "5" at bounding box center [658, 440] width 21 height 21
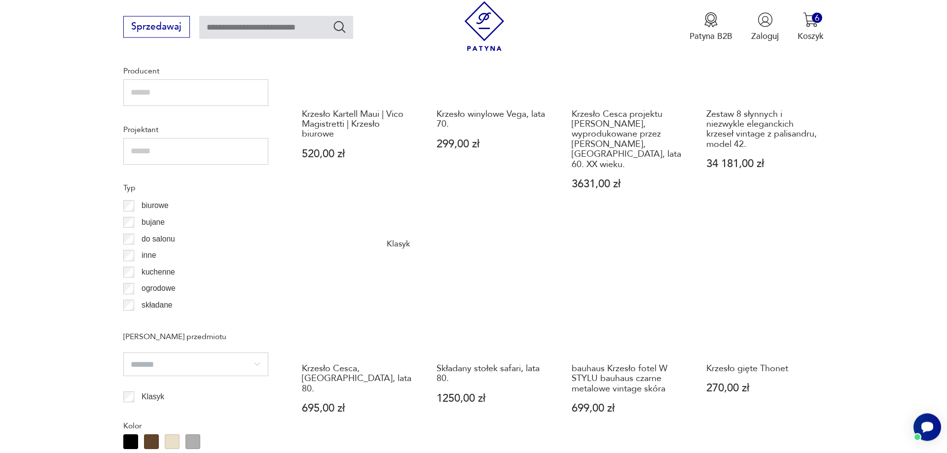
scroll to position [781, 0]
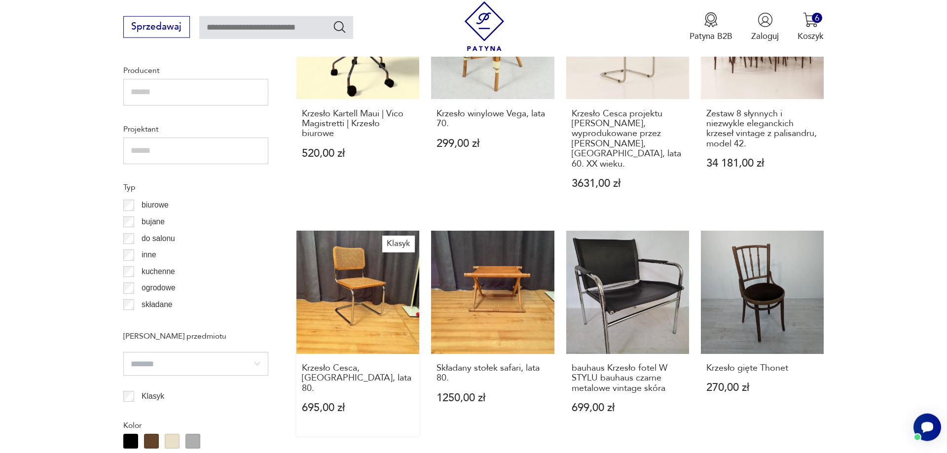
click at [347, 299] on link "Klasyk Krzesło Cesca, Włochy, lata 80. 695,00 zł" at bounding box center [357, 334] width 123 height 206
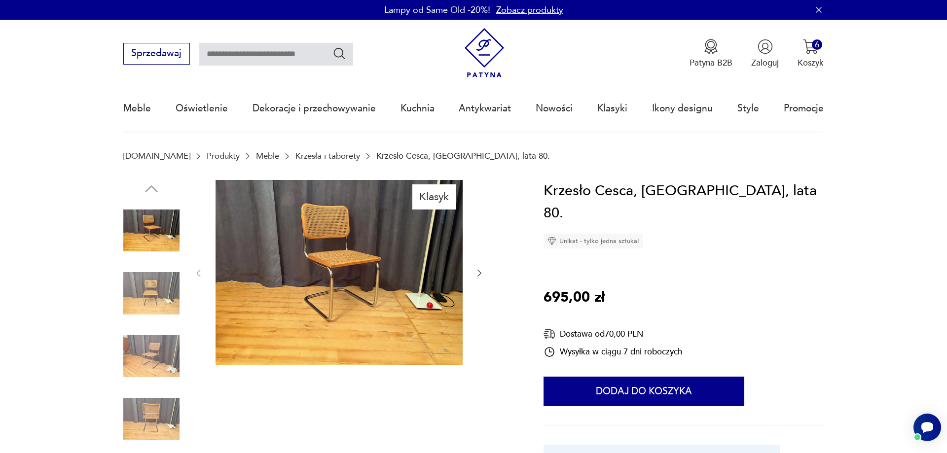
click at [477, 275] on icon "button" at bounding box center [479, 273] width 10 height 10
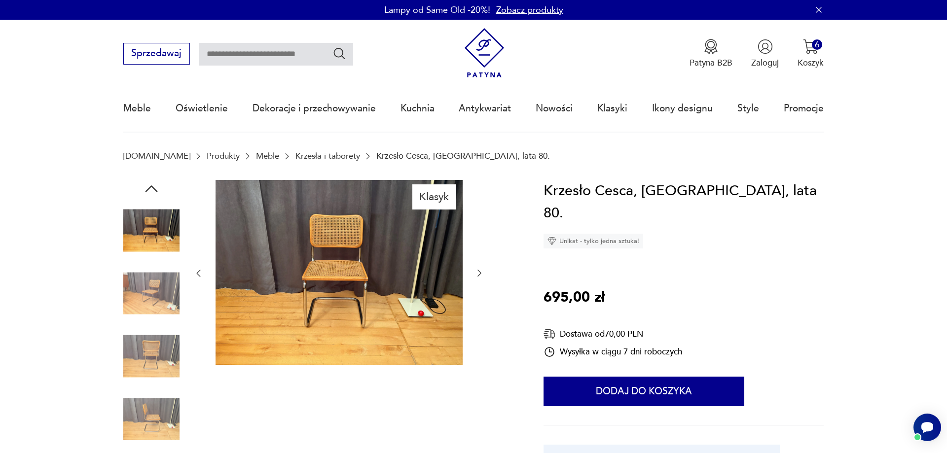
click at [477, 275] on icon "button" at bounding box center [479, 273] width 10 height 10
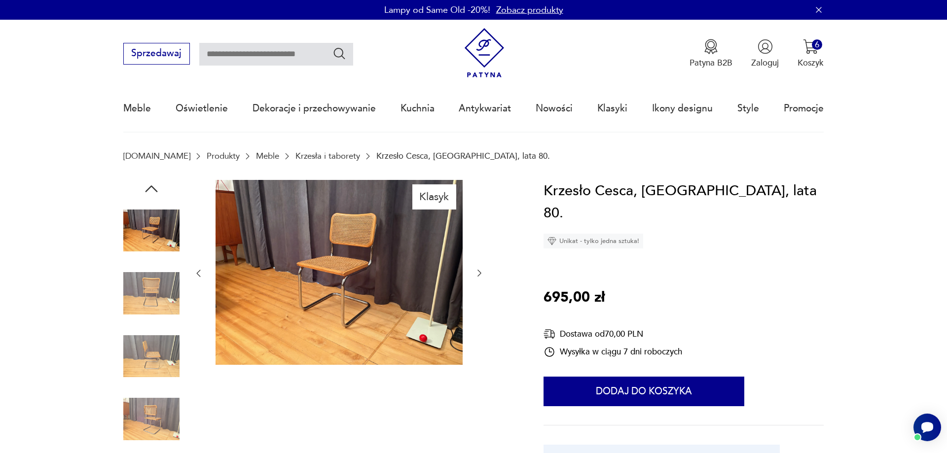
click at [477, 274] on icon "button" at bounding box center [479, 273] width 10 height 10
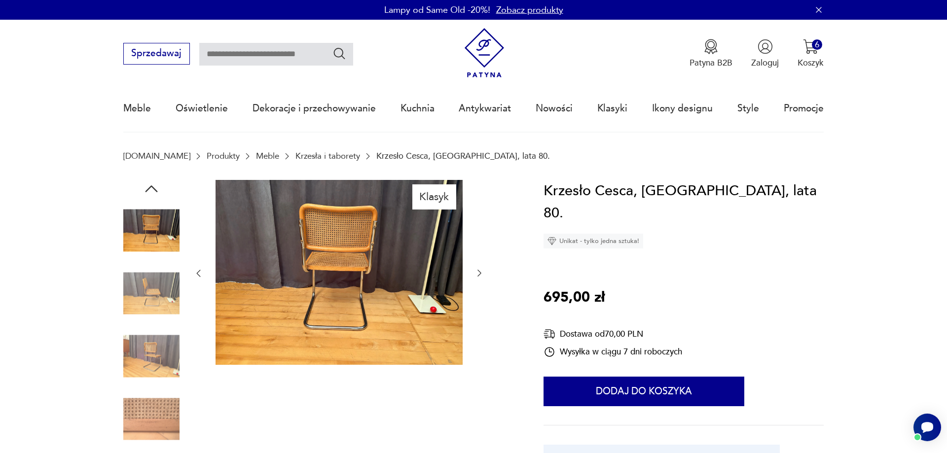
click at [476, 274] on icon "button" at bounding box center [479, 273] width 10 height 10
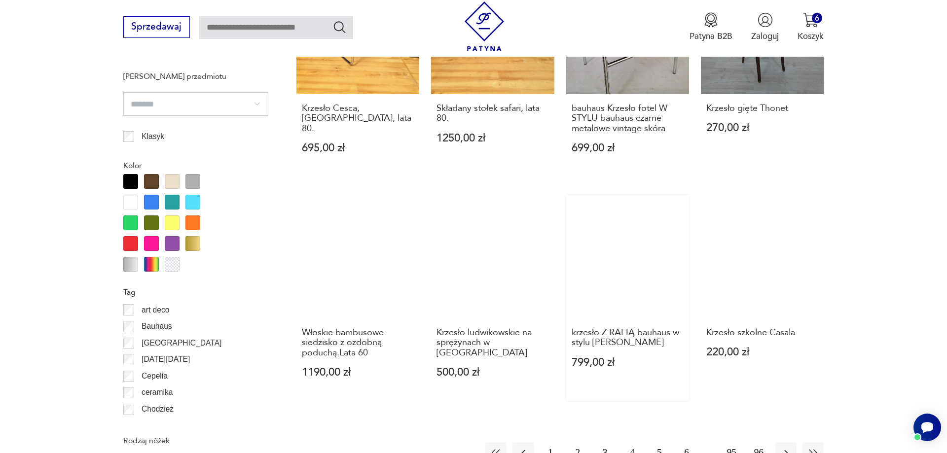
scroll to position [1141, 0]
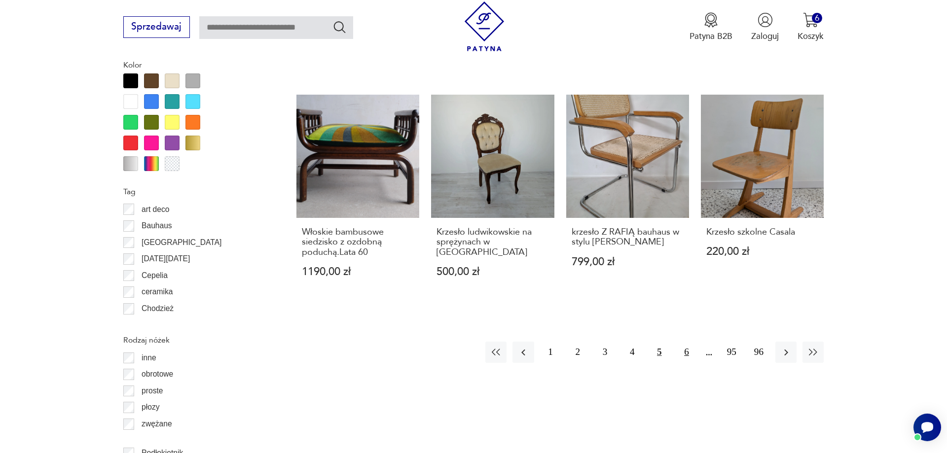
click at [685, 342] on button "6" at bounding box center [686, 352] width 21 height 21
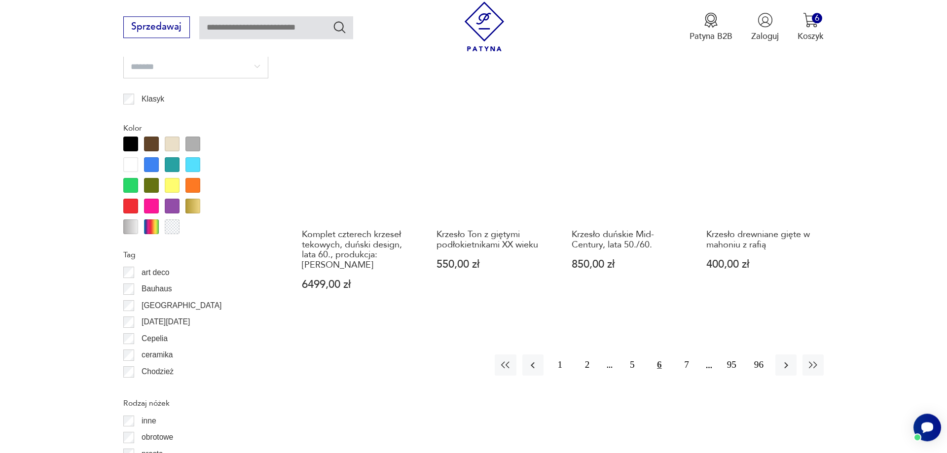
scroll to position [1083, 0]
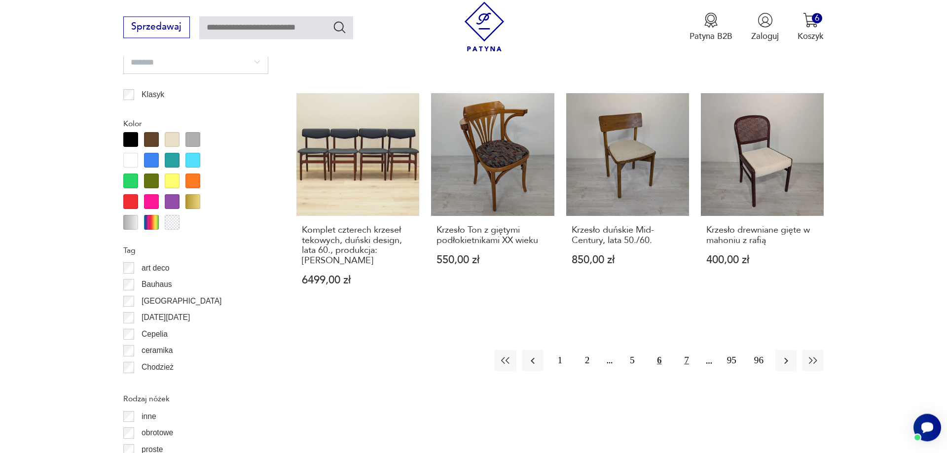
click at [687, 350] on button "7" at bounding box center [686, 360] width 21 height 21
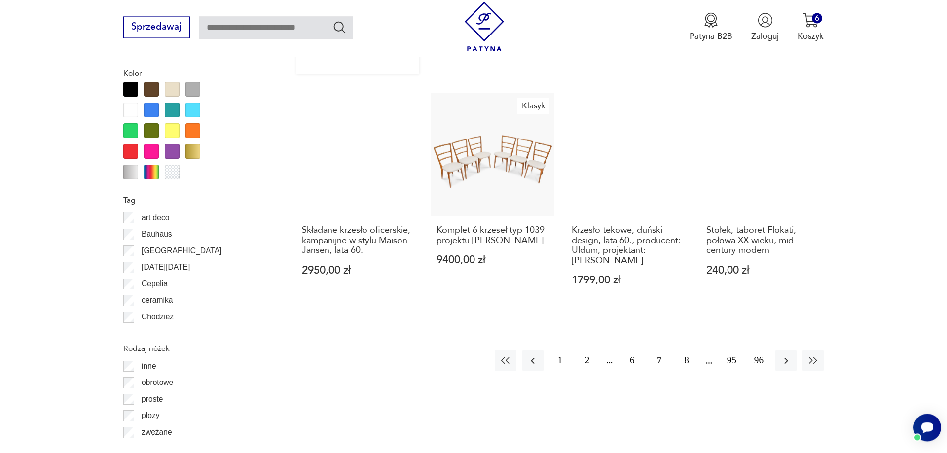
scroll to position [1334, 0]
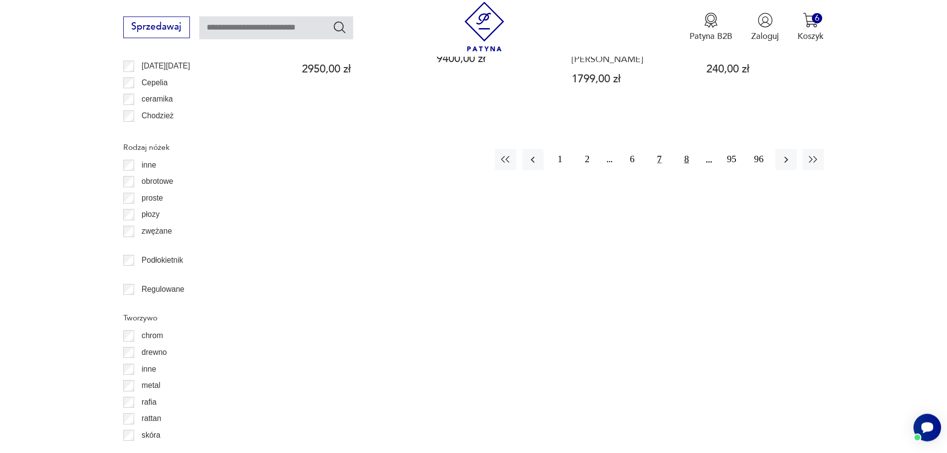
click at [685, 151] on button "8" at bounding box center [686, 159] width 21 height 21
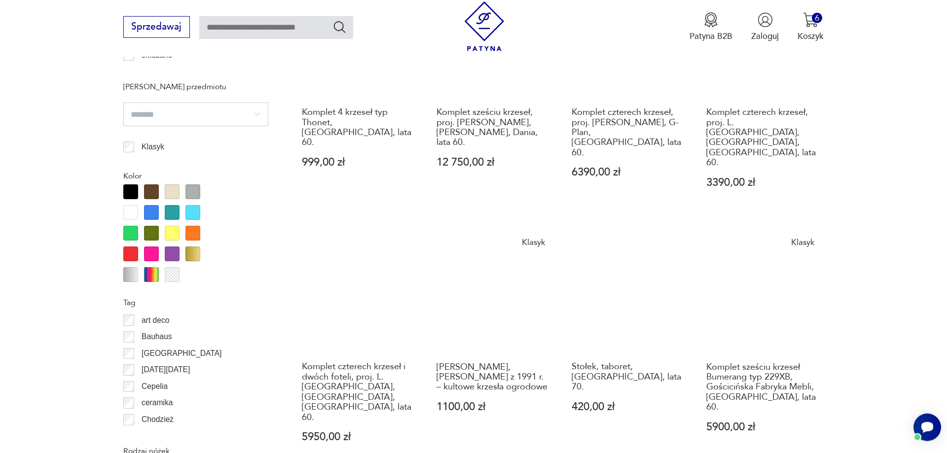
scroll to position [1083, 0]
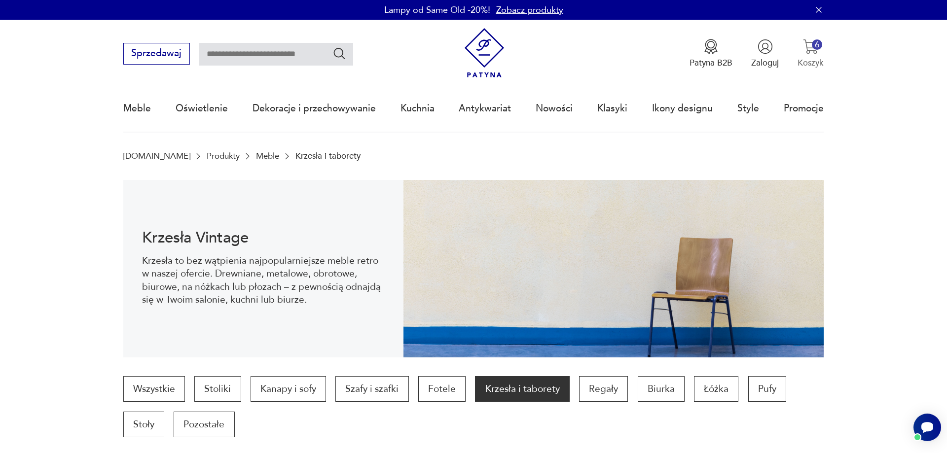
click at [812, 46] on img "button" at bounding box center [810, 46] width 15 height 15
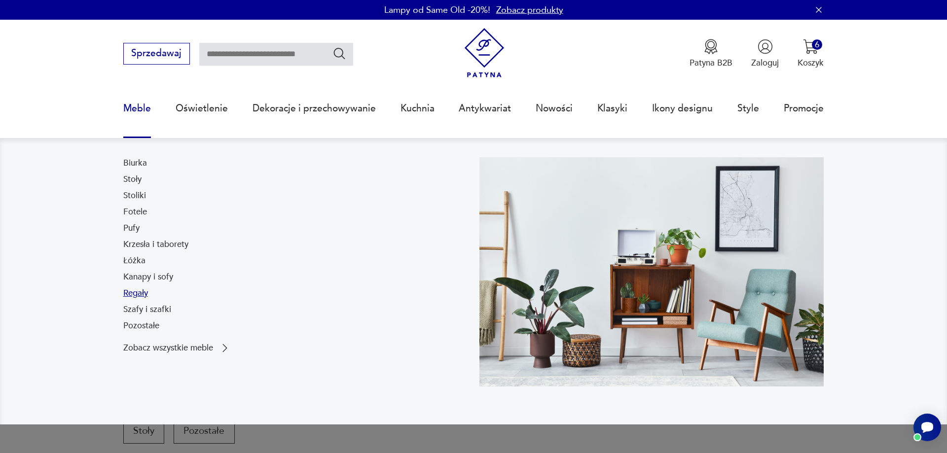
click at [145, 296] on link "Regały" at bounding box center [135, 293] width 25 height 12
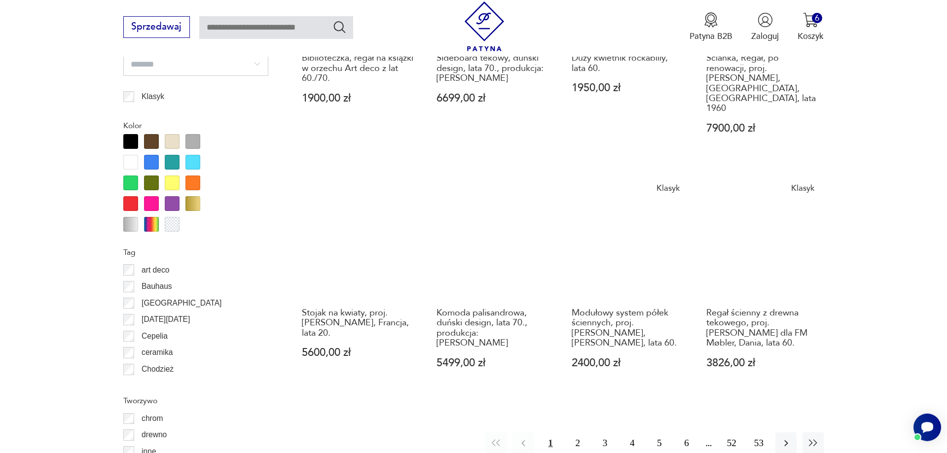
scroll to position [1183, 0]
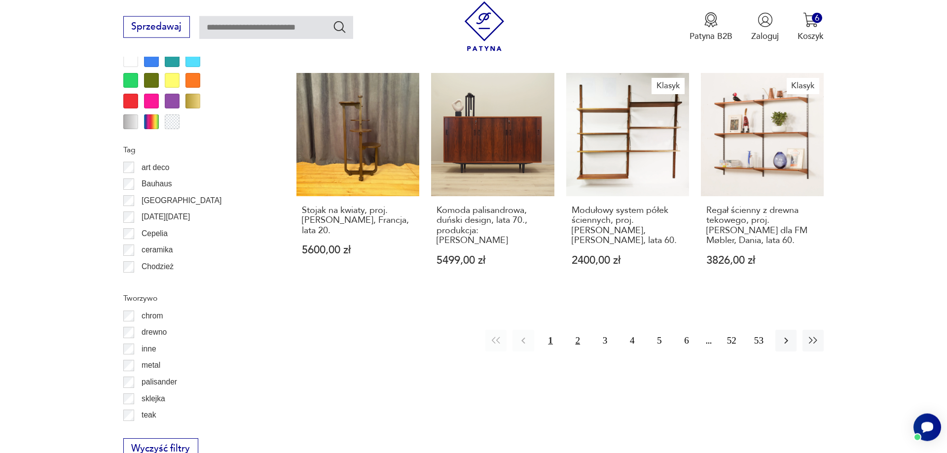
click at [579, 330] on button "2" at bounding box center [577, 340] width 21 height 21
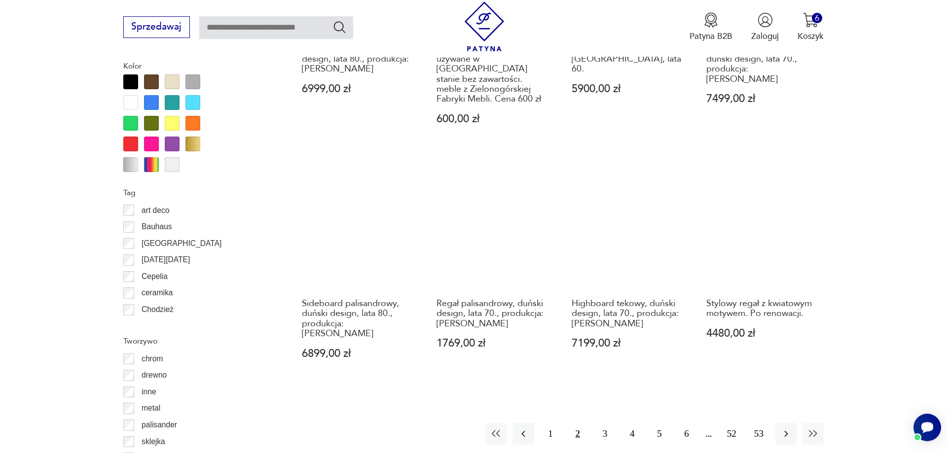
scroll to position [1284, 0]
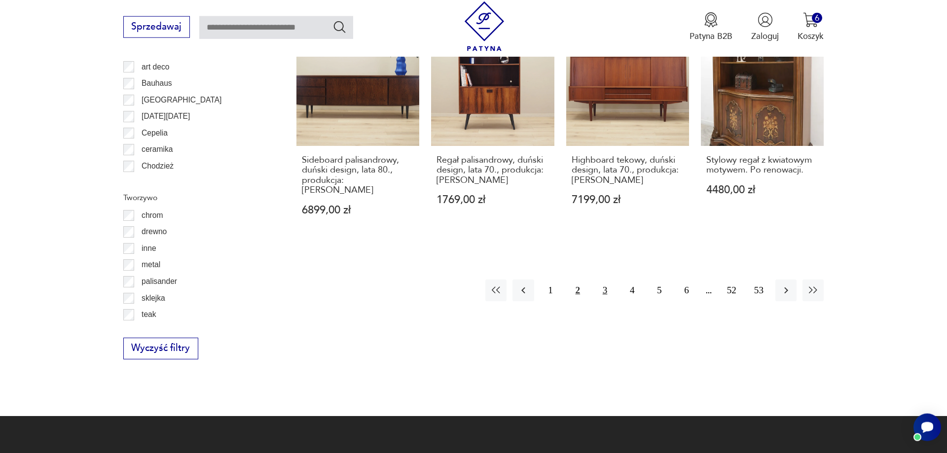
click at [605, 280] on button "3" at bounding box center [604, 290] width 21 height 21
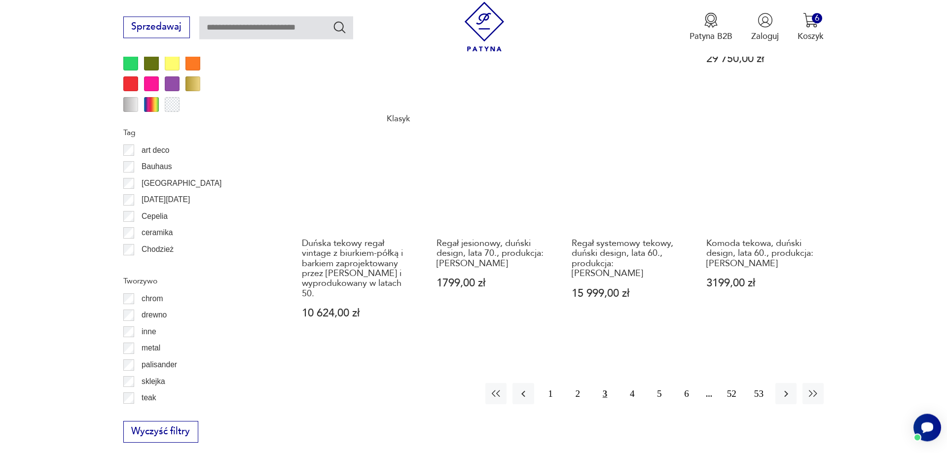
scroll to position [1284, 0]
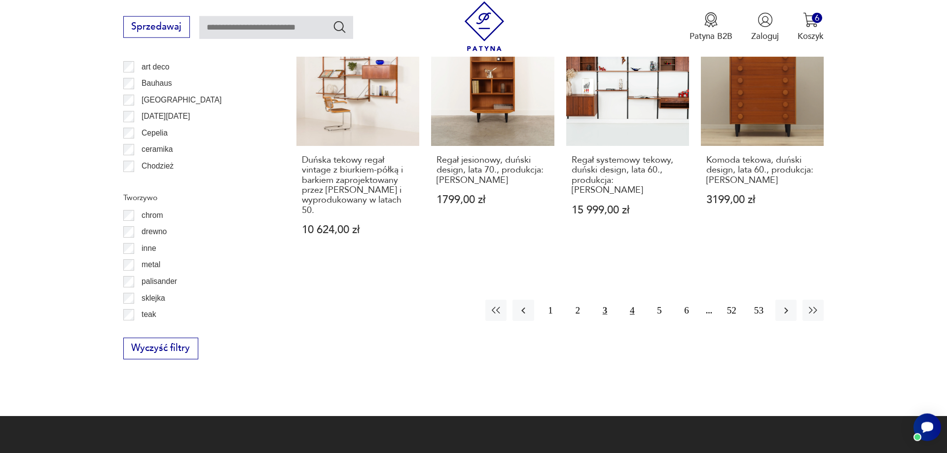
click at [631, 300] on button "4" at bounding box center [631, 310] width 21 height 21
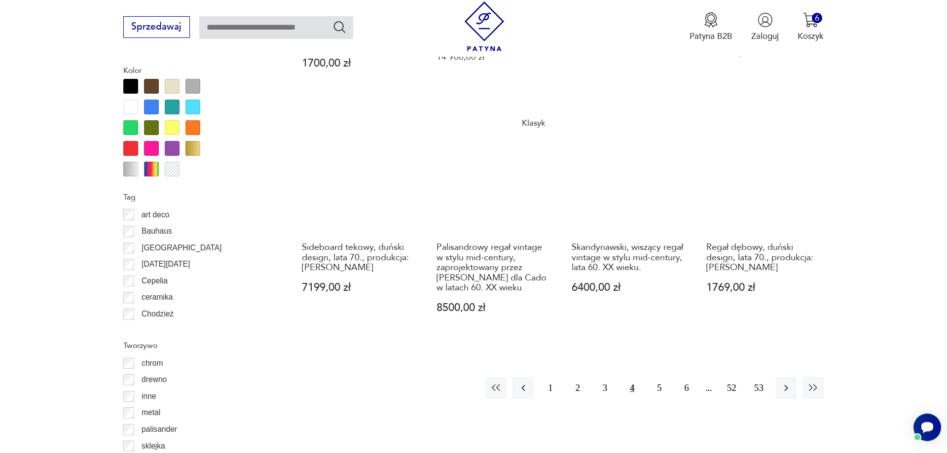
scroll to position [1234, 0]
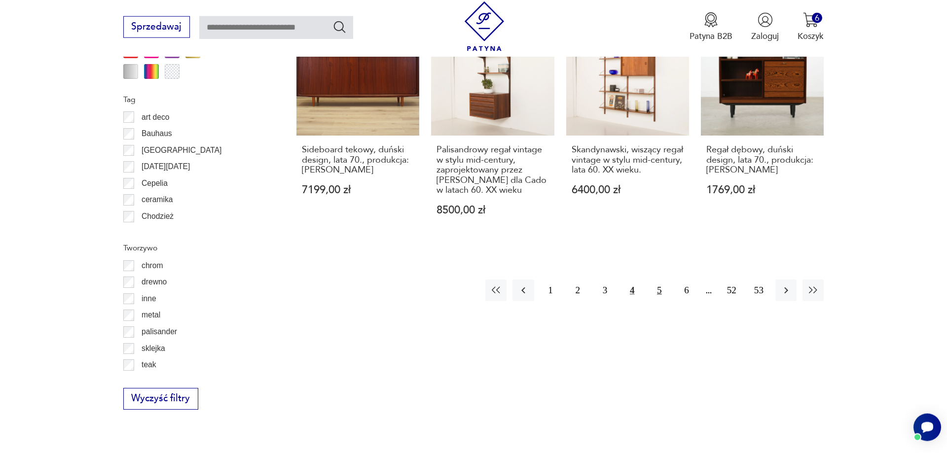
click at [658, 280] on button "5" at bounding box center [658, 290] width 21 height 21
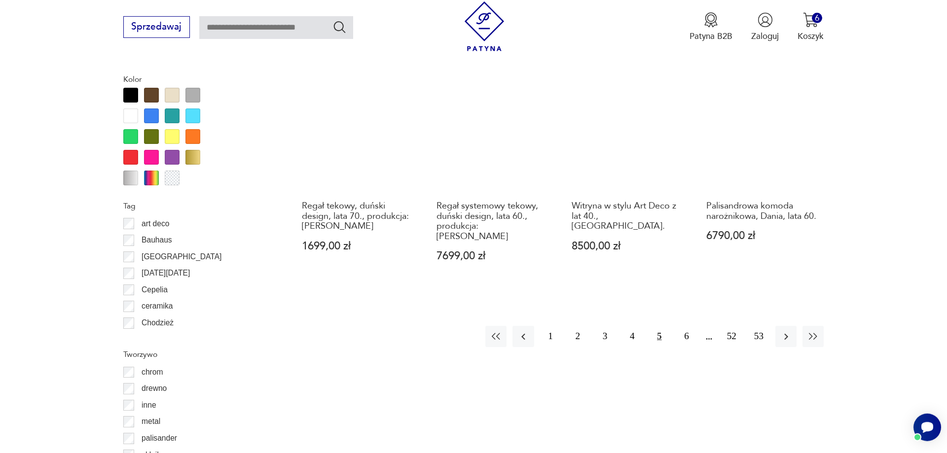
scroll to position [1133, 0]
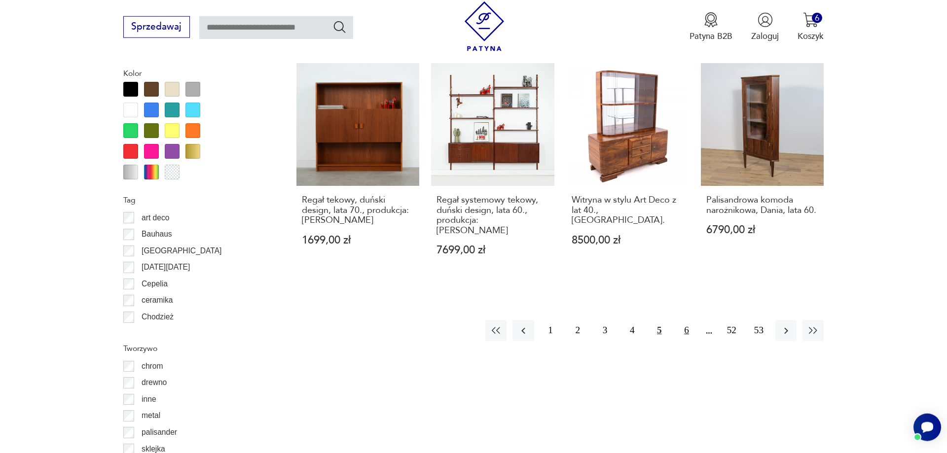
click at [683, 321] on button "6" at bounding box center [686, 330] width 21 height 21
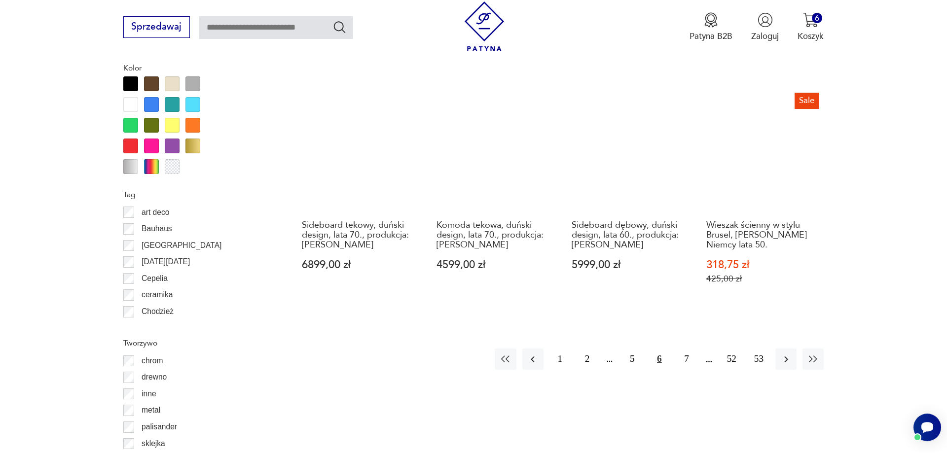
scroll to position [1183, 0]
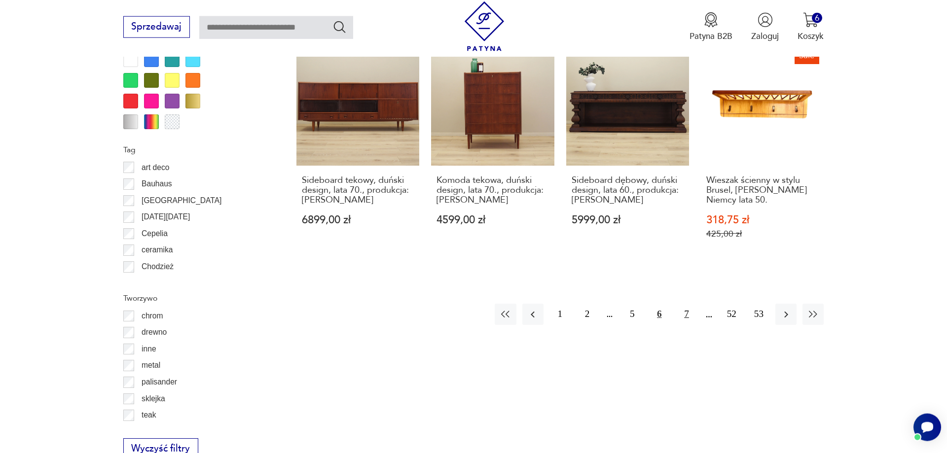
click at [685, 304] on button "7" at bounding box center [686, 314] width 21 height 21
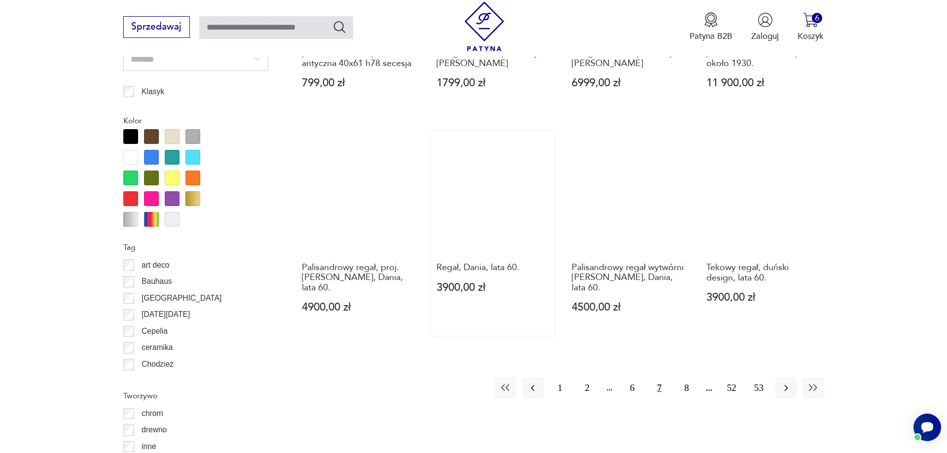
scroll to position [1234, 0]
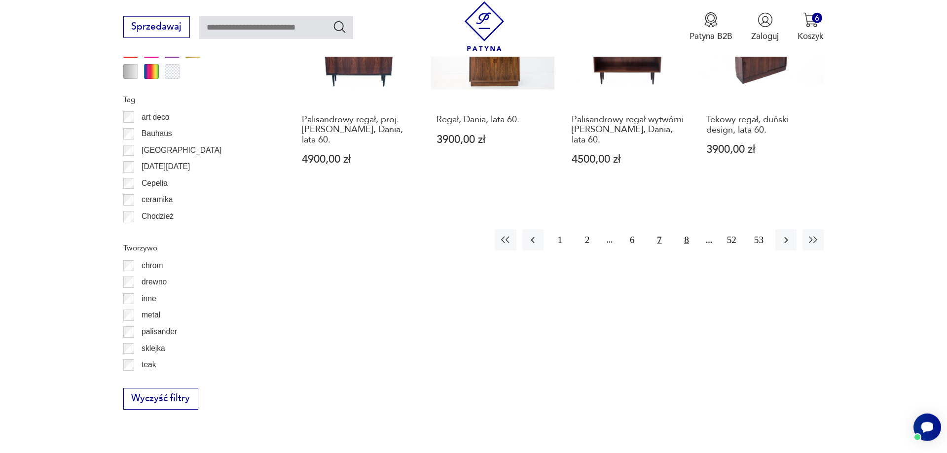
click at [688, 250] on button "8" at bounding box center [686, 239] width 21 height 21
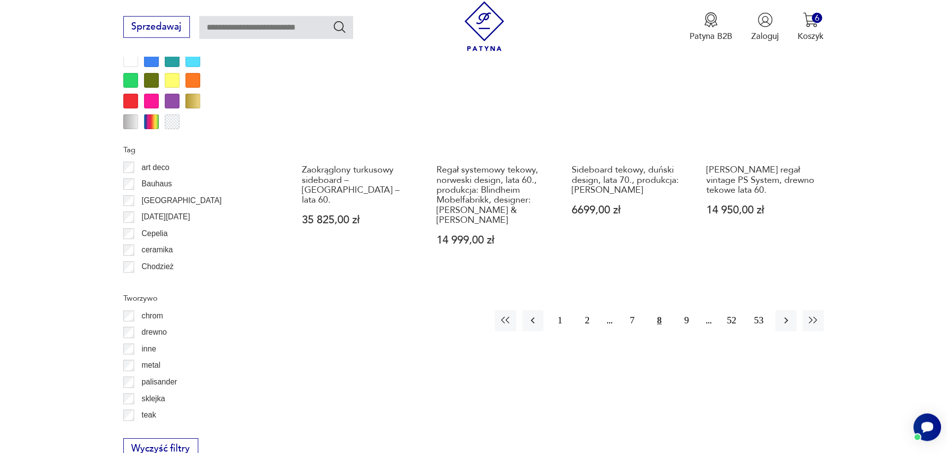
scroll to position [1334, 0]
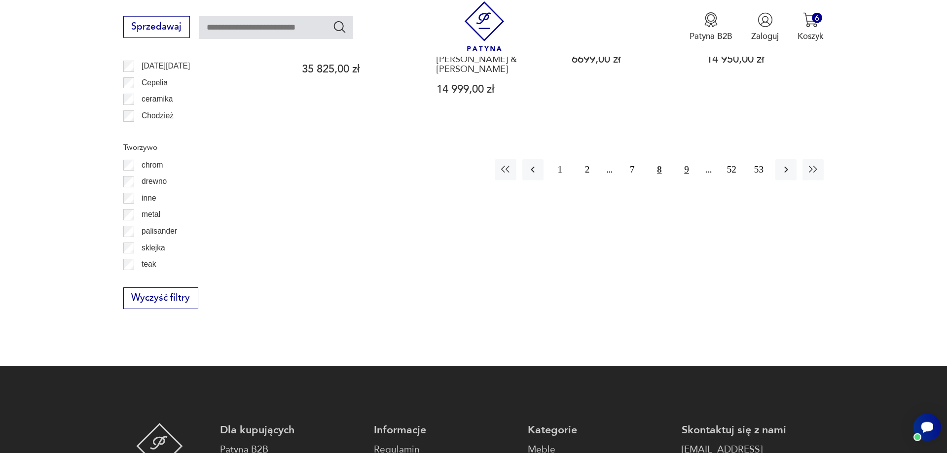
click at [685, 170] on button "9" at bounding box center [686, 169] width 21 height 21
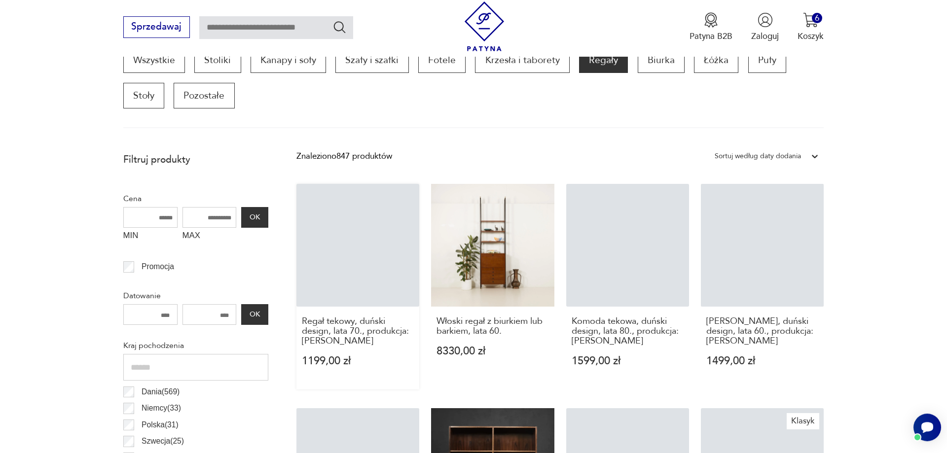
scroll to position [328, 0]
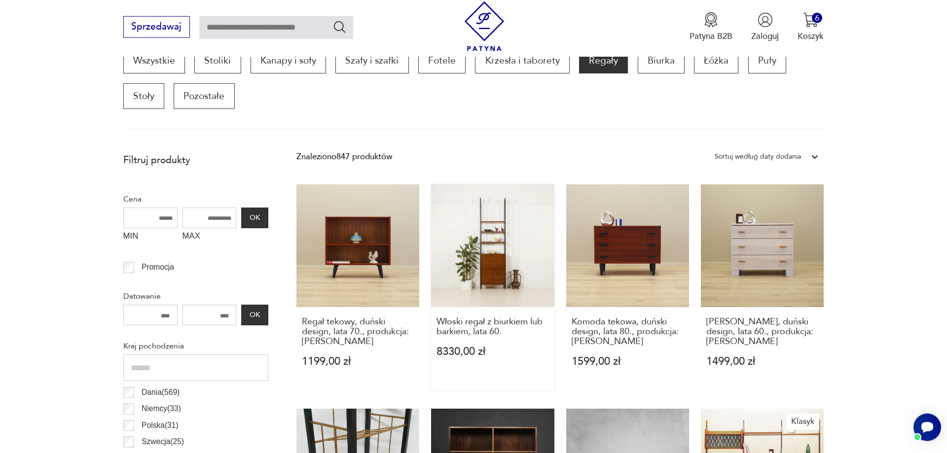
click at [494, 256] on link "Włoski regał z biurkiem lub barkiem, lata 60. 8330,00 zł" at bounding box center [492, 287] width 123 height 206
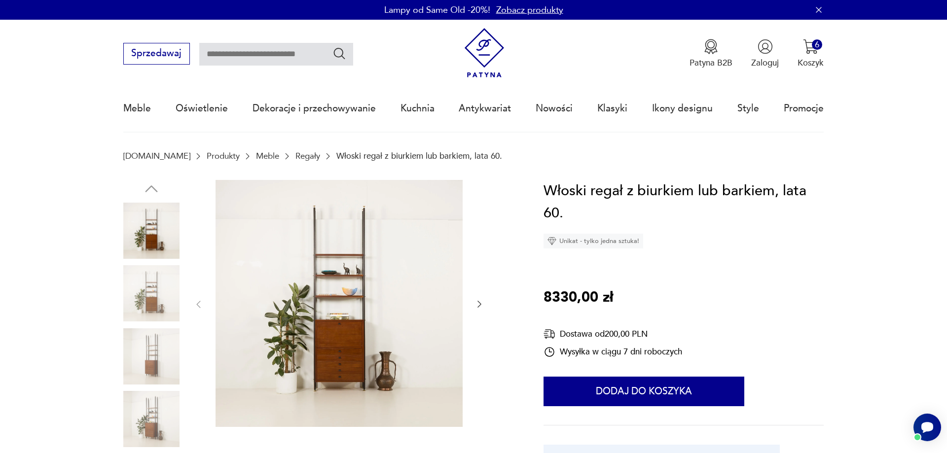
click at [479, 303] on icon "button" at bounding box center [479, 304] width 10 height 10
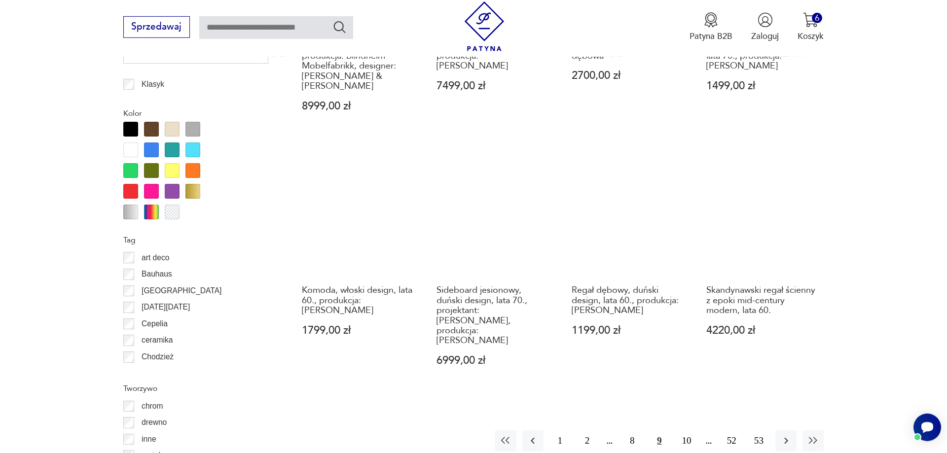
scroll to position [1157, 0]
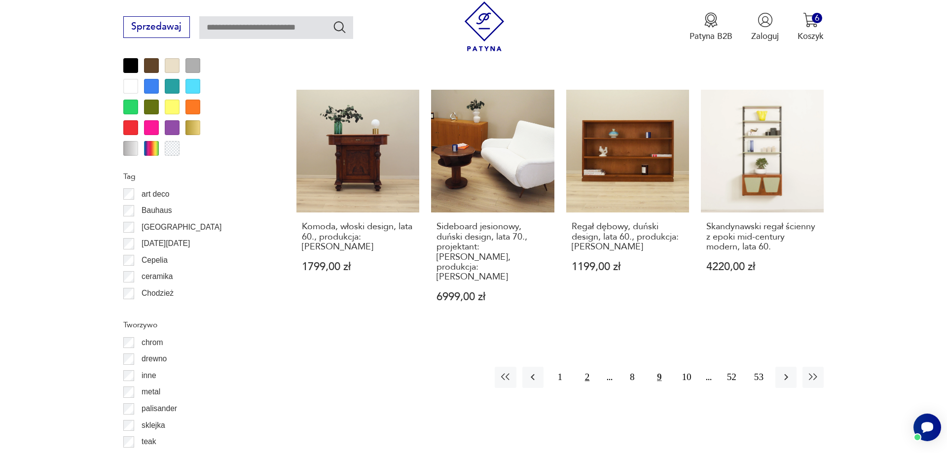
click at [585, 367] on button "2" at bounding box center [586, 377] width 21 height 21
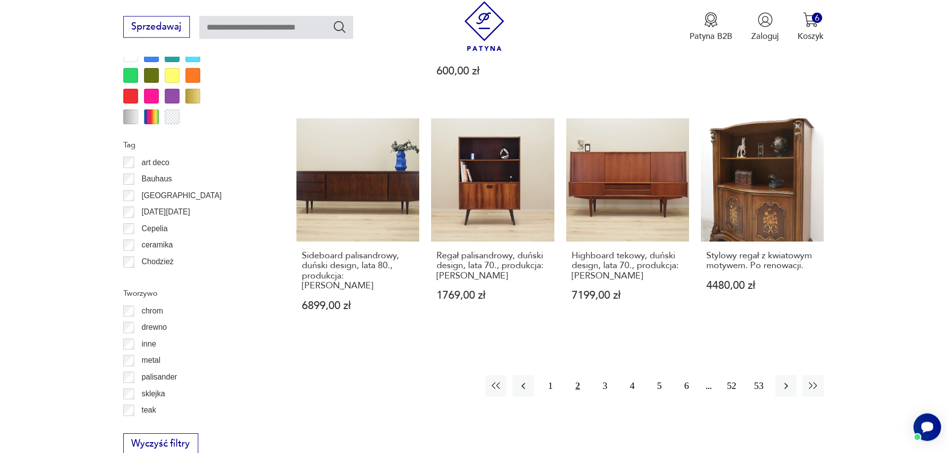
scroll to position [1234, 0]
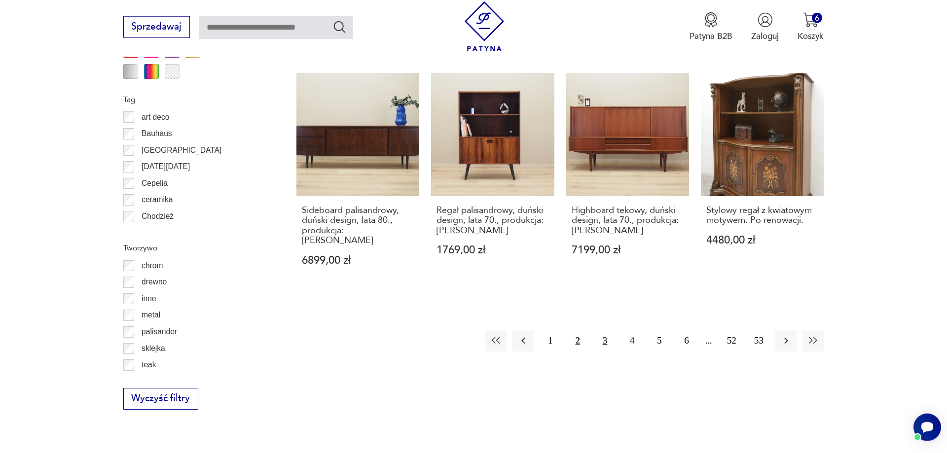
click at [605, 330] on button "3" at bounding box center [604, 340] width 21 height 21
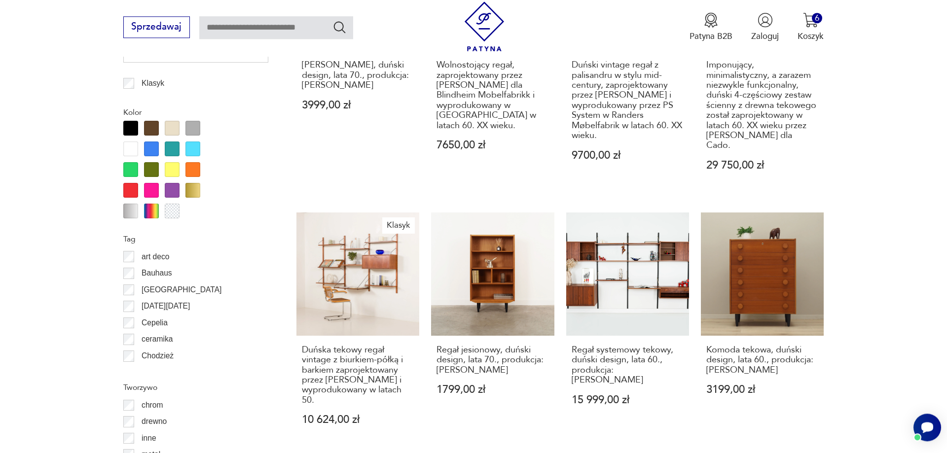
scroll to position [1234, 0]
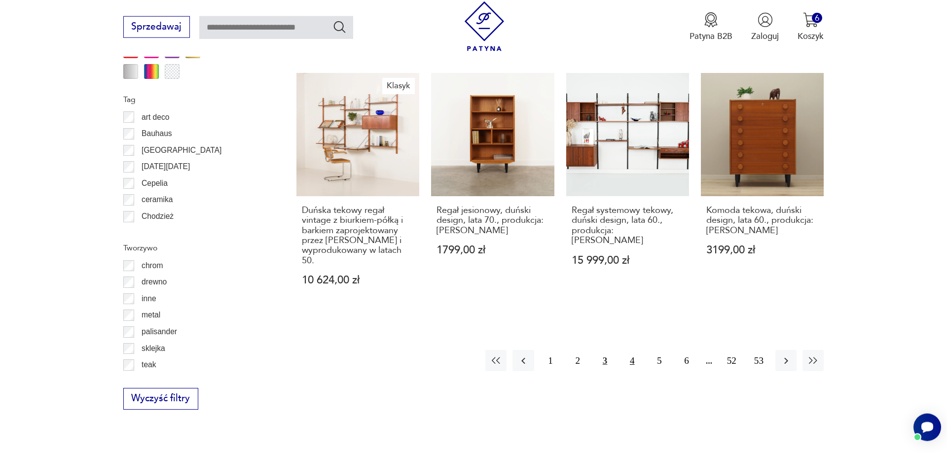
click at [631, 350] on button "4" at bounding box center [631, 360] width 21 height 21
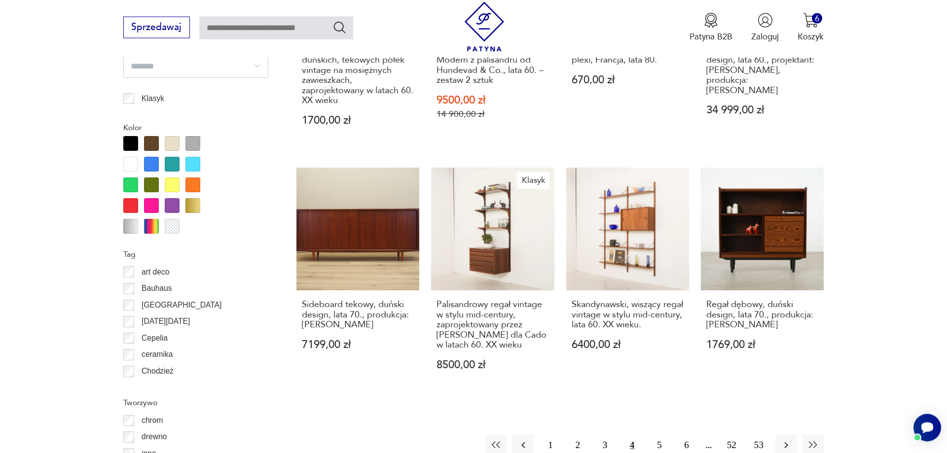
scroll to position [1183, 0]
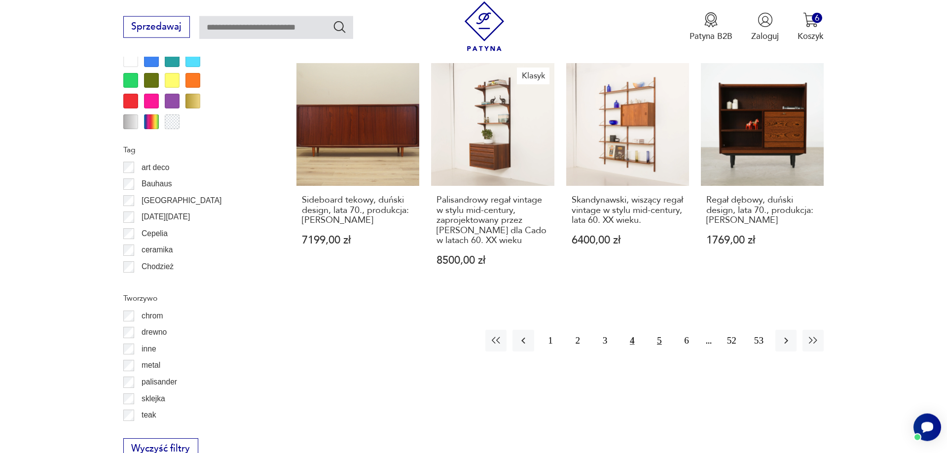
click at [656, 330] on button "5" at bounding box center [658, 340] width 21 height 21
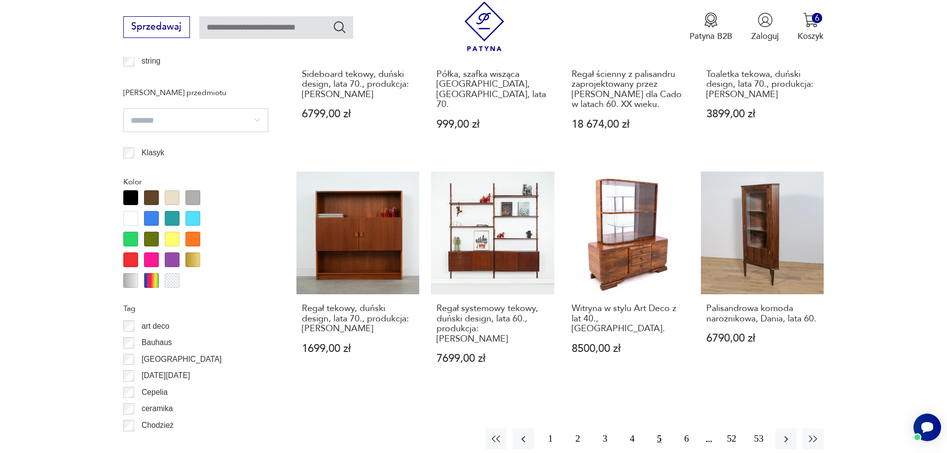
scroll to position [1032, 0]
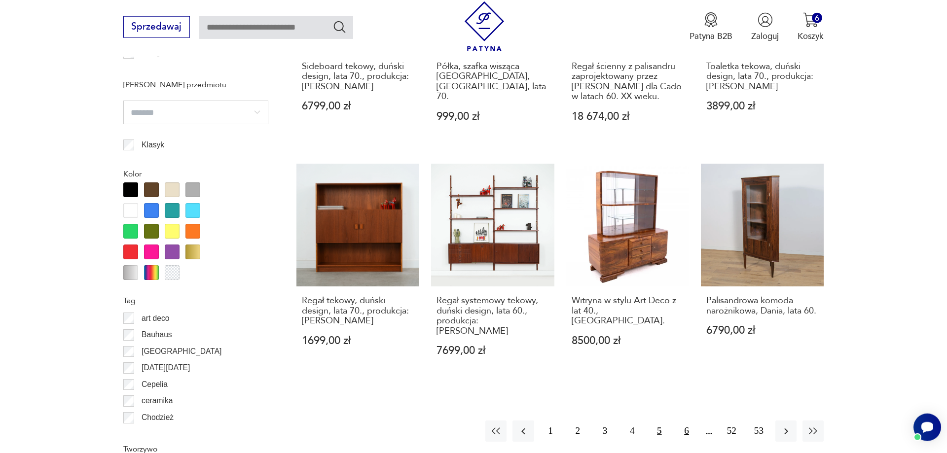
click at [685, 421] on button "6" at bounding box center [686, 431] width 21 height 21
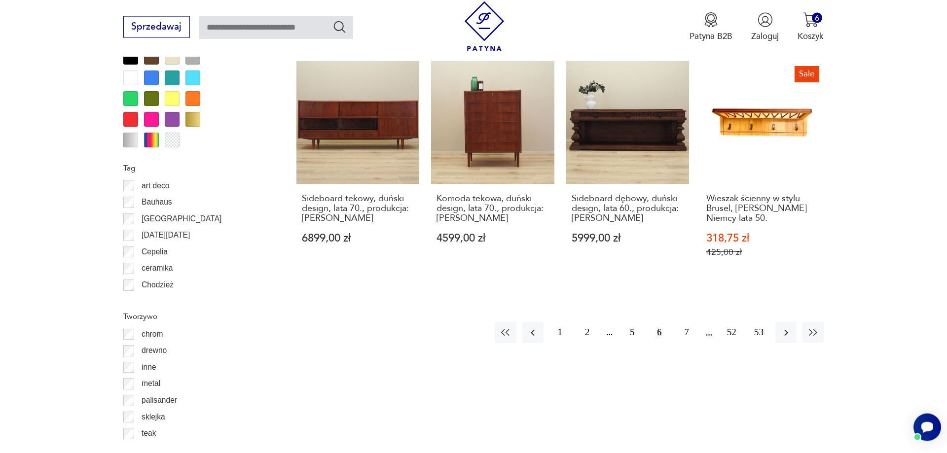
scroll to position [1083, 0]
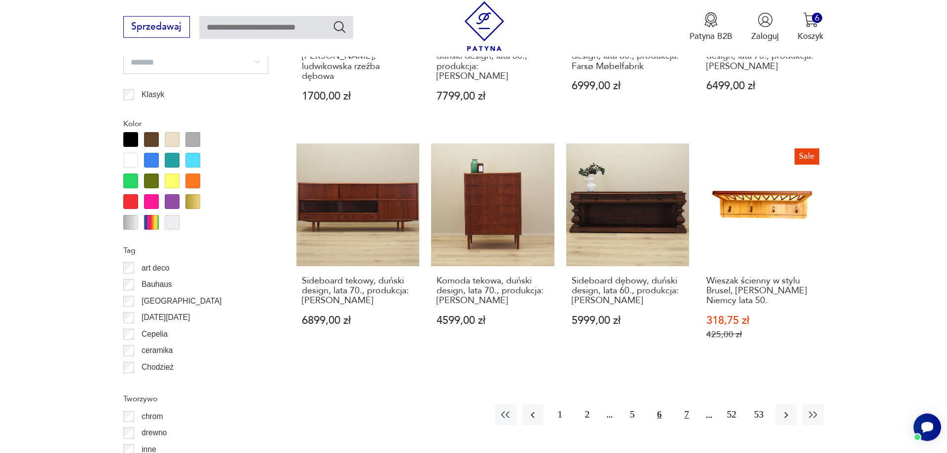
click at [688, 404] on button "7" at bounding box center [686, 414] width 21 height 21
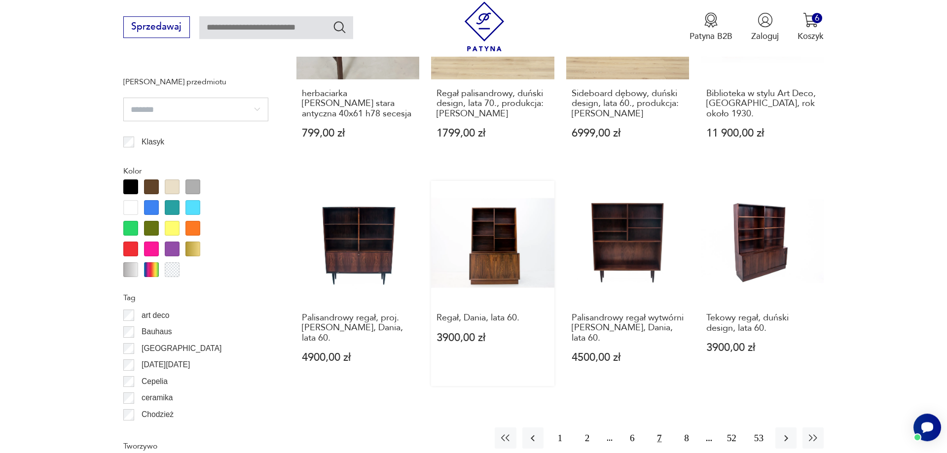
scroll to position [1133, 0]
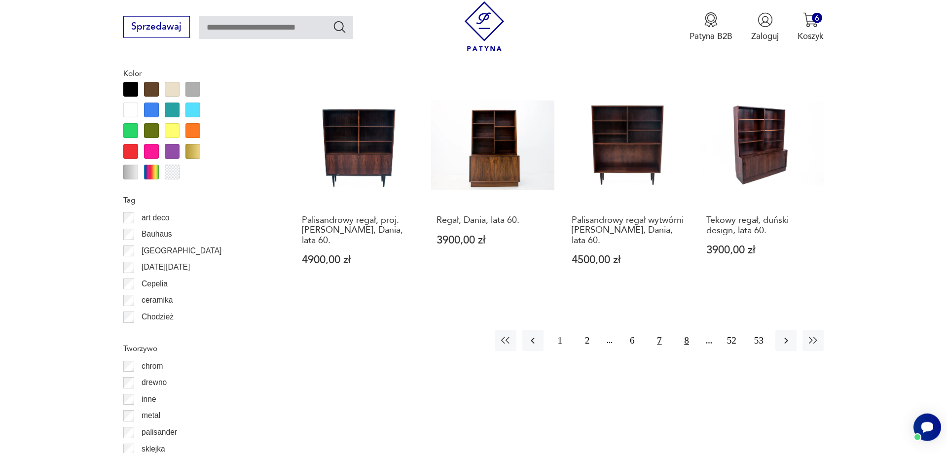
click at [688, 351] on button "8" at bounding box center [686, 340] width 21 height 21
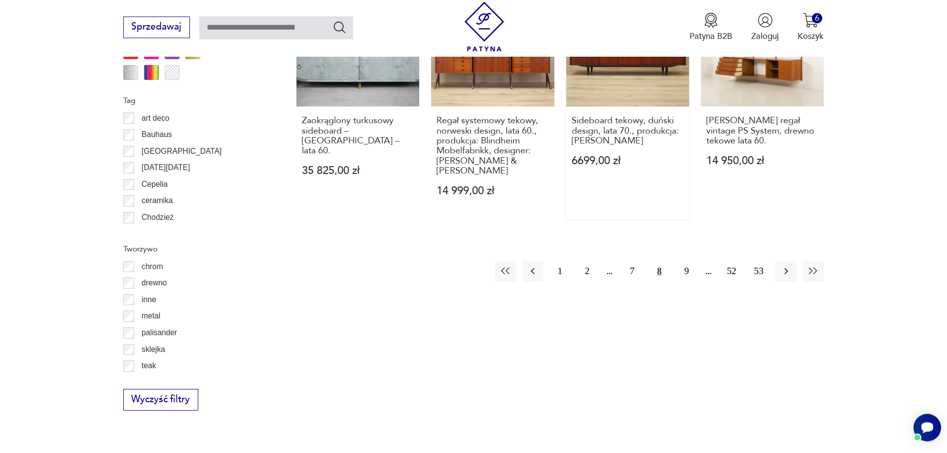
scroll to position [1234, 0]
click at [686, 274] on button "9" at bounding box center [686, 270] width 21 height 21
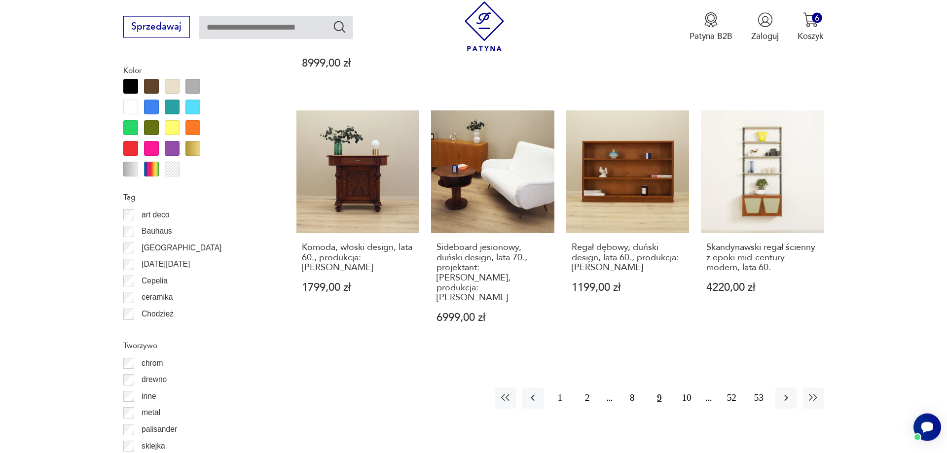
scroll to position [1234, 0]
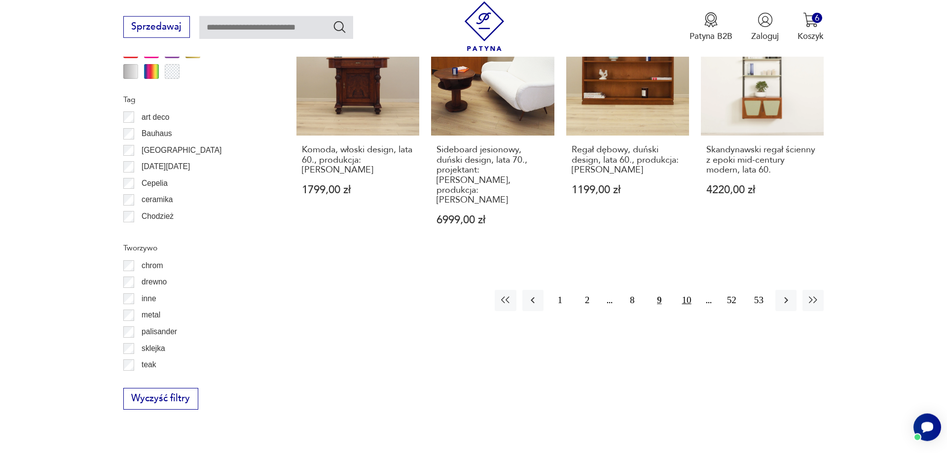
click at [684, 290] on button "10" at bounding box center [686, 300] width 21 height 21
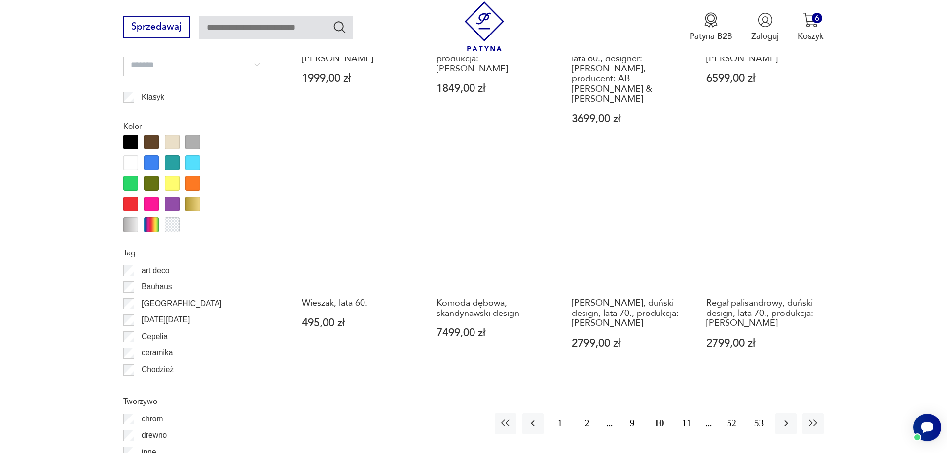
scroll to position [1083, 0]
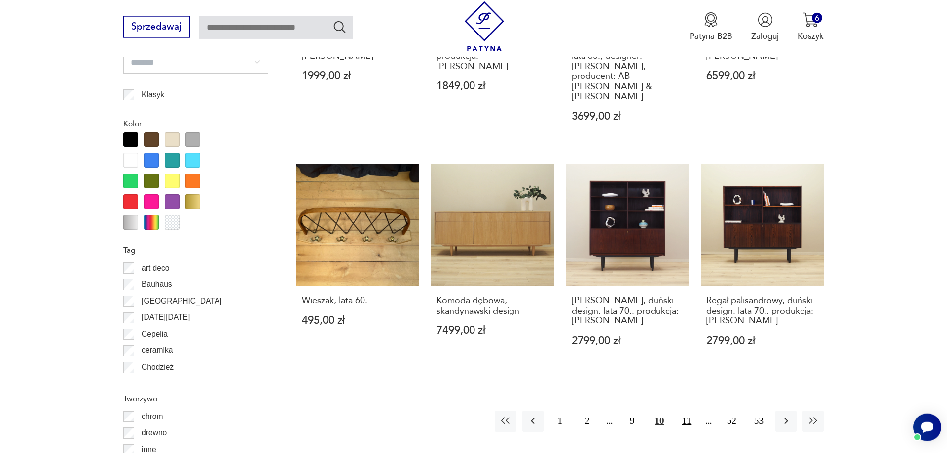
click at [686, 411] on button "11" at bounding box center [686, 421] width 21 height 21
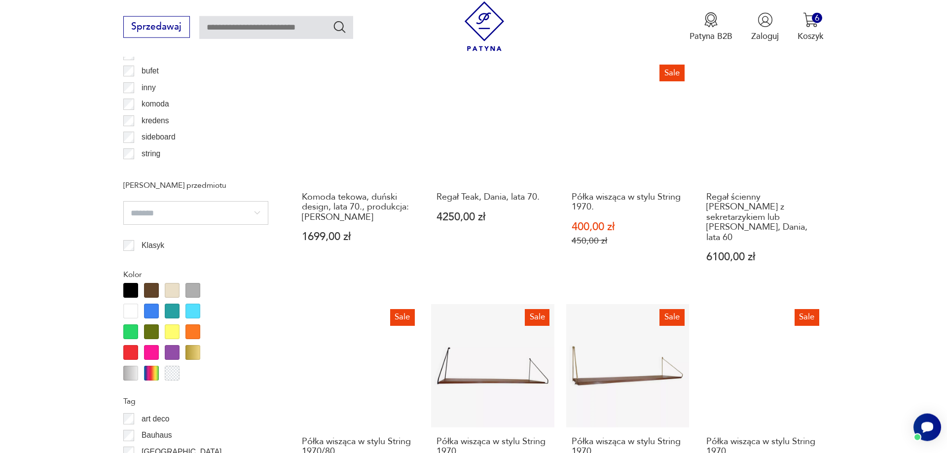
scroll to position [1133, 0]
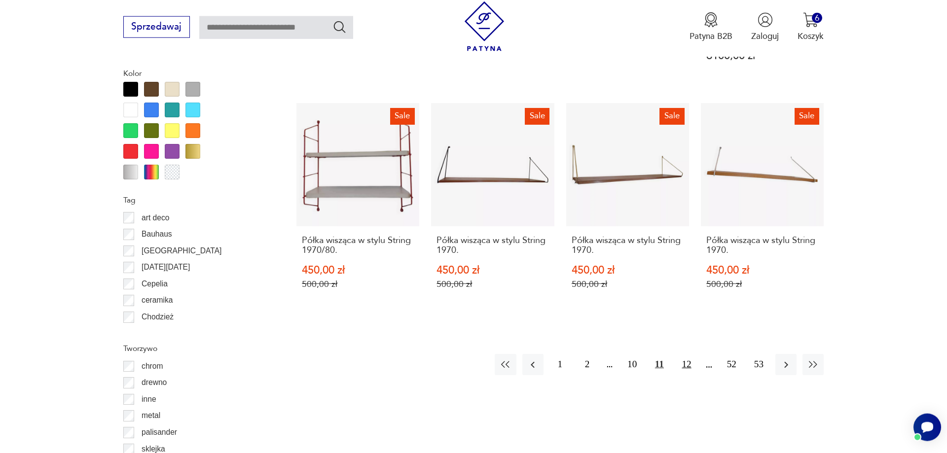
click at [686, 354] on button "12" at bounding box center [686, 364] width 21 height 21
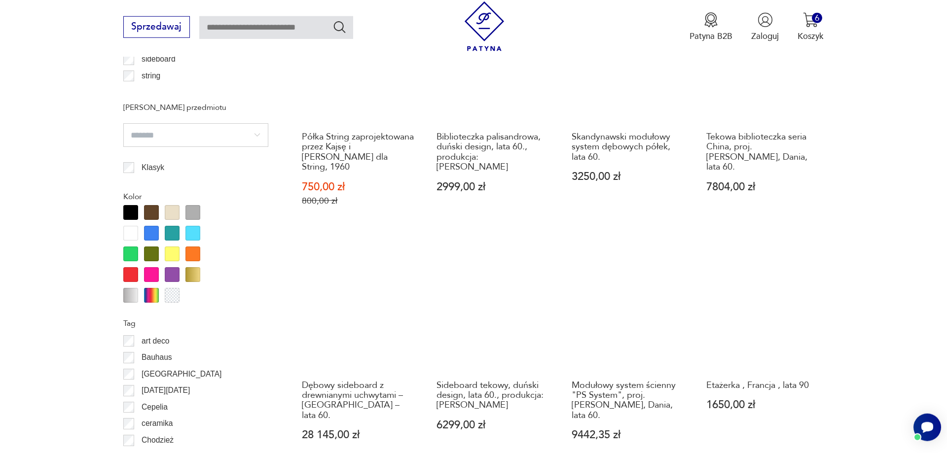
scroll to position [1083, 0]
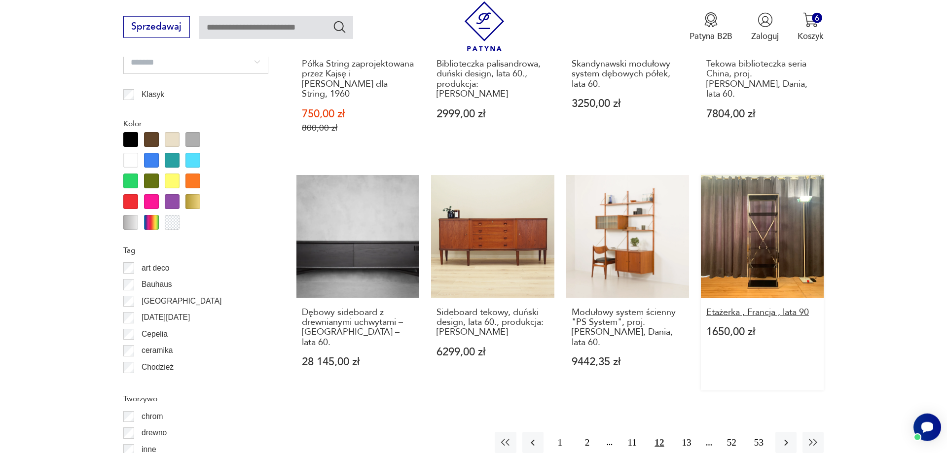
click at [735, 311] on h3 "Etażerka , Francja , lata 90" at bounding box center [762, 313] width 112 height 10
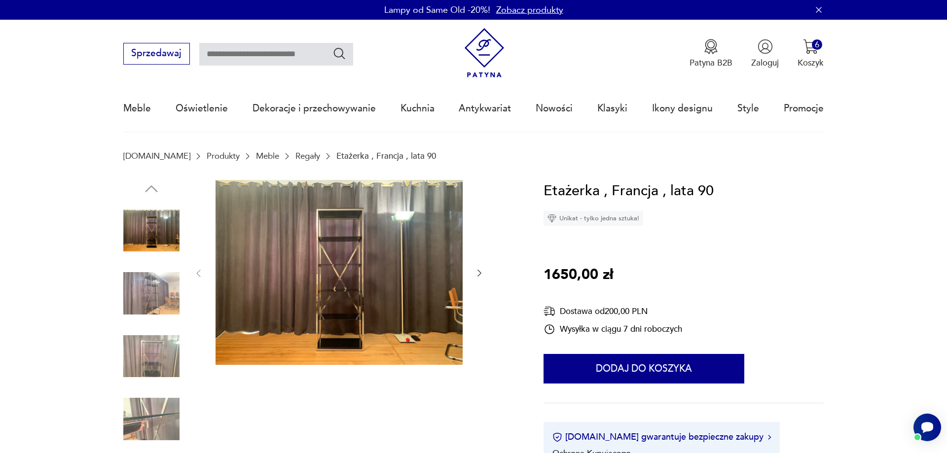
click at [477, 273] on icon "button" at bounding box center [479, 273] width 10 height 10
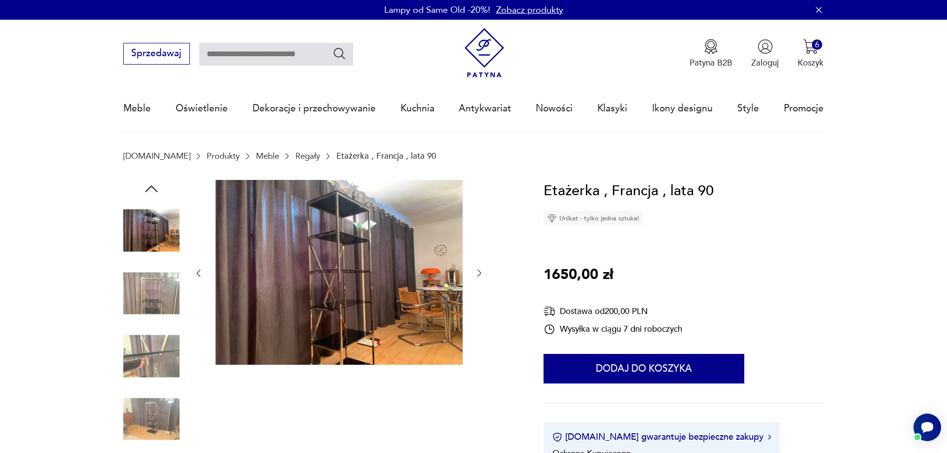
click at [478, 273] on icon "button" at bounding box center [479, 273] width 10 height 10
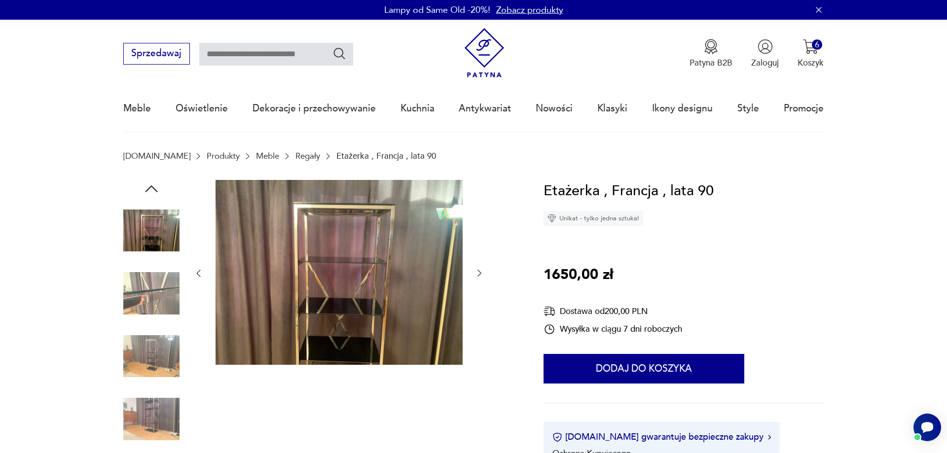
click at [477, 273] on icon "button" at bounding box center [479, 273] width 10 height 10
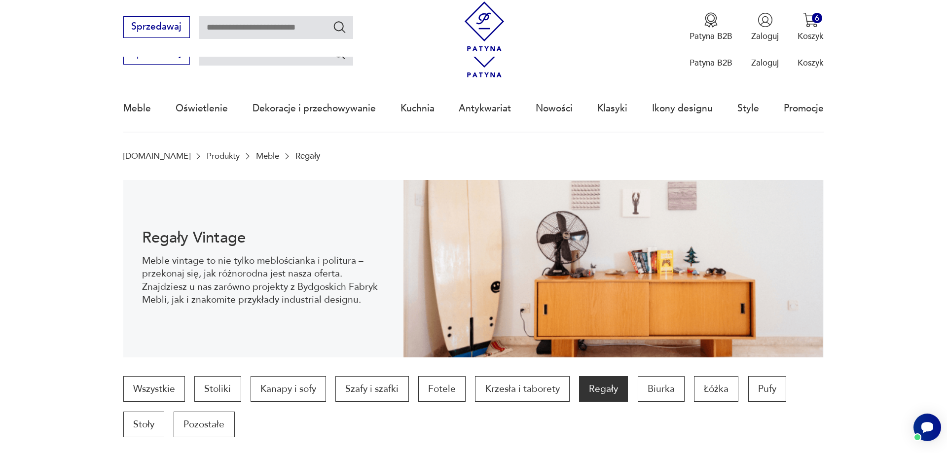
scroll to position [1192, 0]
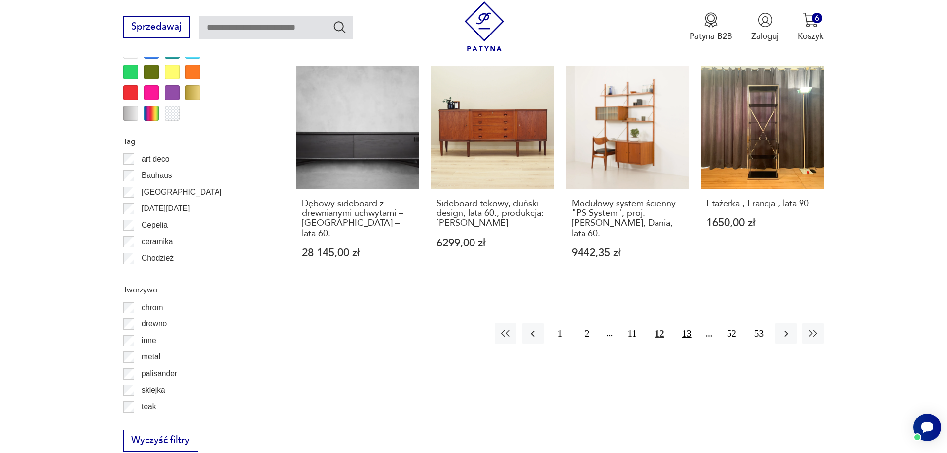
click at [688, 326] on button "13" at bounding box center [686, 333] width 21 height 21
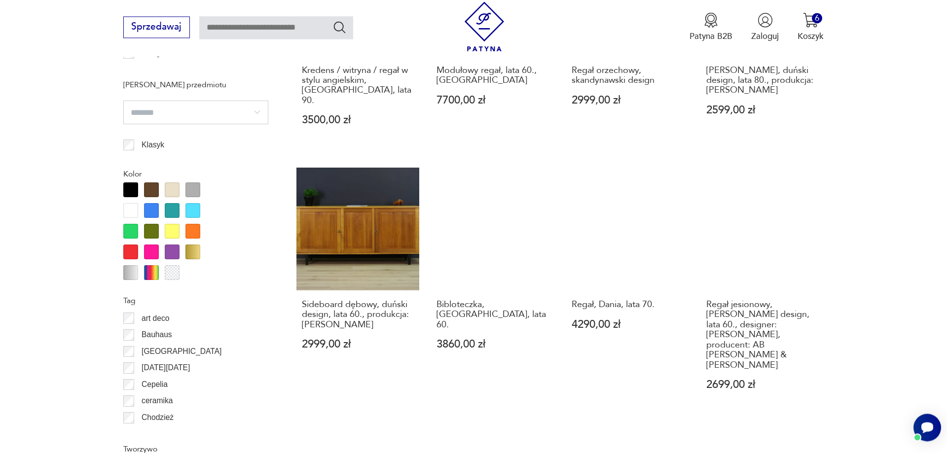
scroll to position [1183, 0]
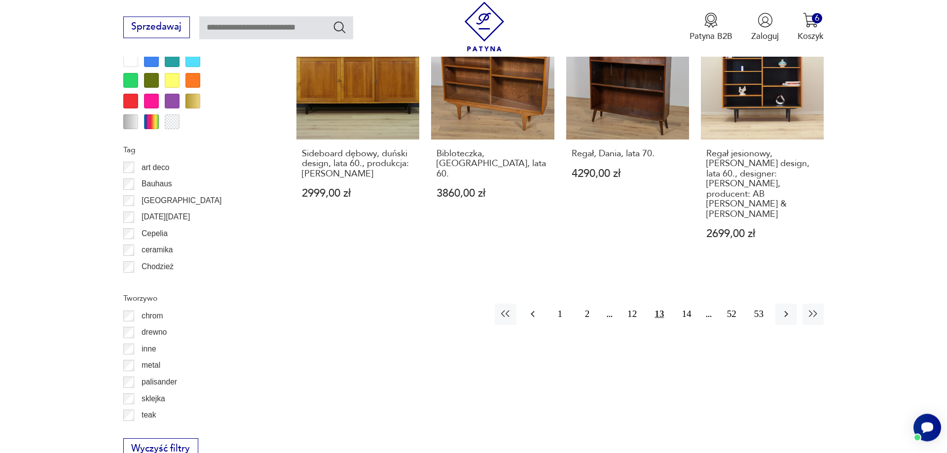
click at [530, 308] on icon "button" at bounding box center [533, 314] width 12 height 12
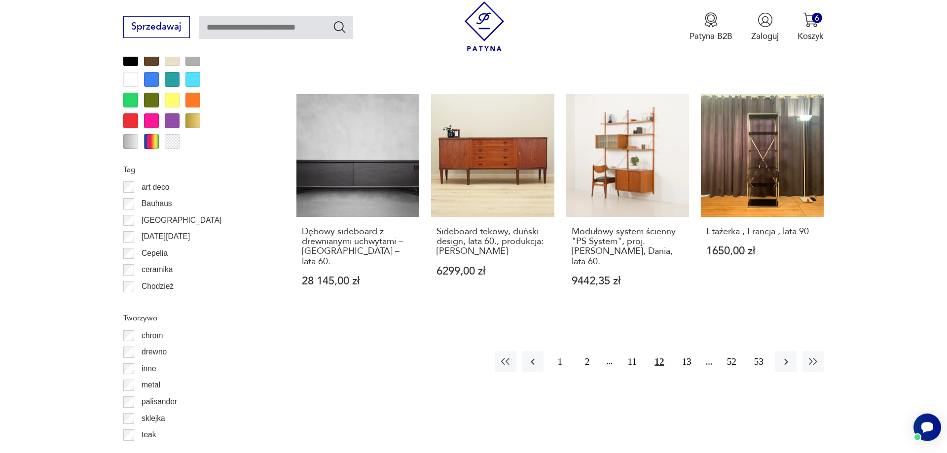
scroll to position [1234, 0]
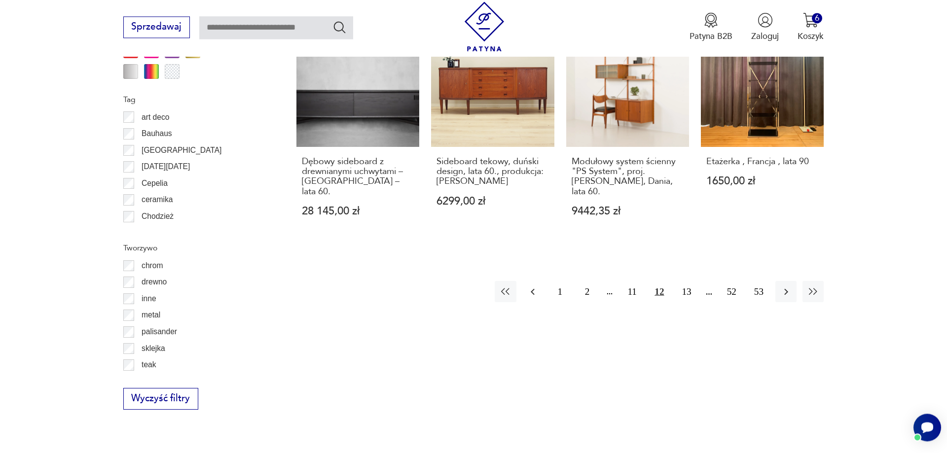
click at [535, 286] on icon "button" at bounding box center [533, 292] width 12 height 12
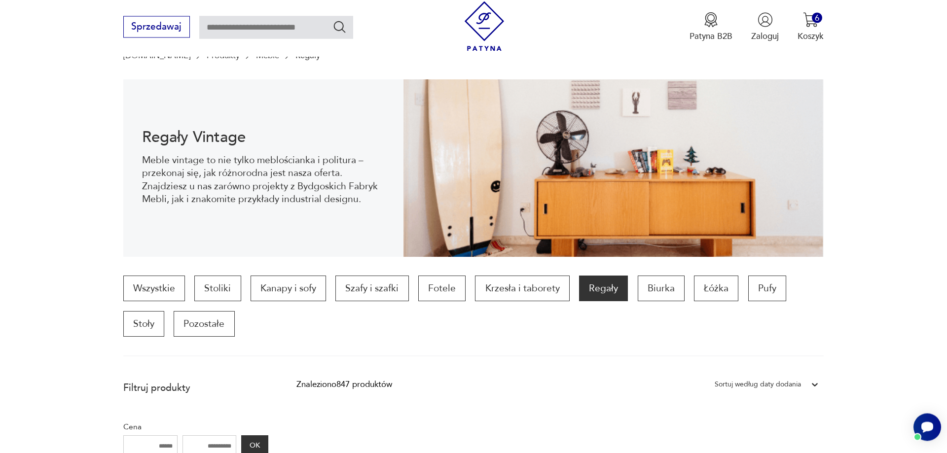
scroll to position [27, 0]
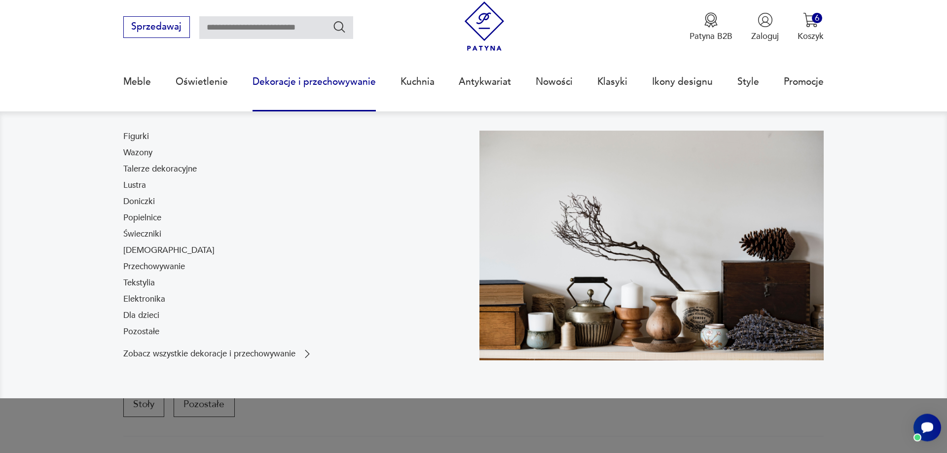
click at [321, 84] on link "Dekoracje i przechowywanie" at bounding box center [313, 81] width 123 height 45
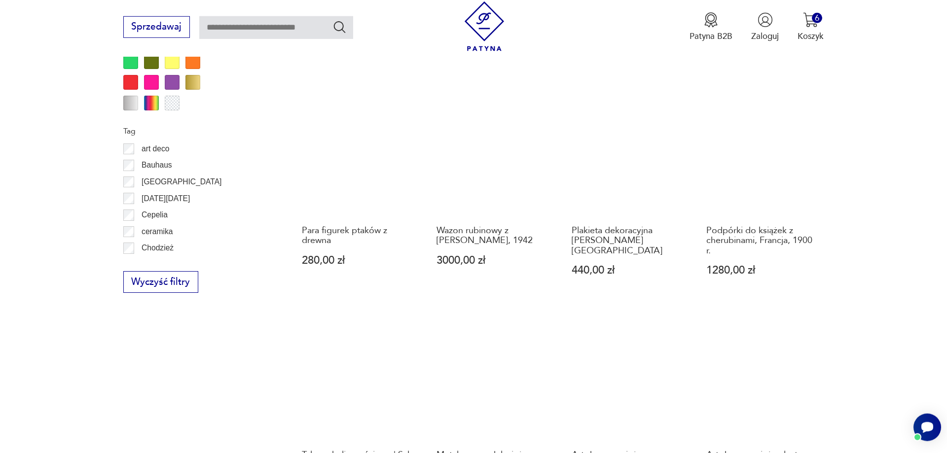
scroll to position [1138, 0]
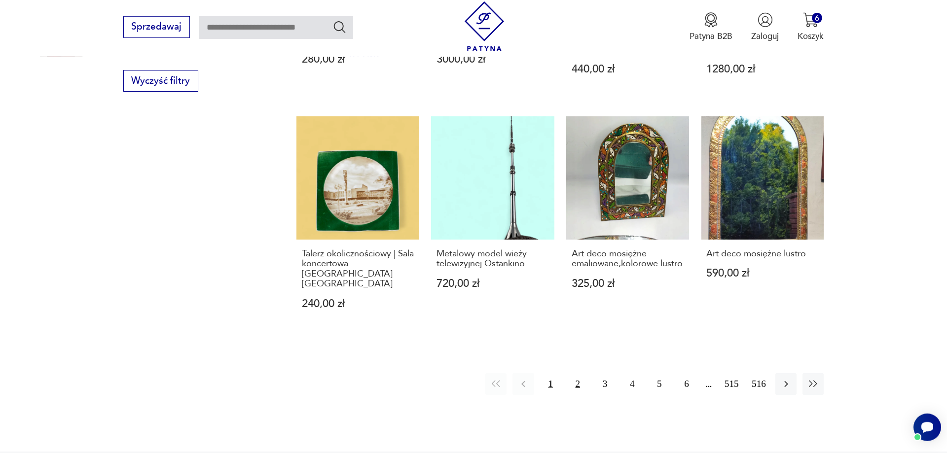
click at [578, 373] on button "2" at bounding box center [577, 383] width 21 height 21
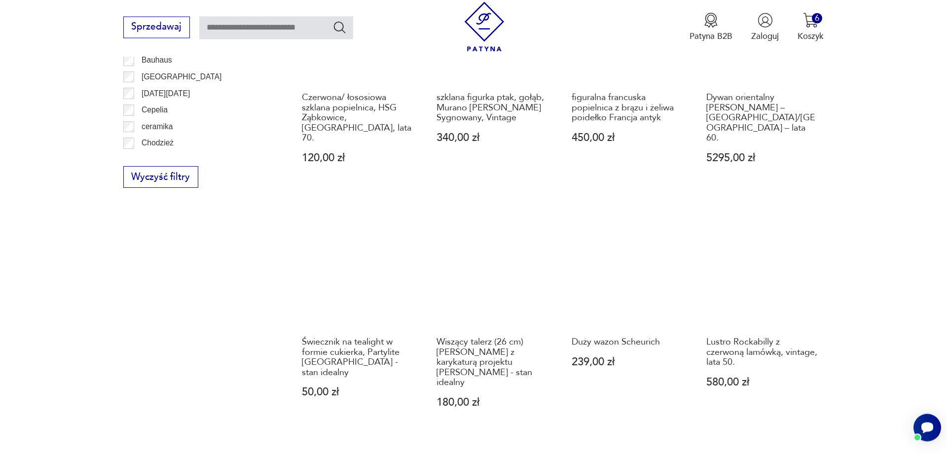
scroll to position [1083, 0]
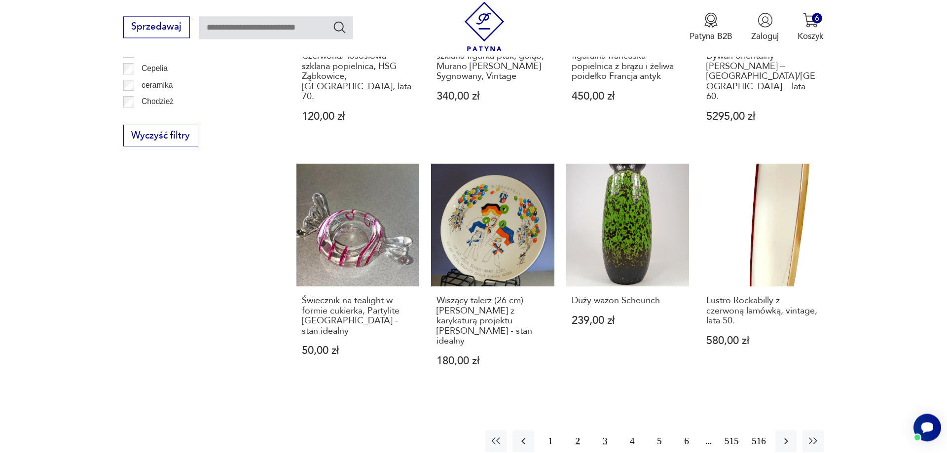
click at [604, 430] on button "3" at bounding box center [604, 440] width 21 height 21
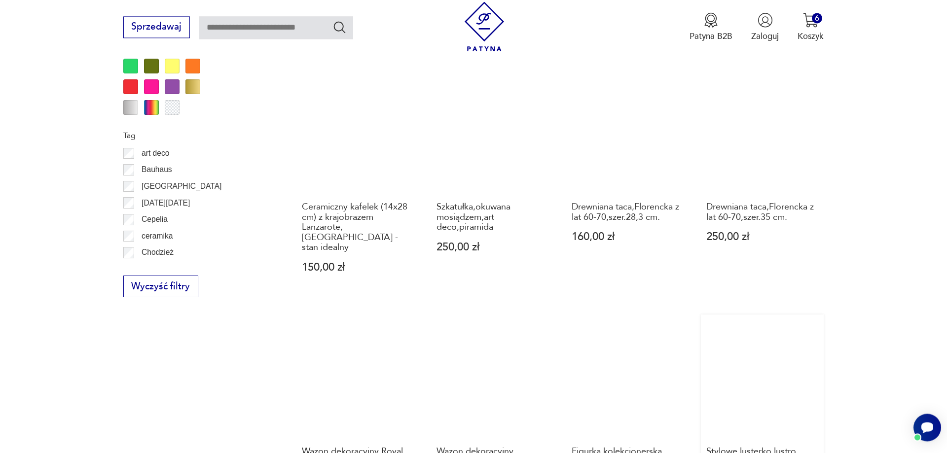
scroll to position [1083, 0]
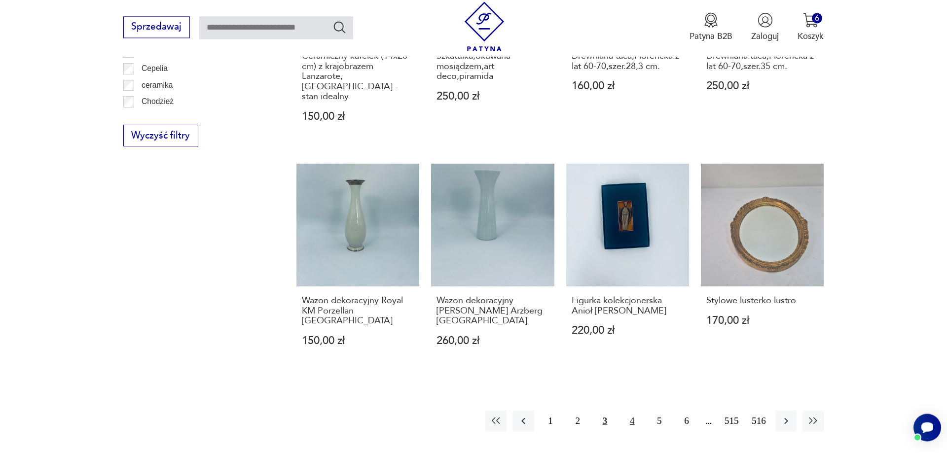
click at [631, 411] on button "4" at bounding box center [631, 421] width 21 height 21
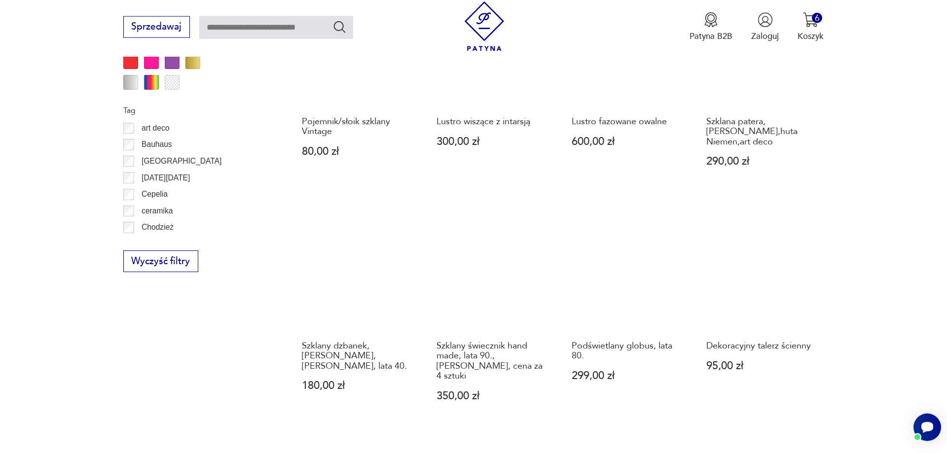
scroll to position [1083, 0]
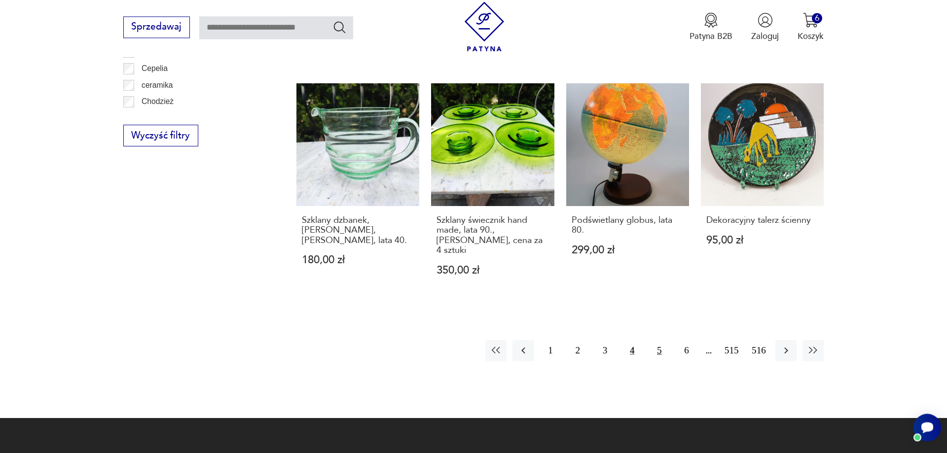
click at [660, 340] on button "5" at bounding box center [658, 350] width 21 height 21
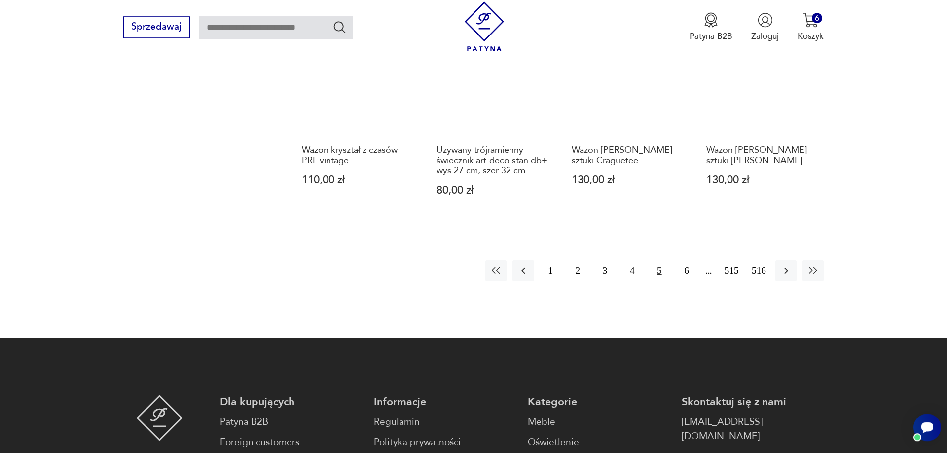
scroll to position [1183, 0]
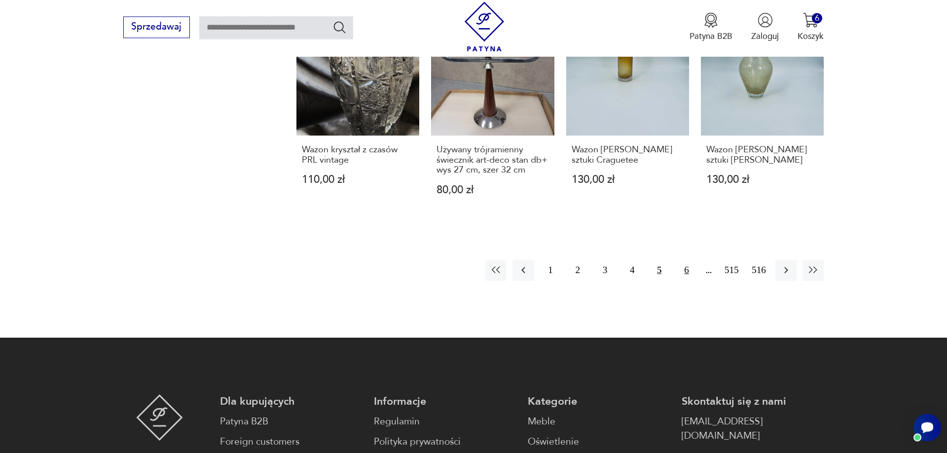
click at [685, 262] on button "6" at bounding box center [686, 270] width 21 height 21
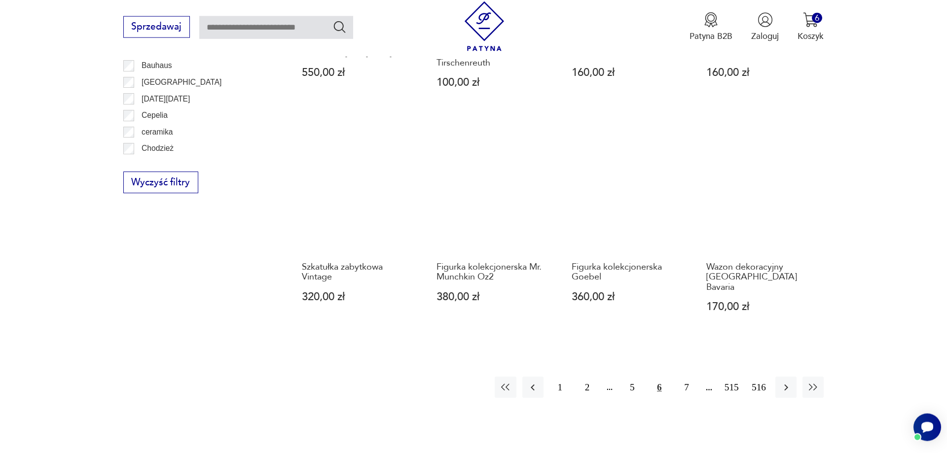
scroll to position [1083, 0]
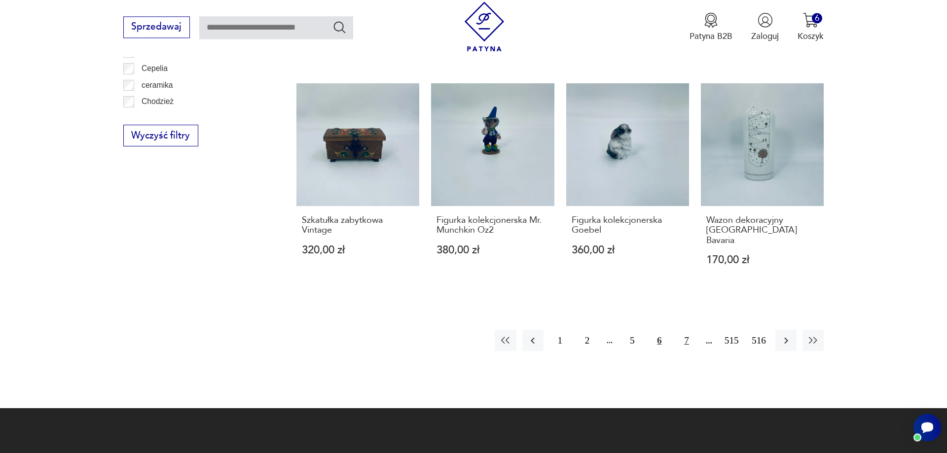
click at [687, 333] on button "7" at bounding box center [686, 340] width 21 height 21
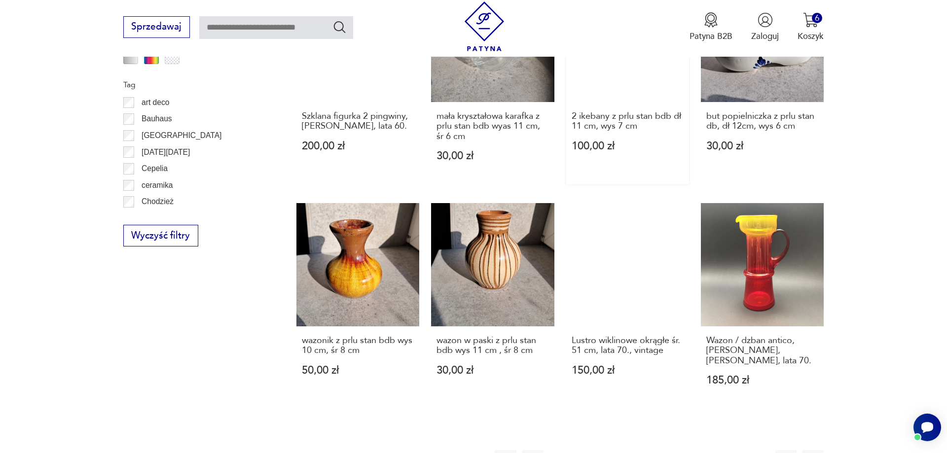
scroll to position [1032, 0]
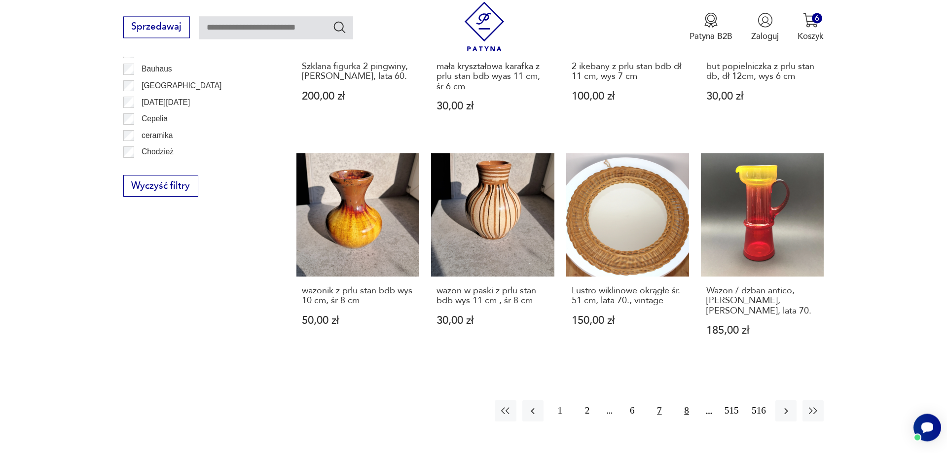
click at [686, 412] on button "8" at bounding box center [686, 410] width 21 height 21
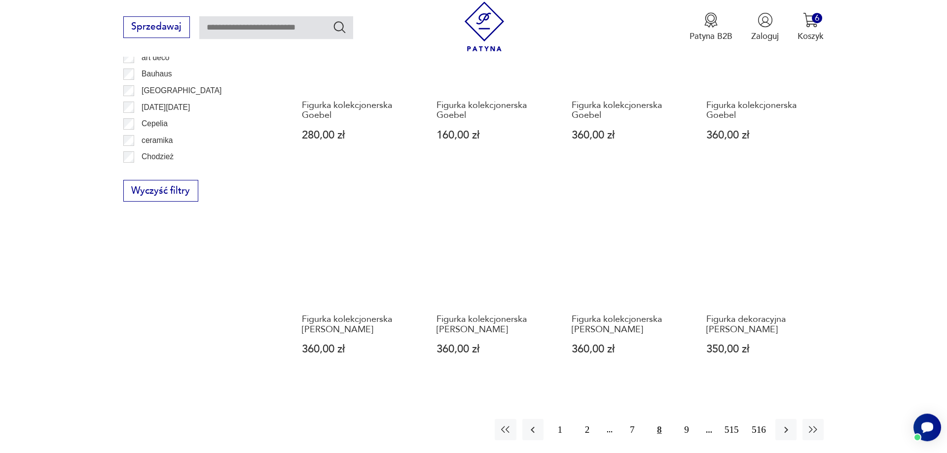
scroll to position [1133, 0]
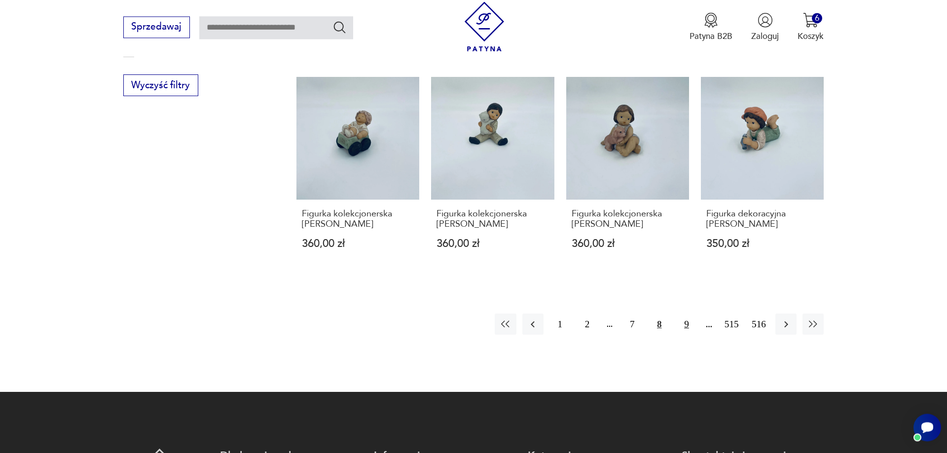
click at [687, 314] on button "9" at bounding box center [686, 324] width 21 height 21
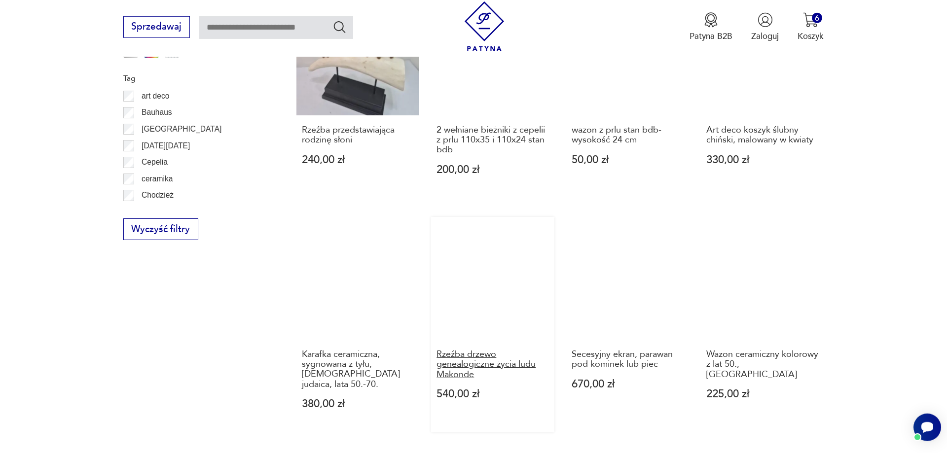
scroll to position [1133, 0]
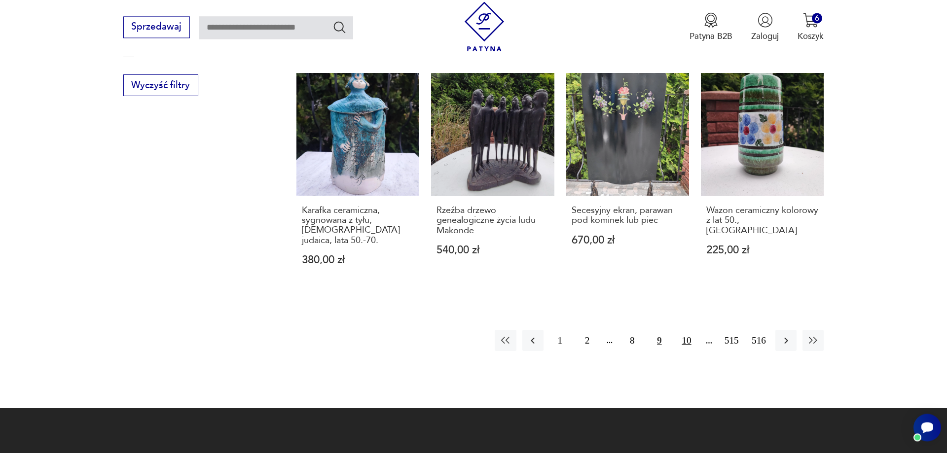
click at [685, 330] on button "10" at bounding box center [686, 340] width 21 height 21
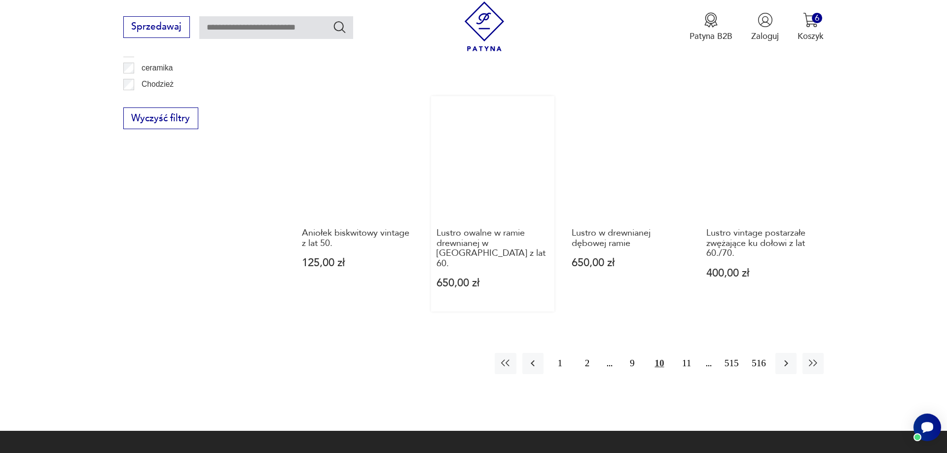
scroll to position [1133, 0]
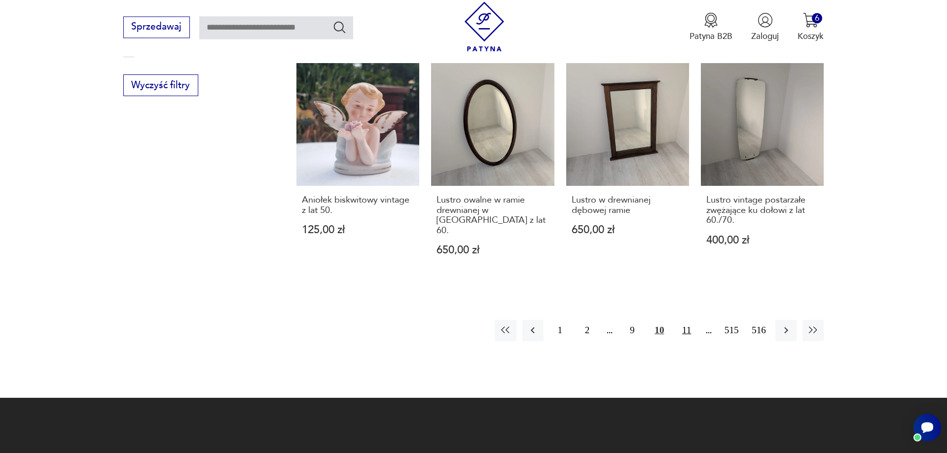
click at [687, 323] on button "11" at bounding box center [686, 330] width 21 height 21
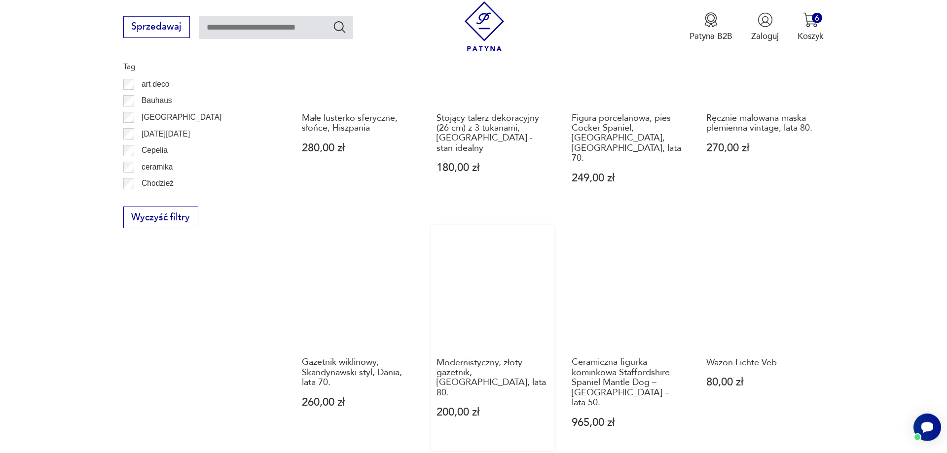
scroll to position [1083, 0]
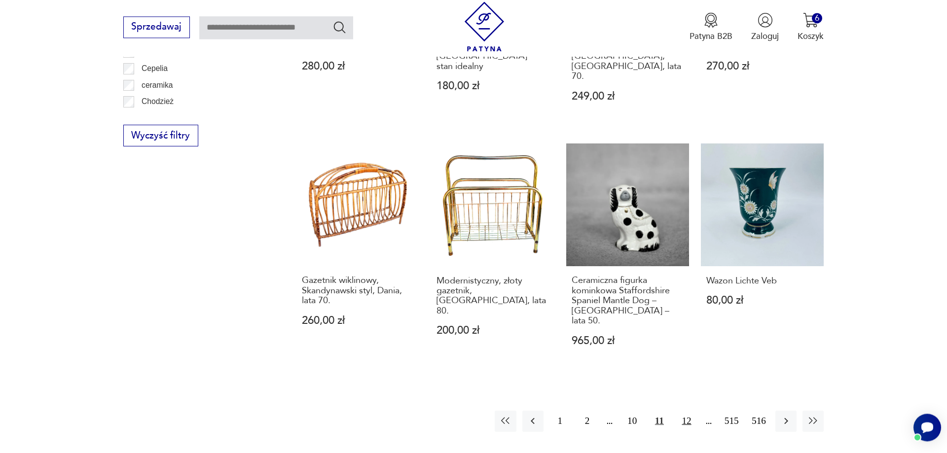
click at [688, 411] on button "12" at bounding box center [686, 421] width 21 height 21
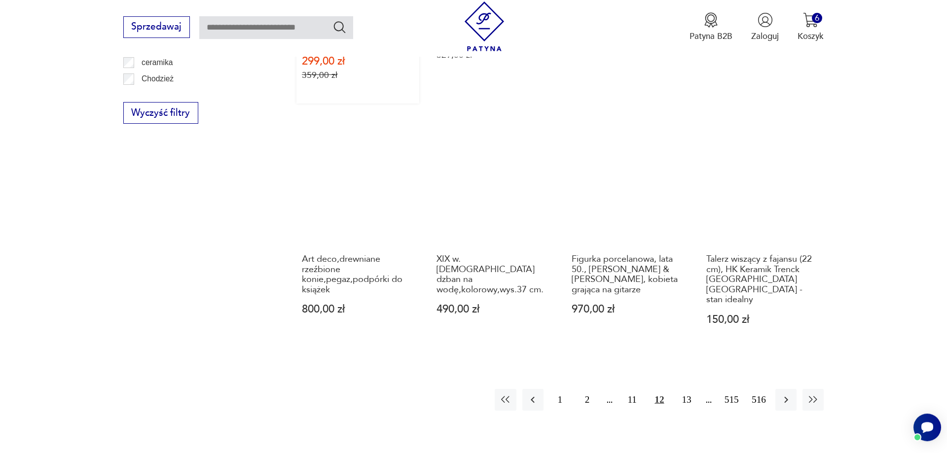
scroll to position [1133, 0]
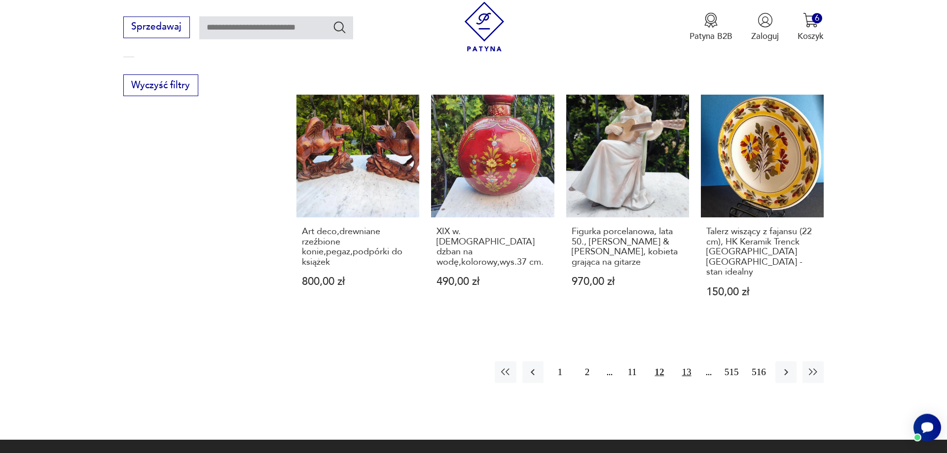
click at [686, 364] on button "13" at bounding box center [686, 371] width 21 height 21
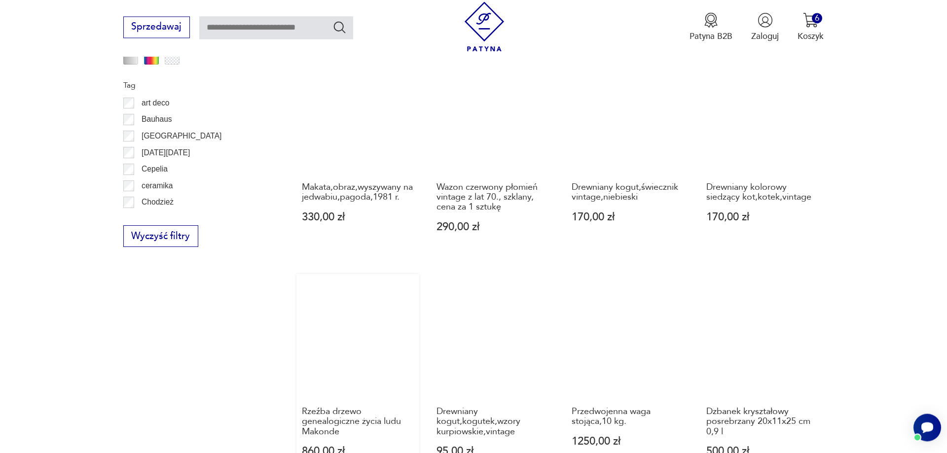
scroll to position [1133, 0]
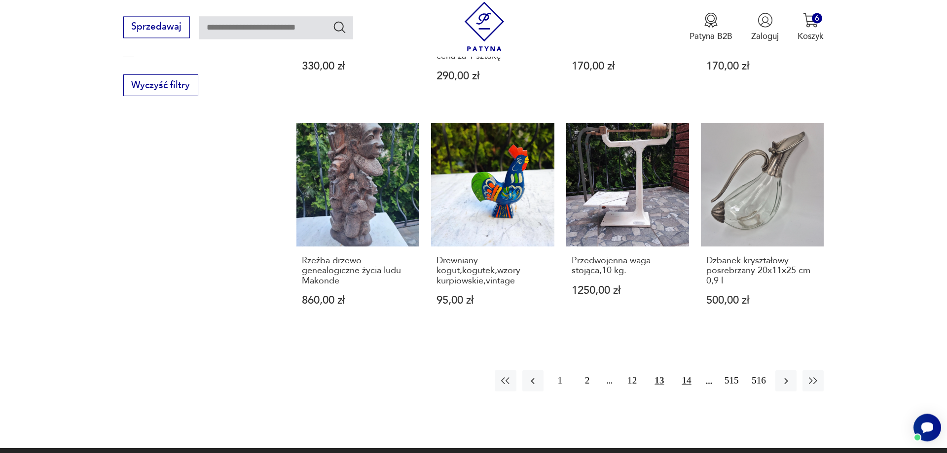
click at [686, 370] on button "14" at bounding box center [686, 380] width 21 height 21
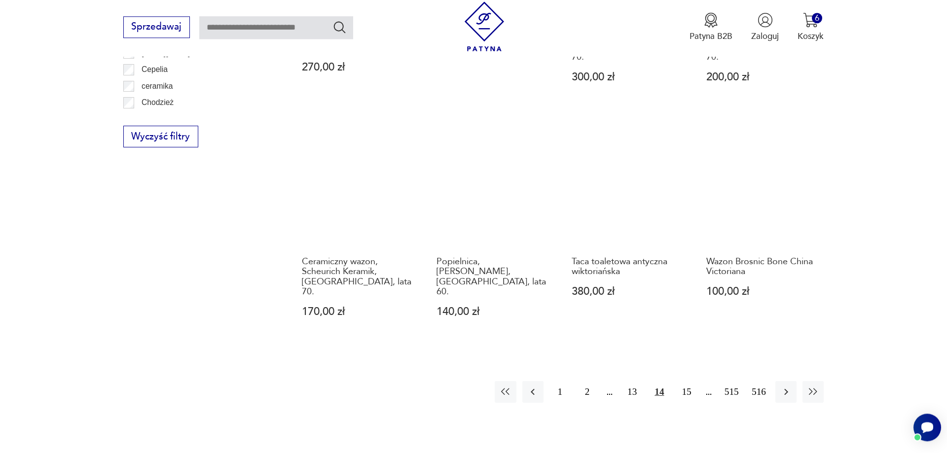
scroll to position [1083, 0]
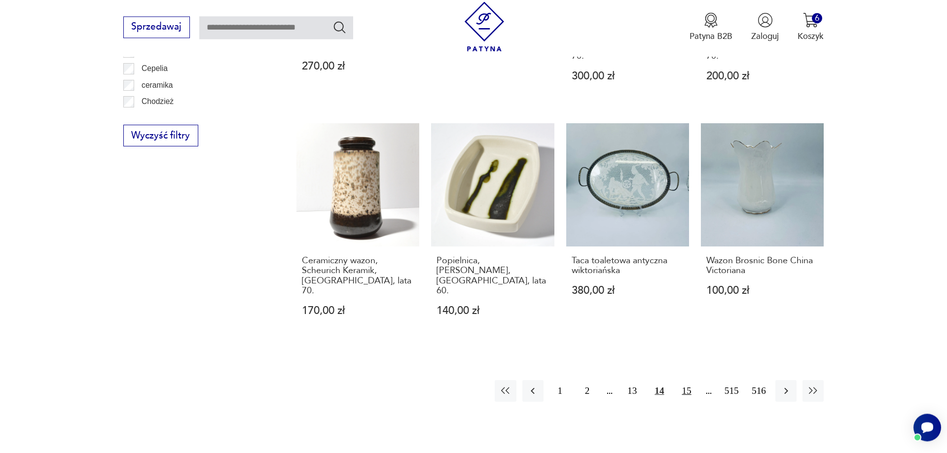
click at [688, 380] on button "15" at bounding box center [686, 390] width 21 height 21
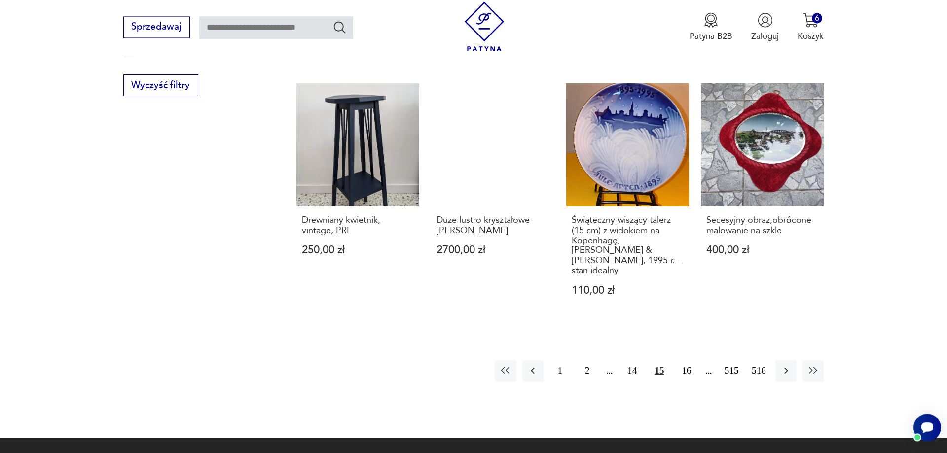
scroll to position [1234, 0]
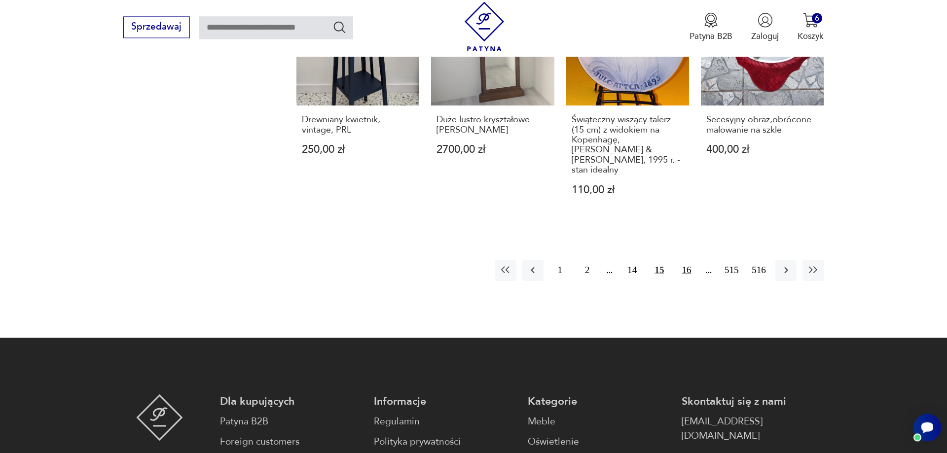
click at [688, 260] on button "16" at bounding box center [686, 270] width 21 height 21
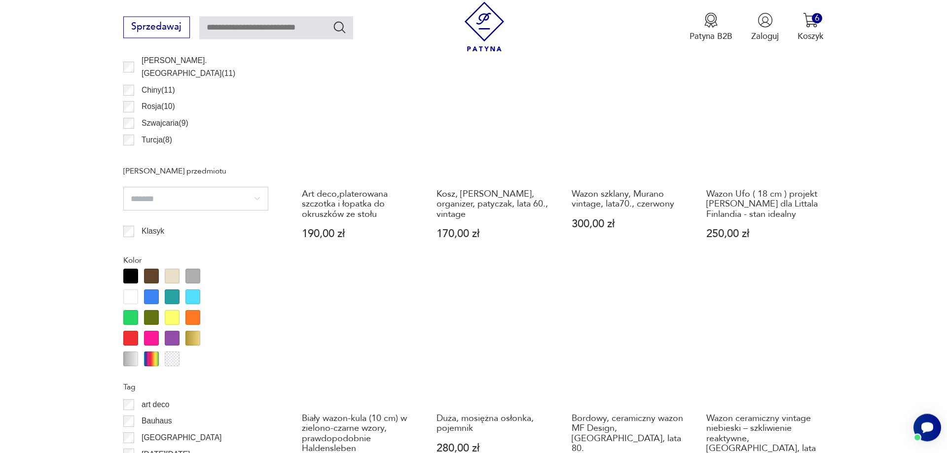
scroll to position [429, 0]
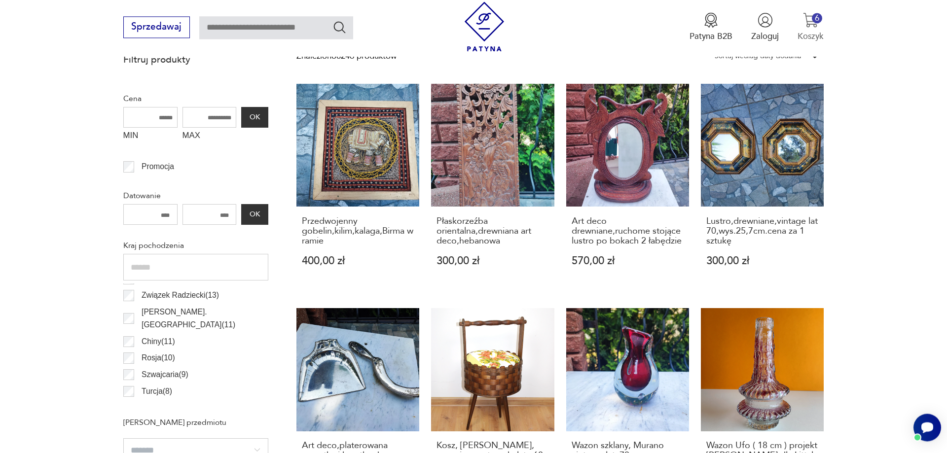
click at [813, 16] on div "6" at bounding box center [817, 18] width 10 height 10
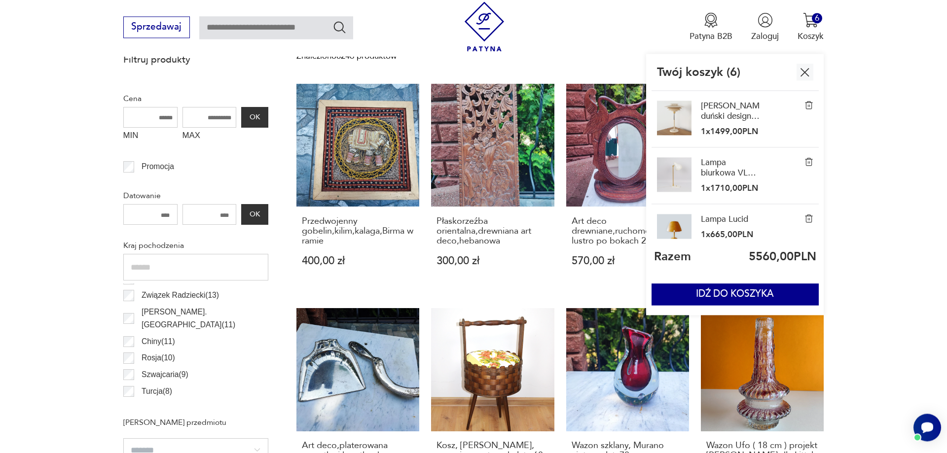
click at [810, 102] on img at bounding box center [808, 105] width 9 height 9
click at [807, 162] on img at bounding box center [808, 161] width 9 height 9
click at [806, 107] on img at bounding box center [808, 105] width 9 height 9
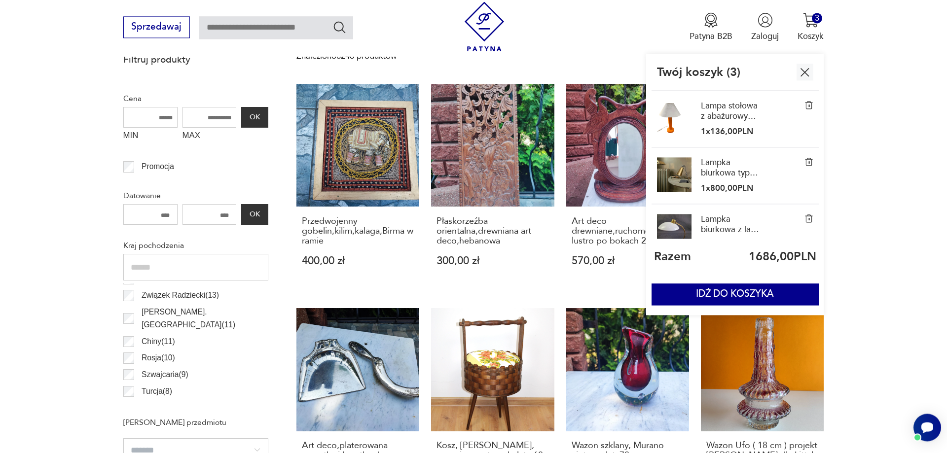
click at [807, 105] on img at bounding box center [808, 105] width 9 height 9
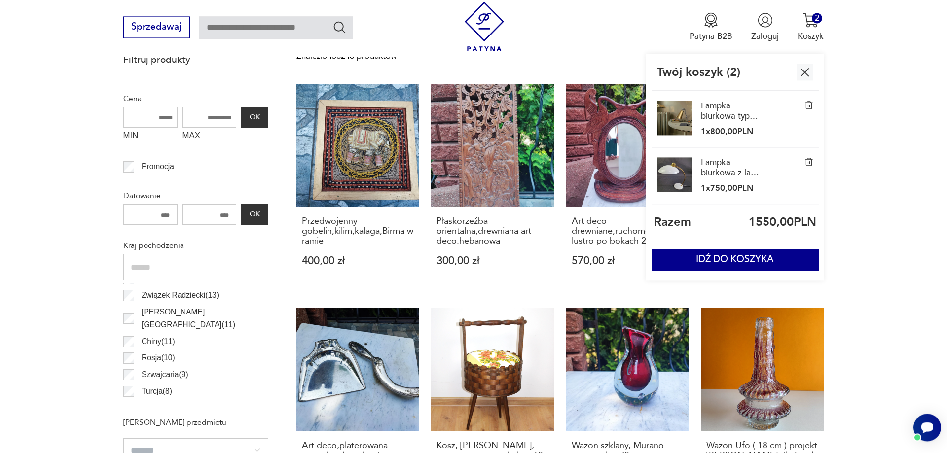
click at [808, 161] on img at bounding box center [808, 161] width 9 height 9
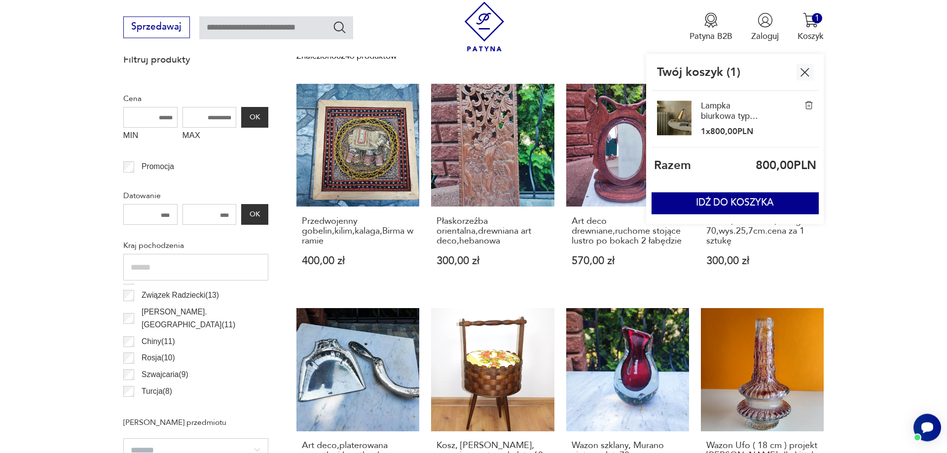
click at [808, 106] on img at bounding box center [808, 105] width 9 height 9
